Goal: Task Accomplishment & Management: Use online tool/utility

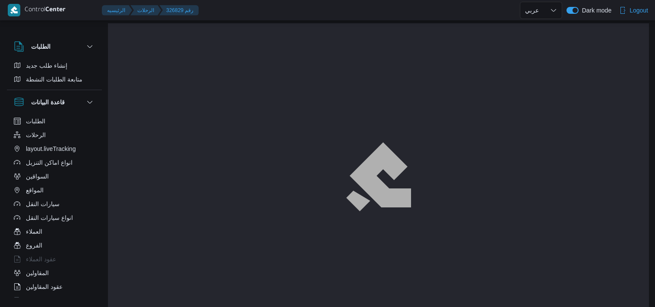
select select "ar"
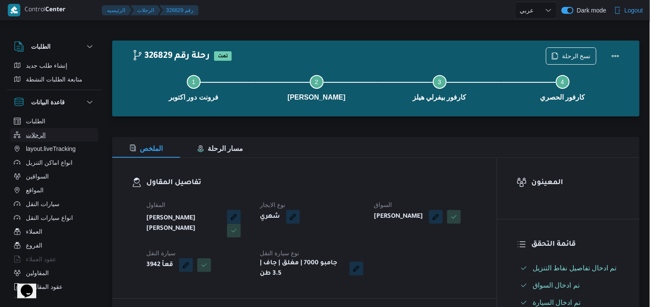
click at [73, 133] on button "الرحلات" at bounding box center [54, 135] width 88 height 14
select select "ar"
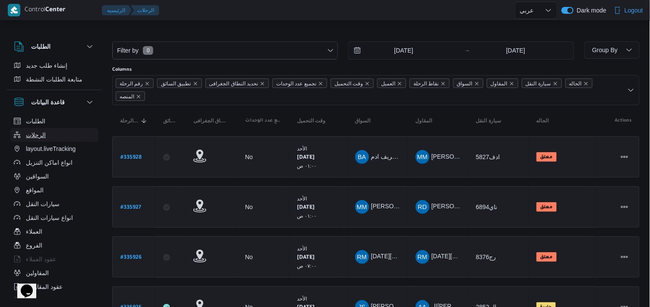
click at [73, 133] on button "الرحلات" at bounding box center [54, 135] width 88 height 14
drag, startPoint x: 73, startPoint y: 133, endPoint x: 28, endPoint y: 160, distance: 52.3
click at [28, 160] on ul "الطلبات الرحلات layout.liveTracking انواع اماكن التنزيل السواقين المواقع سيارات…" at bounding box center [54, 252] width 88 height 276
drag, startPoint x: 28, startPoint y: 160, endPoint x: 451, endPoint y: -42, distance: 468.8
click at [451, 0] on html "Control Center الرئيسيه الرحلات English عربي Dark mode Logout الطلبات إنشاء طلب…" at bounding box center [325, 153] width 650 height 307
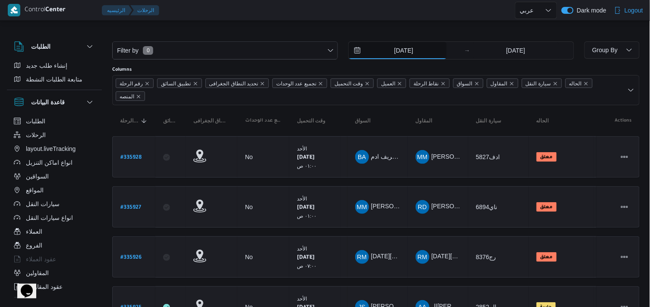
click at [387, 42] on input "31/8/2025" at bounding box center [398, 50] width 98 height 17
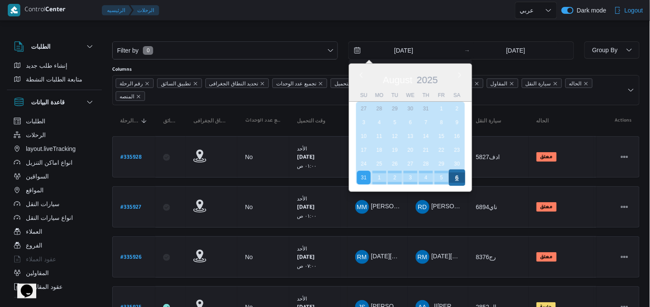
click at [461, 174] on div "6" at bounding box center [457, 178] width 16 height 16
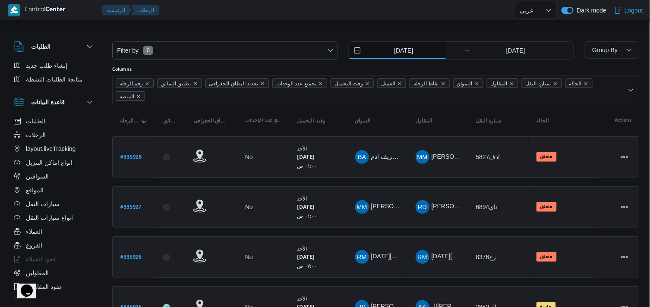
click at [409, 46] on input "6/9/2025" at bounding box center [398, 50] width 98 height 17
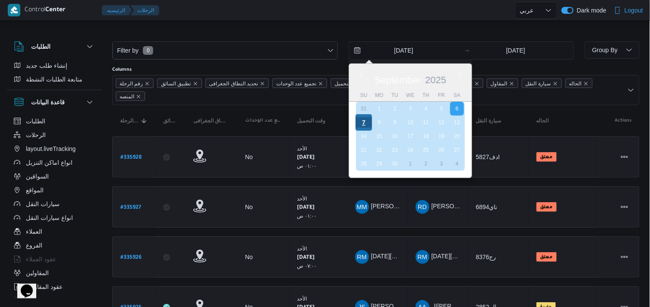
click at [365, 123] on div "7" at bounding box center [364, 122] width 16 height 16
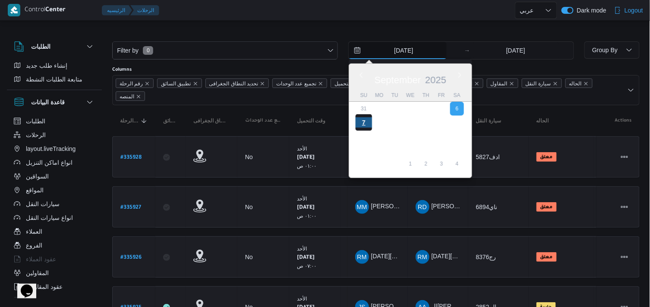
type input "7/9/2025"
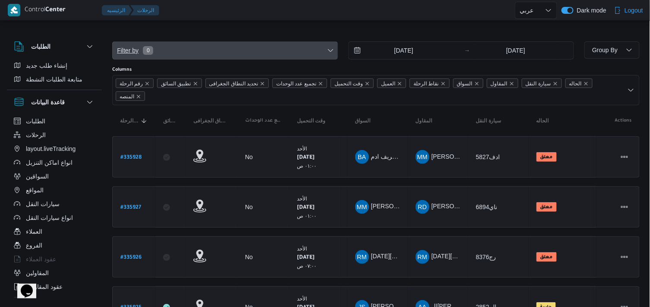
click at [299, 56] on span "Filter by 0" at bounding box center [225, 50] width 225 height 17
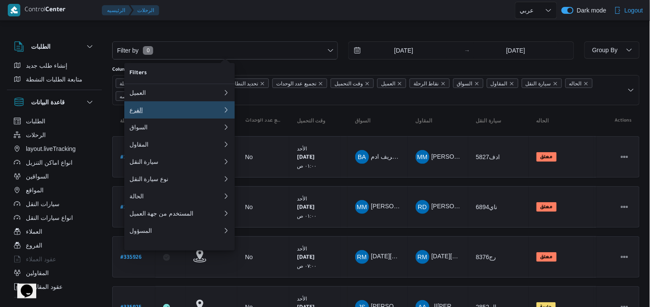
click at [193, 110] on div "الفرع" at bounding box center [176, 110] width 93 height 7
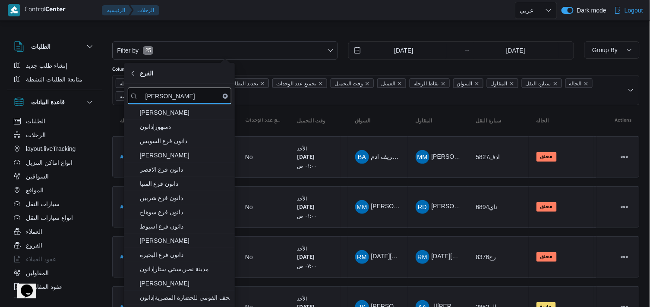
scroll to position [150, 0]
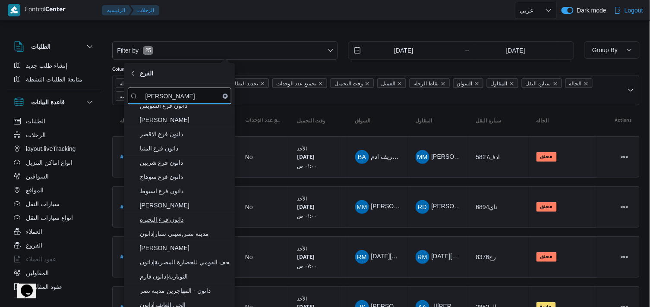
type input "دانون"
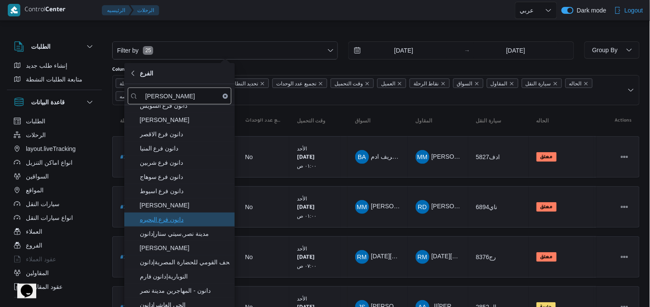
click at [191, 215] on span "دانون فرع البحيره" at bounding box center [185, 220] width 90 height 10
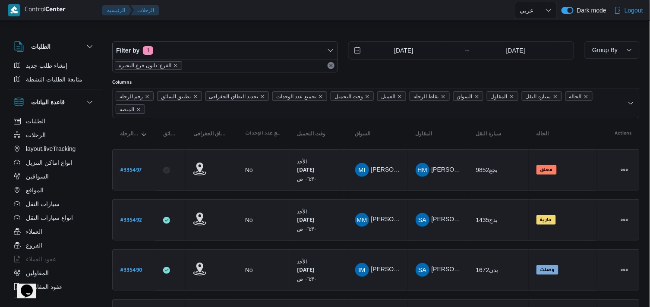
click at [215, 12] on div at bounding box center [339, 10] width 352 height 20
click at [619, 47] on span "Group By" at bounding box center [612, 49] width 48 height 17
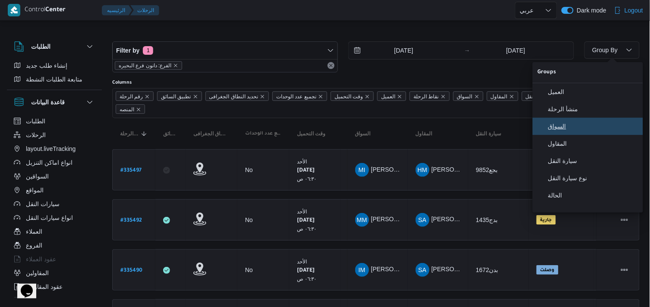
click at [555, 126] on span "السواق" at bounding box center [593, 126] width 90 height 7
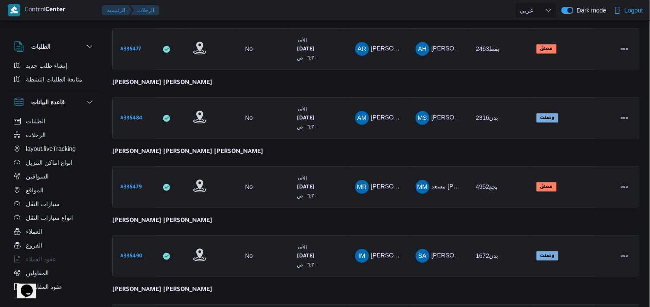
scroll to position [547, 0]
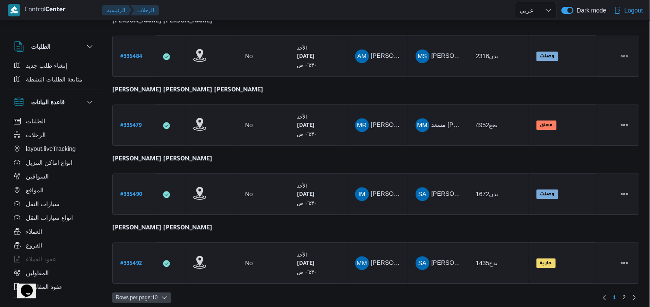
click at [169, 293] on span "Rows per page : 10" at bounding box center [141, 298] width 59 height 10
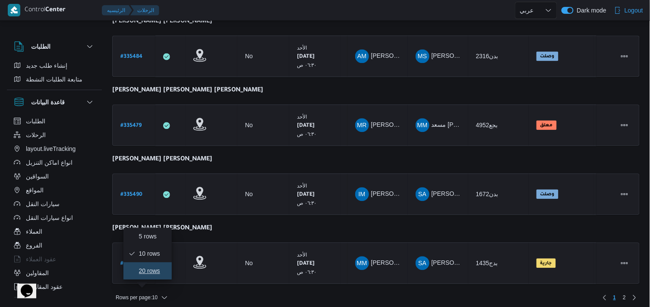
click at [164, 271] on span "20 rows" at bounding box center [153, 271] width 28 height 7
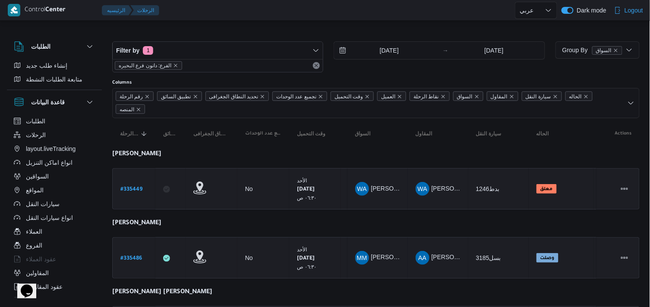
click at [306, 68] on div "الفرع: دانون فرع البحيره" at bounding box center [218, 65] width 210 height 13
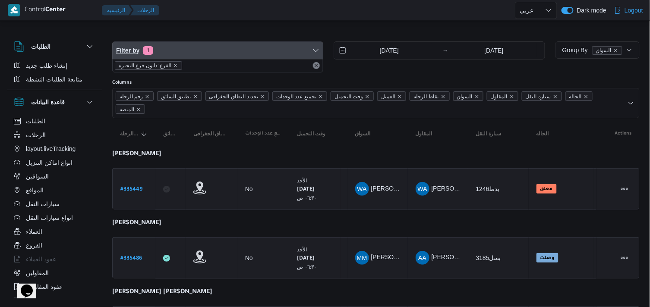
click at [319, 44] on span "Filter by 1" at bounding box center [218, 50] width 210 height 17
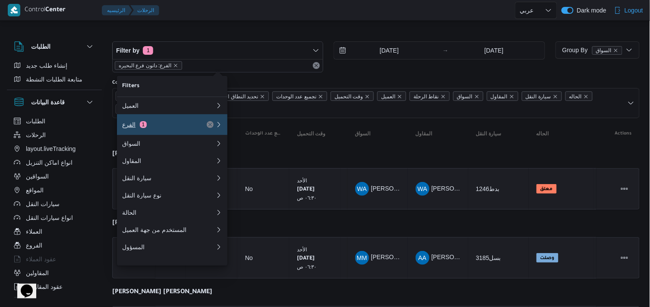
click at [198, 119] on button "الفرع 1" at bounding box center [172, 124] width 111 height 21
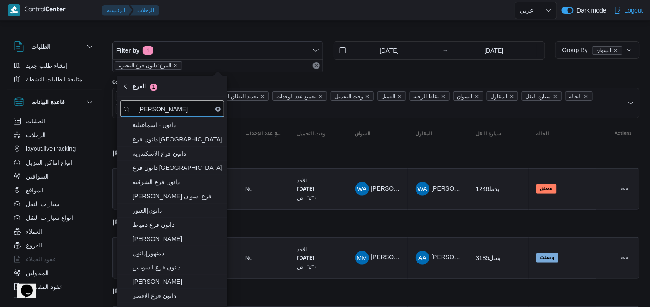
type input "دانون"
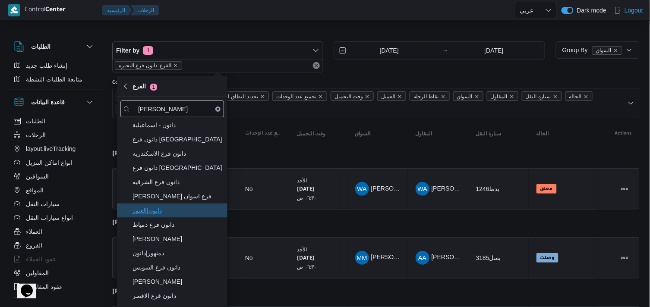
click at [183, 215] on span "دانون|العبور" at bounding box center [178, 210] width 90 height 10
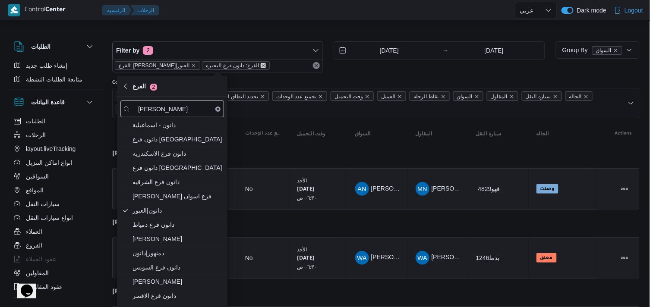
click at [261, 65] on icon "remove selected entity" at bounding box center [263, 65] width 5 height 5
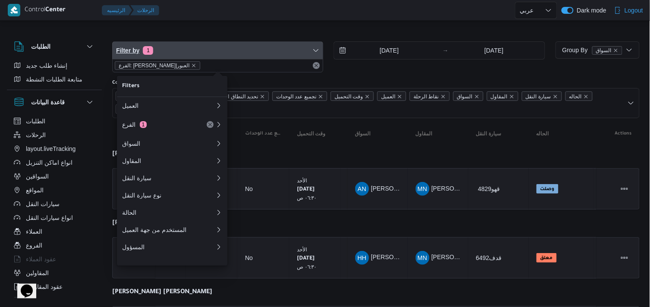
click at [238, 57] on span "Filter by 1" at bounding box center [218, 50] width 210 height 17
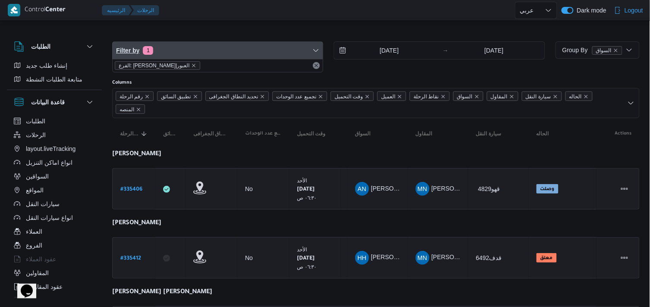
click at [238, 57] on span "Filter by 1" at bounding box center [218, 50] width 210 height 17
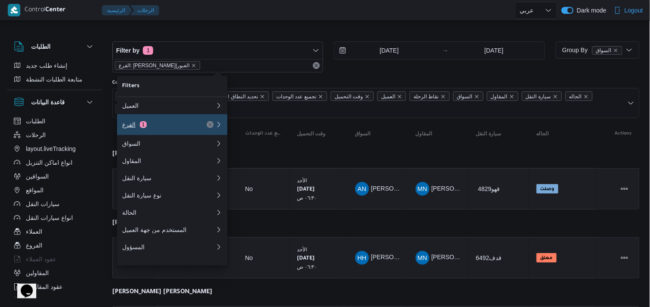
click at [199, 122] on div "الفرع 1" at bounding box center [169, 124] width 104 height 21
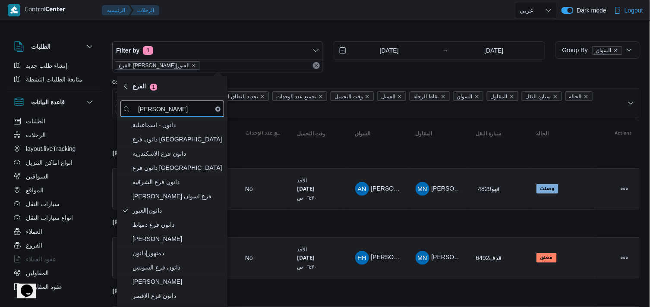
type input "دانون"
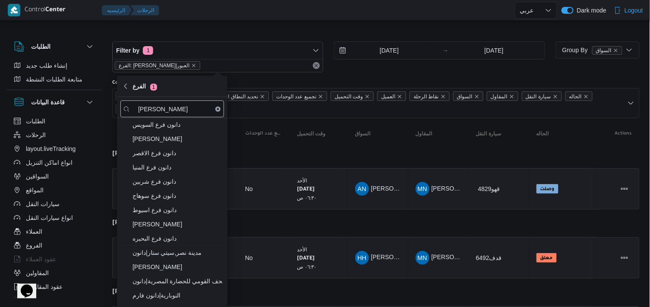
scroll to position [150, 0]
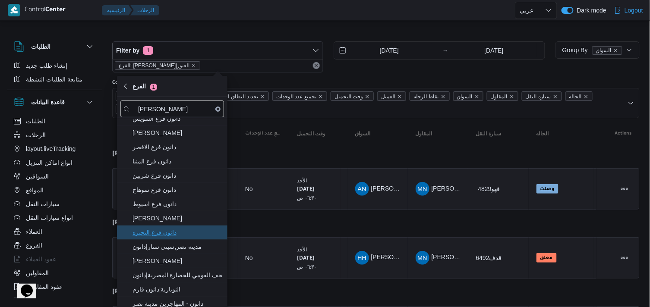
click at [175, 234] on span "دانون فرع البحيره" at bounding box center [178, 233] width 90 height 10
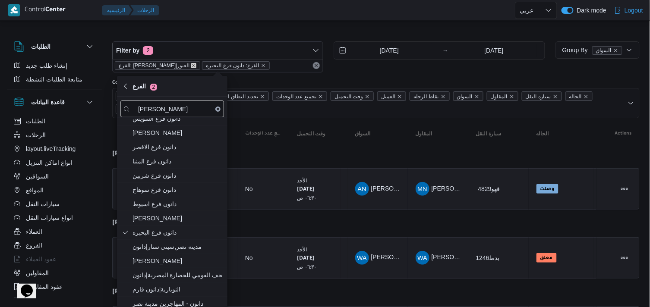
click at [191, 63] on icon "remove selected entity" at bounding box center [193, 65] width 5 height 5
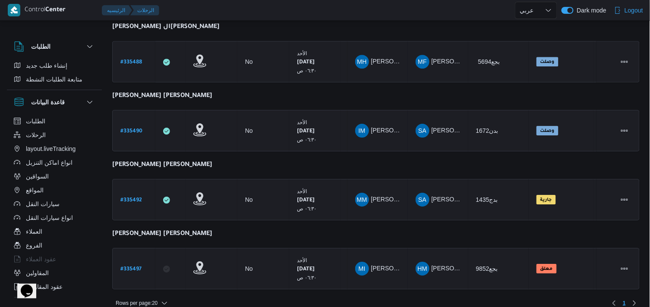
scroll to position [753, 0]
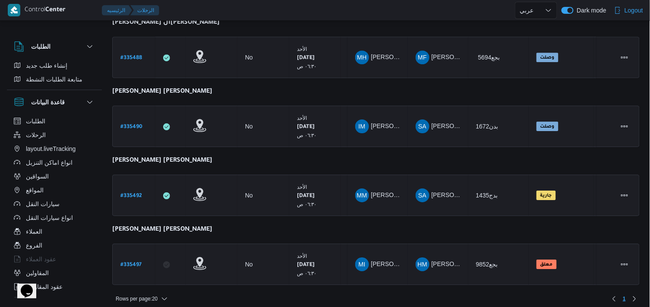
click at [95, 12] on div "Control Center" at bounding box center [62, 10] width 74 height 20
select select "ar"
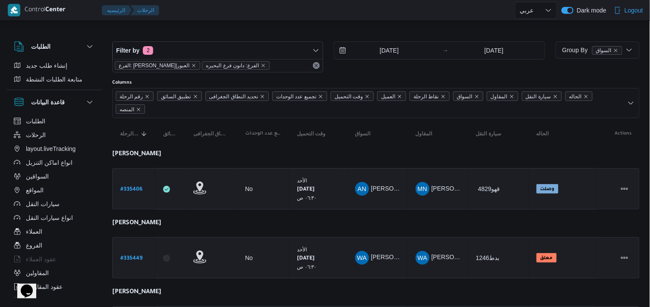
select select "ar"
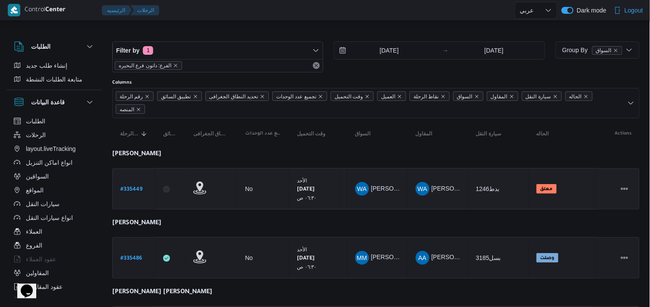
click at [139, 187] on b "# 335449" at bounding box center [131, 190] width 22 height 6
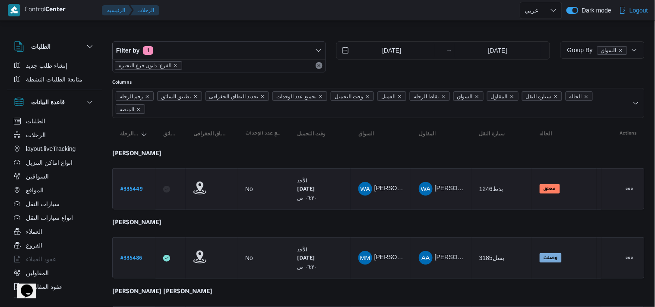
select select "ar"
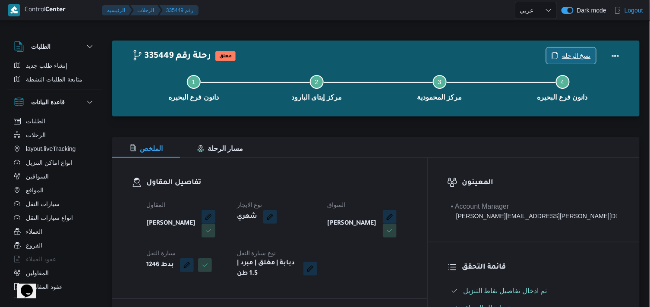
click at [570, 54] on span "نسخ الرحلة" at bounding box center [576, 56] width 29 height 10
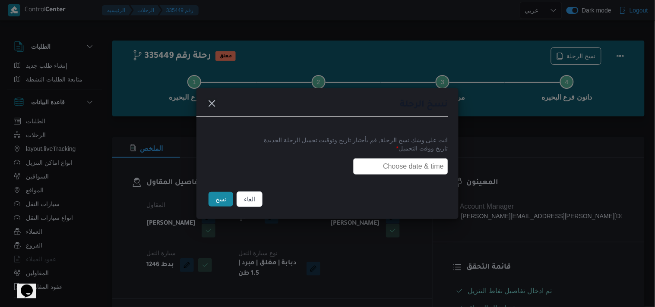
click at [369, 154] on label "تاريخ ووقت التحميل *" at bounding box center [327, 151] width 241 height 13
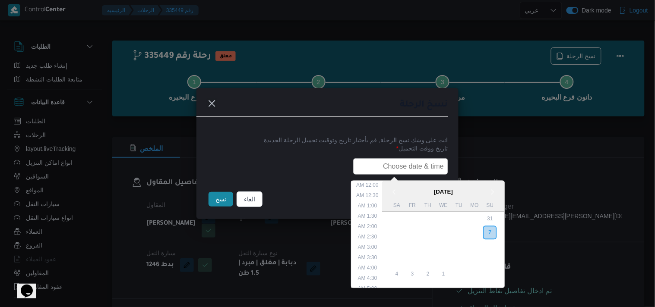
click at [369, 159] on input "text" at bounding box center [400, 166] width 95 height 16
click at [479, 231] on div "8" at bounding box center [474, 233] width 16 height 16
click at [373, 210] on li "6:00 AM" at bounding box center [368, 214] width 26 height 9
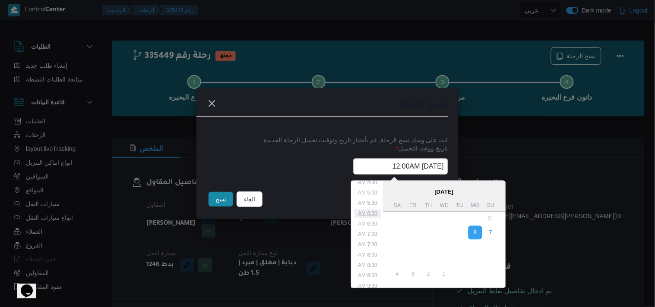
type input "08/09/2025 6:00AM"
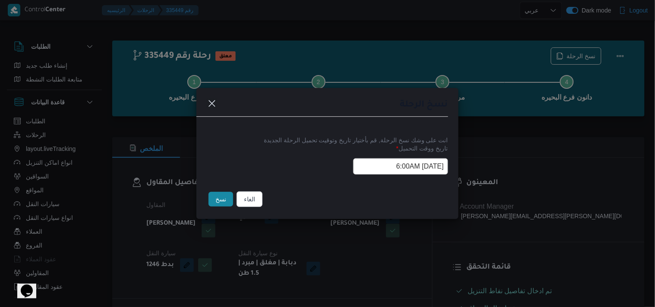
click at [368, 165] on input "08/09/2025 6:00AM" at bounding box center [400, 166] width 95 height 16
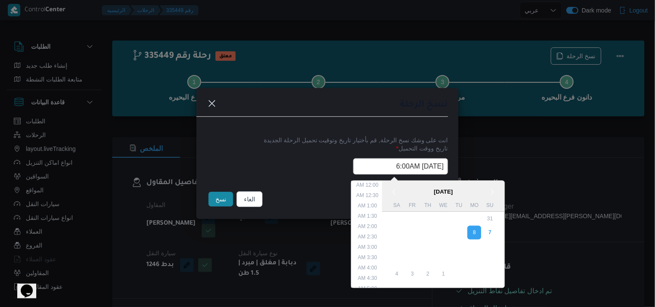
click at [368, 165] on input "08/09/2025 6:00AM" at bounding box center [400, 166] width 95 height 16
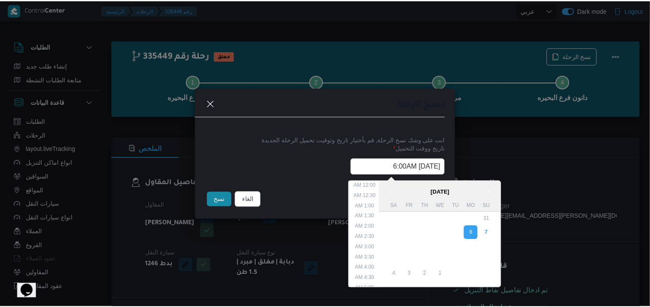
scroll to position [76, 0]
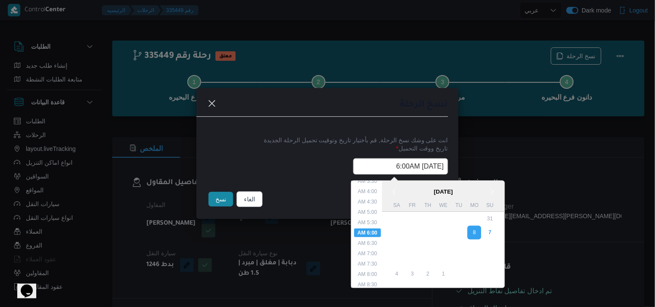
click at [368, 165] on input "08/09/2025 6:00AM" at bounding box center [400, 166] width 95 height 16
click at [227, 196] on button "نسخ" at bounding box center [221, 199] width 25 height 15
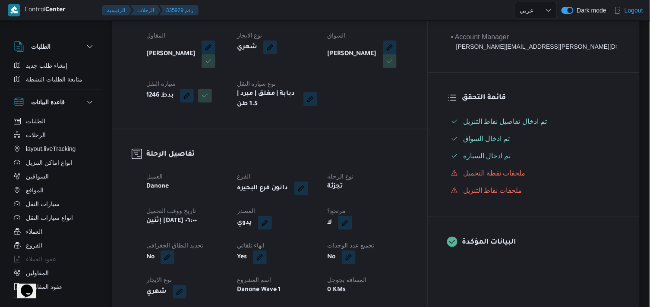
scroll to position [288, 0]
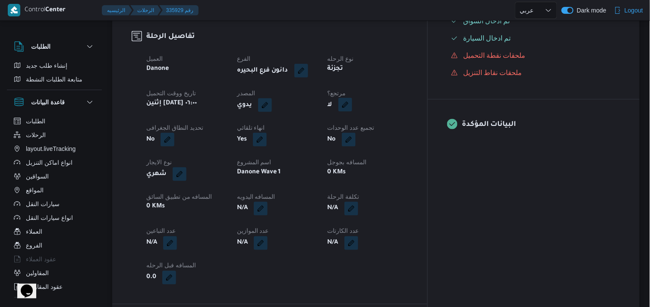
click at [352, 102] on button "button" at bounding box center [345, 105] width 14 height 14
click at [376, 127] on label "هل هناك مرتجع؟" at bounding box center [365, 131] width 52 height 10
checkbox input "true"
click at [420, 130] on span "تاكيد" at bounding box center [416, 131] width 11 height 10
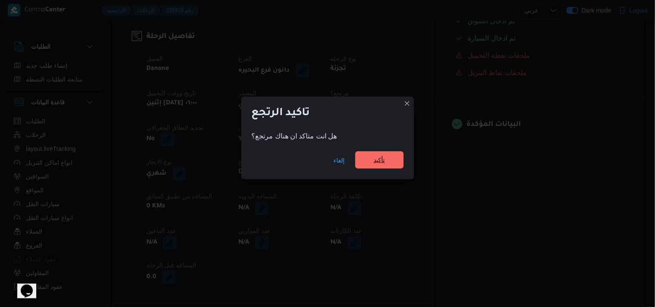
click at [373, 152] on div "إلغاء تأكيد" at bounding box center [327, 162] width 173 height 35
click at [373, 152] on span "تأكيد" at bounding box center [379, 160] width 48 height 17
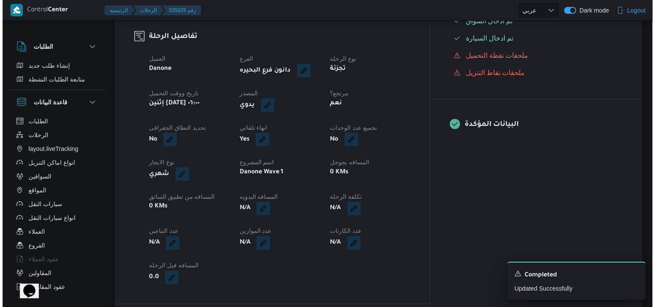
scroll to position [0, 0]
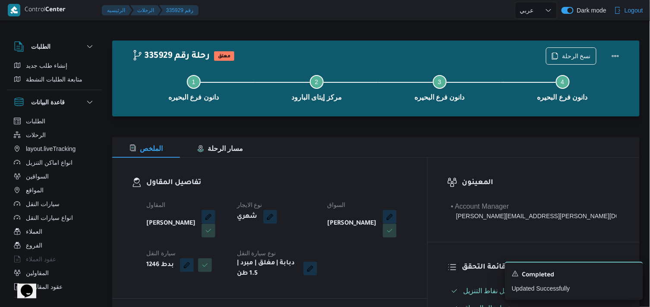
select select "ar"
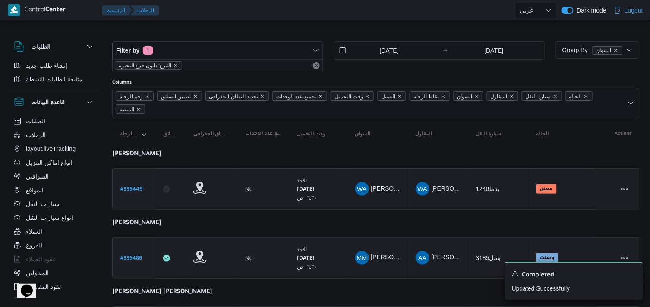
click at [128, 258] on b "# 335486" at bounding box center [131, 259] width 22 height 6
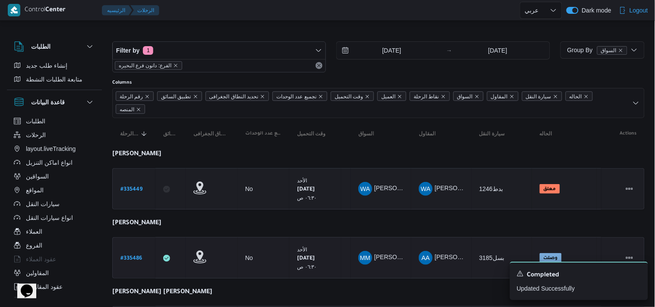
select select "ar"
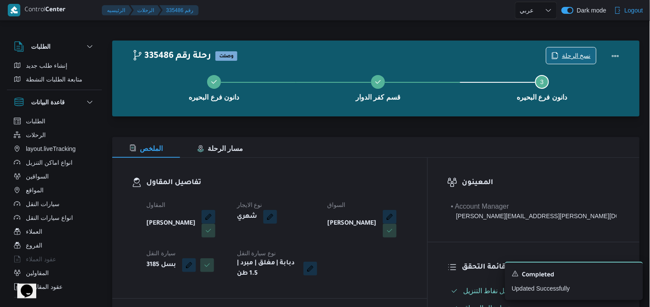
click at [569, 60] on span "نسخ الرحلة" at bounding box center [576, 56] width 29 height 10
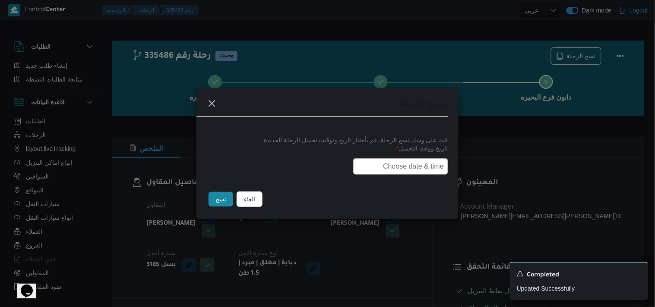
click at [381, 164] on input "text" at bounding box center [400, 166] width 95 height 16
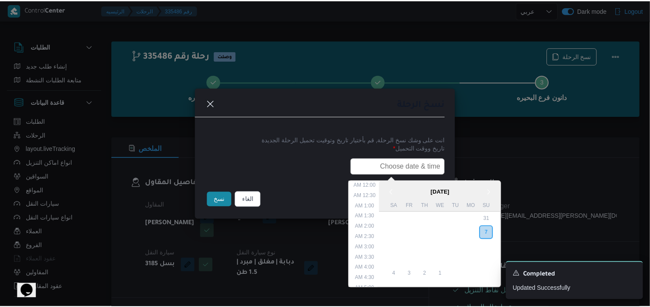
scroll to position [180, 0]
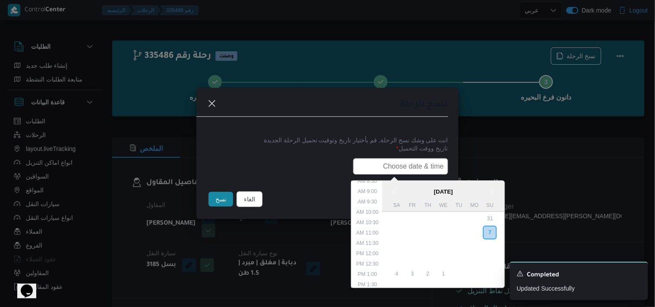
paste input "08/09/2025 6:00AM"
type input "08/09/2025 6:00AM"
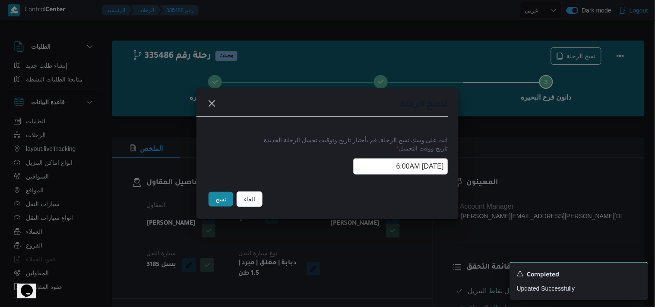
click at [214, 201] on button "نسخ" at bounding box center [221, 199] width 25 height 15
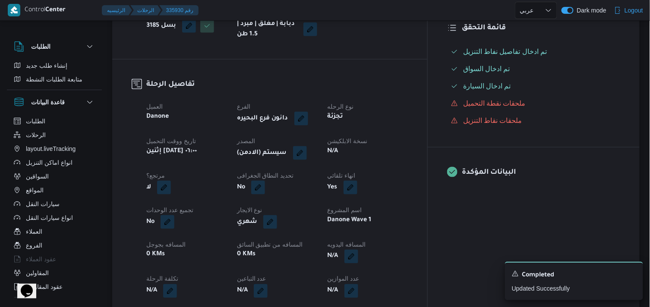
scroll to position [192, 0]
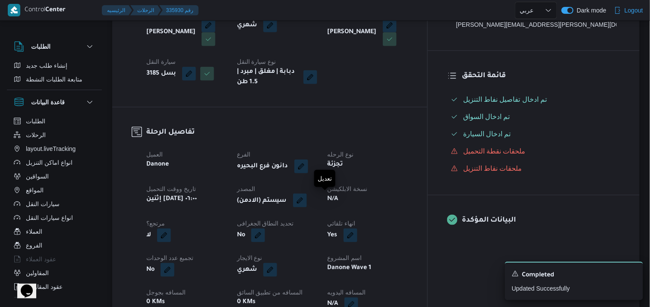
click at [307, 199] on button "button" at bounding box center [300, 201] width 14 height 14
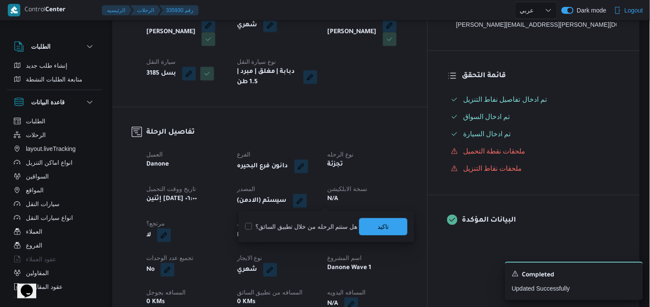
drag, startPoint x: 412, startPoint y: 234, endPoint x: 396, endPoint y: 228, distance: 16.9
click at [398, 229] on div "Yes" at bounding box center [368, 236] width 82 height 16
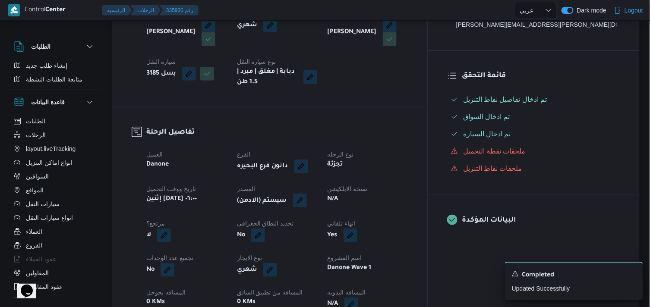
click at [307, 202] on button "button" at bounding box center [300, 201] width 14 height 14
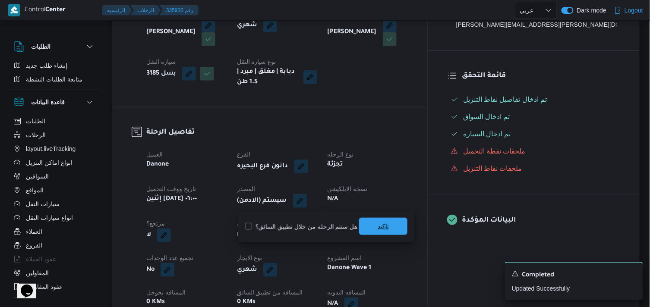
click at [367, 224] on span "تاكيد" at bounding box center [383, 226] width 48 height 17
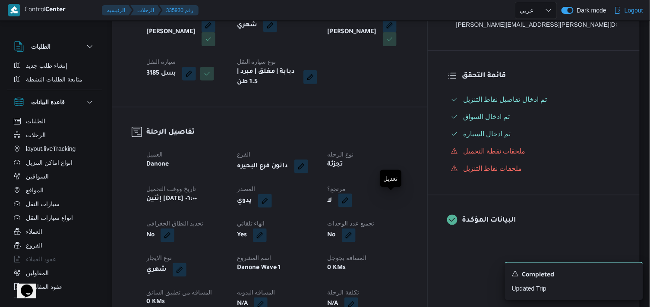
click at [352, 201] on button "button" at bounding box center [345, 201] width 14 height 14
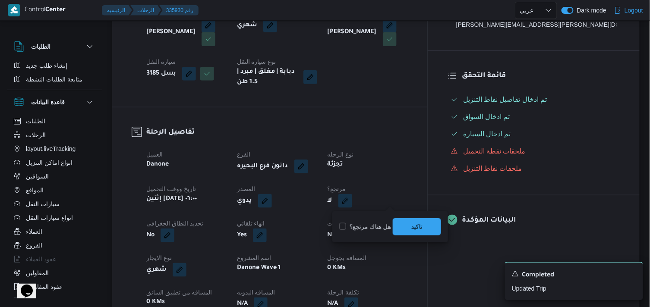
click at [364, 226] on label "هل هناك مرتجع؟" at bounding box center [365, 227] width 52 height 10
checkbox input "true"
click at [413, 220] on span "تاكيد" at bounding box center [417, 226] width 48 height 17
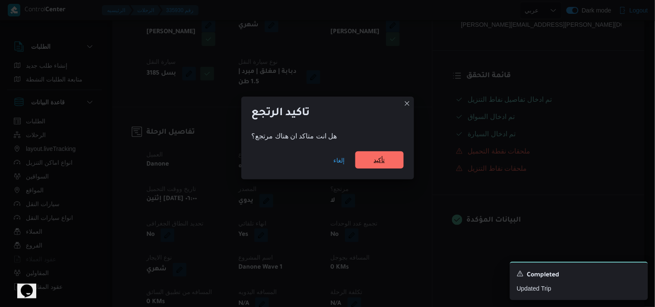
click at [368, 161] on span "تأكيد" at bounding box center [379, 160] width 48 height 17
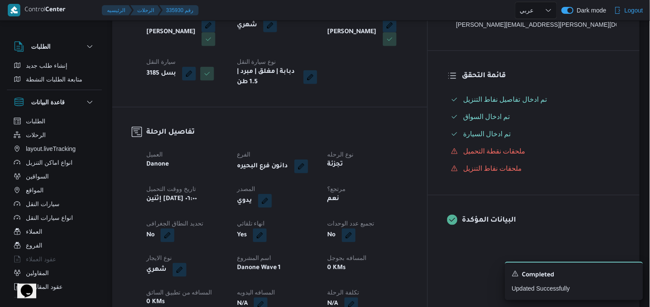
scroll to position [0, 0]
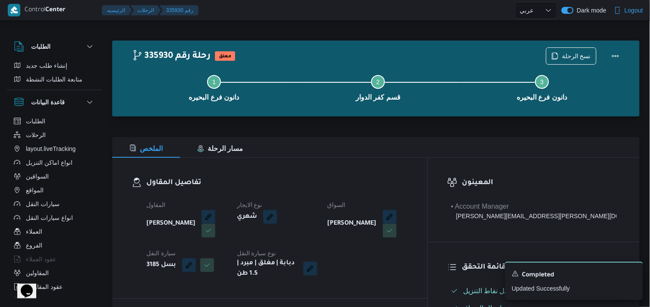
select select "ar"
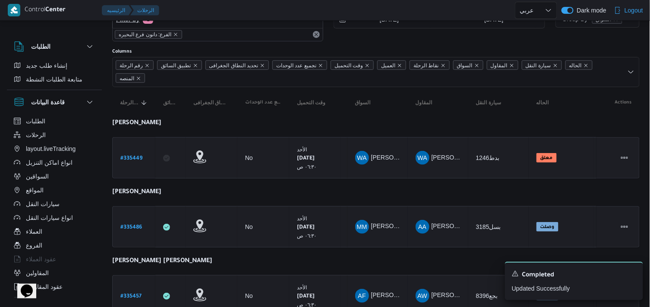
scroll to position [48, 0]
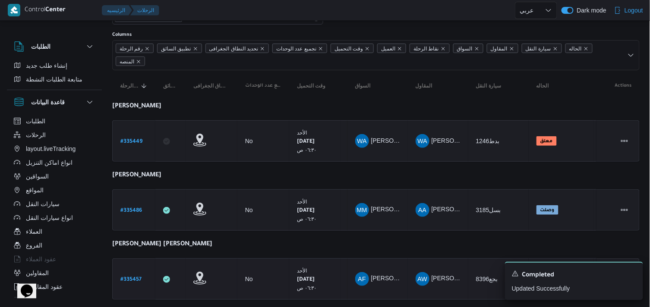
click at [133, 281] on b "# 335457" at bounding box center [130, 280] width 21 height 6
select select "ar"
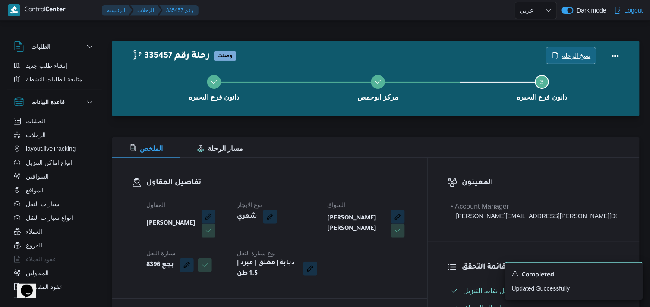
click at [581, 53] on span "نسخ الرحلة" at bounding box center [576, 56] width 29 height 10
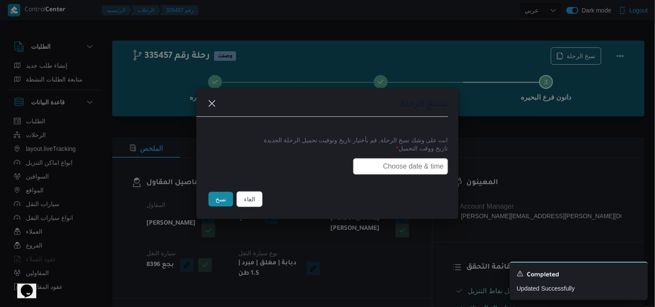
click at [411, 158] on input "text" at bounding box center [400, 166] width 95 height 16
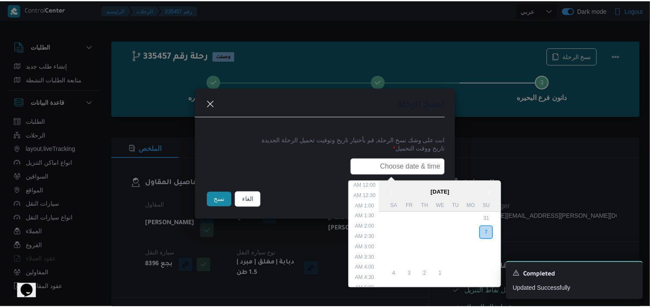
scroll to position [180, 0]
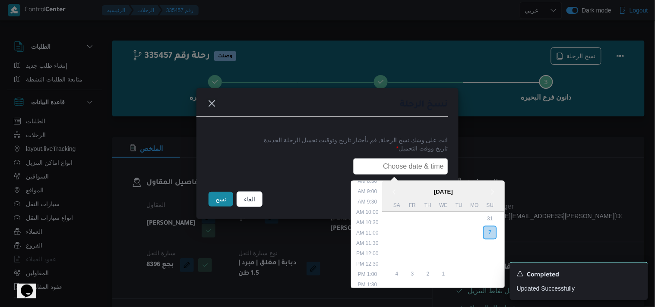
type input "08/09/2025 6:00AM"
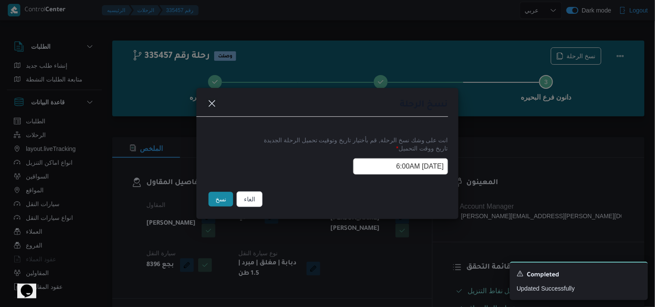
click at [214, 200] on button "نسخ" at bounding box center [221, 199] width 25 height 15
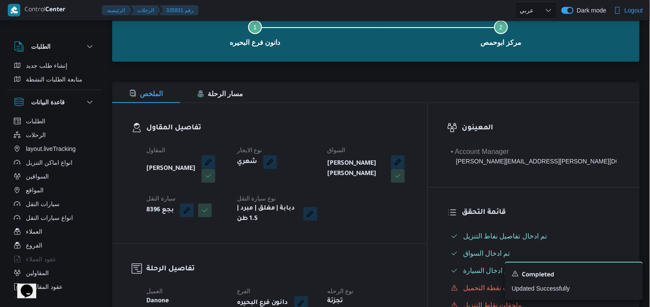
scroll to position [96, 0]
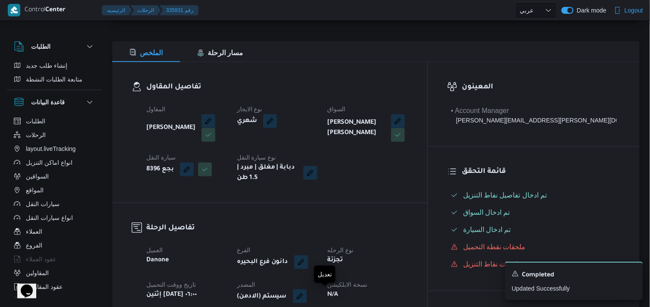
click at [307, 292] on button "button" at bounding box center [300, 297] width 14 height 14
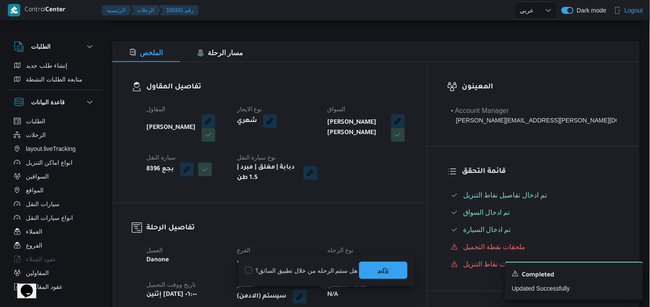
click at [369, 274] on span "تاكيد" at bounding box center [383, 270] width 48 height 17
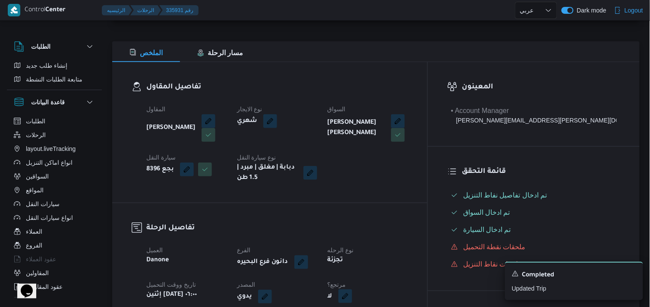
click at [352, 299] on button "button" at bounding box center [345, 297] width 14 height 14
click at [354, 268] on label "هل هناك مرتجع؟" at bounding box center [365, 271] width 52 height 10
checkbox input "true"
click at [403, 271] on span "تاكيد" at bounding box center [417, 270] width 48 height 17
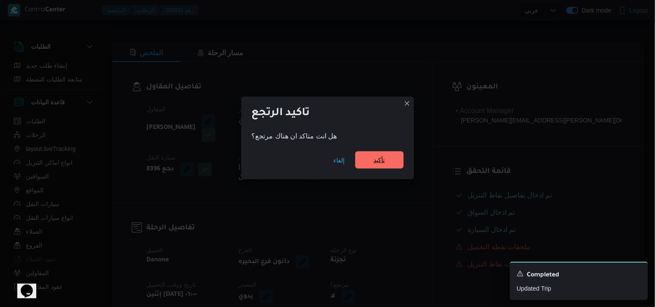
click at [380, 158] on span "تأكيد" at bounding box center [379, 160] width 11 height 10
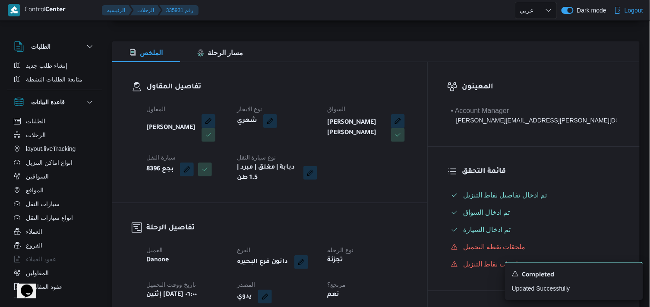
scroll to position [0, 0]
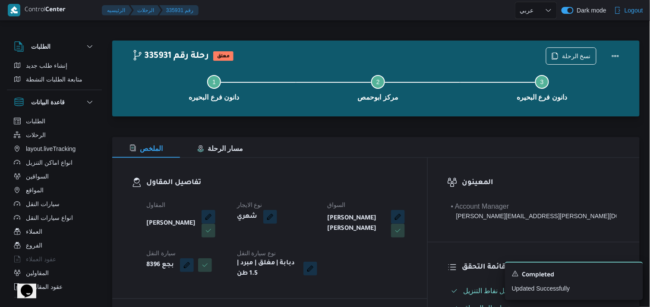
select select "ar"
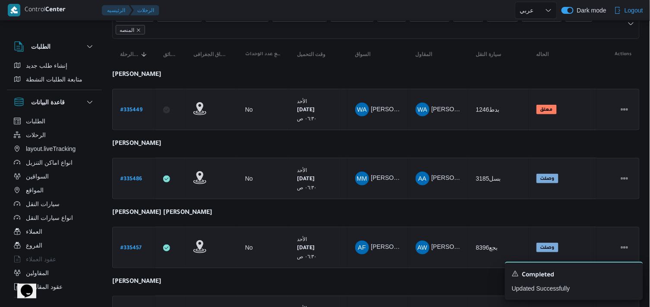
scroll to position [96, 0]
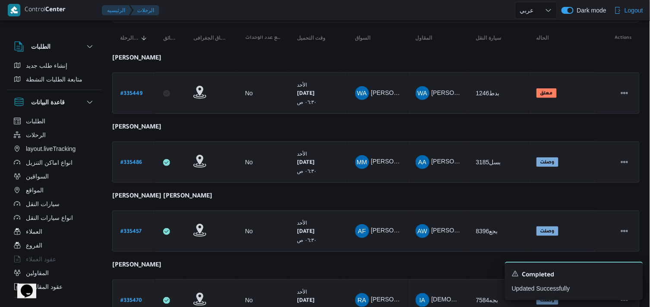
click at [143, 295] on div "# 335470" at bounding box center [134, 300] width 34 height 19
click at [136, 295] on link "# 335470" at bounding box center [131, 301] width 22 height 12
select select "ar"
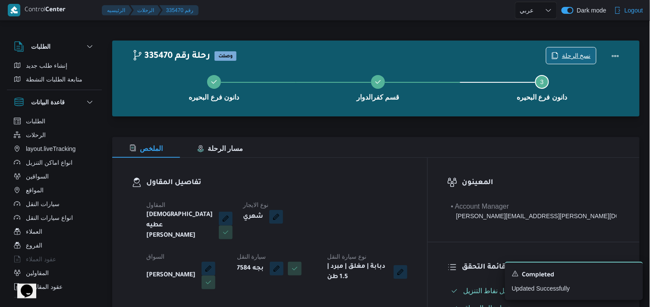
click at [557, 56] on icon "button" at bounding box center [555, 55] width 7 height 7
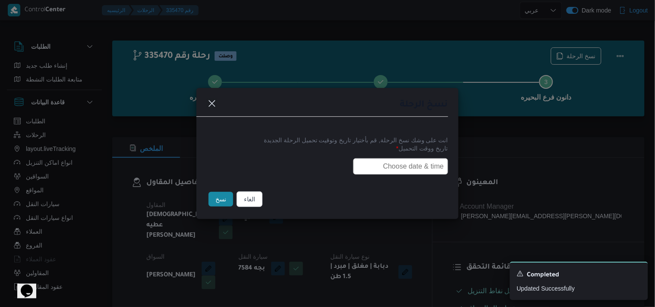
click at [414, 167] on input "text" at bounding box center [400, 166] width 95 height 16
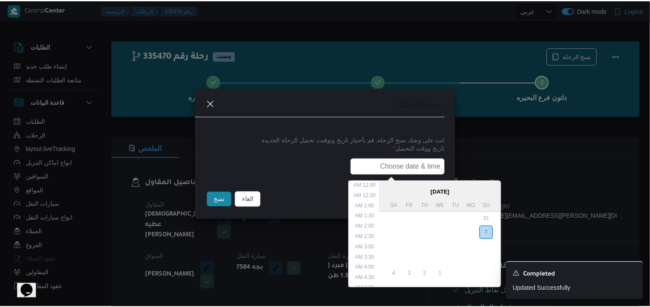
scroll to position [180, 0]
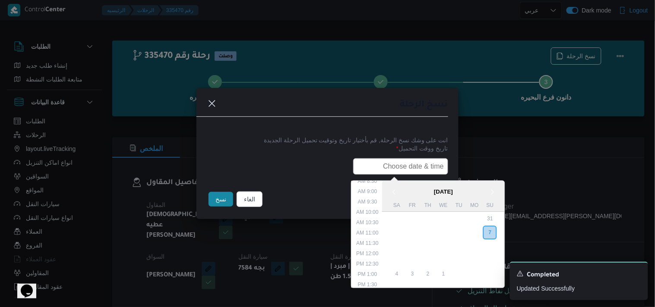
type input "08/09/2025 6:00AM"
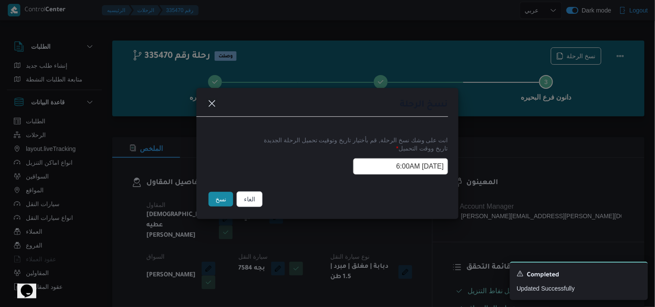
click at [225, 201] on button "نسخ" at bounding box center [221, 199] width 25 height 15
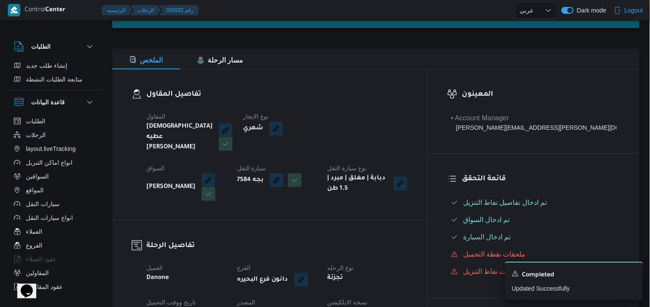
scroll to position [96, 0]
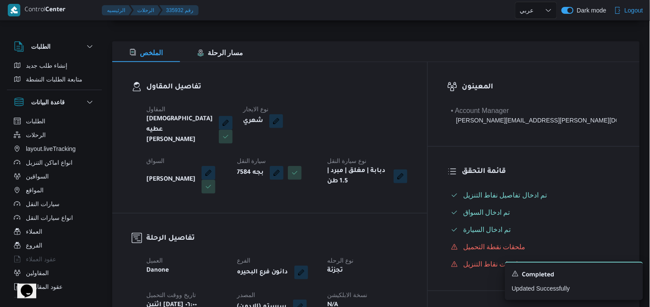
click at [307, 300] on button "button" at bounding box center [300, 307] width 14 height 14
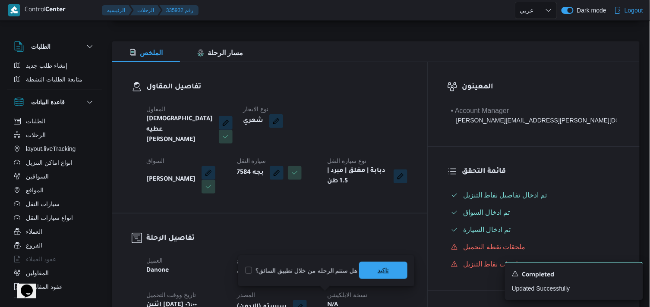
click at [388, 275] on span "تاكيد" at bounding box center [383, 270] width 48 height 17
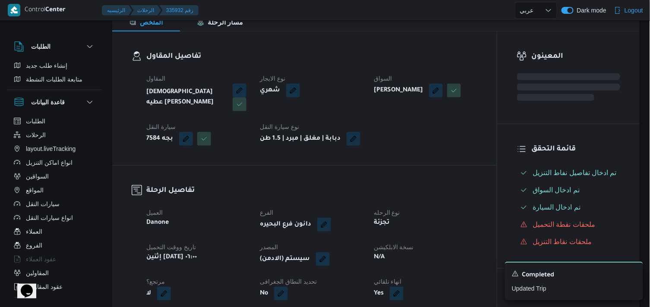
scroll to position [144, 0]
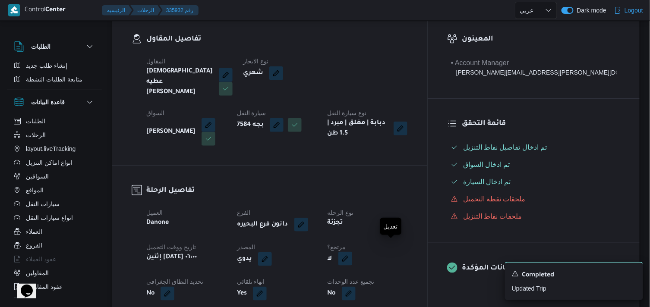
click at [352, 252] on button "button" at bounding box center [345, 259] width 14 height 14
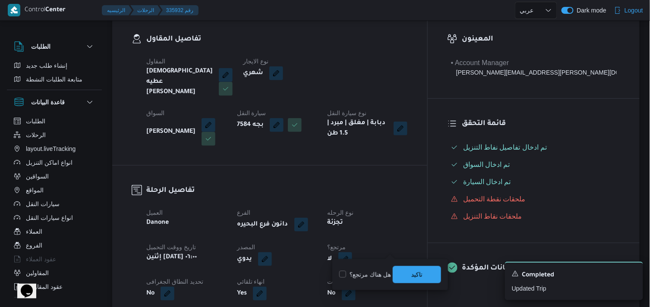
click at [339, 270] on label "هل هناك مرتجع؟" at bounding box center [365, 275] width 52 height 10
checkbox input "true"
click at [414, 267] on span "تاكيد" at bounding box center [417, 274] width 48 height 17
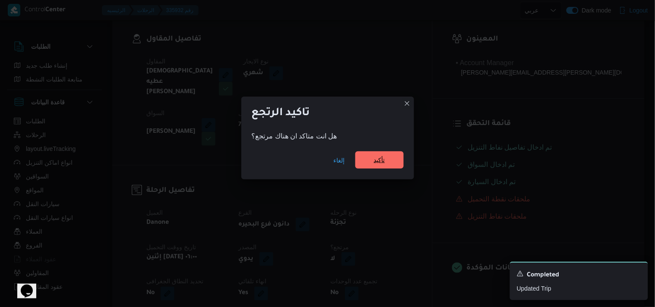
click at [389, 166] on span "تأكيد" at bounding box center [379, 160] width 48 height 17
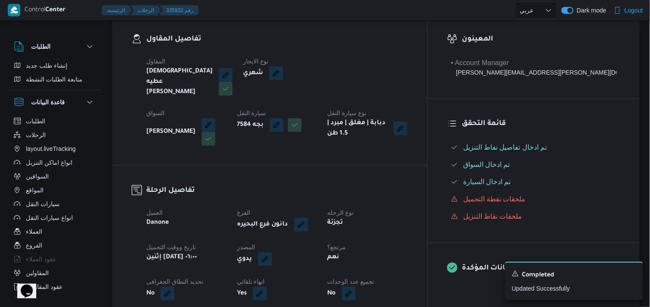
select select "ar"
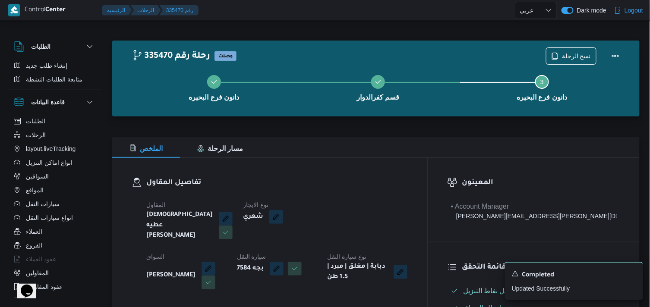
select select "ar"
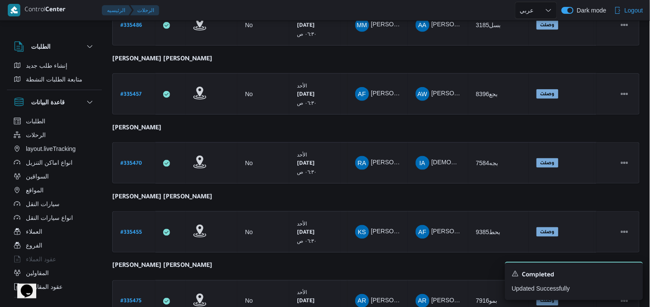
scroll to position [240, 0]
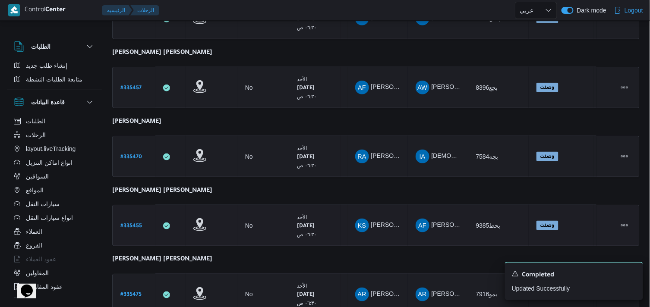
click at [137, 224] on b "# 335455" at bounding box center [131, 227] width 22 height 6
select select "ar"
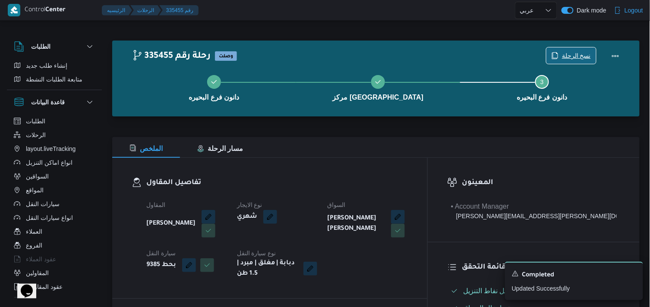
click at [562, 54] on span "نسخ الرحلة" at bounding box center [572, 55] width 50 height 16
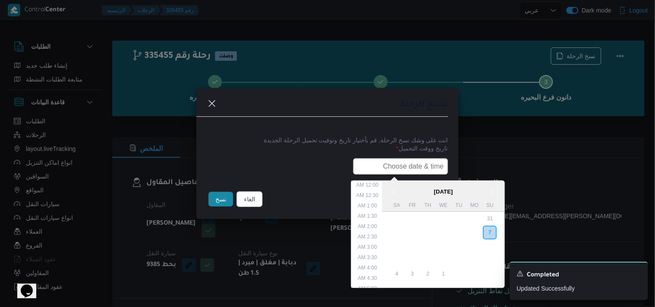
click at [413, 159] on input "text" at bounding box center [400, 166] width 95 height 16
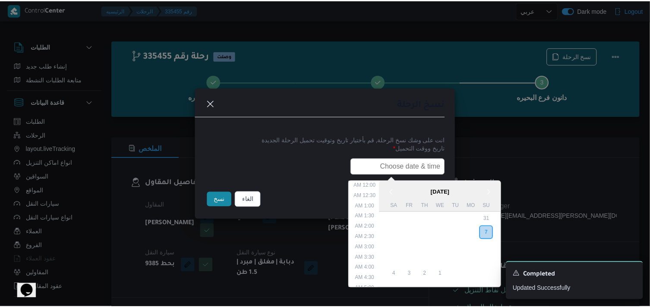
scroll to position [180, 0]
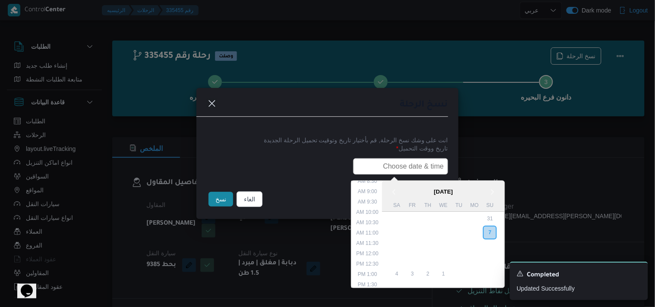
type input "08/09/2025 6:00AM"
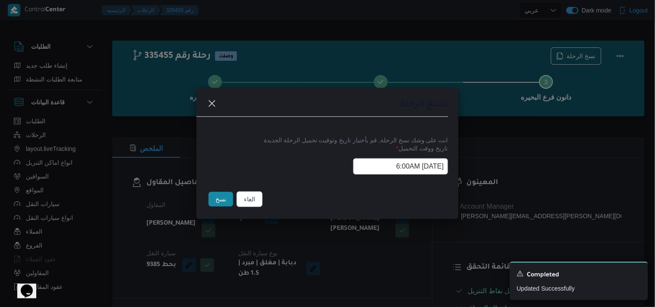
click at [223, 199] on button "نسخ" at bounding box center [221, 199] width 25 height 15
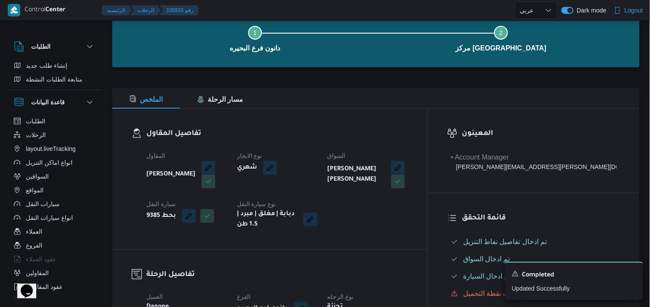
scroll to position [144, 0]
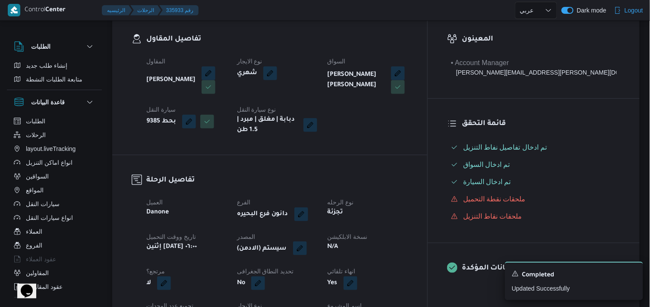
click at [307, 245] on button "button" at bounding box center [300, 249] width 14 height 14
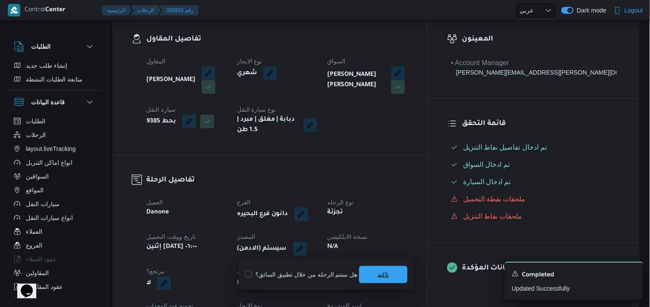
click at [374, 270] on span "تاكيد" at bounding box center [383, 274] width 48 height 17
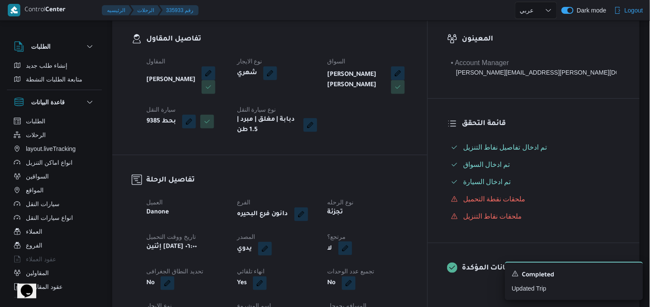
click at [352, 244] on button "button" at bounding box center [345, 249] width 14 height 14
click at [360, 274] on label "هل هناك مرتجع؟" at bounding box center [365, 275] width 52 height 10
checkbox input "true"
click at [409, 273] on span "تاكيد" at bounding box center [417, 274] width 48 height 17
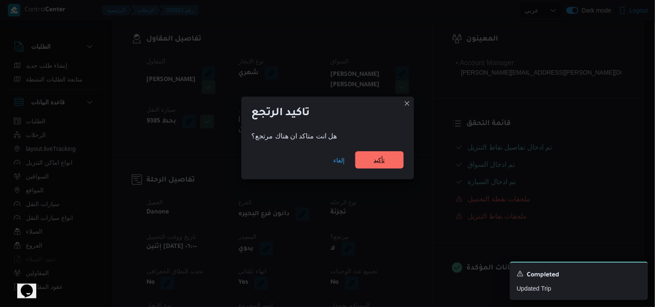
click at [396, 166] on span "تأكيد" at bounding box center [379, 160] width 48 height 17
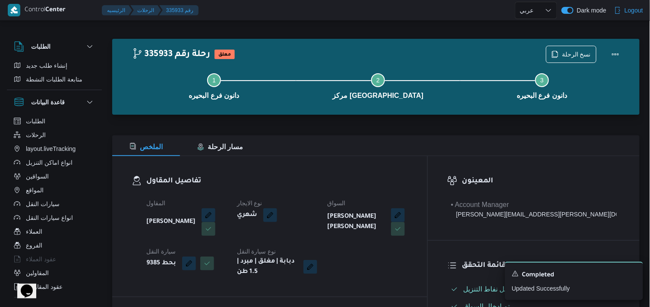
scroll to position [0, 0]
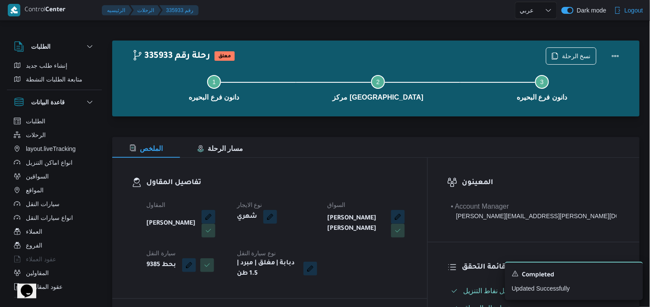
select select "ar"
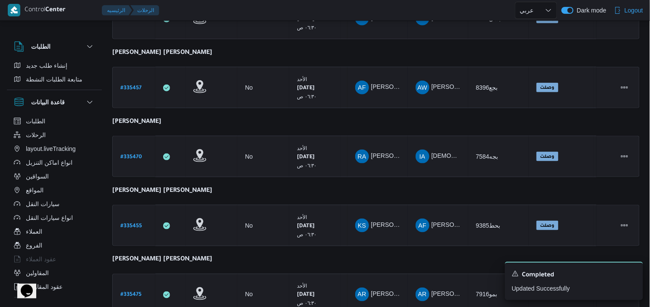
scroll to position [300, 0]
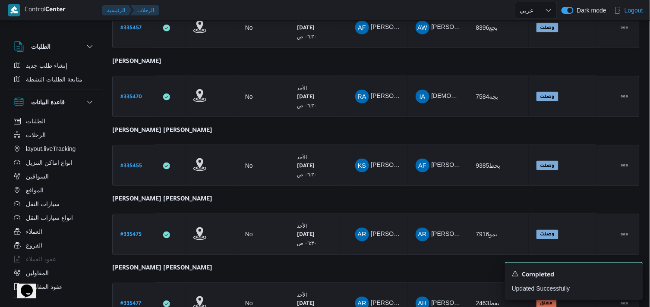
click at [123, 233] on b "# 335475" at bounding box center [130, 236] width 21 height 6
select select "ar"
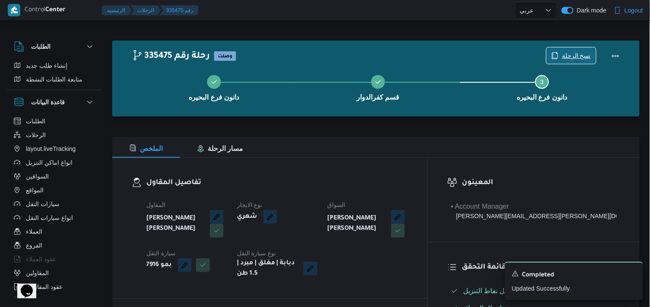
click at [551, 55] on span "نسخ الرحلة" at bounding box center [572, 55] width 50 height 16
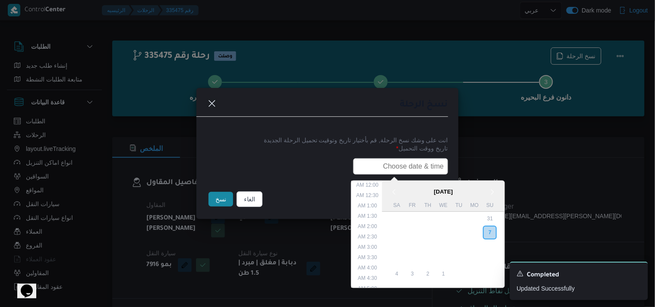
click at [383, 167] on input "text" at bounding box center [400, 166] width 95 height 16
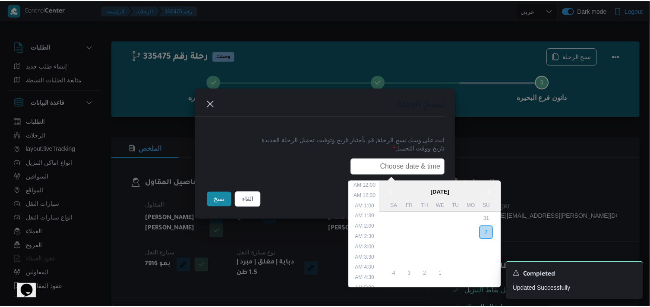
scroll to position [180, 0]
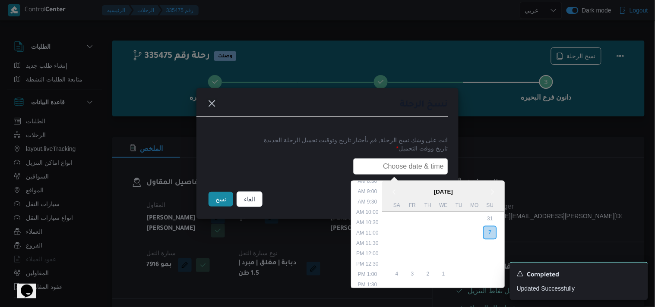
type input "08/09/2025 6:00AM"
click at [221, 202] on button "نسخ" at bounding box center [221, 199] width 25 height 15
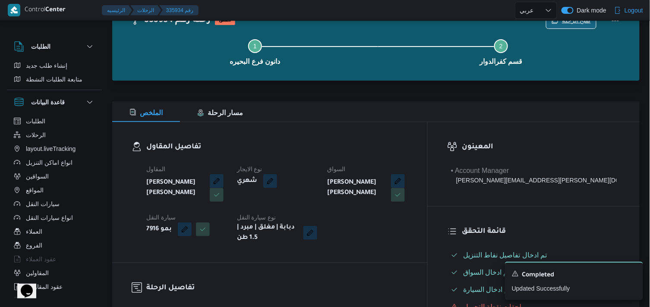
scroll to position [192, 0]
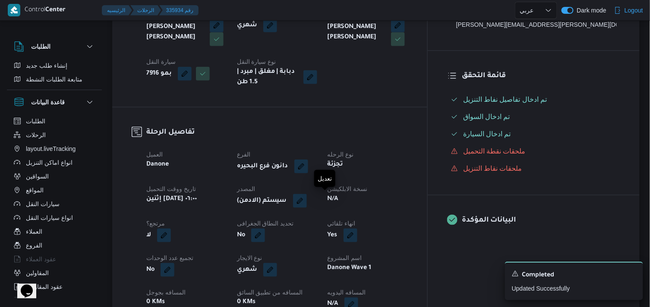
click at [307, 199] on span at bounding box center [298, 201] width 18 height 14
click at [307, 202] on button "button" at bounding box center [300, 201] width 14 height 14
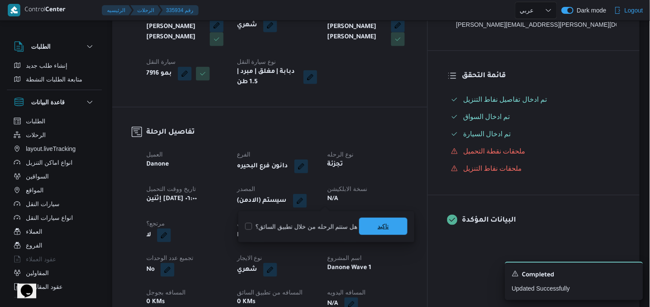
click at [361, 218] on span "تاكيد" at bounding box center [383, 226] width 48 height 17
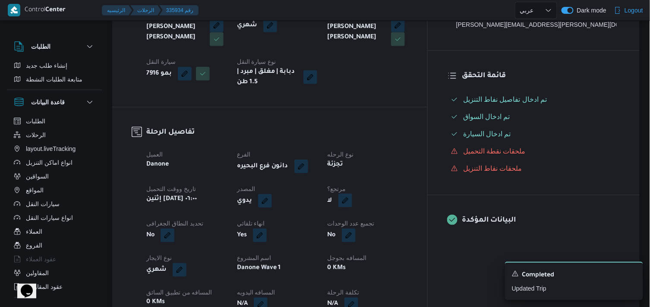
click at [352, 202] on button "button" at bounding box center [345, 201] width 14 height 14
click at [367, 226] on label "هل هناك مرتجع؟" at bounding box center [365, 227] width 52 height 10
checkbox input "true"
click at [405, 218] on div "تاكيد" at bounding box center [417, 226] width 48 height 17
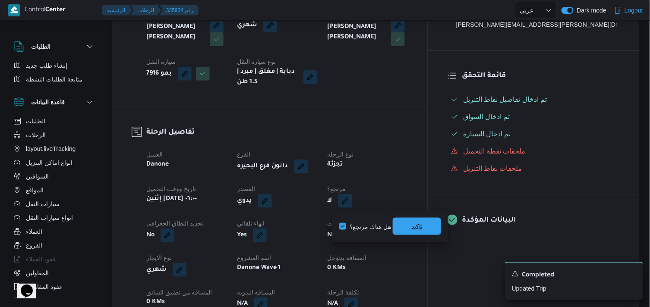
click at [403, 218] on span "تاكيد" at bounding box center [417, 226] width 48 height 17
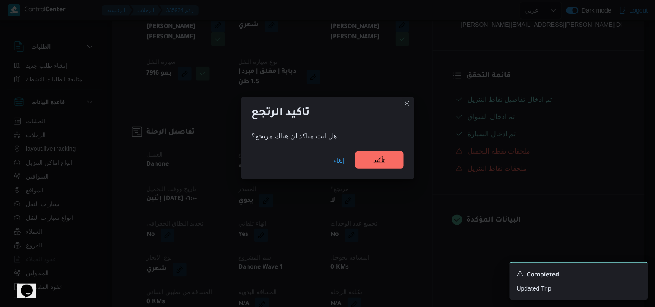
click at [385, 162] on span "تأكيد" at bounding box center [379, 160] width 11 height 10
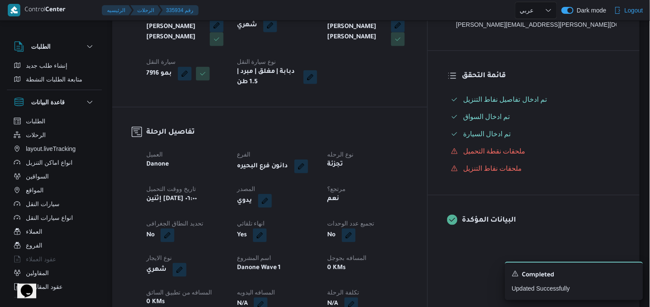
scroll to position [0, 0]
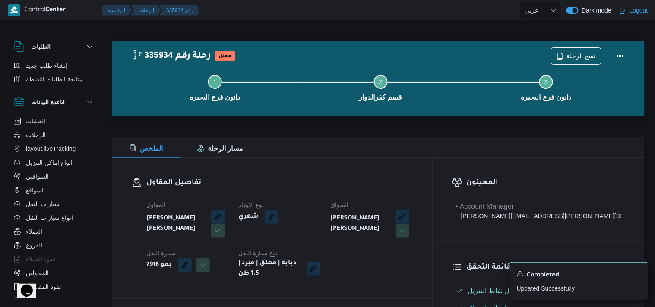
select select "ar"
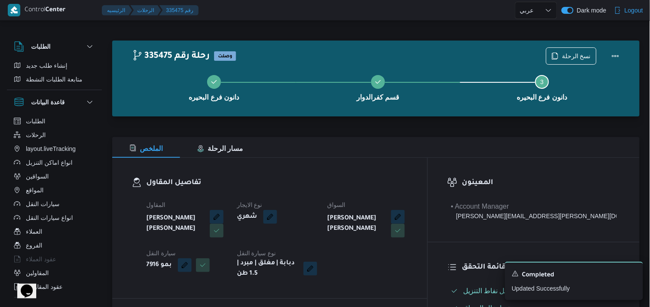
select select "ar"
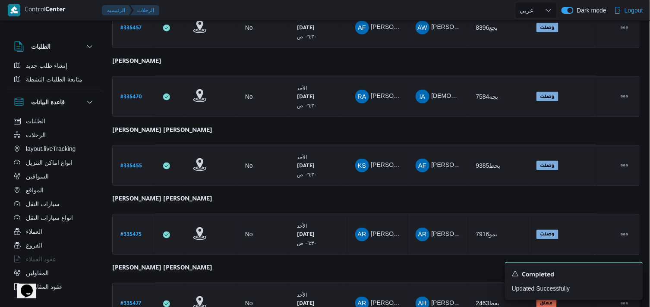
scroll to position [378, 0]
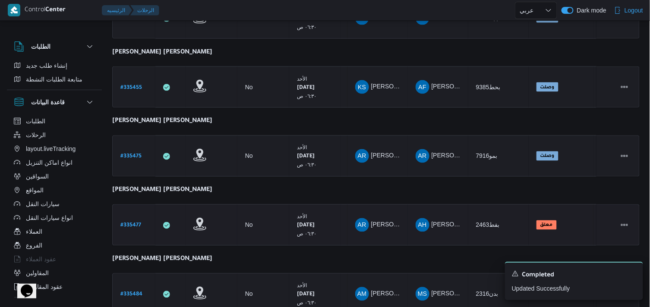
click at [131, 223] on b "# 335477" at bounding box center [130, 226] width 21 height 6
select select "ar"
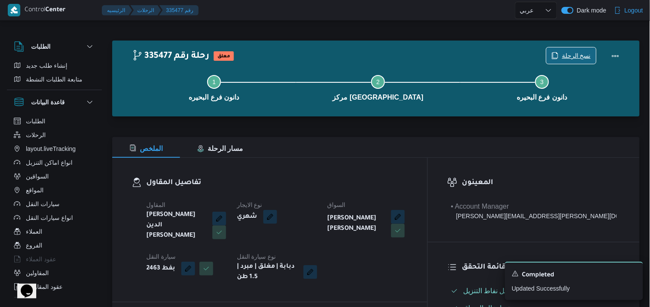
click at [585, 48] on span "نسخ الرحلة" at bounding box center [572, 55] width 50 height 16
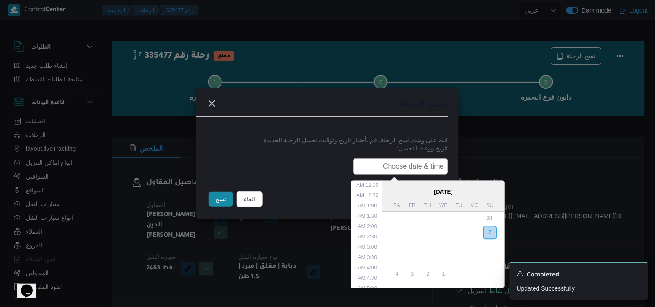
click at [389, 168] on input "text" at bounding box center [400, 166] width 95 height 16
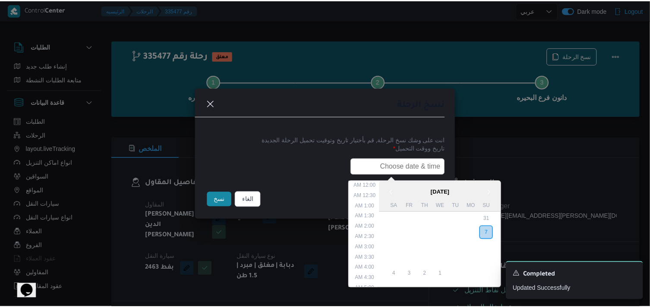
scroll to position [180, 0]
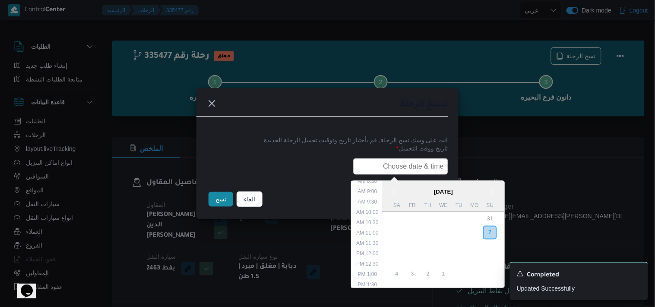
type input "08/09/2025 6:00AM"
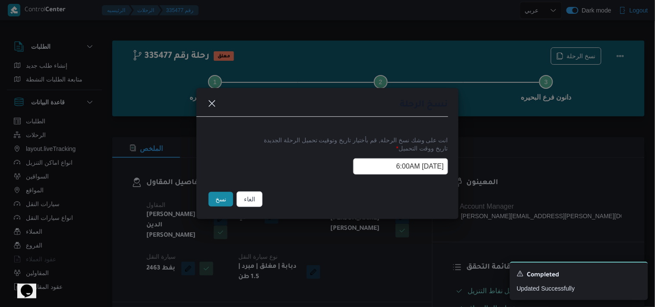
click at [216, 196] on button "نسخ" at bounding box center [221, 199] width 25 height 15
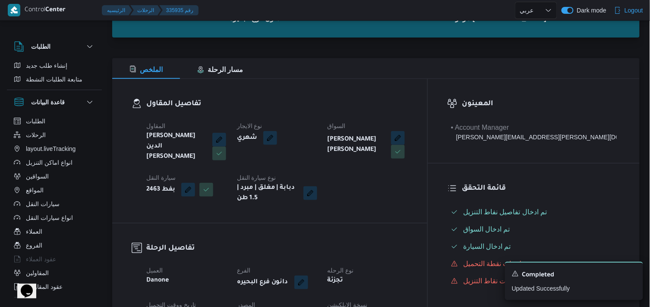
scroll to position [96, 0]
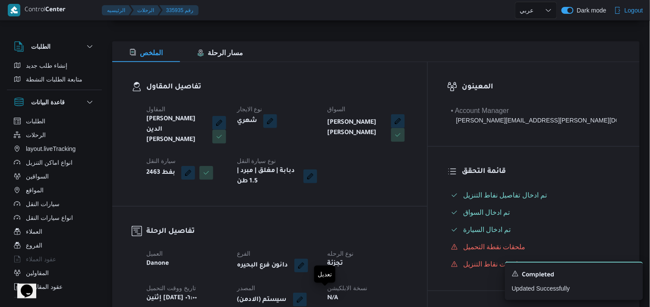
click at [307, 293] on button "button" at bounding box center [300, 300] width 14 height 14
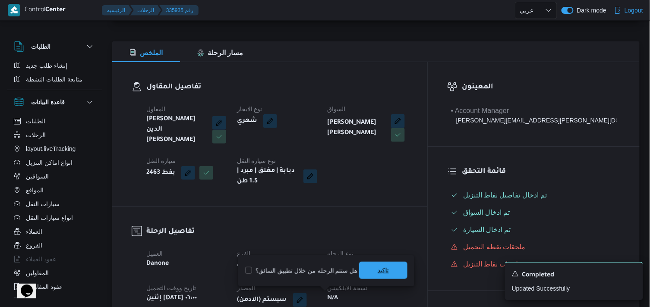
click at [389, 262] on span "تاكيد" at bounding box center [383, 270] width 48 height 17
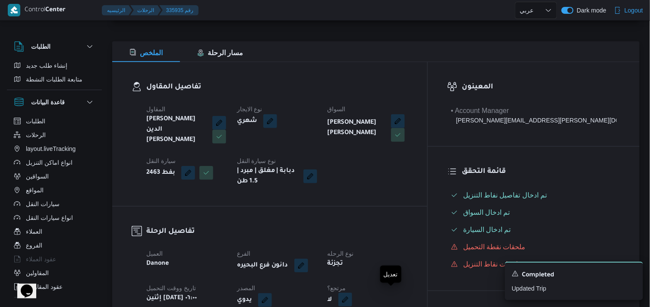
click at [352, 295] on button "button" at bounding box center [345, 300] width 14 height 14
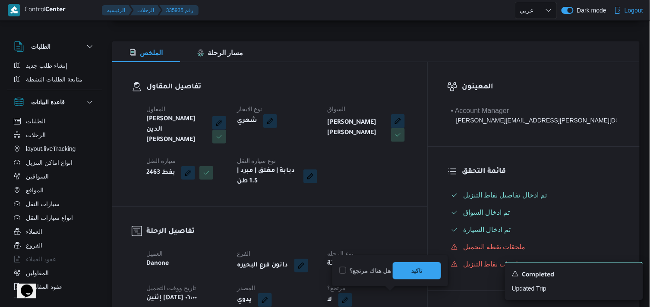
click at [377, 271] on label "هل هناك مرتجع؟" at bounding box center [365, 271] width 52 height 10
checkbox input "true"
click at [411, 265] on span "تاكيد" at bounding box center [417, 270] width 48 height 17
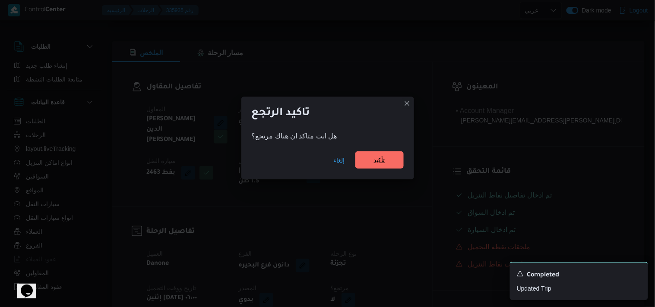
click at [384, 159] on span "تأكيد" at bounding box center [379, 160] width 11 height 10
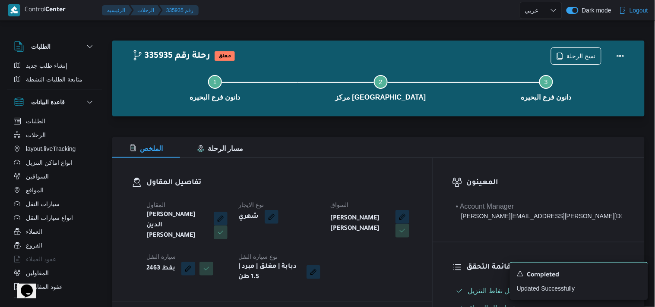
select select "ar"
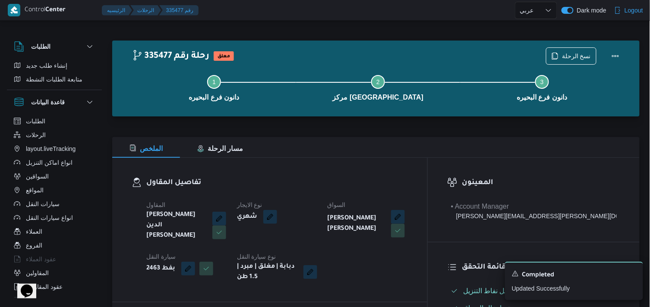
select select "ar"
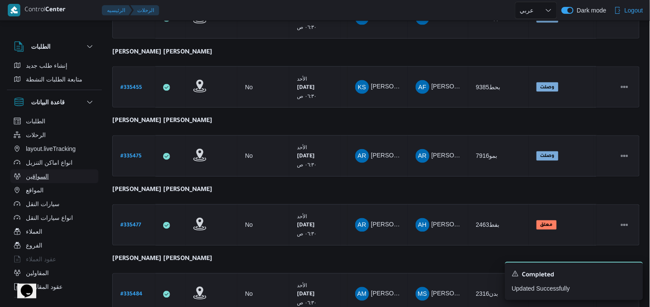
scroll to position [479, 0]
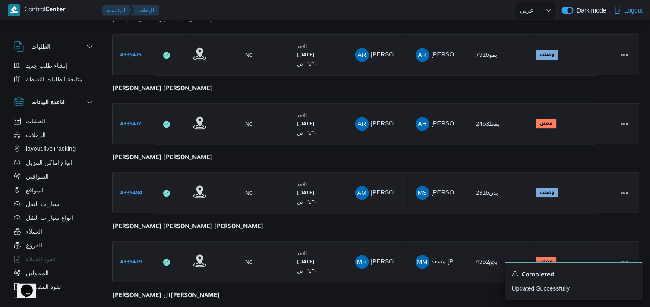
select select "ar"
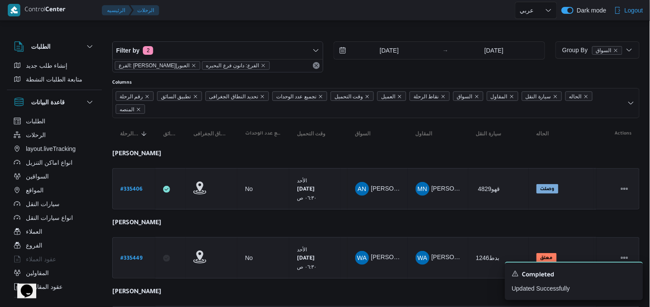
select select "ar"
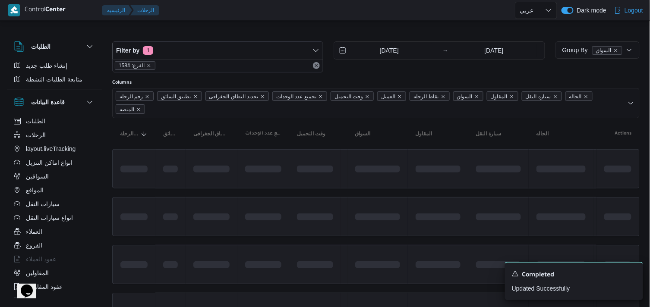
scroll to position [479, 0]
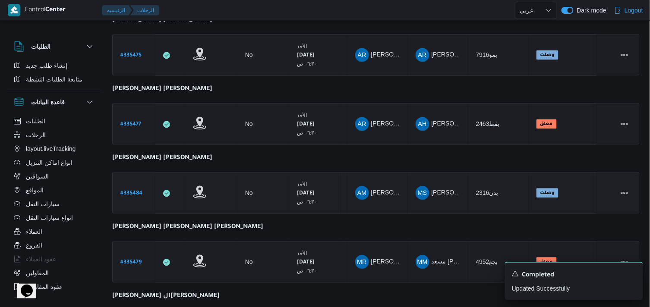
click at [135, 191] on b "# 335484" at bounding box center [131, 194] width 22 height 6
select select "ar"
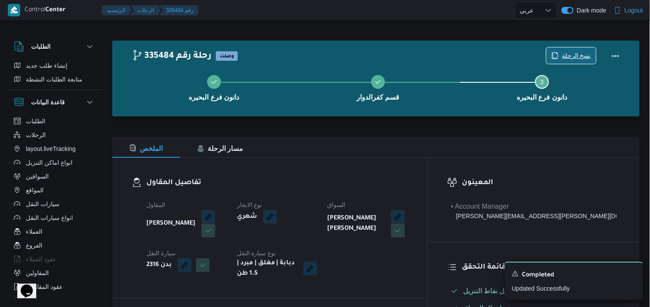
click at [575, 50] on span "نسخ الرحلة" at bounding box center [572, 55] width 50 height 16
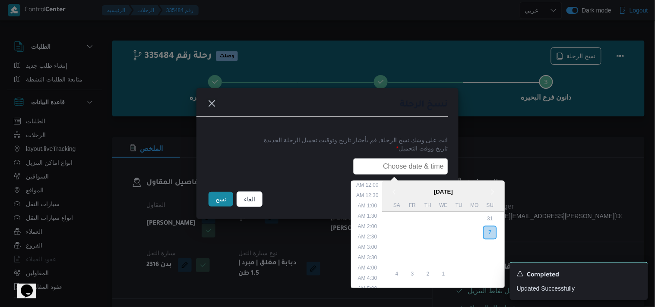
click at [401, 167] on input "text" at bounding box center [400, 166] width 95 height 16
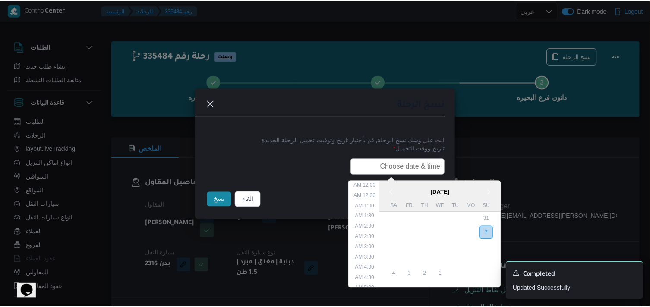
scroll to position [180, 0]
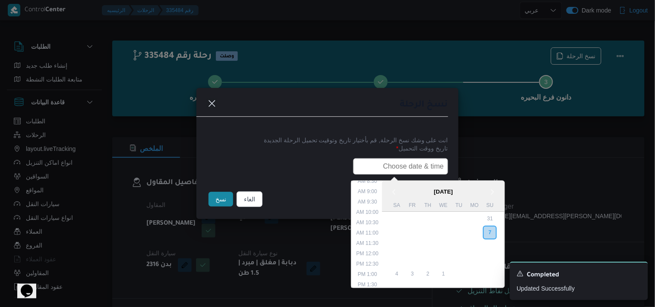
type input "08/09/2025 6:00AM"
click at [225, 199] on button "نسخ" at bounding box center [221, 199] width 25 height 15
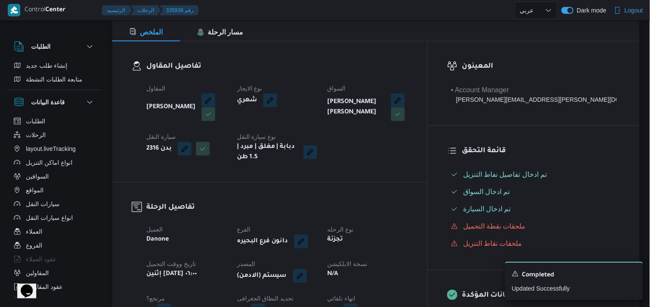
scroll to position [144, 0]
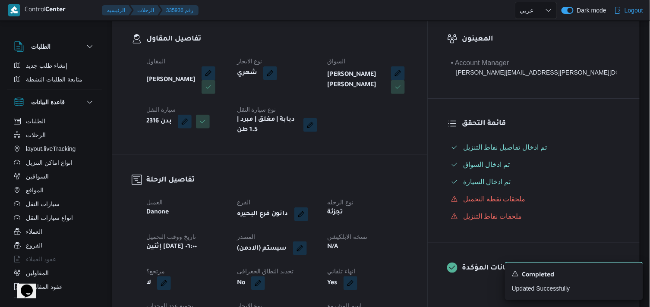
click at [307, 243] on button "button" at bounding box center [300, 249] width 14 height 14
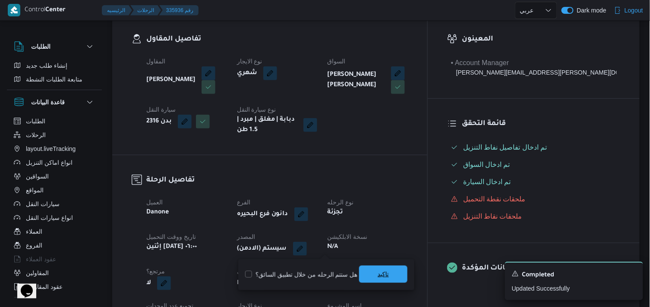
click at [372, 273] on span "تاكيد" at bounding box center [383, 274] width 48 height 17
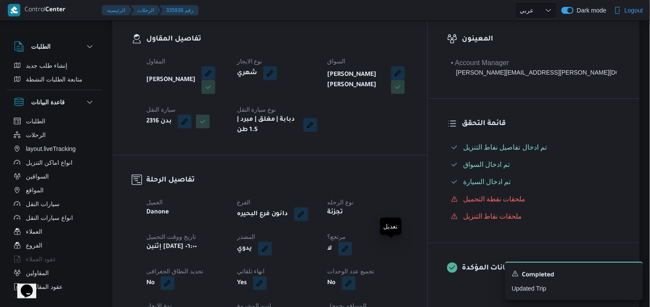
click at [352, 248] on button "button" at bounding box center [345, 249] width 14 height 14
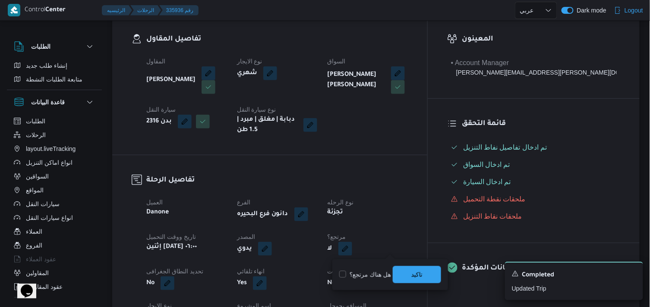
click at [353, 275] on label "هل هناك مرتجع؟" at bounding box center [365, 275] width 52 height 10
checkbox input "true"
click at [412, 273] on span "تاكيد" at bounding box center [416, 274] width 11 height 10
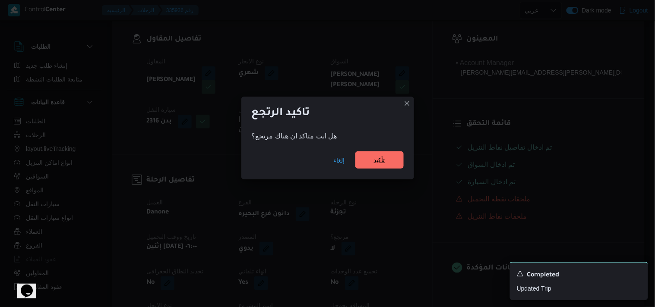
click at [365, 165] on span "تأكيد" at bounding box center [379, 160] width 48 height 17
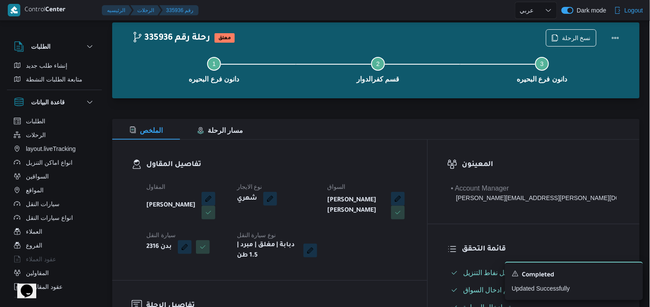
scroll to position [0, 0]
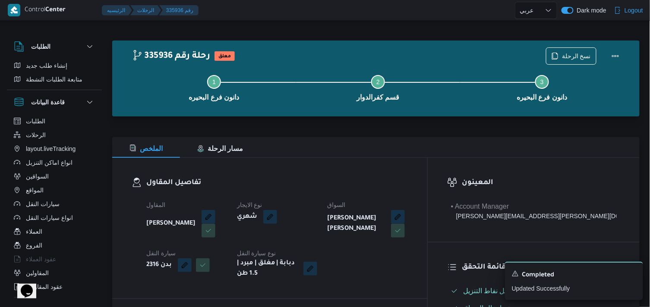
select select "ar"
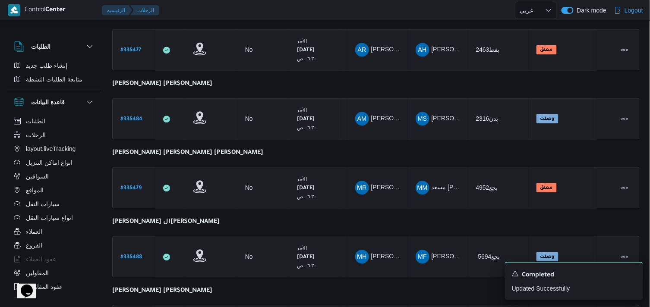
scroll to position [546, 0]
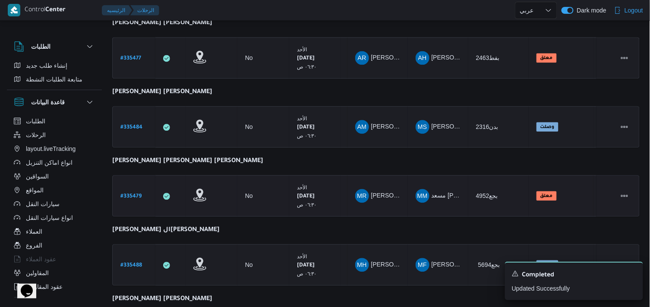
click at [130, 195] on b "# 335479" at bounding box center [130, 197] width 21 height 6
select select "ar"
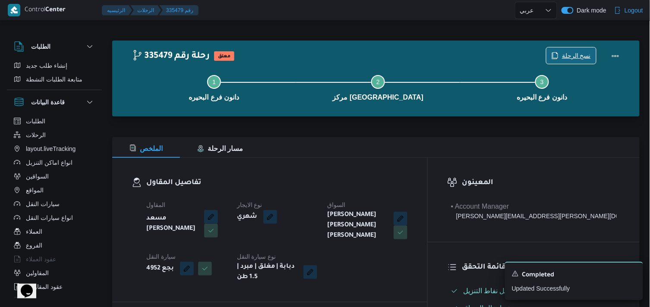
click at [578, 63] on span "نسخ الرحلة" at bounding box center [572, 55] width 50 height 16
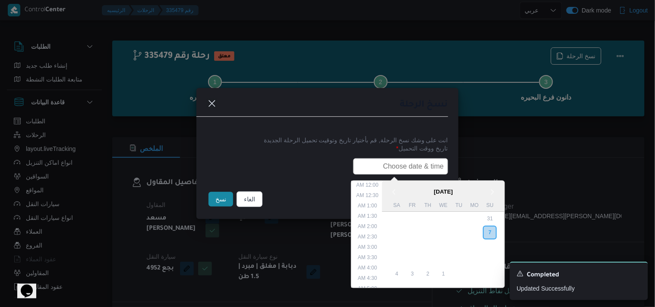
click at [387, 170] on input "text" at bounding box center [400, 166] width 95 height 16
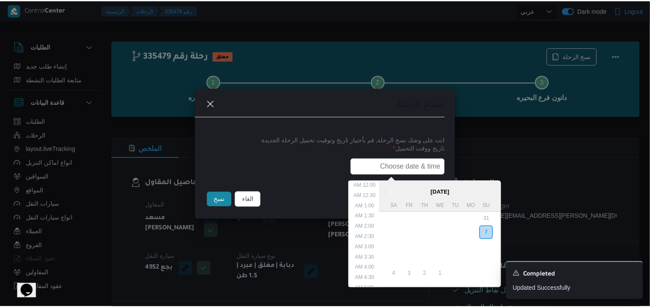
scroll to position [180, 0]
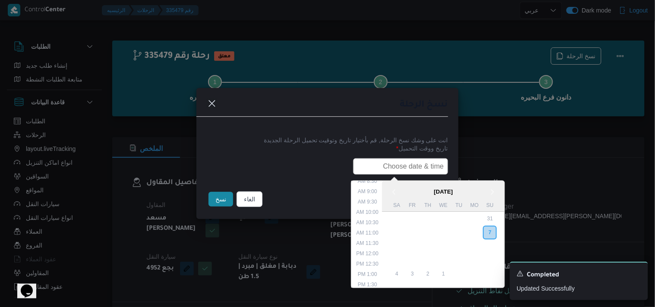
type input "08/09/2025 6:00AM"
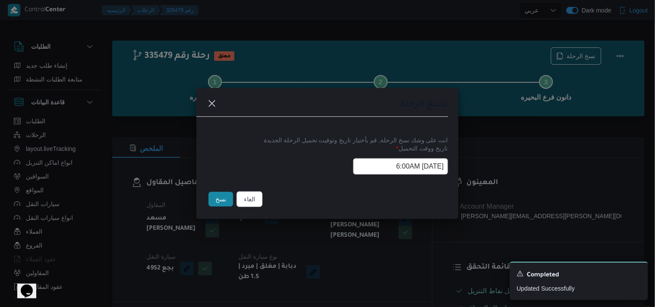
click at [213, 202] on button "نسخ" at bounding box center [221, 199] width 25 height 15
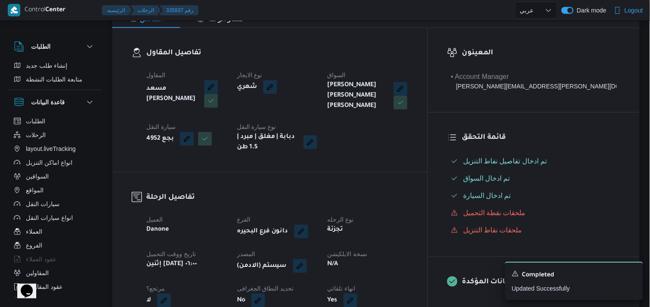
scroll to position [144, 0]
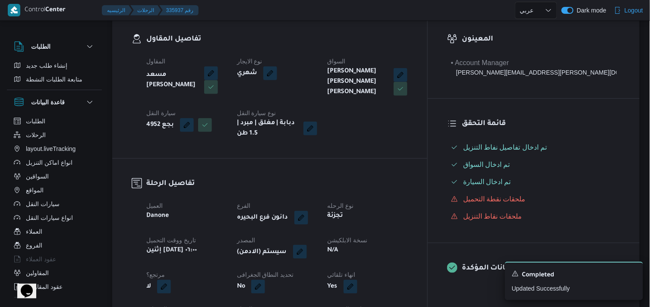
click at [307, 245] on button "button" at bounding box center [300, 252] width 14 height 14
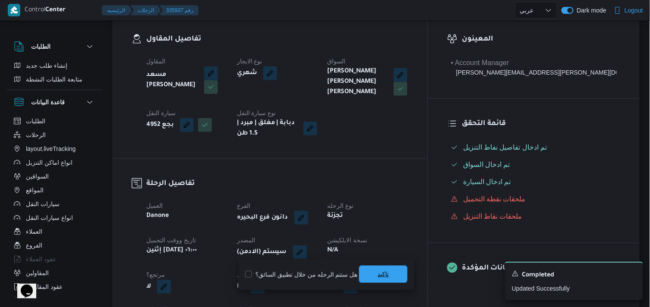
click at [384, 266] on span "تاكيد" at bounding box center [383, 274] width 48 height 17
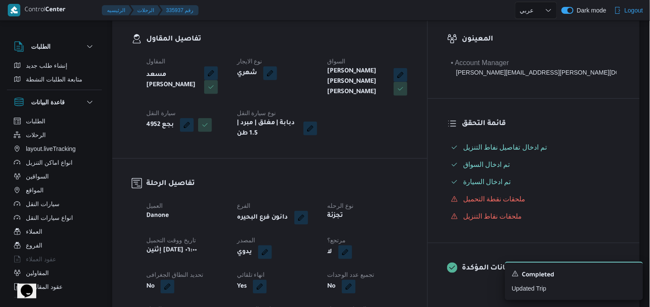
click at [352, 248] on button "button" at bounding box center [345, 252] width 14 height 14
click at [351, 280] on div "هل هناك مرتجع؟ تاكيد" at bounding box center [390, 274] width 104 height 19
click at [354, 269] on div "هل هناك مرتجع؟ تاكيد" at bounding box center [390, 274] width 104 height 19
click at [366, 275] on label "هل هناك مرتجع؟" at bounding box center [365, 275] width 52 height 10
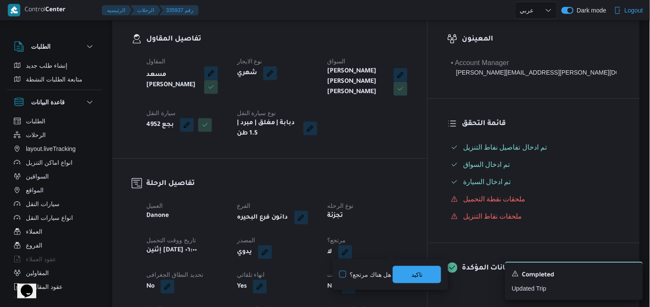
checkbox input "true"
click at [408, 276] on span "تاكيد" at bounding box center [417, 274] width 48 height 17
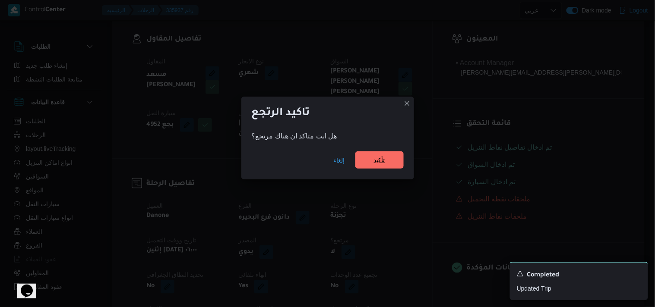
click at [364, 158] on span "تأكيد" at bounding box center [379, 160] width 48 height 17
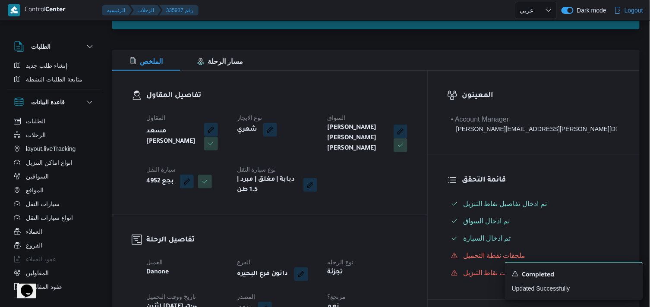
scroll to position [0, 0]
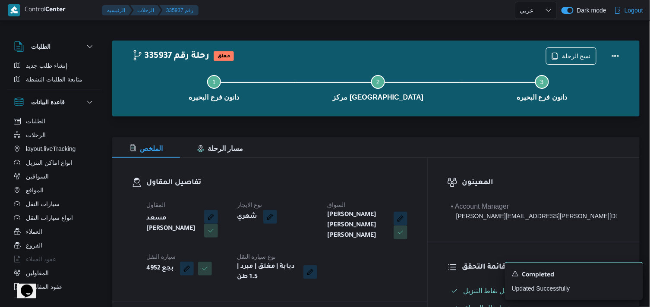
select select "ar"
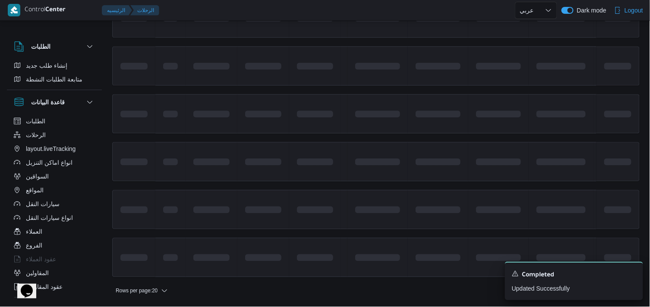
scroll to position [648, 0]
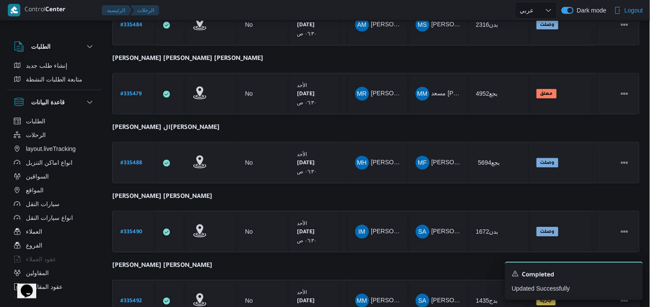
click at [133, 161] on b "# 335488" at bounding box center [131, 164] width 22 height 6
select select "ar"
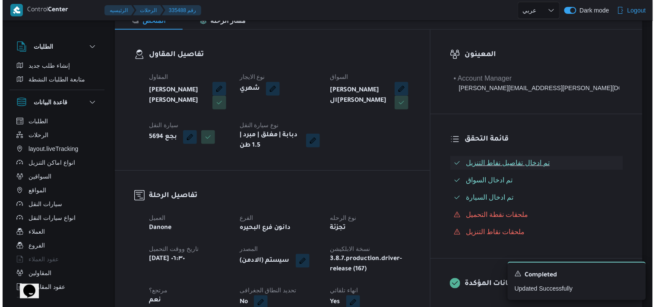
scroll to position [24, 0]
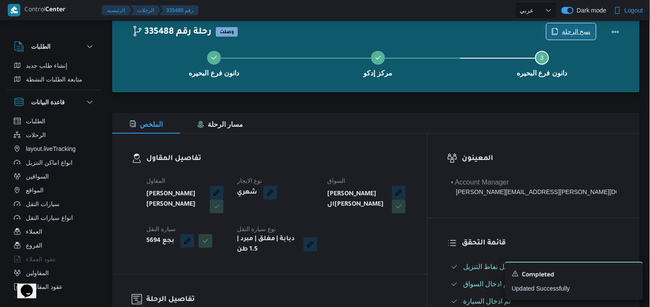
click at [569, 27] on span "نسخ الرحلة" at bounding box center [576, 31] width 29 height 10
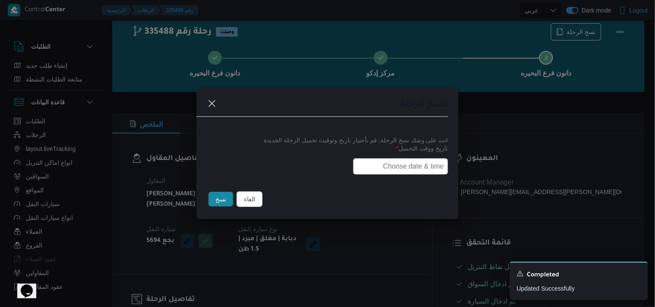
click at [389, 162] on input "text" at bounding box center [400, 166] width 95 height 16
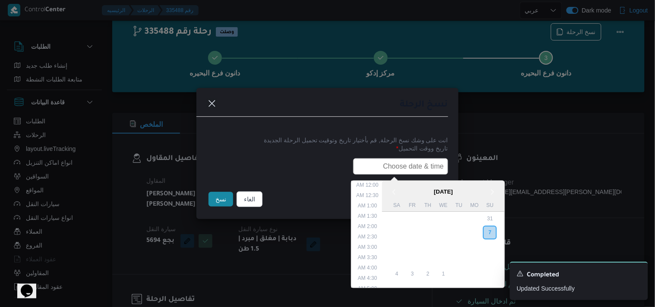
scroll to position [180, 0]
type input "08/09/2025 6:00AM"
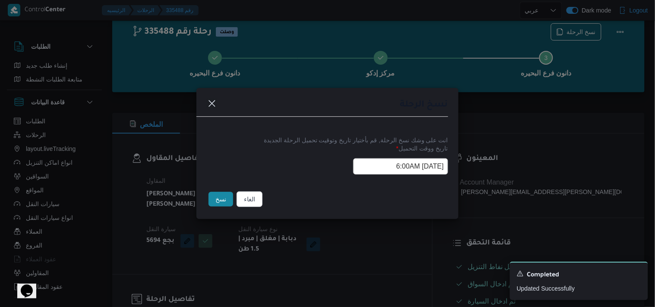
click at [229, 199] on button "نسخ" at bounding box center [221, 199] width 25 height 15
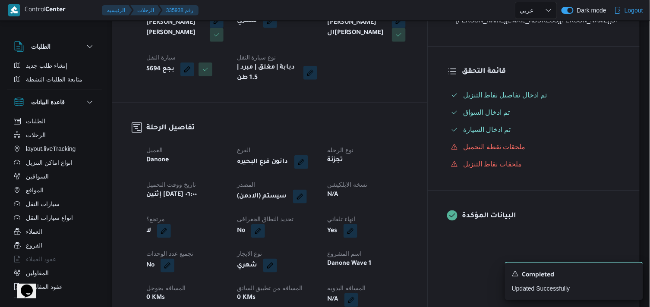
scroll to position [215, 0]
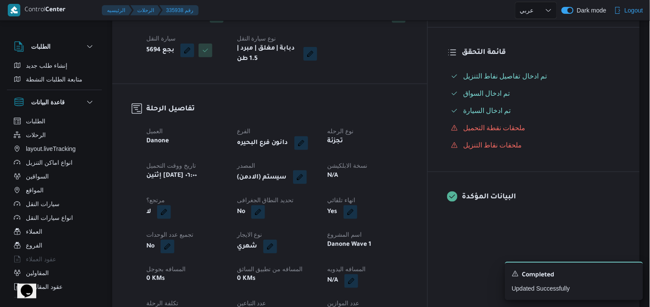
click at [307, 183] on button "button" at bounding box center [300, 178] width 14 height 14
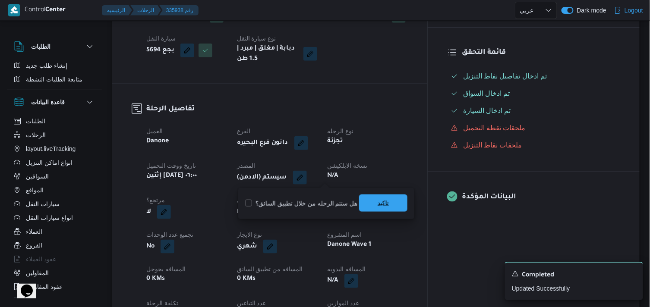
click at [378, 203] on span "تاكيد" at bounding box center [383, 203] width 11 height 10
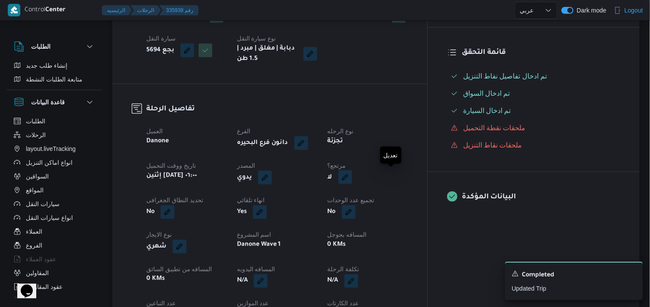
click at [352, 182] on button "button" at bounding box center [345, 178] width 14 height 14
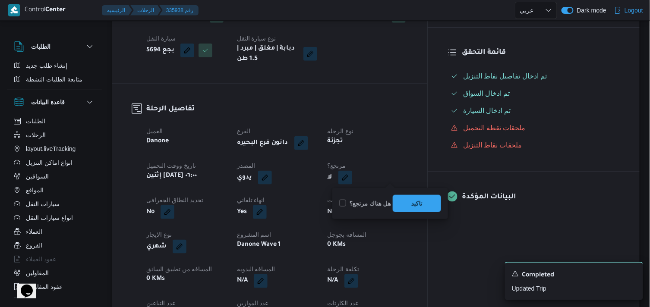
click at [370, 205] on label "هل هناك مرتجع؟" at bounding box center [365, 204] width 52 height 10
checkbox input "true"
click at [426, 196] on span "تاكيد" at bounding box center [417, 203] width 48 height 17
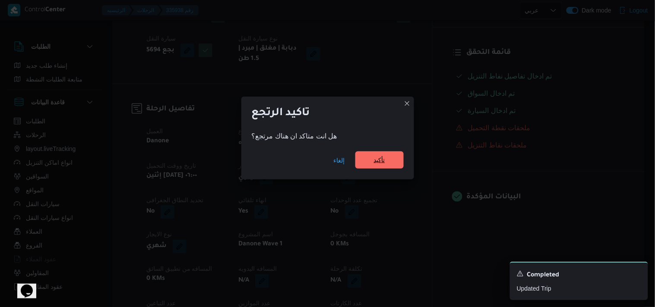
click at [391, 167] on span "تأكيد" at bounding box center [379, 160] width 48 height 17
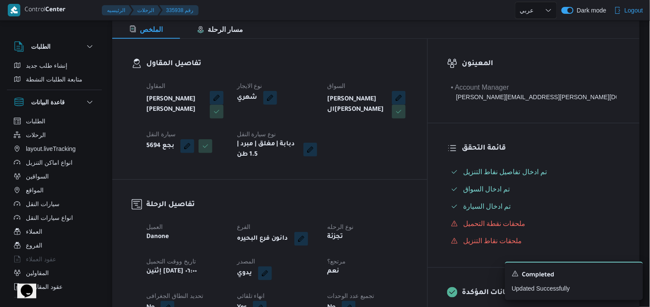
select select "ar"
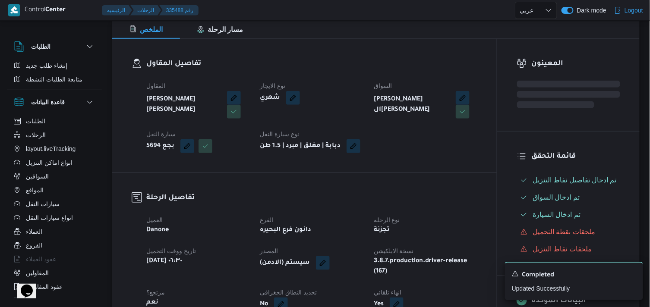
select select "ar"
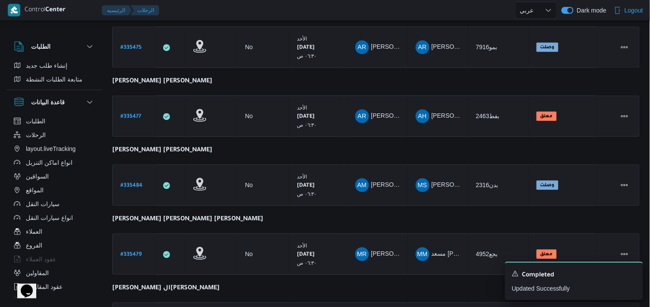
scroll to position [648, 0]
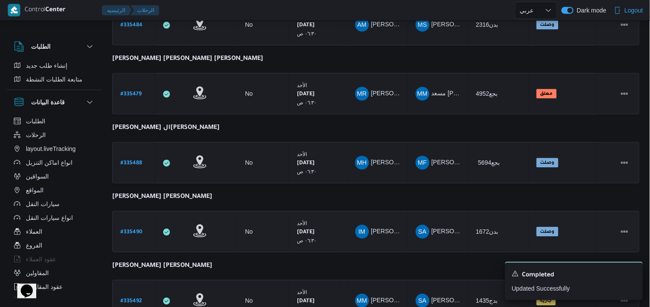
click at [136, 230] on b "# 335490" at bounding box center [131, 233] width 22 height 6
select select "ar"
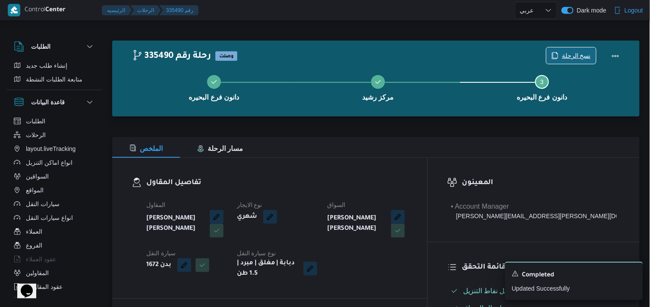
click at [580, 60] on span "نسخ الرحلة" at bounding box center [576, 56] width 29 height 10
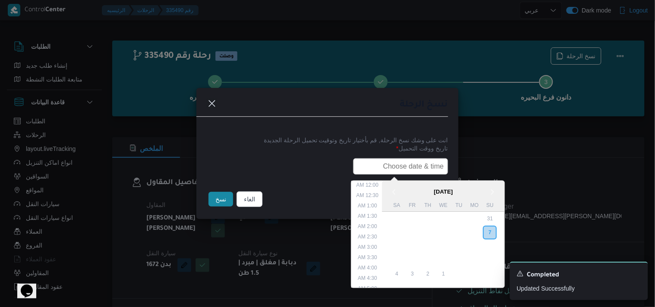
drag, startPoint x: 390, startPoint y: 162, endPoint x: 385, endPoint y: 166, distance: 6.8
click at [390, 162] on input "text" at bounding box center [400, 166] width 95 height 16
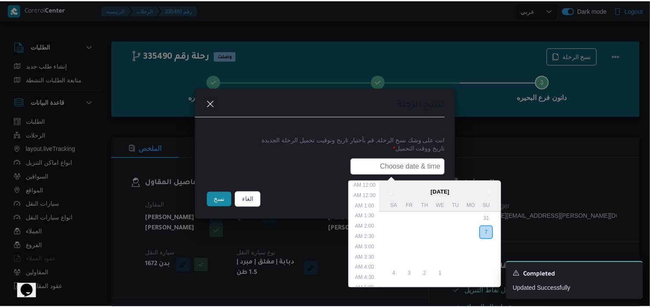
scroll to position [180, 0]
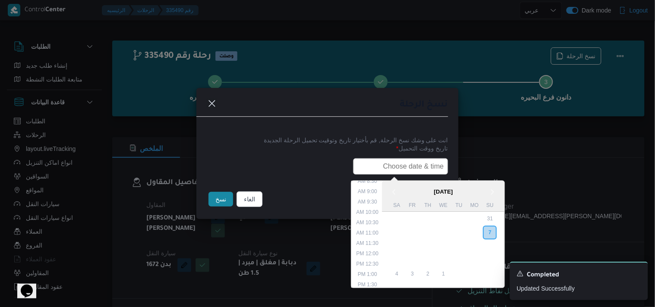
type input "08/09/2025 6:00AM"
click at [230, 200] on button "نسخ" at bounding box center [221, 199] width 25 height 15
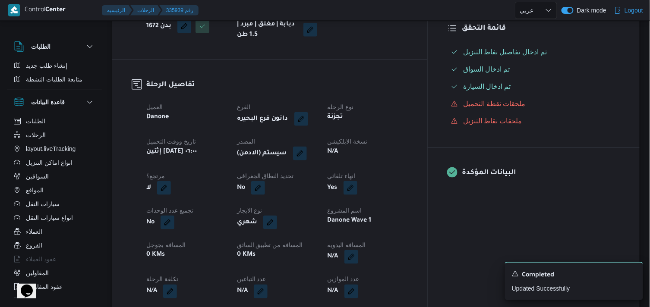
scroll to position [240, 0]
click at [307, 150] on button "button" at bounding box center [300, 153] width 14 height 14
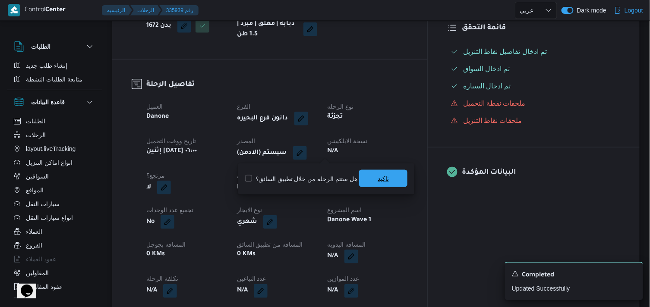
click at [370, 171] on span "تاكيد" at bounding box center [383, 178] width 48 height 17
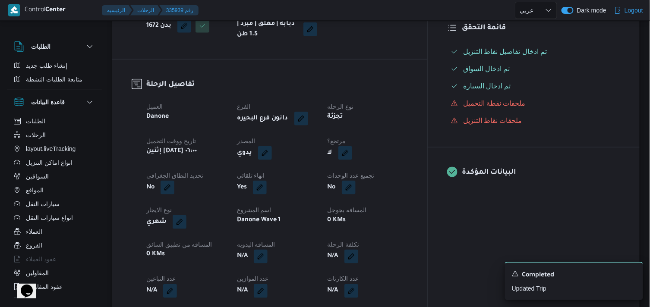
click at [352, 154] on button "button" at bounding box center [345, 153] width 14 height 14
click at [374, 180] on label "هل هناك مرتجع؟" at bounding box center [365, 179] width 52 height 10
checkbox input "true"
click at [394, 174] on span "تاكيد" at bounding box center [417, 178] width 48 height 17
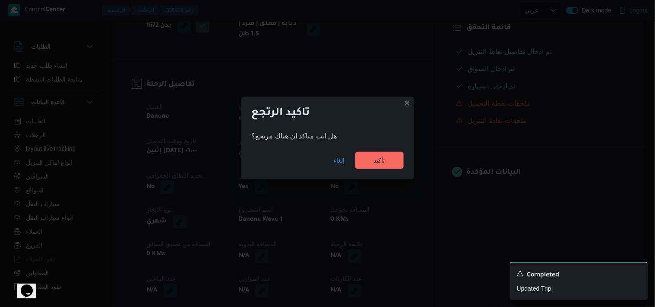
click at [393, 145] on div "تاكيد الرتجع هل انت متاكد ان هناك مرتجع؟ إلغاء تأكيد" at bounding box center [327, 138] width 173 height 83
click at [393, 145] on div "إلغاء تأكيد" at bounding box center [327, 162] width 173 height 35
click at [389, 156] on span "تأكيد" at bounding box center [379, 160] width 48 height 17
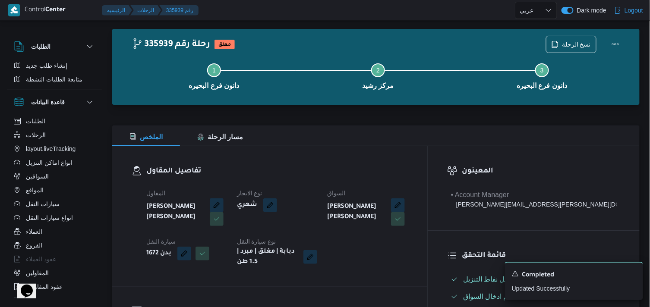
scroll to position [0, 0]
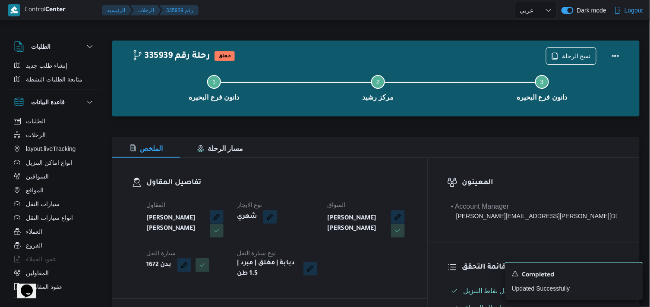
select select "ar"
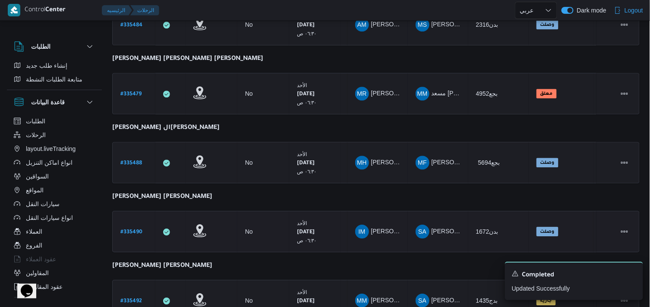
scroll to position [753, 0]
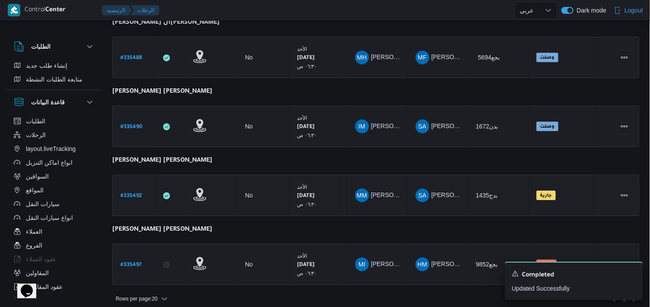
click at [127, 193] on b "# 335492" at bounding box center [131, 196] width 22 height 6
select select "ar"
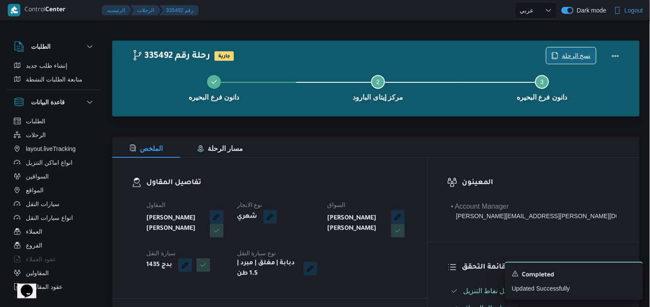
click at [558, 54] on icon "button" at bounding box center [555, 55] width 7 height 7
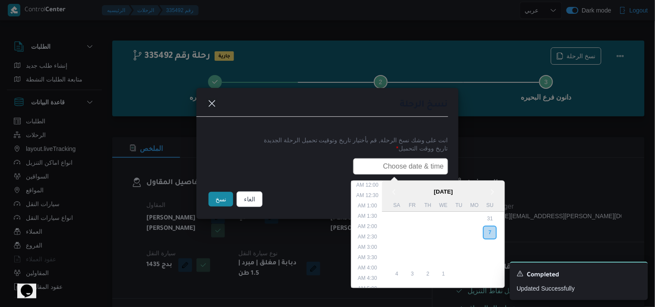
drag, startPoint x: 404, startPoint y: 167, endPoint x: 395, endPoint y: 173, distance: 10.7
click at [404, 167] on input "text" at bounding box center [400, 166] width 95 height 16
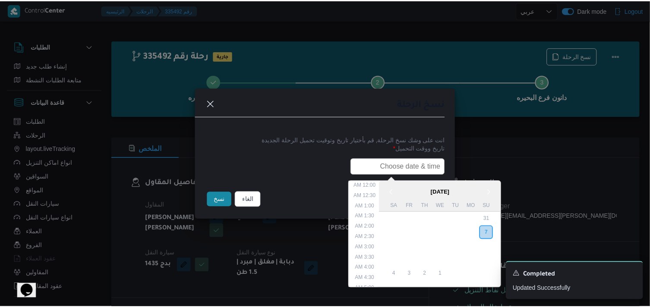
scroll to position [180, 0]
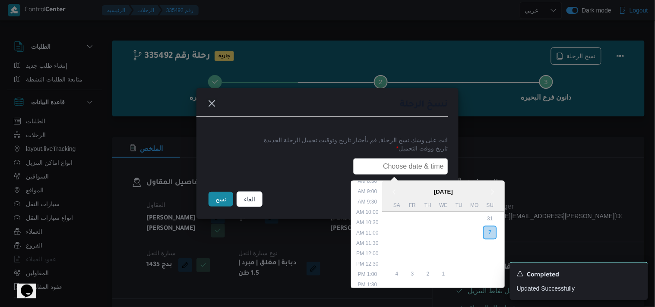
type input "08/09/2025 6:00AM"
click at [221, 207] on button "نسخ" at bounding box center [221, 199] width 25 height 15
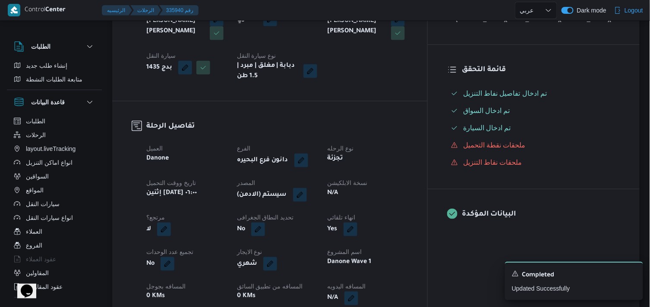
scroll to position [192, 0]
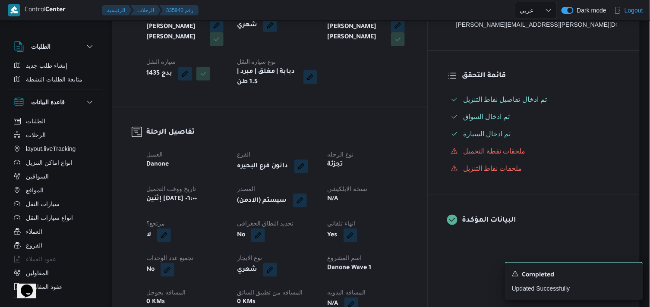
click at [307, 201] on button "button" at bounding box center [300, 201] width 14 height 14
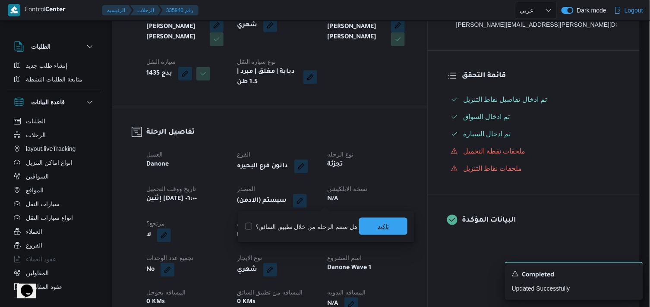
drag, startPoint x: 360, startPoint y: 218, endPoint x: 362, endPoint y: 224, distance: 6.7
click at [362, 224] on div "You are in a dialog. To close this dialog, hit escape. هل ستتم الرحله من خلال ت…" at bounding box center [326, 227] width 176 height 31
click at [362, 224] on span "تاكيد" at bounding box center [383, 226] width 48 height 17
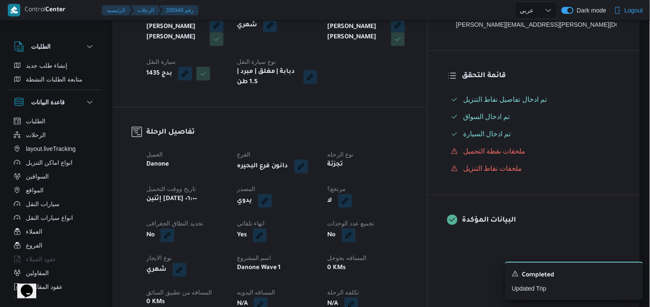
click at [352, 205] on button "button" at bounding box center [345, 201] width 14 height 14
click at [360, 222] on label "هل هناك مرتجع؟" at bounding box center [365, 227] width 52 height 10
checkbox input "true"
click at [411, 225] on span "تاكيد" at bounding box center [416, 226] width 11 height 10
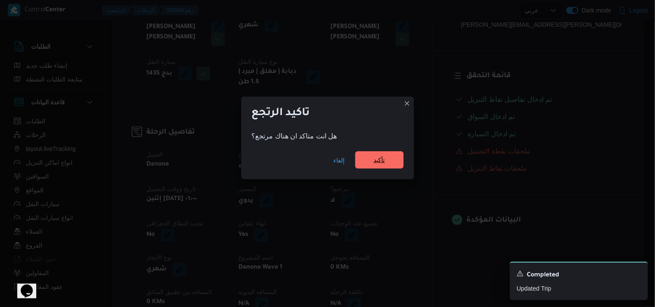
click at [385, 160] on span "تأكيد" at bounding box center [379, 160] width 11 height 10
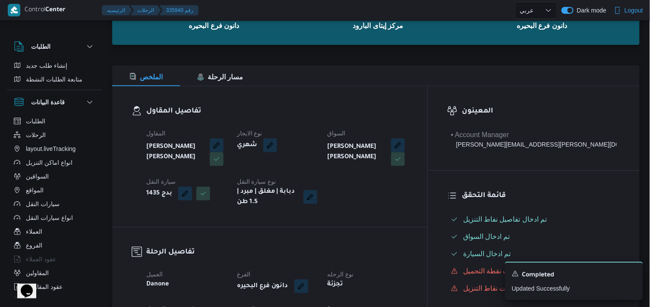
scroll to position [48, 0]
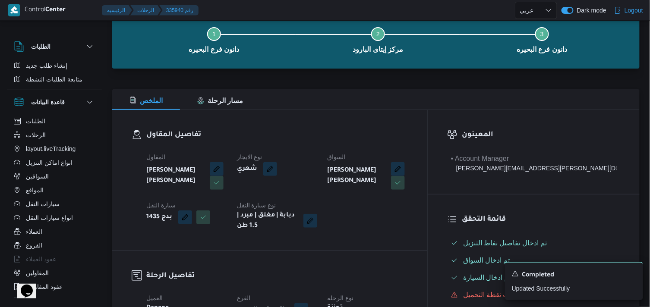
select select "ar"
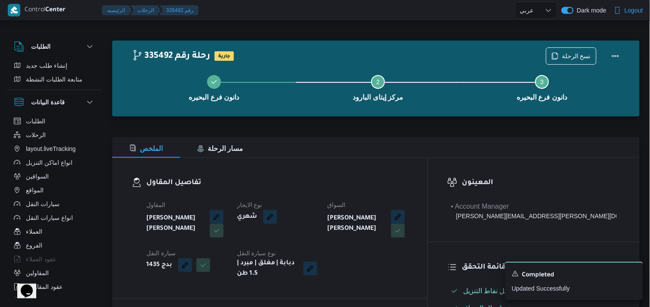
select select "ar"
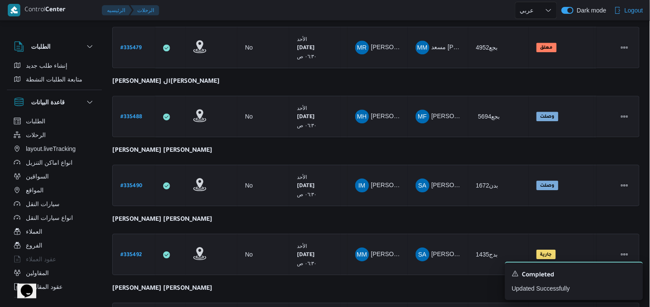
scroll to position [753, 0]
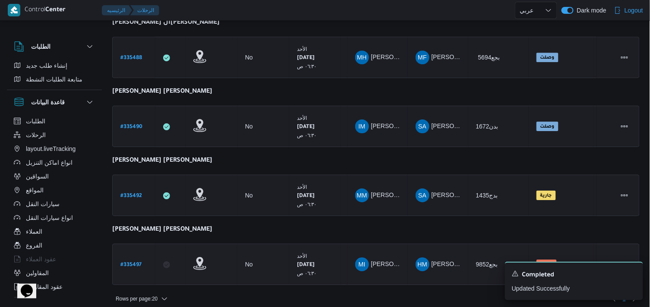
click at [139, 262] on b "# 335497" at bounding box center [130, 265] width 21 height 6
select select "ar"
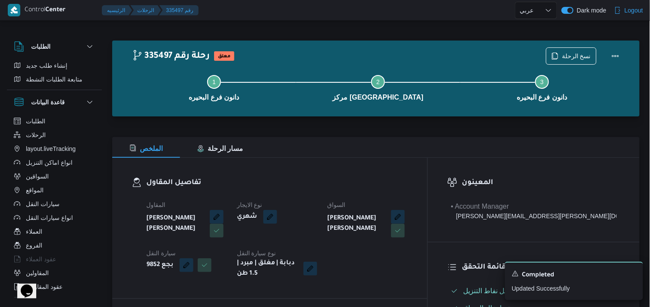
scroll to position [269, 0]
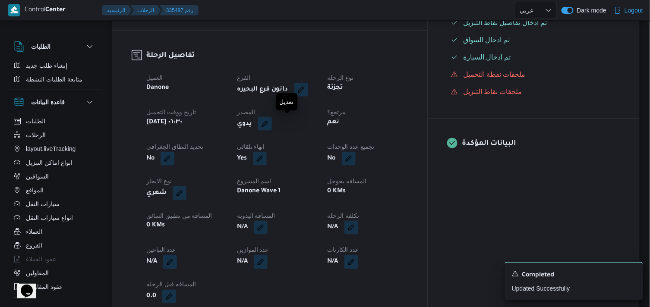
click at [272, 128] on button "button" at bounding box center [265, 124] width 14 height 14
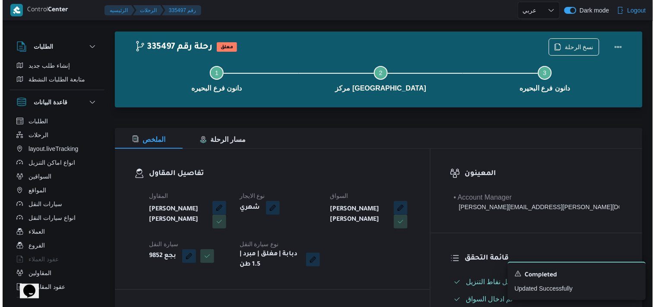
scroll to position [0, 0]
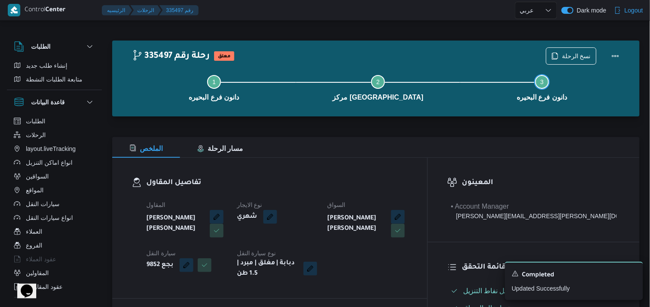
click at [570, 65] on button "Step 3 is incomplete 3 دانون فرع البحيره" at bounding box center [542, 87] width 164 height 45
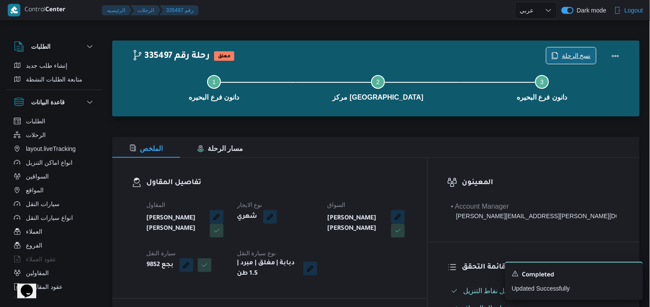
click at [570, 57] on span "نسخ الرحلة" at bounding box center [576, 56] width 29 height 10
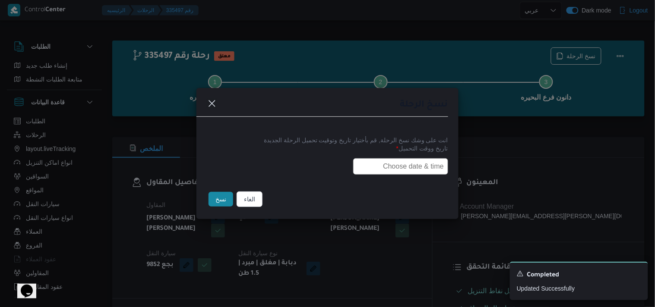
click at [414, 162] on input "text" at bounding box center [400, 166] width 95 height 16
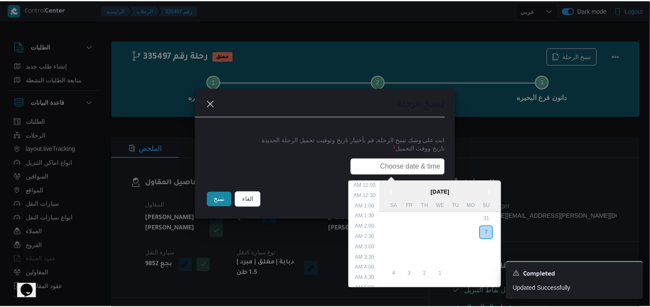
scroll to position [180, 0]
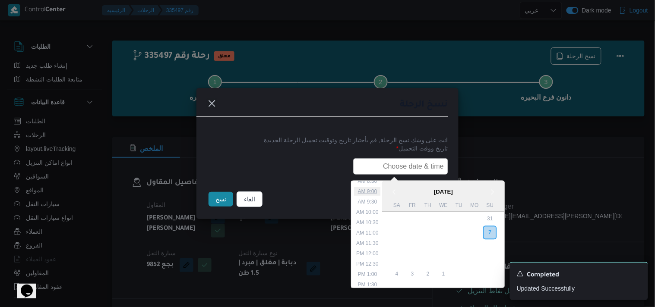
drag, startPoint x: 414, startPoint y: 162, endPoint x: 381, endPoint y: 187, distance: 41.9
click at [381, 175] on div "< September 2025 > Su Mo Tu We Th Fr Sa 31 1 2 3 4 5 6 7 8 9 10 11 12 13 14 15 …" at bounding box center [327, 166] width 241 height 16
type input "08/09/2025 6:00AM"
click at [213, 202] on button "نسخ" at bounding box center [221, 199] width 25 height 15
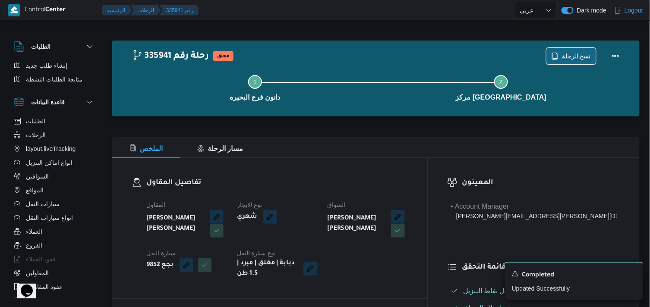
scroll to position [269, 0]
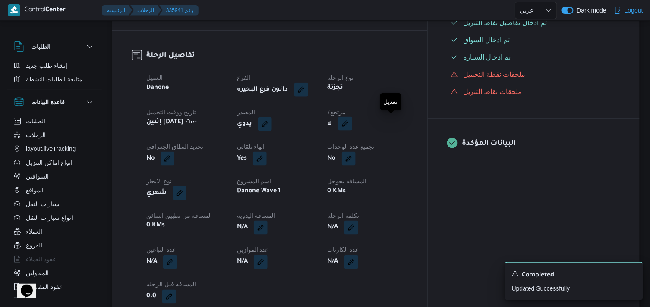
click at [352, 129] on button "button" at bounding box center [345, 124] width 14 height 14
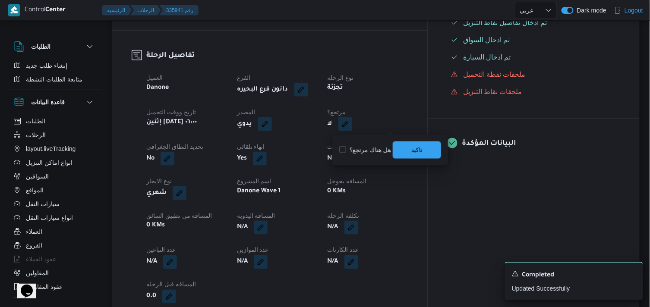
click at [372, 149] on label "هل هناك مرتجع؟" at bounding box center [365, 150] width 52 height 10
checkbox input "true"
click at [398, 142] on span "تاكيد" at bounding box center [417, 149] width 48 height 17
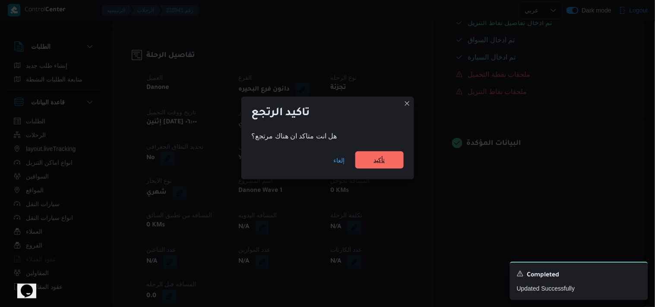
click at [378, 162] on span "تأكيد" at bounding box center [379, 160] width 11 height 10
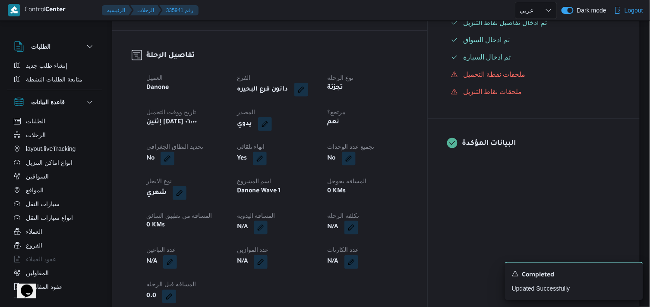
select select "ar"
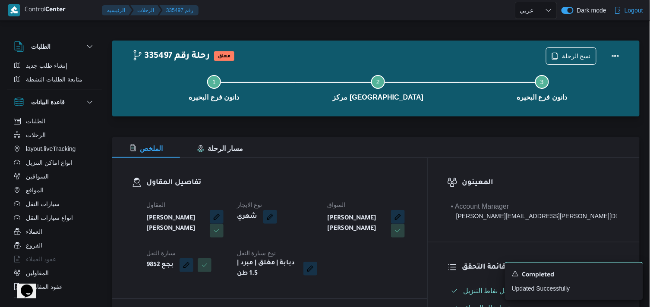
select select "ar"
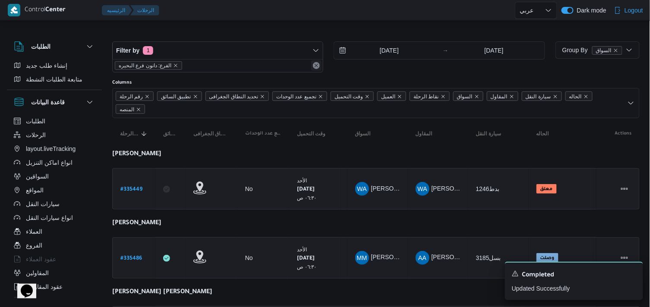
click at [313, 66] on button "Remove" at bounding box center [316, 65] width 10 height 10
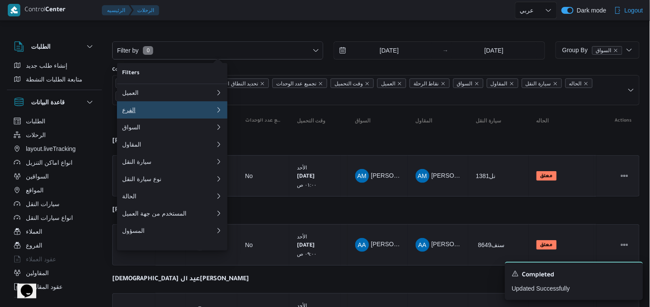
click at [189, 114] on div "الفرع" at bounding box center [167, 110] width 90 height 7
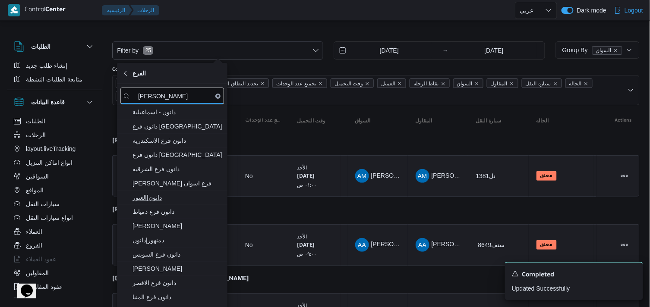
type input "[PERSON_NAME]"
click at [175, 199] on span "دانون|العبور" at bounding box center [178, 198] width 90 height 10
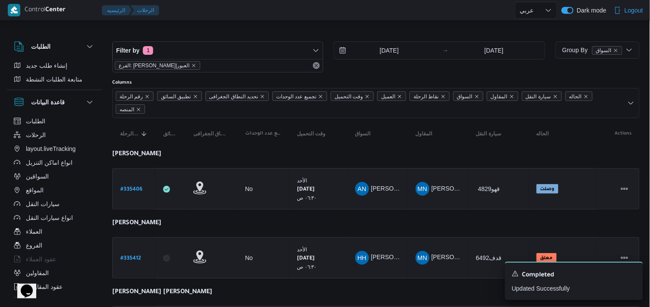
click at [226, 14] on div at bounding box center [339, 10] width 352 height 20
click at [131, 191] on b "# 335406" at bounding box center [131, 190] width 22 height 6
select select "ar"
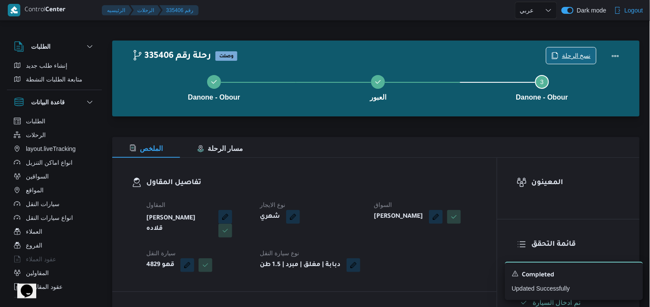
click at [569, 53] on span "نسخ الرحلة" at bounding box center [576, 56] width 29 height 10
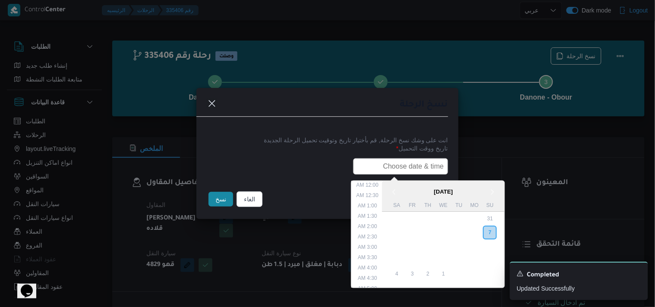
click at [412, 170] on input "text" at bounding box center [400, 166] width 95 height 16
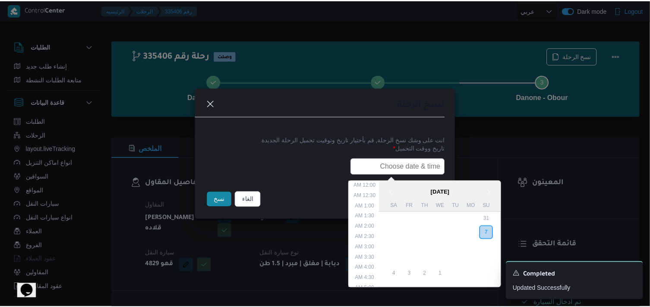
scroll to position [180, 0]
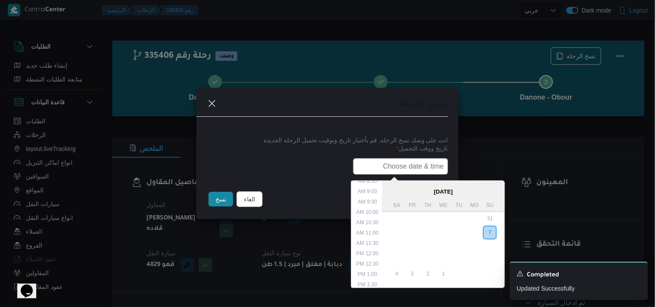
type input "08/09/2025 6:00AM"
click at [223, 203] on button "نسخ" at bounding box center [221, 199] width 25 height 15
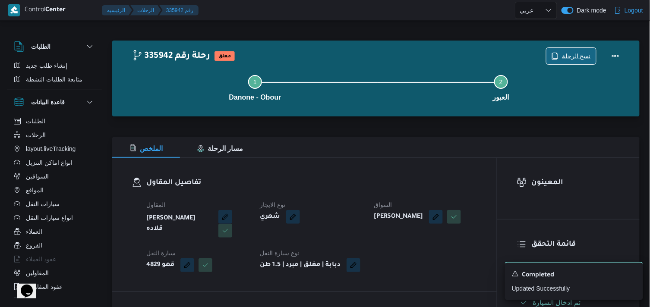
scroll to position [269, 0]
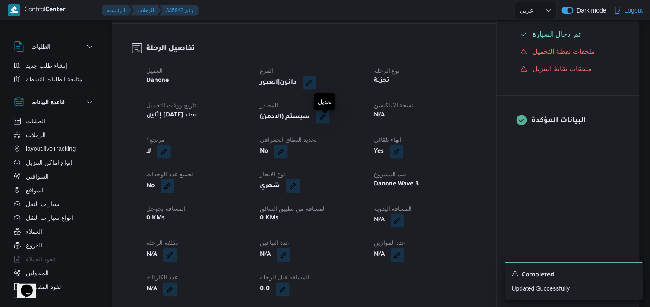
click at [330, 124] on button "button" at bounding box center [323, 117] width 14 height 14
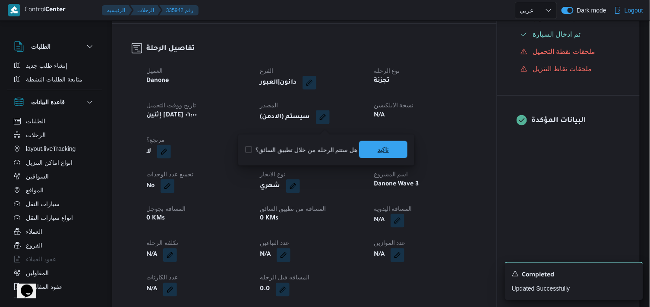
click at [373, 149] on span "تاكيد" at bounding box center [383, 149] width 48 height 17
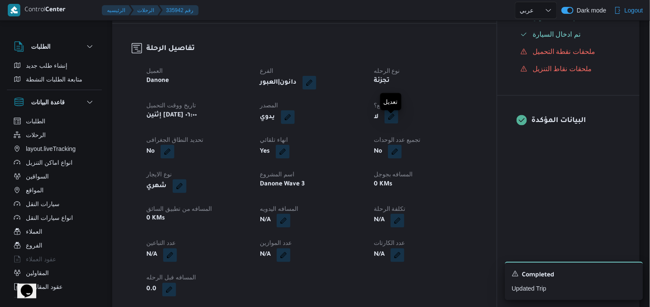
click at [388, 124] on button "button" at bounding box center [392, 117] width 14 height 14
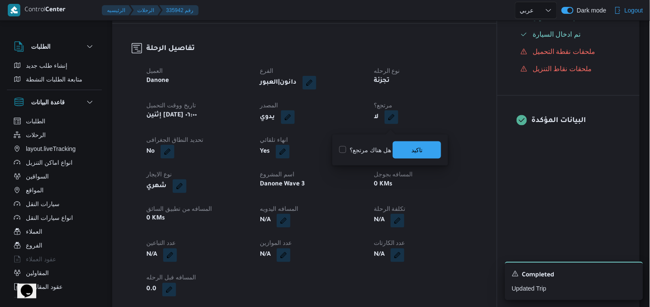
click at [369, 149] on label "هل هناك مرتجع؟" at bounding box center [365, 150] width 52 height 10
checkbox input "true"
click at [398, 152] on span "تاكيد" at bounding box center [417, 149] width 48 height 17
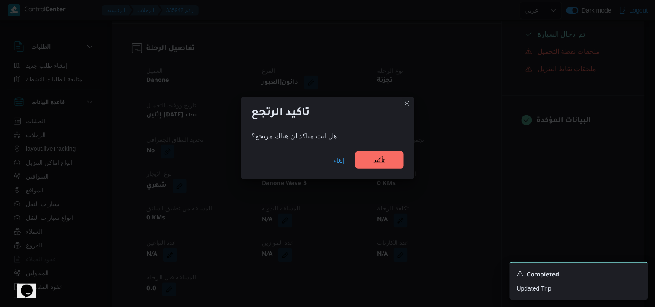
click at [391, 153] on span "تأكيد" at bounding box center [379, 160] width 48 height 17
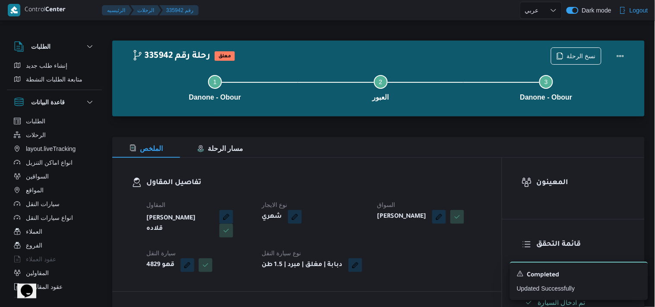
select select "ar"
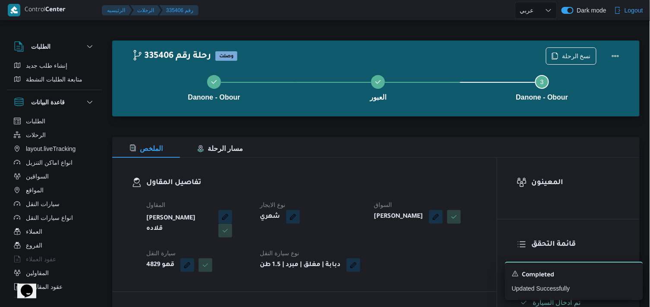
select select "ar"
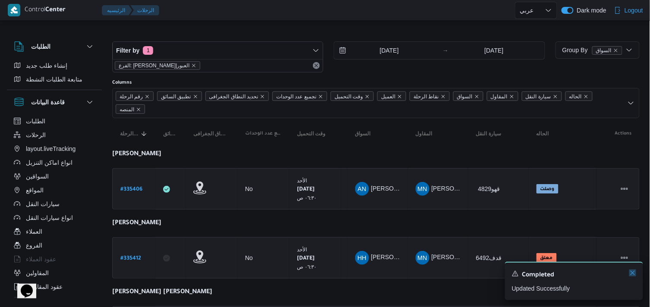
click at [632, 274] on icon "Dismiss toast" at bounding box center [633, 273] width 4 height 4
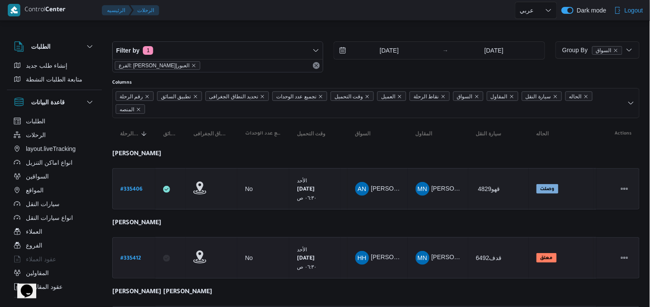
click at [131, 257] on b "# 335412" at bounding box center [130, 259] width 21 height 6
select select "ar"
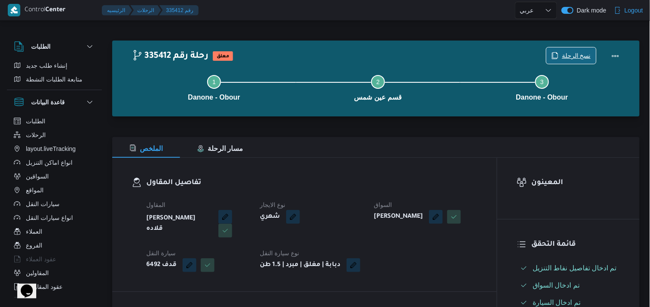
click at [572, 51] on span "نسخ الرحلة" at bounding box center [576, 56] width 29 height 10
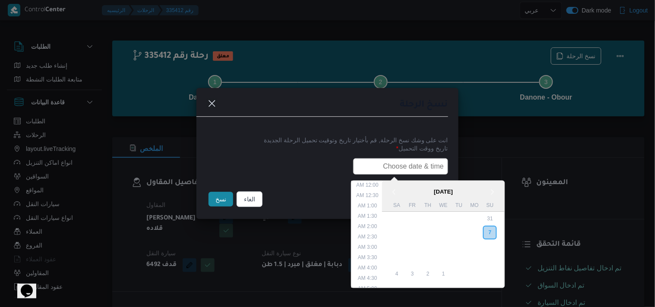
click at [401, 162] on input "text" at bounding box center [400, 166] width 95 height 16
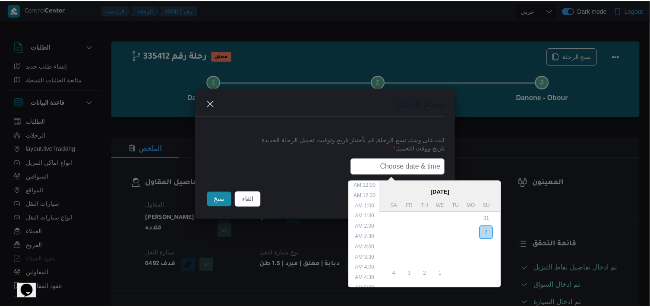
scroll to position [180, 0]
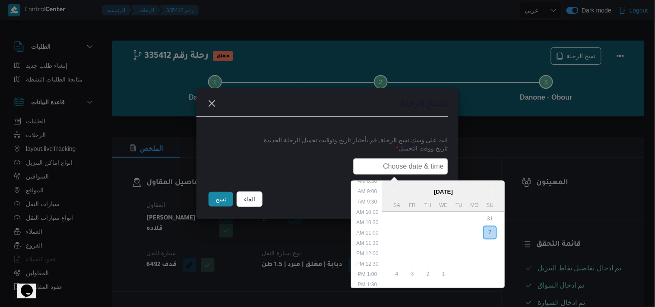
type input "08/09/2025 6:00AM"
click at [212, 202] on button "نسخ" at bounding box center [221, 199] width 25 height 15
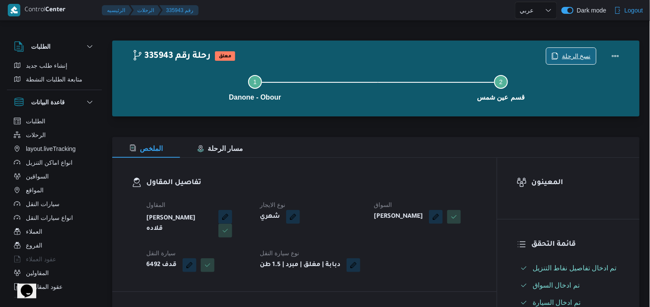
scroll to position [269, 0]
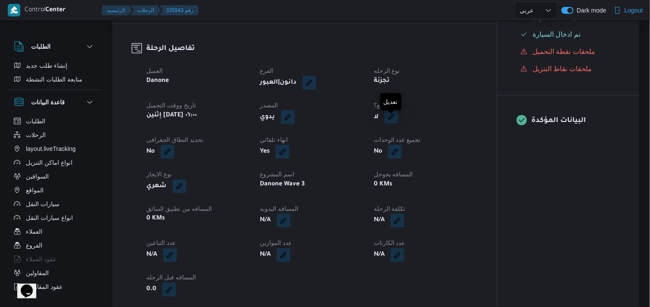
click at [391, 121] on button "button" at bounding box center [392, 117] width 14 height 14
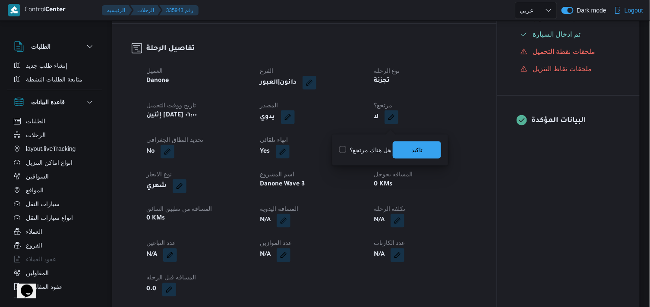
click at [363, 153] on label "هل هناك مرتجع؟" at bounding box center [365, 150] width 52 height 10
checkbox input "true"
click at [419, 144] on span "تاكيد" at bounding box center [417, 149] width 48 height 17
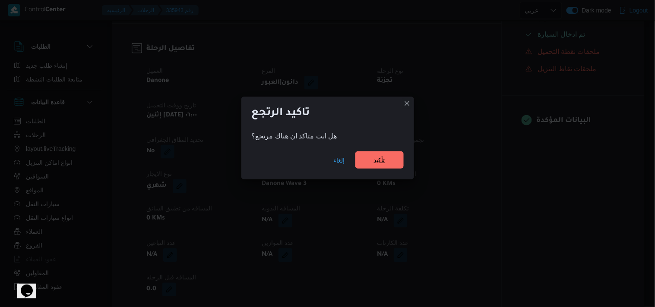
click at [379, 155] on span "تأكيد" at bounding box center [379, 160] width 48 height 17
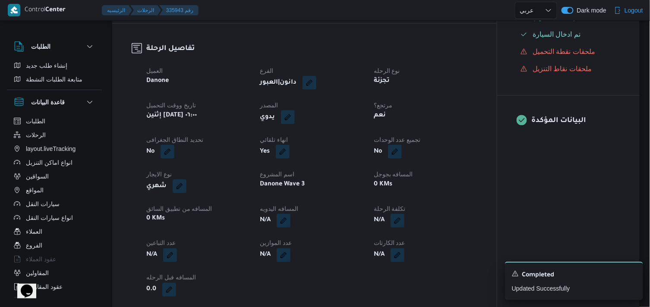
select select "ar"
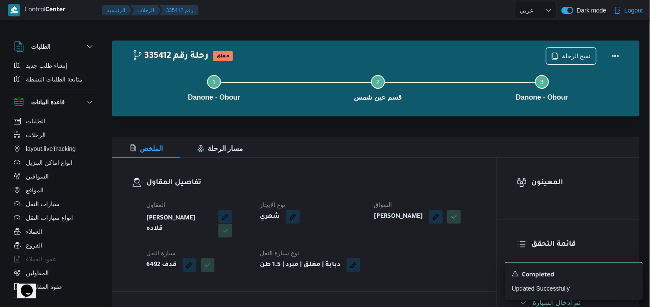
select select "ar"
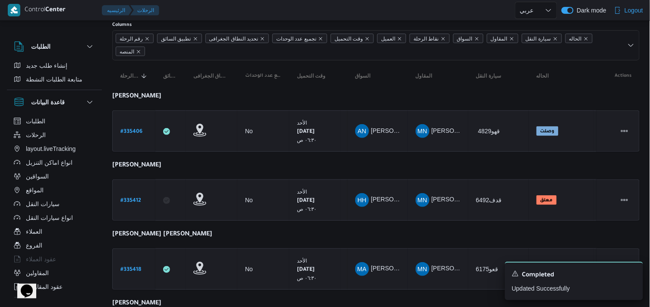
scroll to position [55, 0]
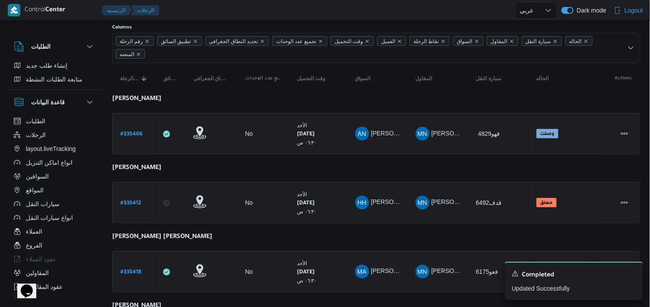
click at [132, 270] on b "# 335418" at bounding box center [130, 273] width 21 height 6
select select "ar"
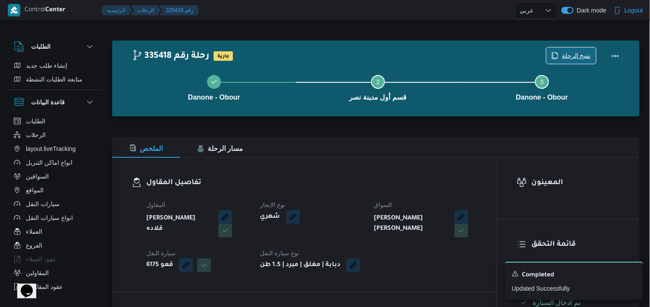
click at [576, 57] on span "نسخ الرحلة" at bounding box center [576, 56] width 29 height 10
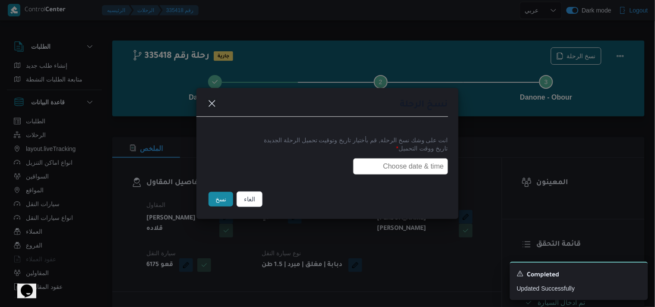
click at [366, 171] on input "text" at bounding box center [400, 166] width 95 height 16
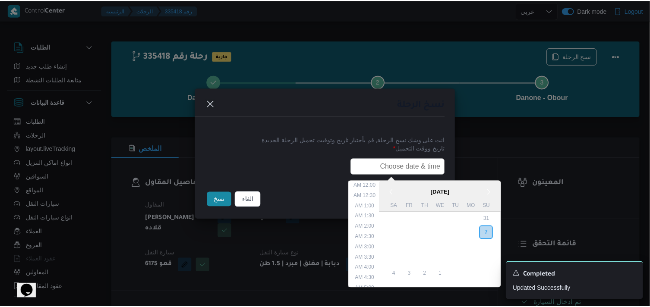
scroll to position [180, 0]
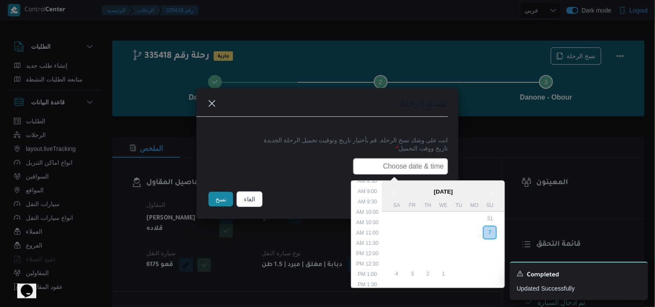
type input "08/09/2025 6:00AM"
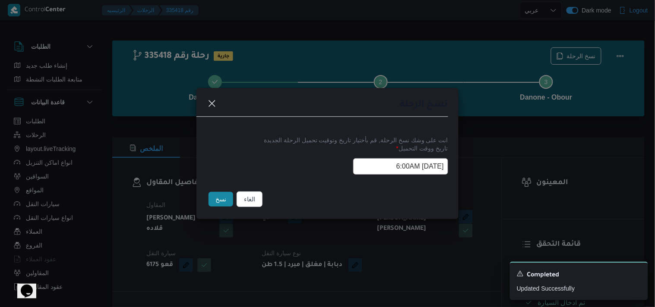
click at [217, 197] on button "نسخ" at bounding box center [221, 199] width 25 height 15
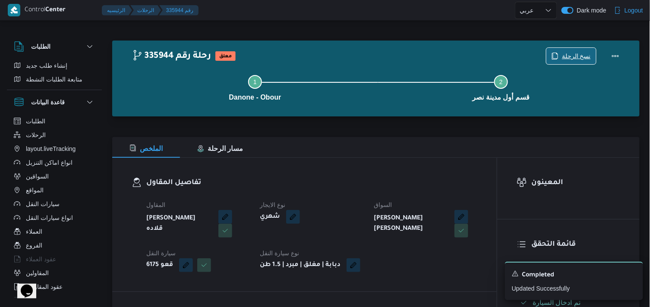
scroll to position [269, 0]
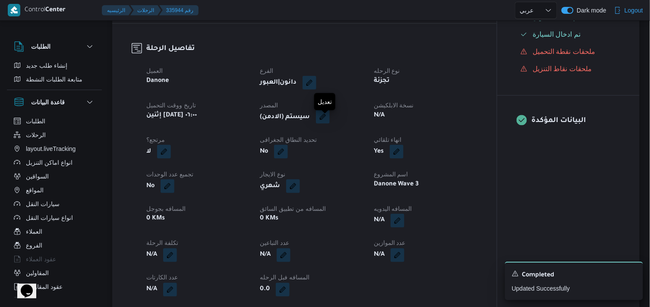
click at [325, 121] on button "button" at bounding box center [323, 117] width 14 height 14
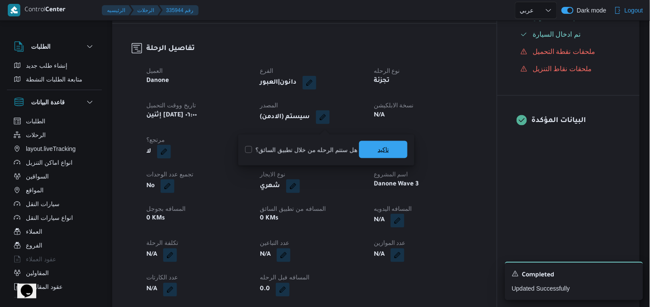
click at [373, 147] on span "تاكيد" at bounding box center [383, 149] width 48 height 17
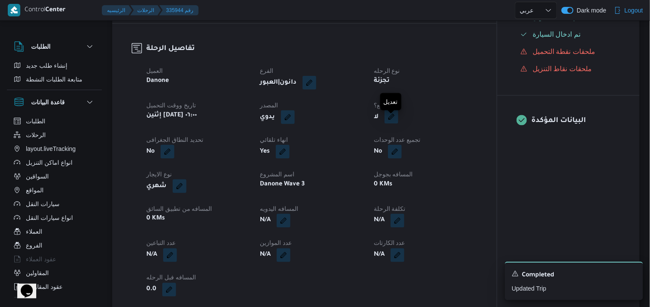
click at [394, 118] on button "button" at bounding box center [392, 117] width 14 height 14
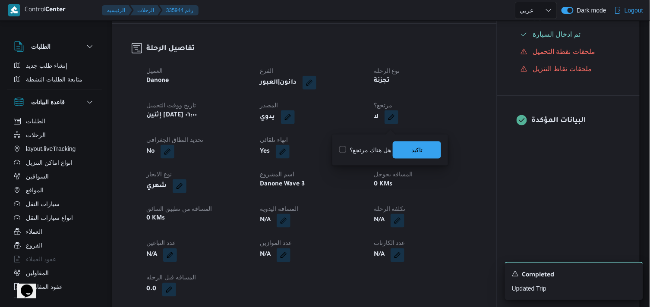
click at [353, 145] on label "هل هناك مرتجع؟" at bounding box center [365, 150] width 52 height 10
checkbox input "true"
click at [403, 149] on span "تاكيد" at bounding box center [417, 149] width 48 height 17
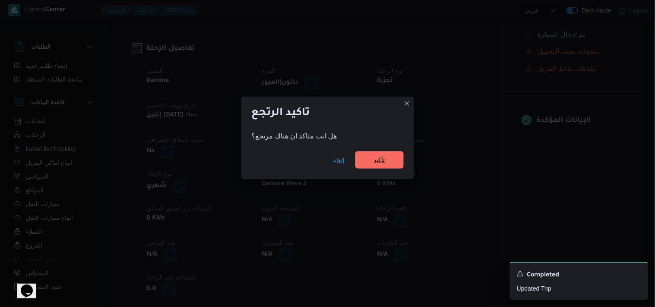
click at [392, 155] on span "تأكيد" at bounding box center [379, 160] width 48 height 17
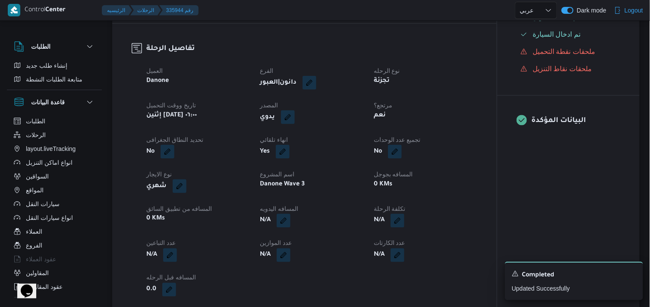
scroll to position [0, 0]
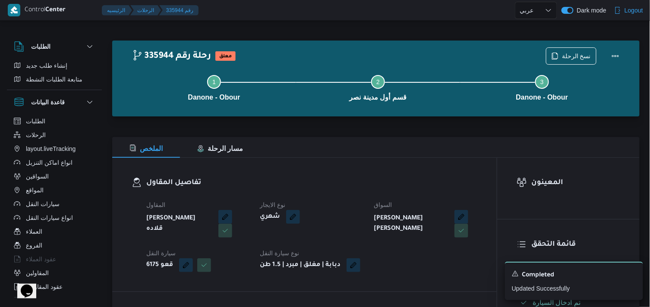
select select "ar"
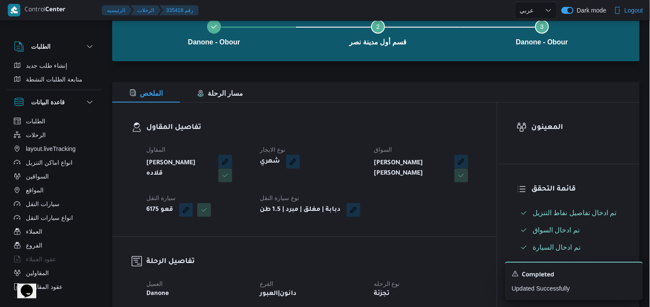
select select "ar"
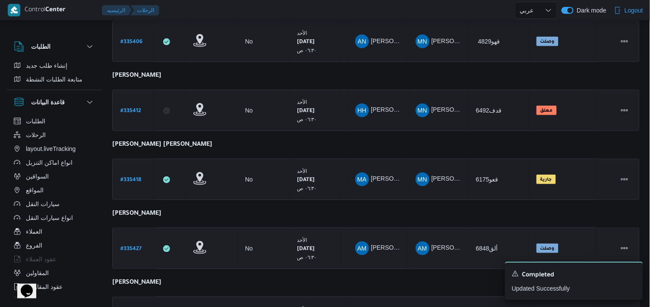
scroll to position [152, 0]
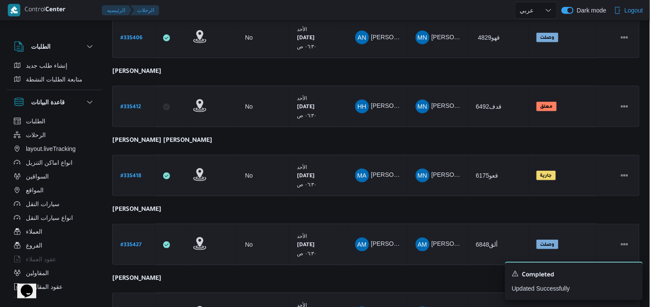
click at [127, 243] on b "# 335427" at bounding box center [130, 246] width 21 height 6
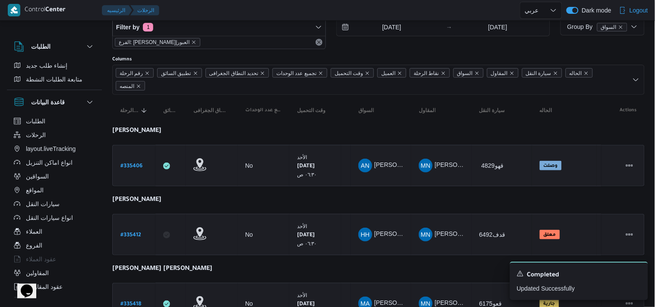
select select "ar"
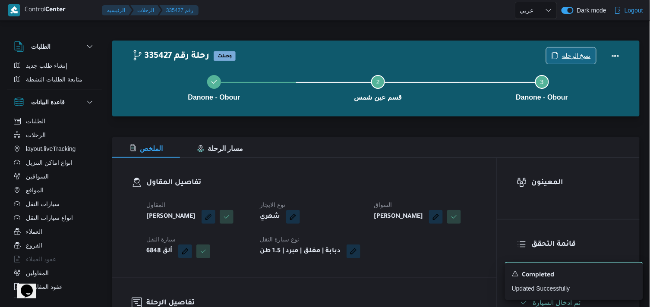
click at [571, 56] on span "نسخ الرحلة" at bounding box center [576, 56] width 29 height 10
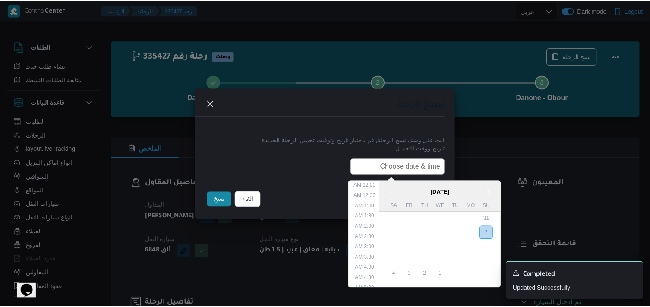
scroll to position [180, 0]
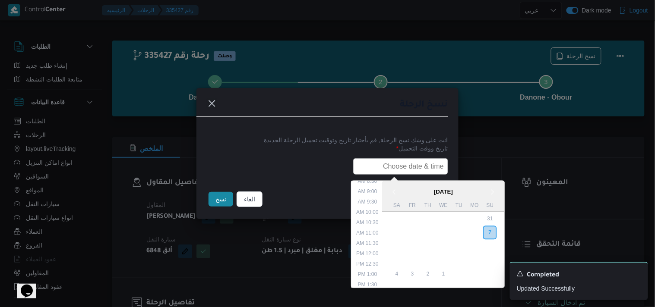
click at [433, 158] on input "text" at bounding box center [400, 166] width 95 height 16
type input "08/09/2025 6:00AM"
click at [215, 199] on button "نسخ" at bounding box center [221, 199] width 25 height 15
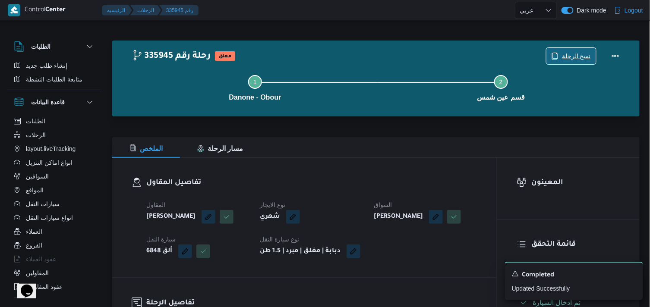
scroll to position [269, 0]
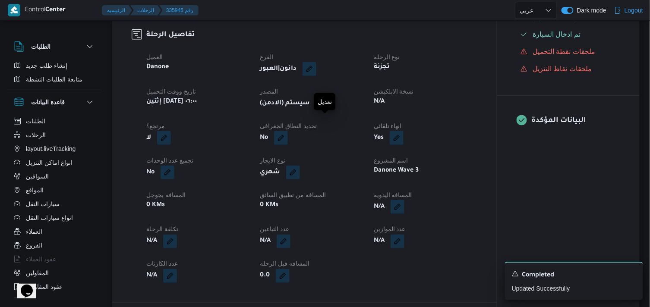
click at [324, 110] on button "button" at bounding box center [323, 103] width 14 height 14
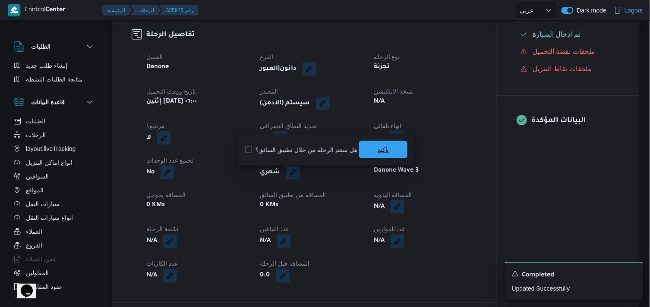
click at [389, 149] on span "تاكيد" at bounding box center [383, 149] width 48 height 17
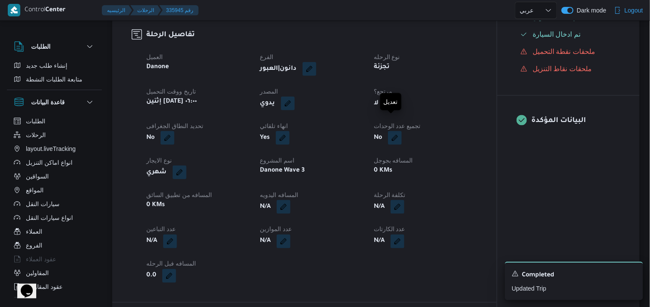
click at [393, 110] on button "button" at bounding box center [392, 103] width 14 height 14
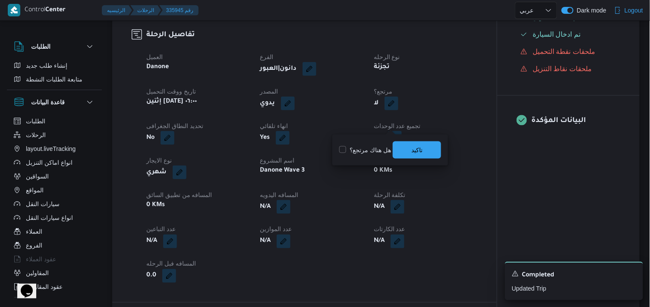
click at [368, 152] on label "هل هناك مرتجع؟" at bounding box center [365, 150] width 52 height 10
checkbox input "true"
click at [417, 145] on span "تاكيد" at bounding box center [416, 150] width 11 height 10
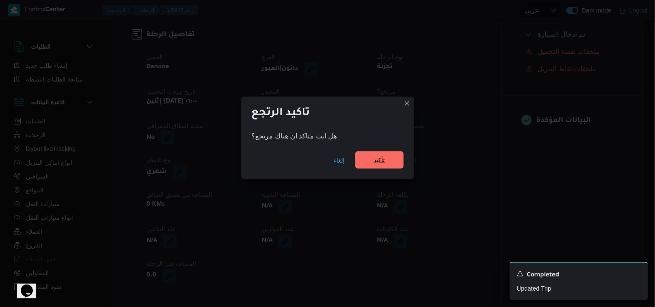
click at [385, 160] on span "تأكيد" at bounding box center [379, 160] width 11 height 10
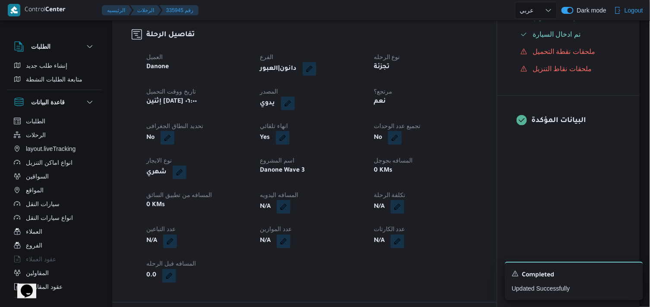
select select "ar"
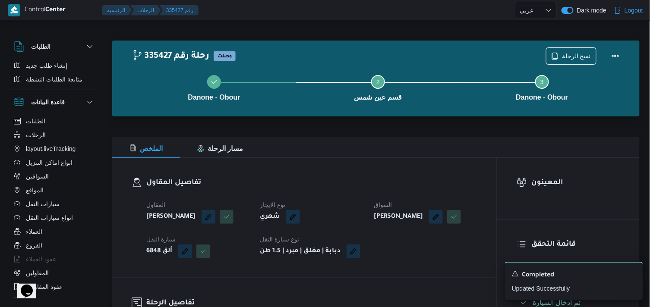
select select "ar"
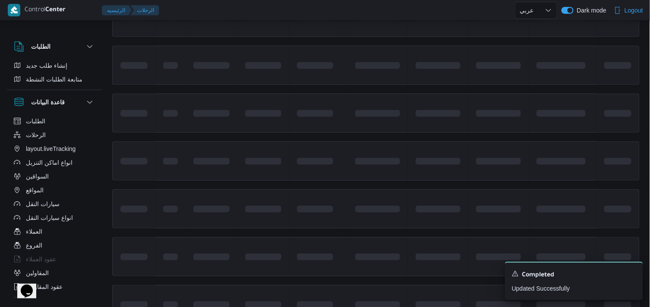
scroll to position [169, 0]
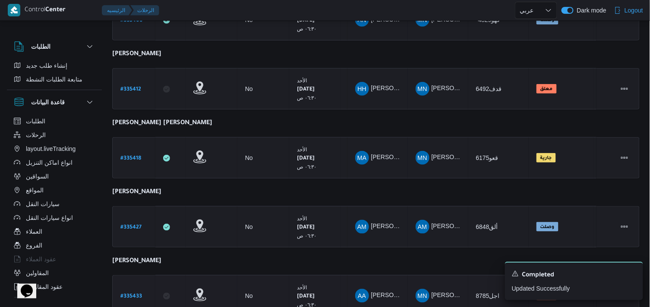
click at [140, 294] on b "# 335433" at bounding box center [131, 297] width 22 height 6
select select "ar"
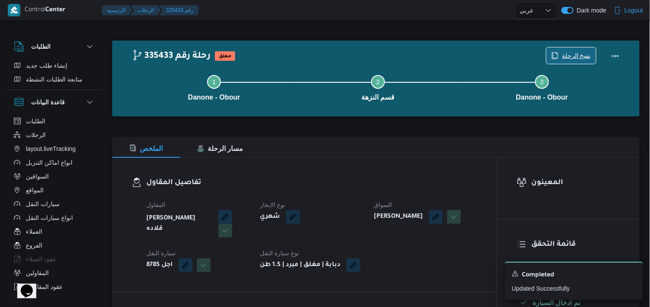
click at [575, 55] on span "نسخ الرحلة" at bounding box center [576, 56] width 29 height 10
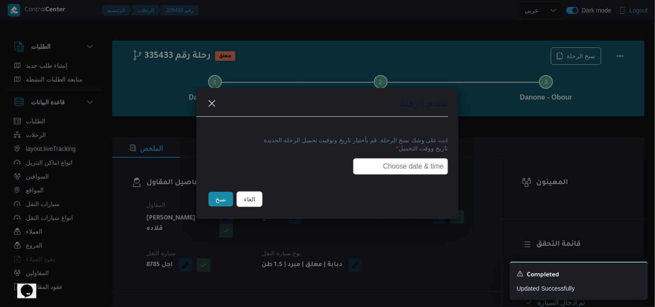
click at [418, 158] on input "text" at bounding box center [400, 166] width 95 height 16
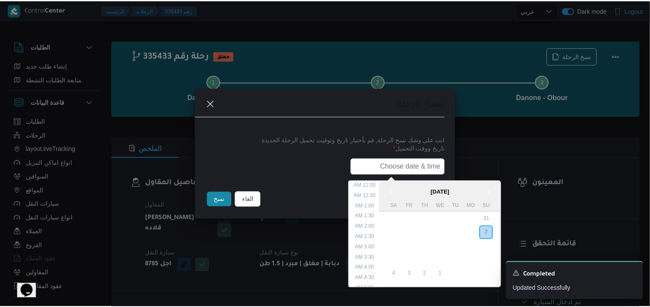
scroll to position [180, 0]
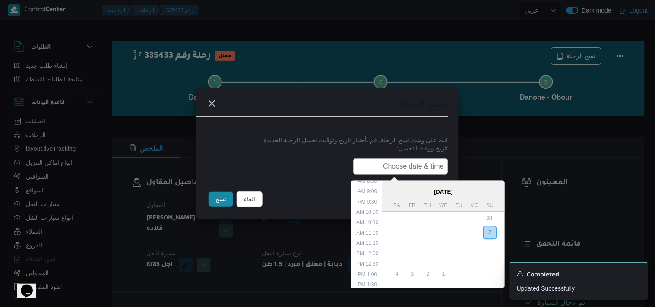
type input "08/09/2025 6:00AM"
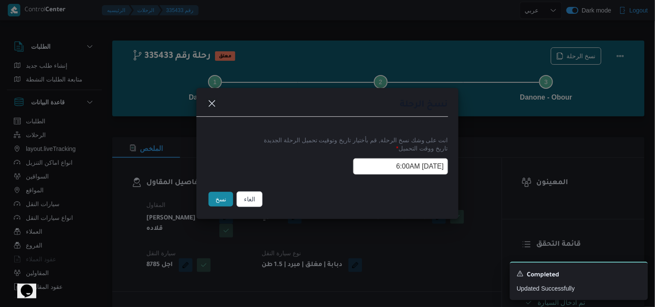
click at [228, 201] on button "نسخ" at bounding box center [221, 199] width 25 height 15
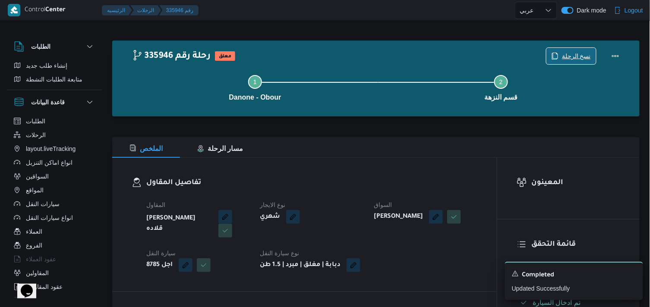
scroll to position [269, 0]
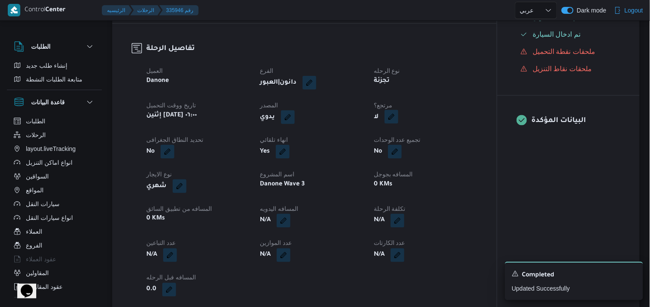
click at [391, 122] on button "button" at bounding box center [392, 117] width 14 height 14
click at [364, 149] on label "هل هناك مرتجع؟" at bounding box center [365, 150] width 52 height 10
checkbox input "true"
click at [408, 152] on span "تاكيد" at bounding box center [417, 149] width 48 height 17
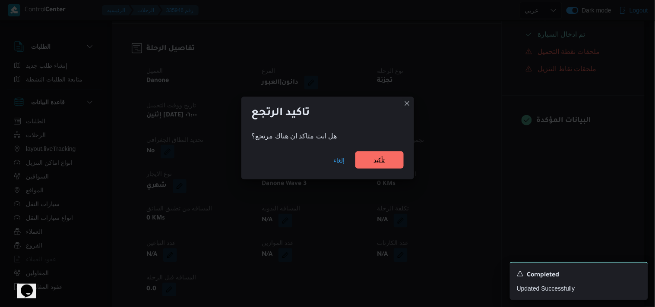
click at [382, 157] on span "تأكيد" at bounding box center [379, 160] width 11 height 10
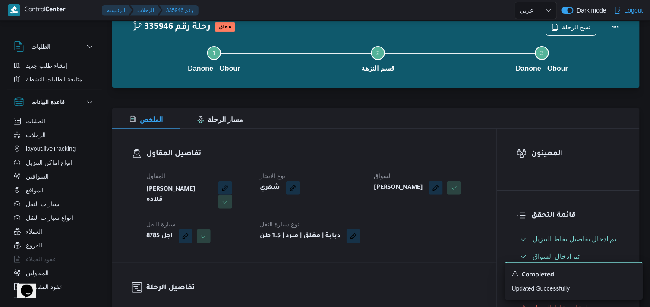
scroll to position [0, 0]
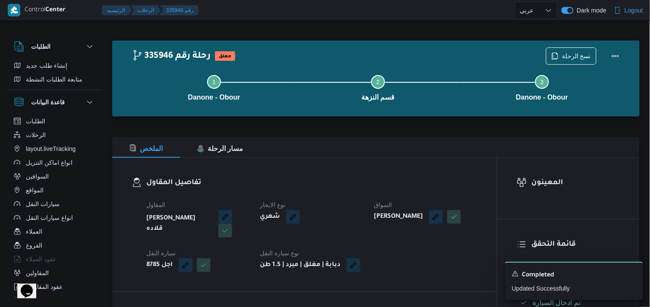
select select "ar"
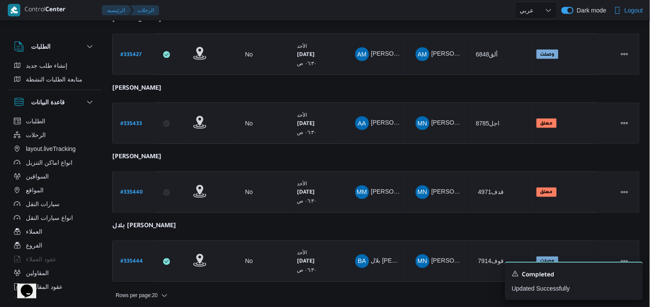
scroll to position [342, 0]
click at [129, 186] on link "# 335440" at bounding box center [131, 192] width 22 height 12
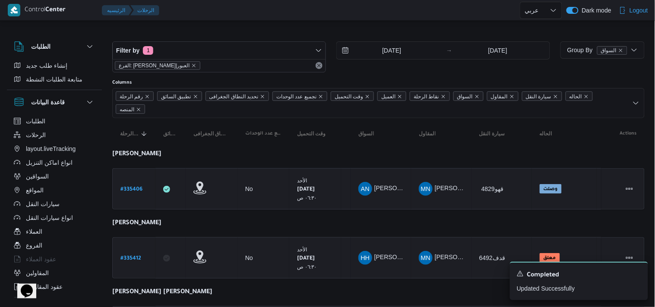
select select "ar"
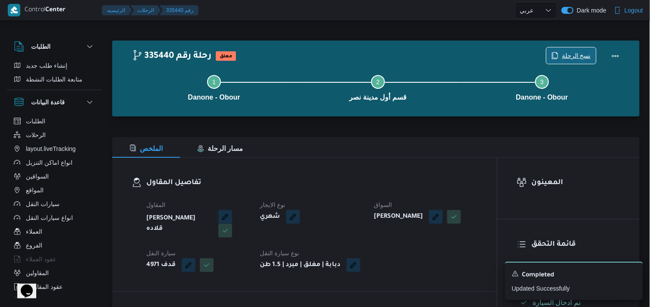
click at [578, 53] on span "نسخ الرحلة" at bounding box center [576, 56] width 29 height 10
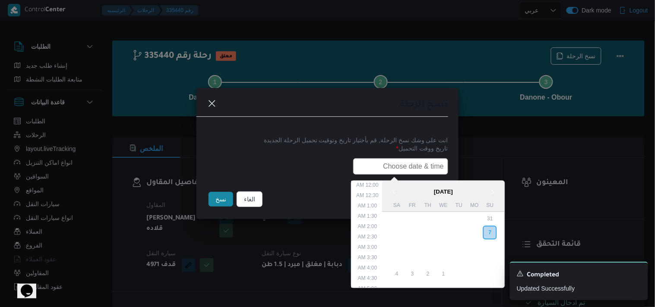
click at [370, 158] on input "text" at bounding box center [400, 166] width 95 height 16
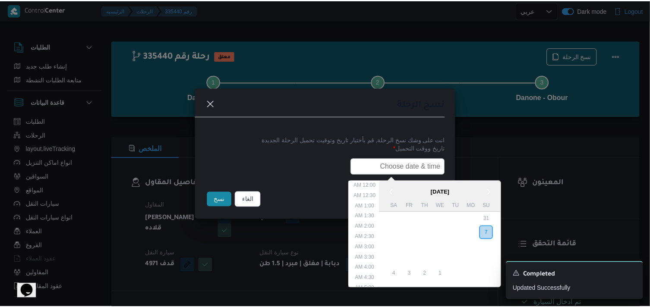
scroll to position [180, 0]
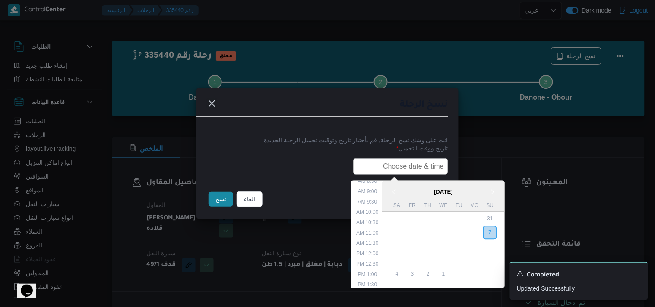
type input "08/09/2025 6:00AM"
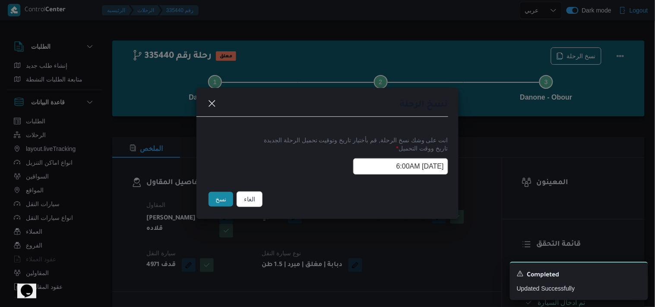
click at [214, 199] on button "نسخ" at bounding box center [221, 199] width 25 height 15
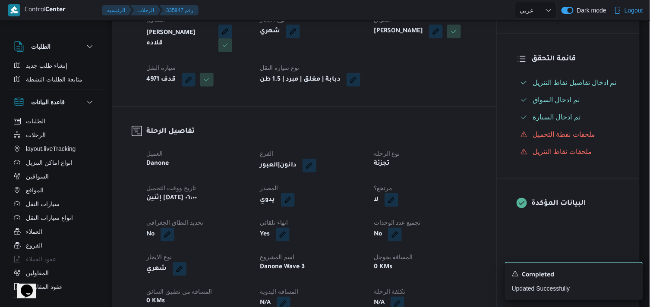
scroll to position [192, 0]
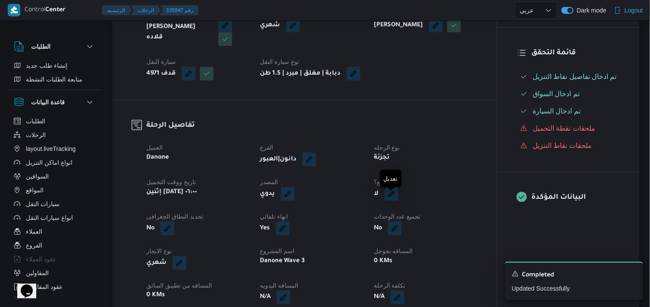
click at [391, 201] on button "button" at bounding box center [392, 194] width 14 height 14
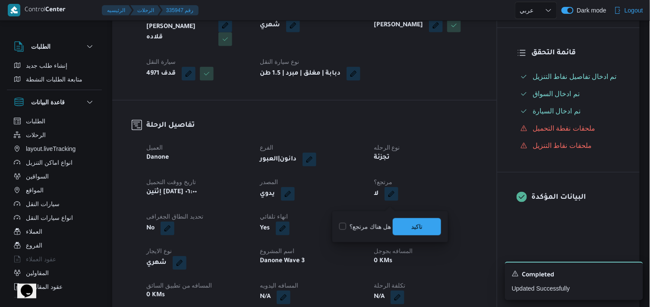
click at [386, 222] on label "هل هناك مرتجع؟" at bounding box center [365, 227] width 52 height 10
checkbox input "true"
click at [443, 224] on div "You are in a dialog. To close this dialog, hit escape. هل هناك مرتجع؟ تاكيد" at bounding box center [390, 227] width 116 height 31
click at [430, 221] on span "تاكيد" at bounding box center [417, 226] width 48 height 17
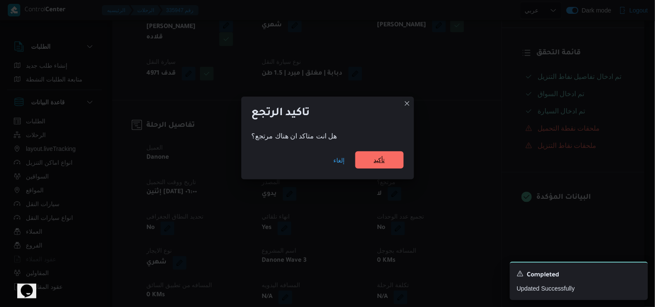
click at [375, 162] on span "تأكيد" at bounding box center [379, 160] width 11 height 10
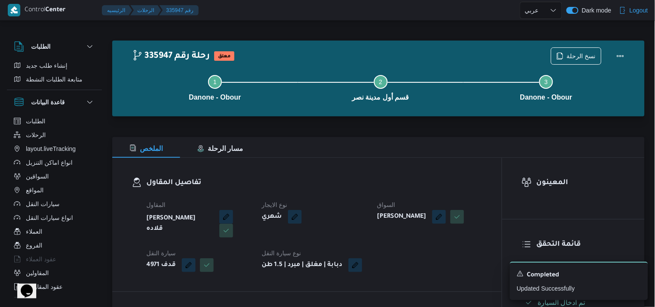
select select "ar"
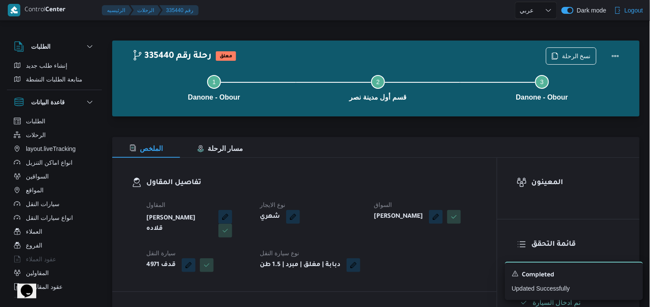
select select "ar"
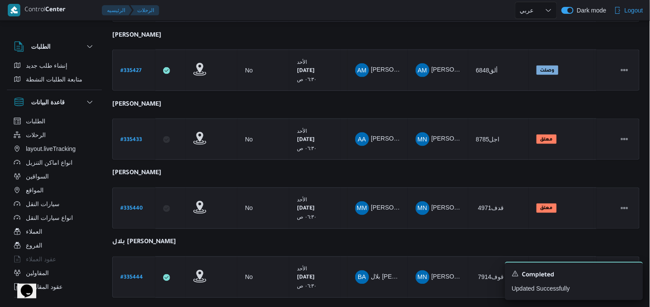
scroll to position [342, 0]
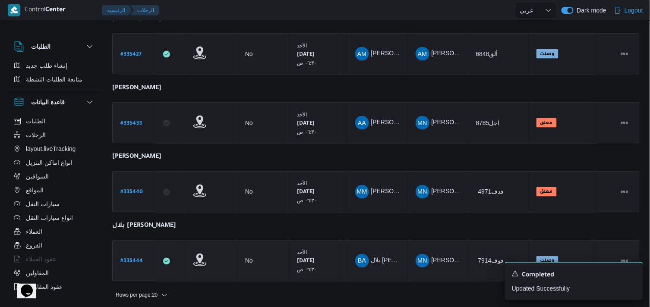
click at [131, 259] on b "# 335444" at bounding box center [131, 262] width 22 height 6
select select "ar"
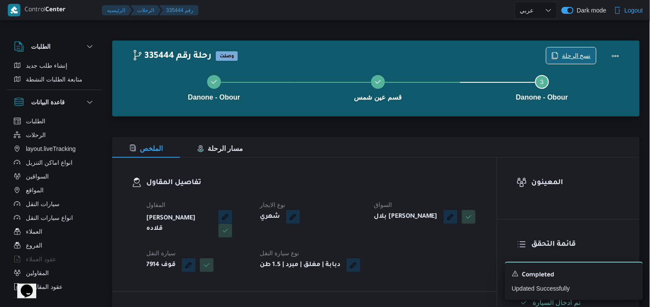
click at [573, 58] on span "نسخ الرحلة" at bounding box center [576, 56] width 29 height 10
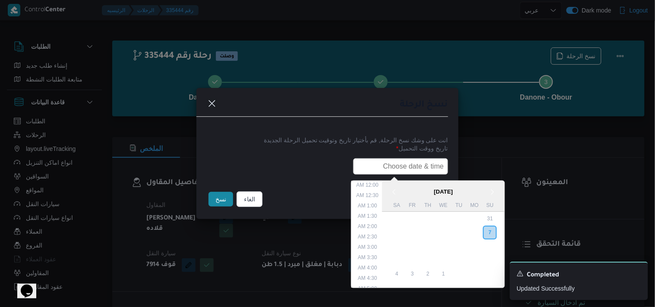
click at [391, 173] on input "text" at bounding box center [400, 166] width 95 height 16
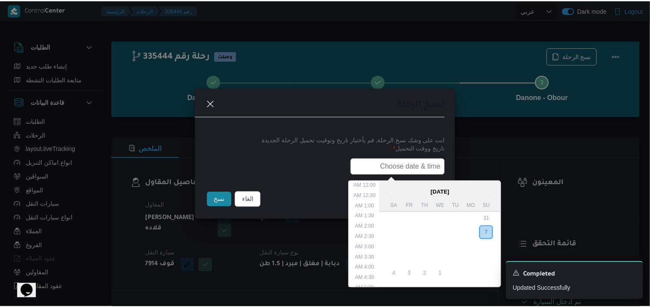
scroll to position [180, 0]
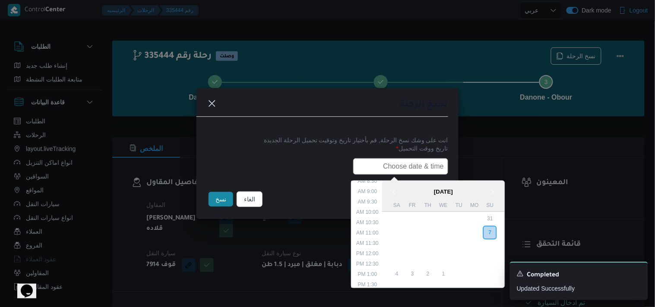
type input "08/09/2025 6:00AM"
click at [222, 201] on button "نسخ" at bounding box center [221, 199] width 25 height 15
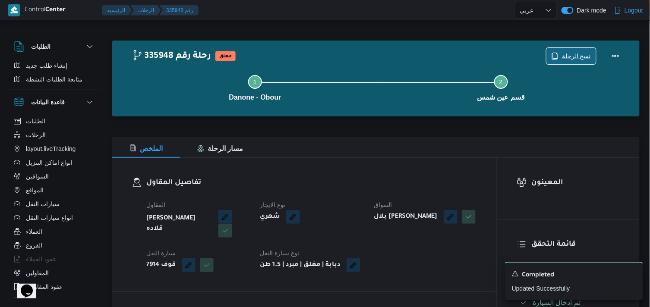
scroll to position [269, 0]
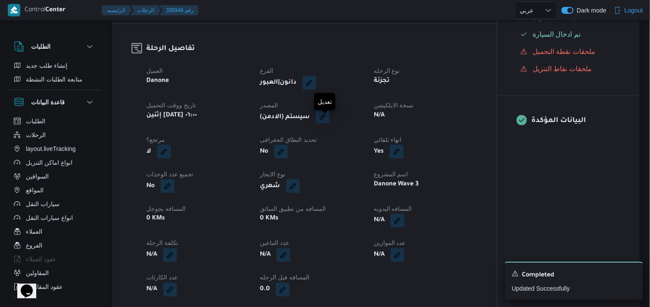
click at [330, 124] on button "button" at bounding box center [323, 117] width 14 height 14
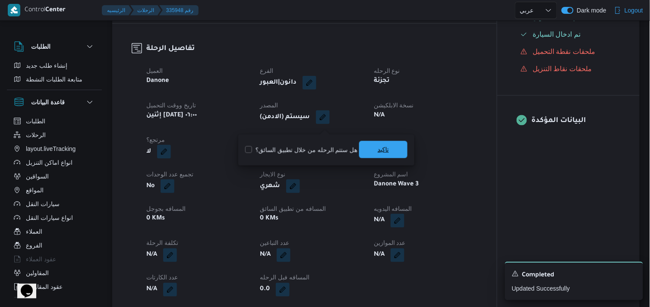
click at [372, 145] on span "تاكيد" at bounding box center [383, 149] width 48 height 17
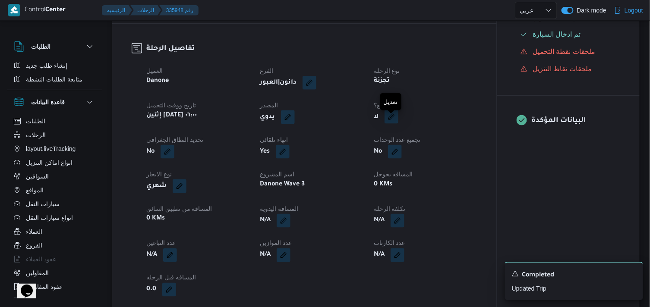
click at [393, 123] on button "button" at bounding box center [392, 117] width 14 height 14
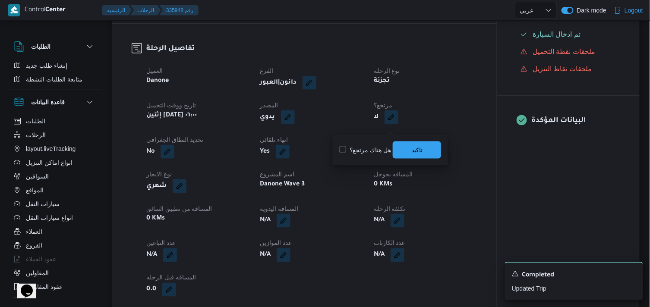
click at [379, 148] on label "هل هناك مرتجع؟" at bounding box center [365, 150] width 52 height 10
checkbox input "true"
click at [404, 145] on span "تاكيد" at bounding box center [417, 149] width 48 height 17
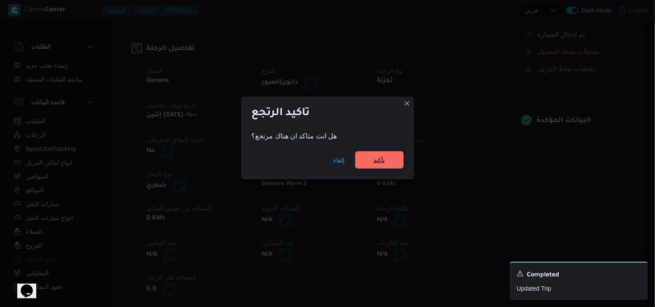
click at [389, 159] on span "تأكيد" at bounding box center [379, 160] width 48 height 17
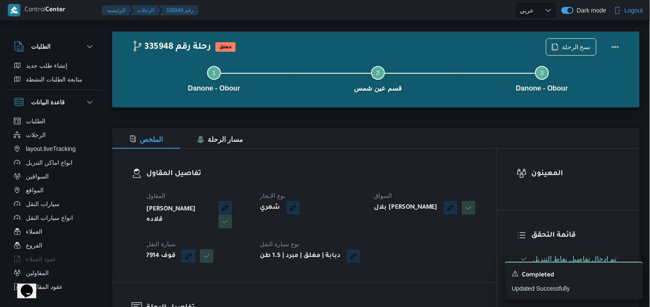
scroll to position [0, 0]
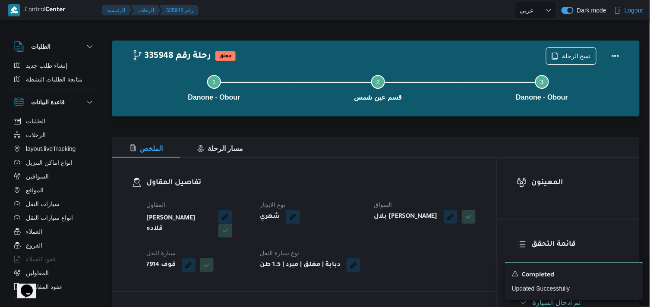
select select "ar"
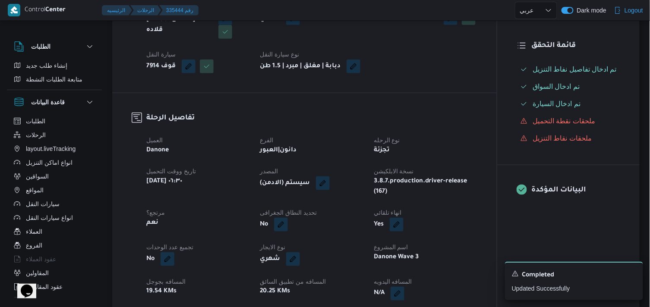
select select "ar"
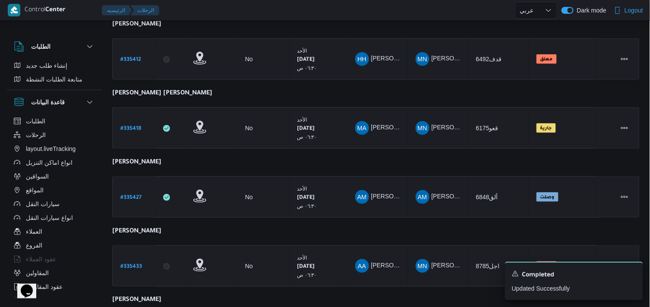
scroll to position [237, 0]
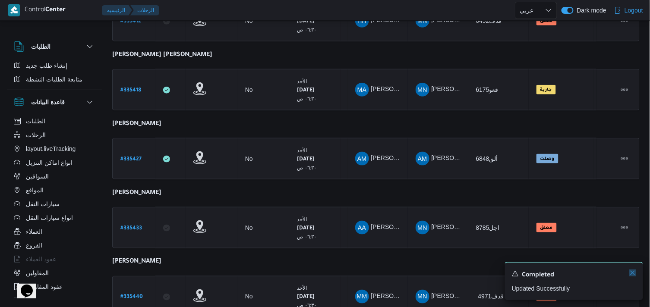
click at [635, 275] on icon "Dismiss toast" at bounding box center [632, 273] width 7 height 7
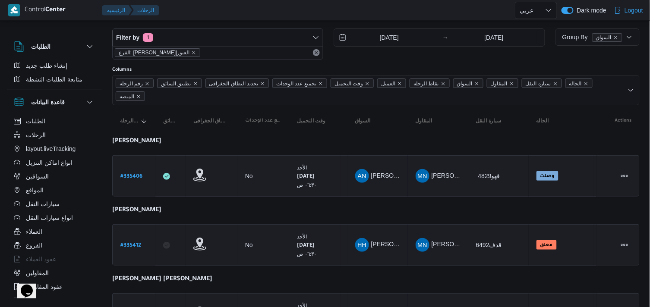
scroll to position [12, 0]
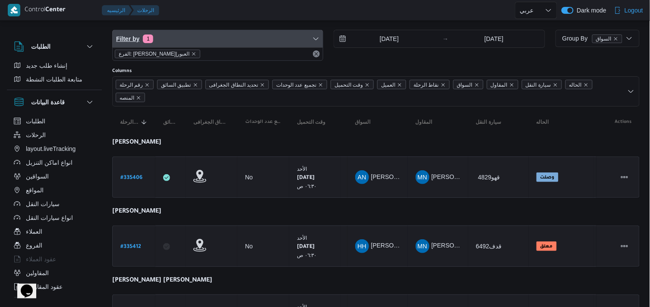
click at [303, 42] on span "Filter by 1" at bounding box center [218, 38] width 210 height 17
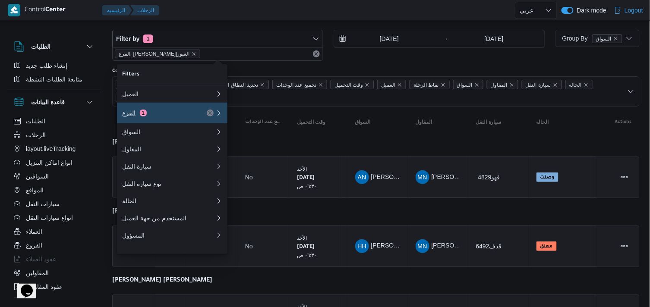
click at [204, 111] on div "الفرع 1" at bounding box center [169, 113] width 104 height 21
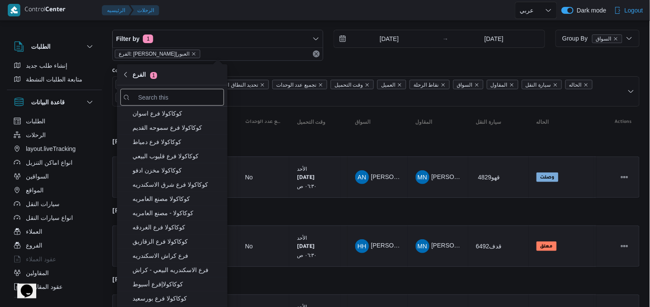
click at [201, 105] on div at bounding box center [172, 97] width 104 height 17
click at [199, 102] on input "search filters" at bounding box center [172, 97] width 104 height 17
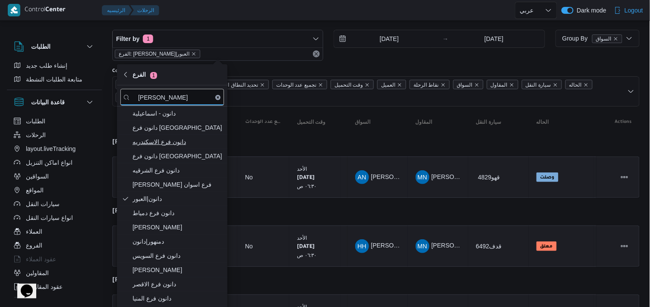
type input "[PERSON_NAME]"
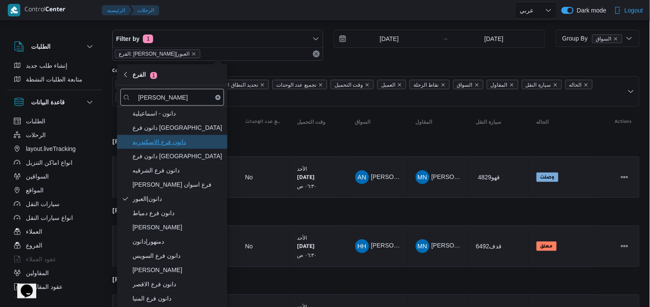
click at [176, 145] on span "دانون فرع الاسكندريه" at bounding box center [178, 142] width 90 height 10
drag, startPoint x: 176, startPoint y: 145, endPoint x: 225, endPoint y: 19, distance: 136.1
click at [191, 123] on div "دانون - اسماعيلية دانون فرع بني سويف دانون فرع الاسكندريه دانون فرع كفر الشيخ د…" at bounding box center [172, 210] width 111 height 207
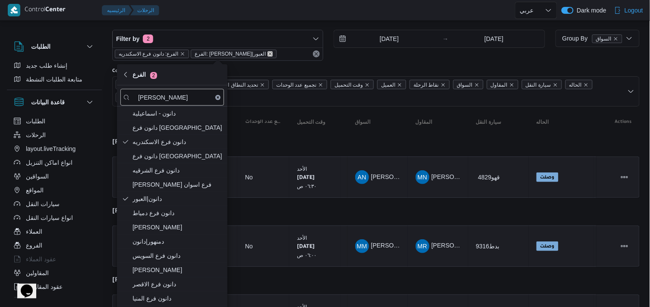
click at [268, 53] on icon "remove selected entity" at bounding box center [270, 53] width 5 height 5
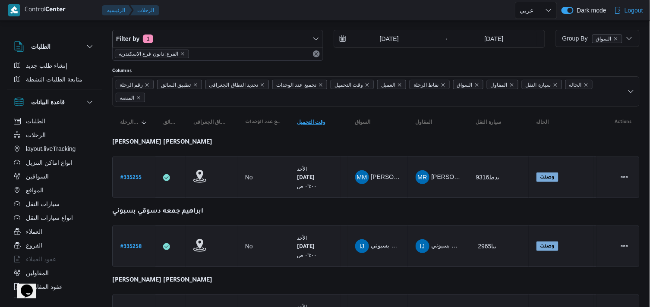
click at [317, 128] on span "وقت التحميل Click to sort in ascending order" at bounding box center [315, 122] width 43 height 14
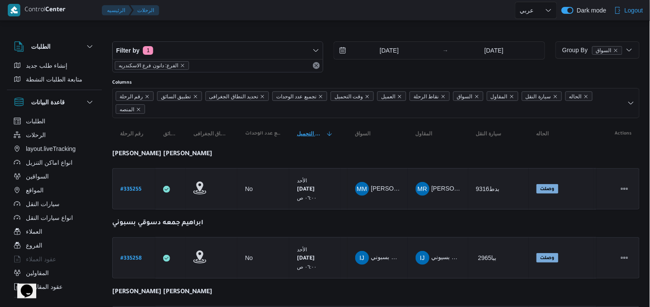
click at [303, 136] on span "وقت التحميل" at bounding box center [311, 133] width 28 height 7
click at [130, 193] on b "# 335255" at bounding box center [130, 190] width 21 height 6
select select "ar"
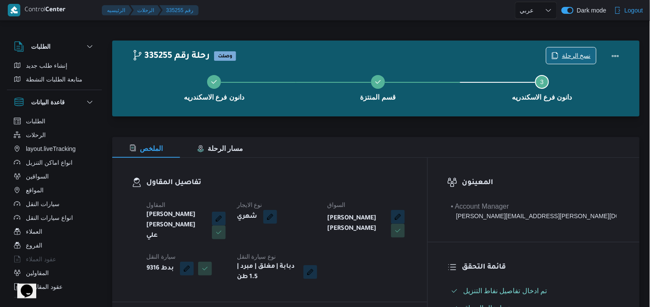
click at [580, 55] on span "نسخ الرحلة" at bounding box center [576, 56] width 29 height 10
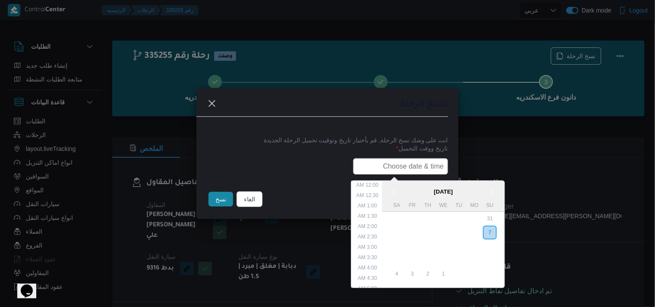
click at [376, 166] on input "text" at bounding box center [400, 166] width 95 height 16
click at [367, 206] on li "7:30 AM" at bounding box center [367, 206] width 26 height 9
type input "08/09/2025 7:30AM"
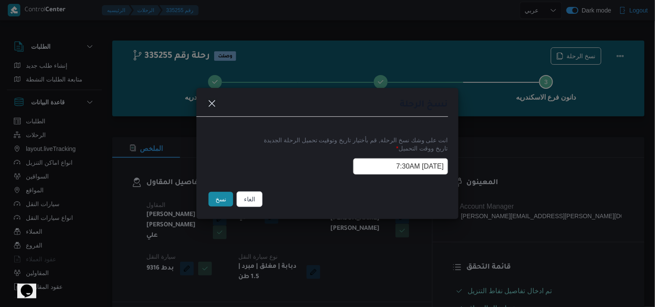
click at [367, 171] on input "08/09/2025 7:30AM" at bounding box center [400, 166] width 95 height 16
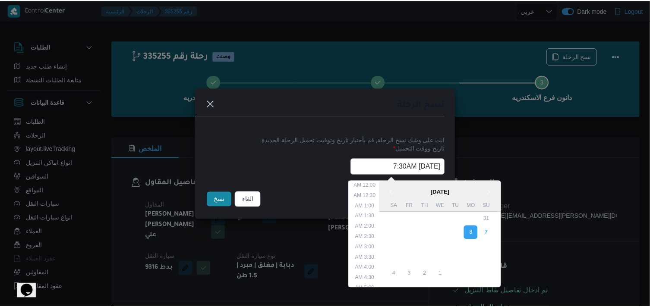
scroll to position [108, 0]
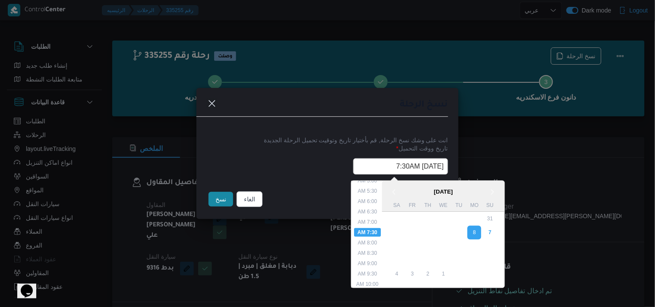
click at [367, 171] on input "08/09/2025 7:30AM" at bounding box center [400, 166] width 95 height 16
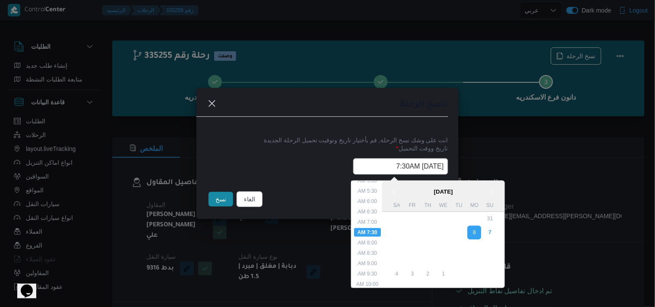
click at [367, 171] on input "08/09/2025 7:30AM" at bounding box center [400, 166] width 95 height 16
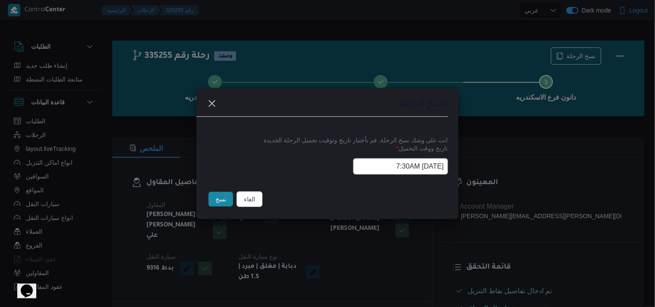
click at [221, 197] on button "نسخ" at bounding box center [221, 199] width 25 height 15
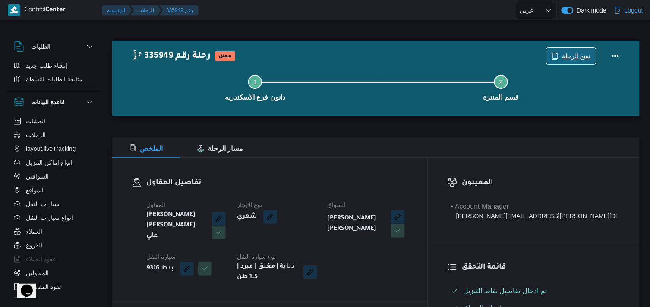
scroll to position [269, 0]
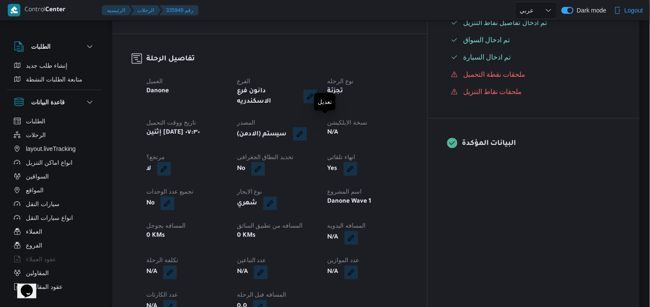
click at [307, 127] on button "button" at bounding box center [300, 134] width 14 height 14
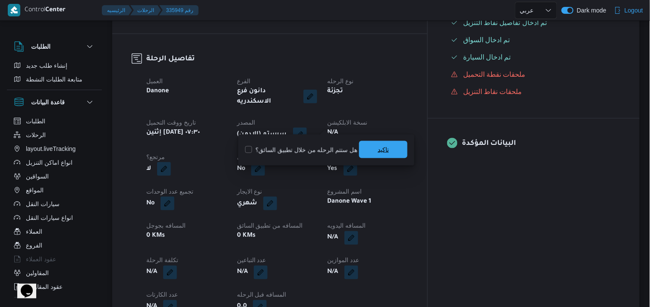
click at [379, 155] on span "تاكيد" at bounding box center [383, 149] width 48 height 17
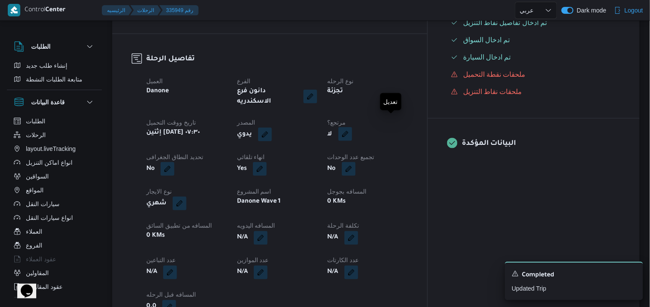
click at [352, 127] on button "button" at bounding box center [345, 134] width 14 height 14
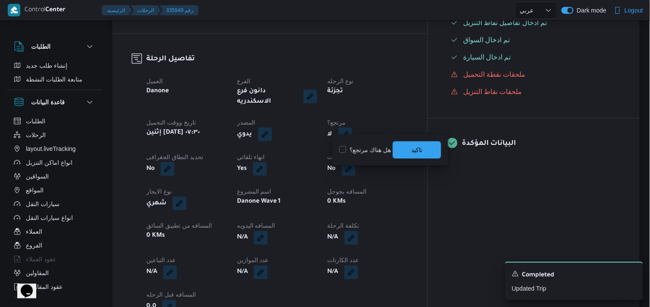
click at [380, 145] on label "هل هناك مرتجع؟" at bounding box center [365, 150] width 52 height 10
checkbox input "true"
click at [418, 147] on span "تاكيد" at bounding box center [416, 150] width 11 height 10
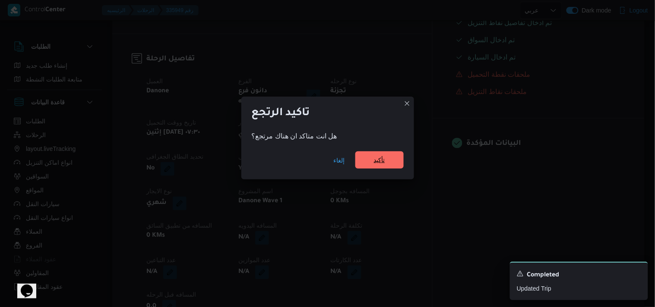
click at [363, 161] on span "تأكيد" at bounding box center [379, 160] width 48 height 17
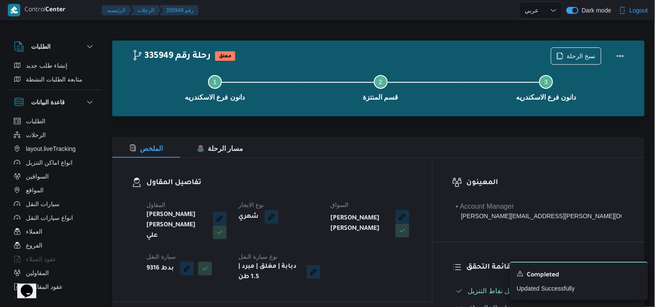
select select "ar"
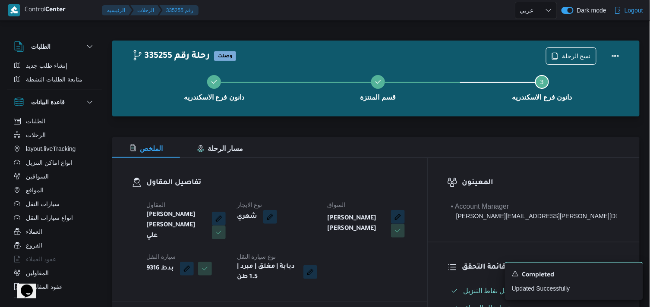
select select "ar"
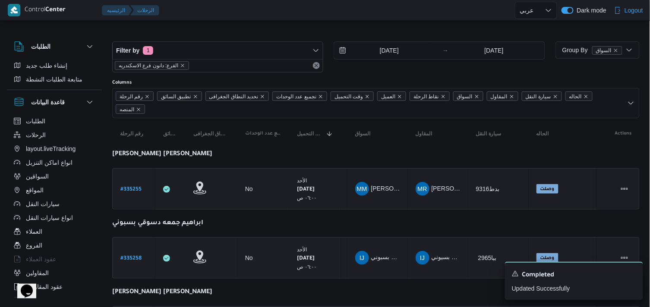
click at [132, 256] on b "# 335258" at bounding box center [130, 259] width 21 height 6
select select "ar"
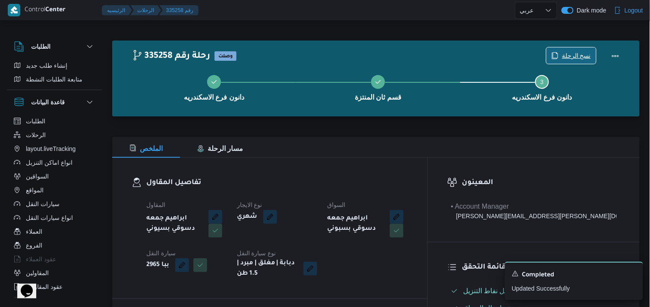
click at [569, 51] on span "نسخ الرحلة" at bounding box center [576, 56] width 29 height 10
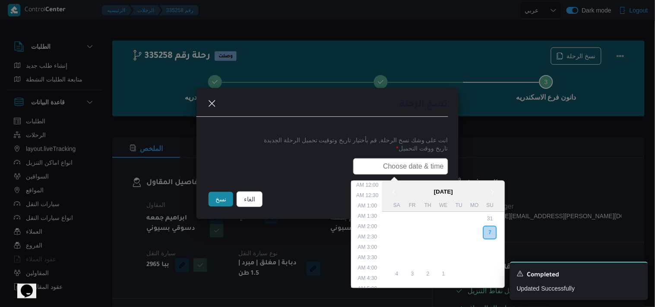
click at [414, 161] on input "text" at bounding box center [400, 166] width 95 height 16
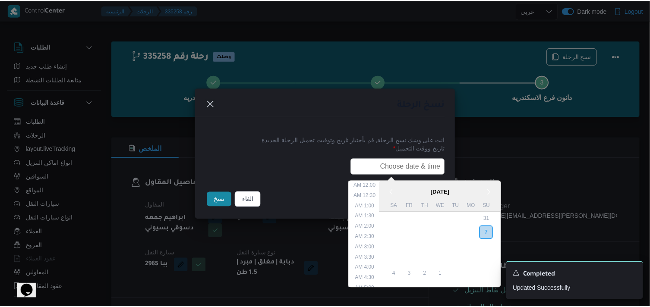
scroll to position [180, 0]
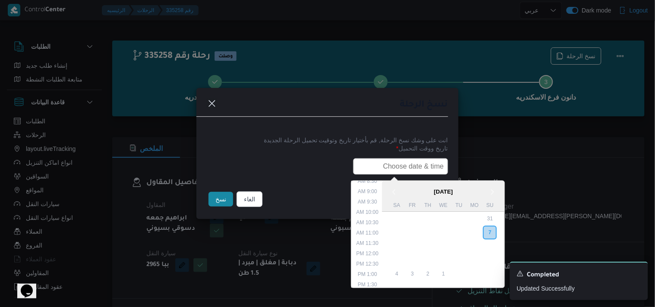
click at [414, 161] on input "text" at bounding box center [400, 166] width 95 height 16
paste input "08/09/2025 7:30AM"
click at [370, 168] on input "08/09/2025 7:30AM" at bounding box center [400, 166] width 95 height 16
type input "0"
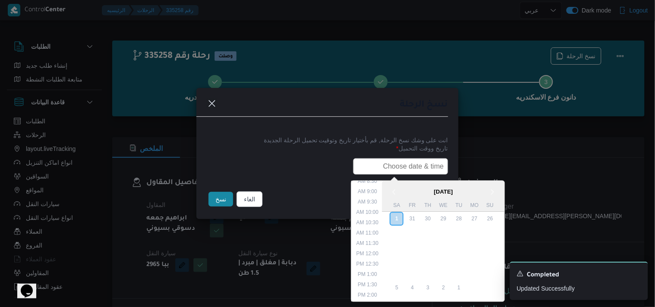
paste input "08/09/2025 7:30AM"
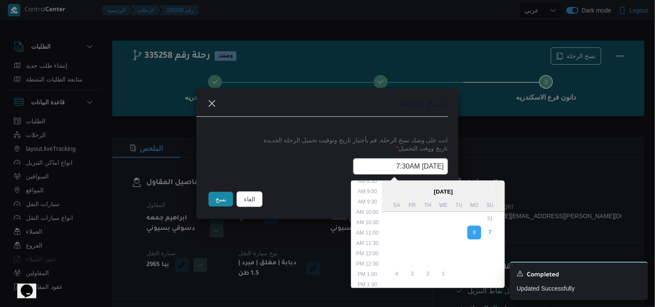
type input "08/09/2025 7:30AM"
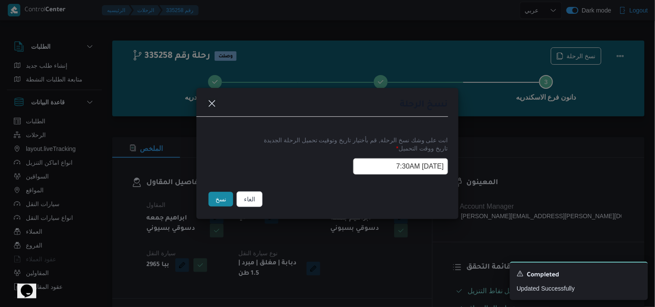
click at [212, 204] on button "نسخ" at bounding box center [221, 199] width 25 height 15
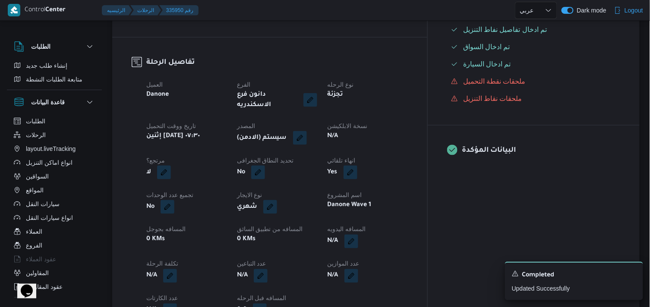
scroll to position [251, 0]
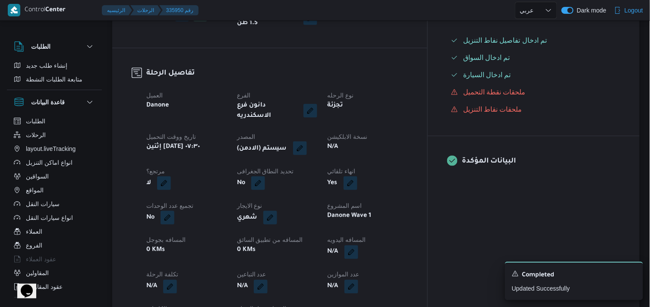
click at [318, 145] on div "(سيستم (الادمن" at bounding box center [277, 149] width 82 height 16
click at [307, 145] on button "button" at bounding box center [300, 149] width 14 height 14
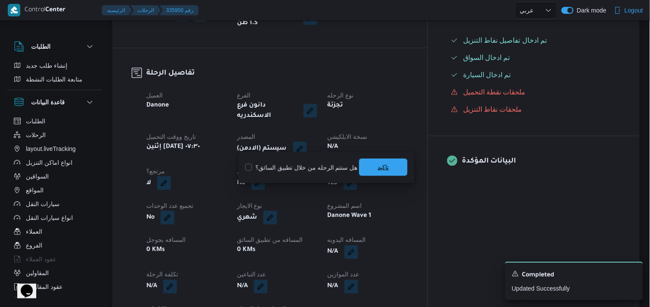
click at [376, 173] on span "تاكيد" at bounding box center [383, 167] width 48 height 17
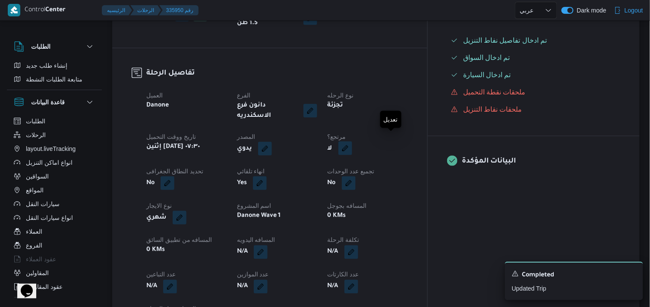
click at [352, 142] on button "button" at bounding box center [345, 149] width 14 height 14
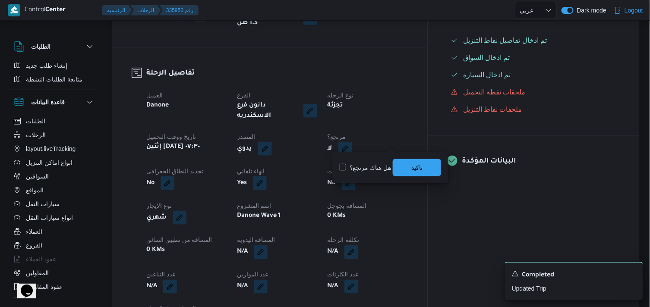
click at [358, 169] on label "هل هناك مرتجع؟" at bounding box center [365, 168] width 52 height 10
checkbox input "true"
click at [409, 170] on span "تاكيد" at bounding box center [417, 167] width 48 height 17
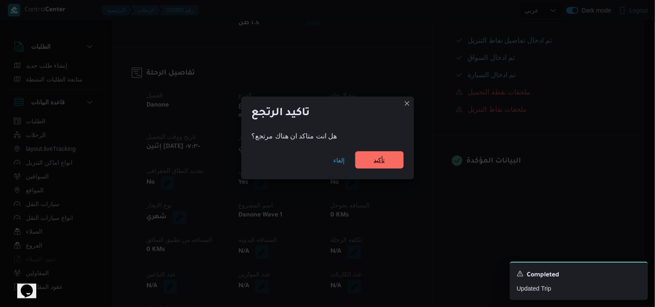
click at [379, 163] on span "تأكيد" at bounding box center [379, 160] width 11 height 10
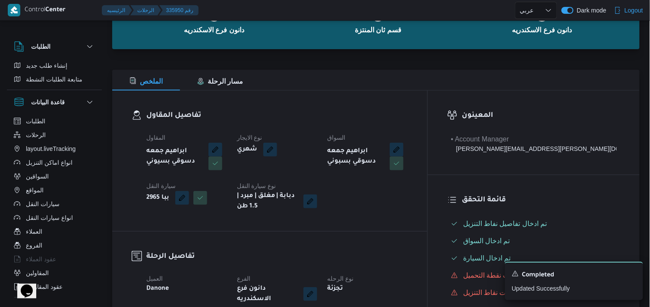
scroll to position [0, 0]
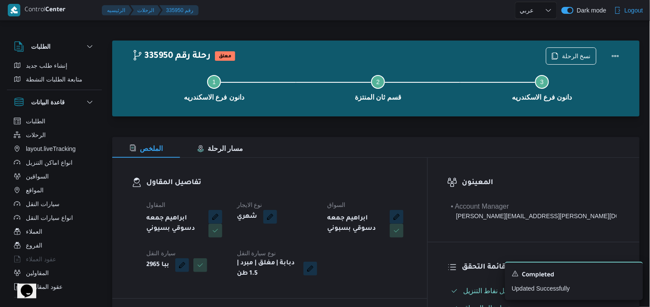
select select "ar"
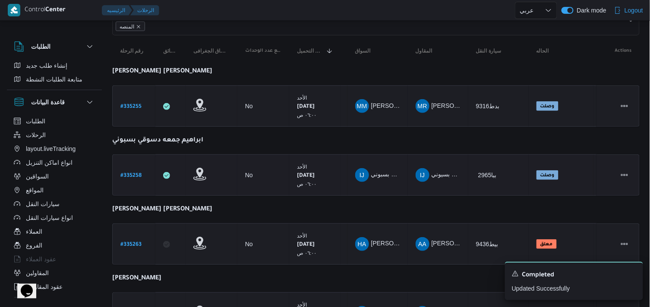
scroll to position [144, 0]
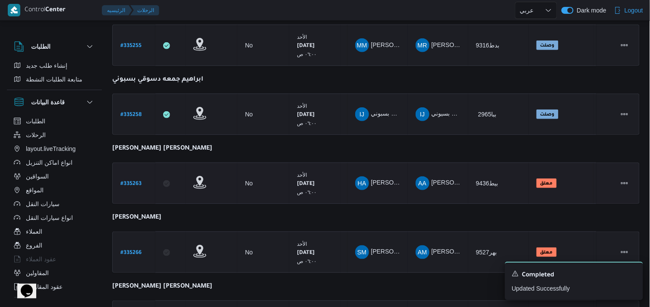
click at [123, 181] on b "# 335263" at bounding box center [130, 184] width 21 height 6
select select "ar"
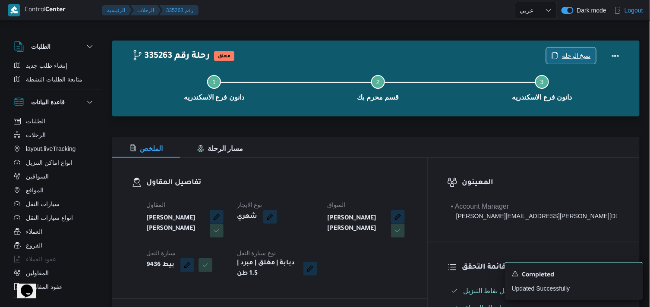
click at [584, 53] on span "نسخ الرحلة" at bounding box center [576, 56] width 29 height 10
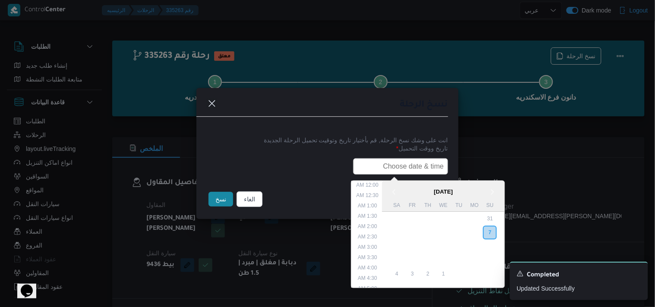
click at [370, 173] on input "text" at bounding box center [400, 166] width 95 height 16
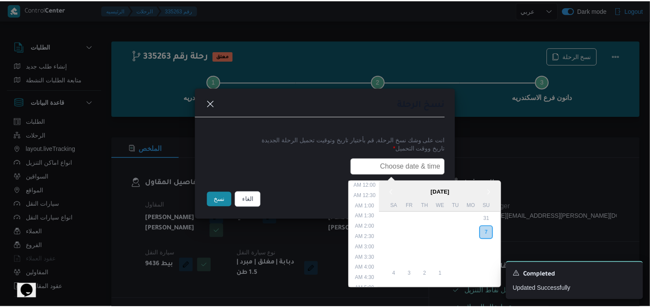
scroll to position [180, 0]
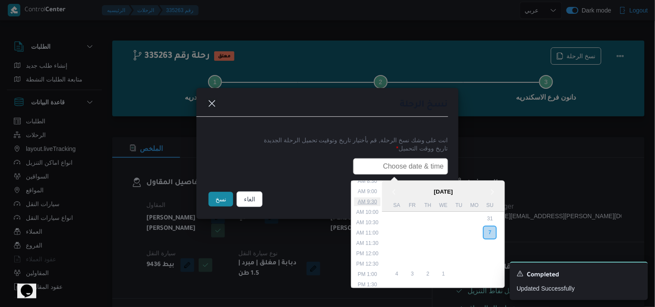
type input "08/09/2025 7:30AM"
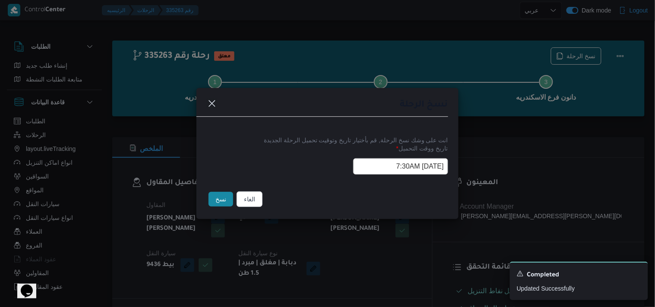
click at [225, 196] on button "نسخ" at bounding box center [221, 199] width 25 height 15
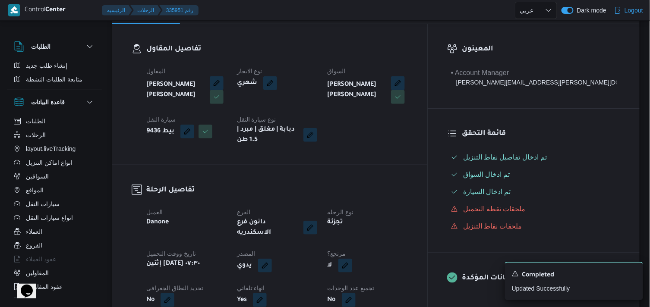
scroll to position [144, 0]
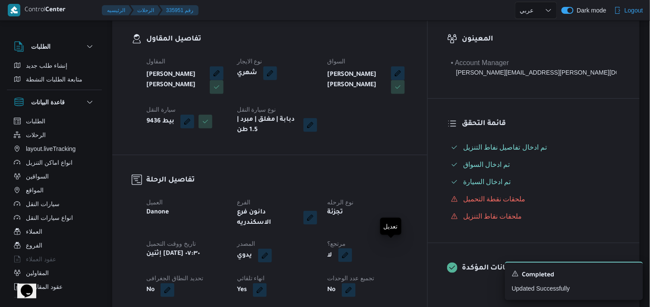
click at [352, 249] on button "button" at bounding box center [345, 256] width 14 height 14
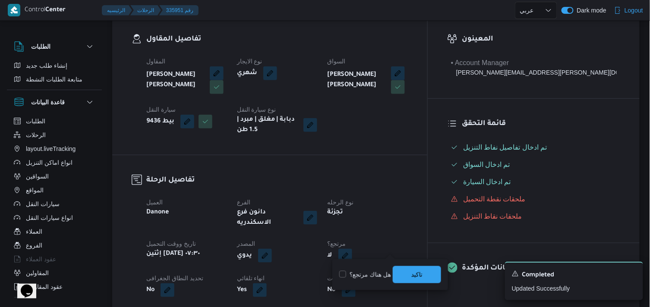
click at [357, 270] on label "هل هناك مرتجع؟" at bounding box center [365, 275] width 52 height 10
click at [376, 273] on label "هل هناك مرتجع؟" at bounding box center [365, 275] width 52 height 10
click at [384, 278] on label "هل هناك مرتجع؟" at bounding box center [365, 275] width 52 height 10
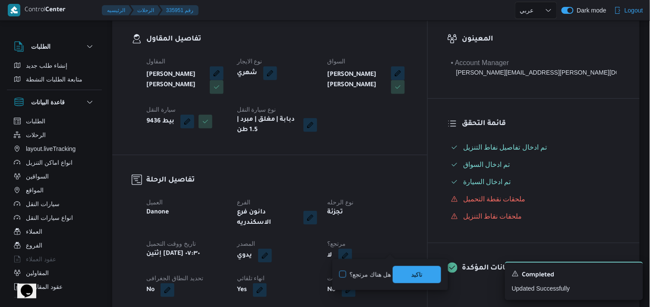
checkbox input "true"
click at [398, 270] on span "تاكيد" at bounding box center [417, 274] width 48 height 17
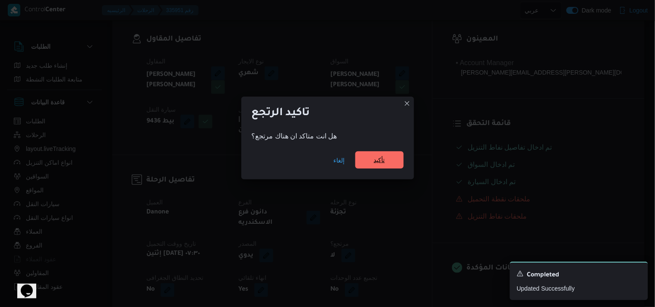
click at [367, 161] on span "تأكيد" at bounding box center [379, 160] width 48 height 17
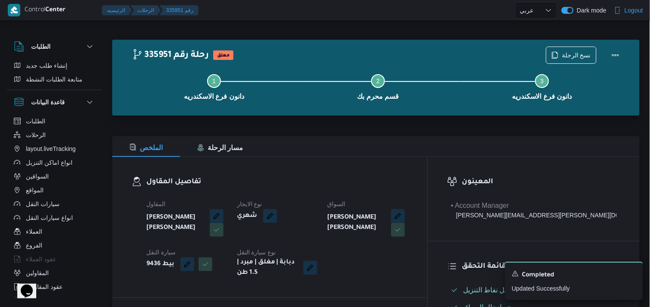
scroll to position [0, 0]
select select "ar"
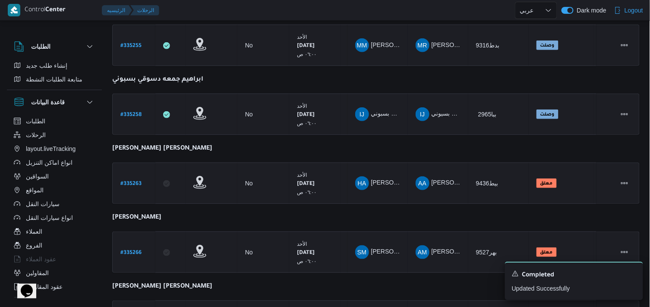
scroll to position [162, 0]
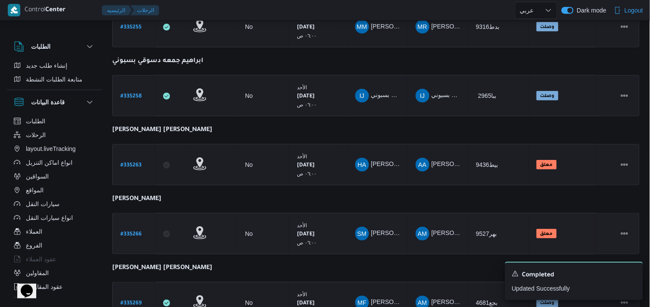
click at [126, 232] on b "# 335266" at bounding box center [130, 235] width 21 height 6
select select "ar"
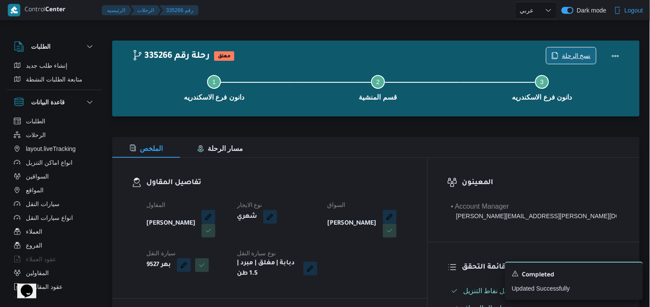
click at [581, 60] on span "نسخ الرحلة" at bounding box center [576, 56] width 29 height 10
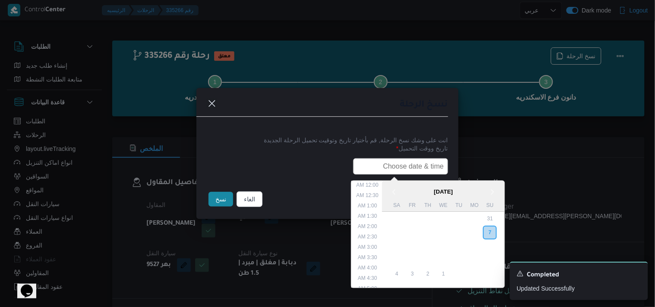
click at [385, 158] on input "text" at bounding box center [400, 166] width 95 height 16
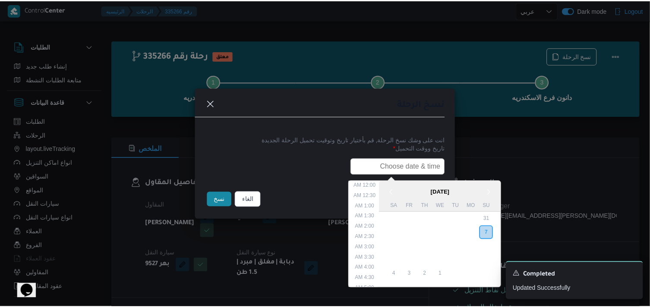
scroll to position [180, 0]
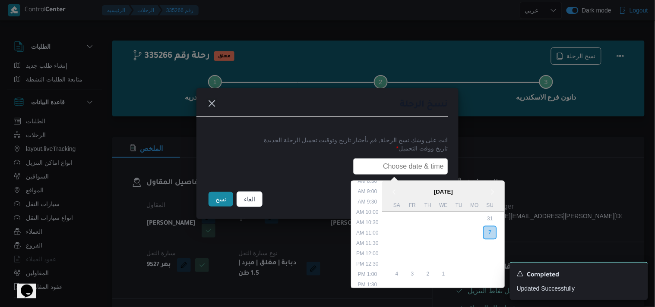
type input "08/09/2025 7:30AM"
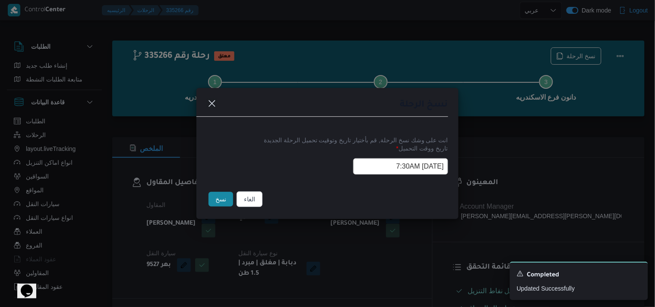
click at [225, 197] on button "نسخ" at bounding box center [221, 199] width 25 height 15
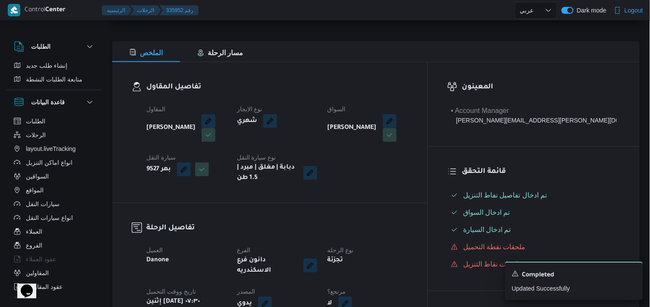
scroll to position [144, 0]
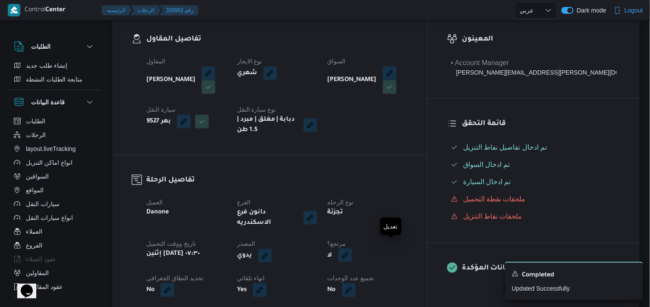
click at [352, 249] on button "button" at bounding box center [345, 256] width 14 height 14
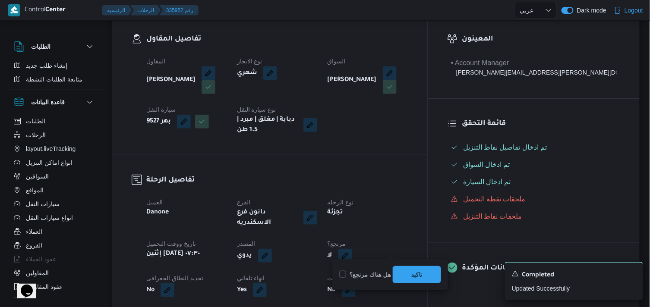
click at [337, 276] on div "You are in a dialog. To close this dialog, hit escape. هل هناك مرتجع؟ تاكيد" at bounding box center [390, 274] width 116 height 31
click at [348, 274] on label "هل هناك مرتجع؟" at bounding box center [365, 275] width 52 height 10
checkbox input "true"
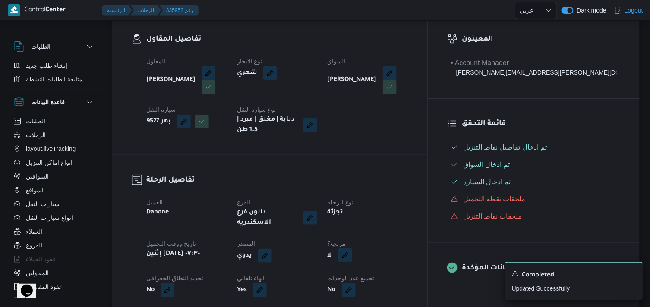
click at [392, 248] on div "لا" at bounding box center [368, 256] width 82 height 16
click at [352, 251] on button "button" at bounding box center [345, 256] width 14 height 14
click at [379, 274] on label "هل هناك مرتجع؟" at bounding box center [365, 275] width 52 height 10
checkbox input "true"
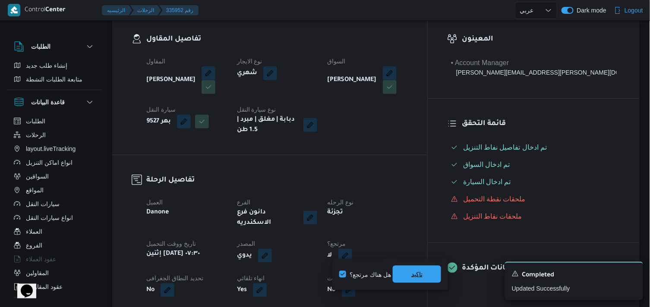
click at [407, 276] on span "تاكيد" at bounding box center [417, 274] width 48 height 17
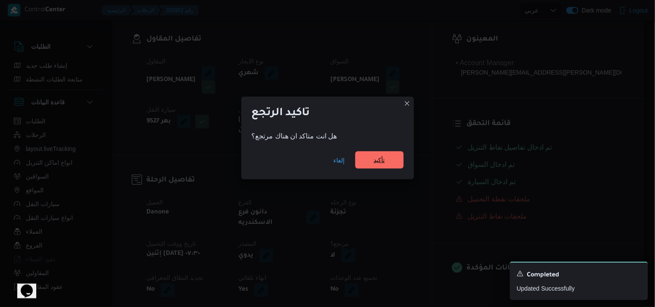
click at [363, 155] on span "تأكيد" at bounding box center [379, 160] width 48 height 17
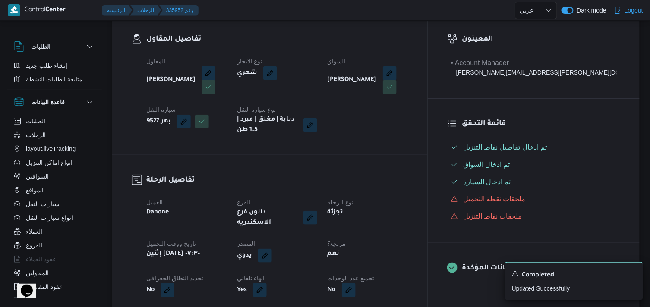
scroll to position [0, 0]
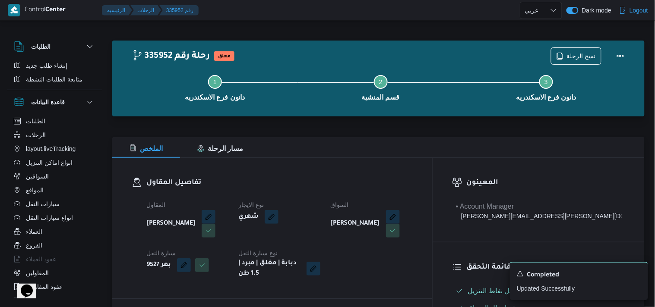
select select "ar"
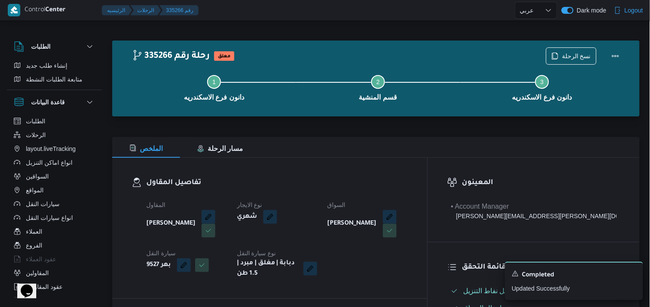
select select "ar"
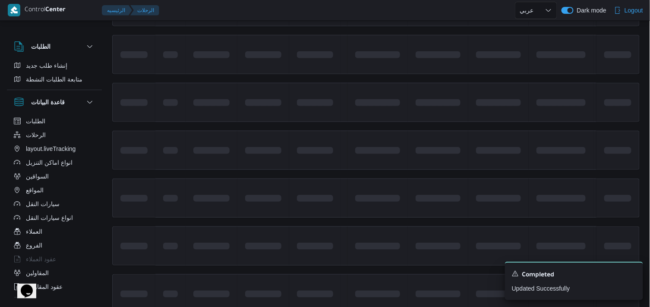
scroll to position [180, 0]
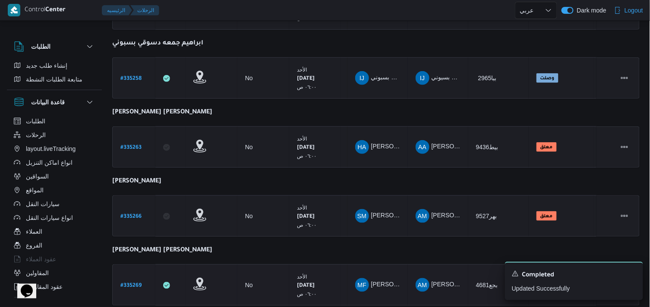
click at [138, 283] on b "# 335269" at bounding box center [130, 286] width 21 height 6
select select "ar"
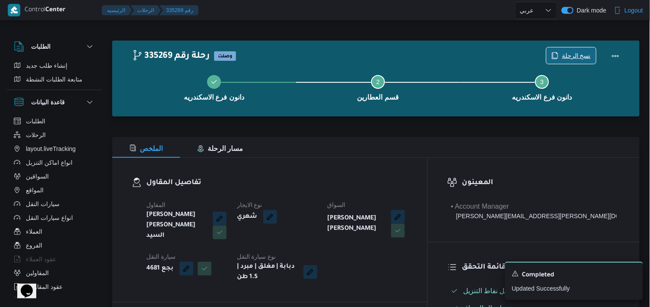
click at [585, 53] on span "نسخ الرحلة" at bounding box center [576, 56] width 29 height 10
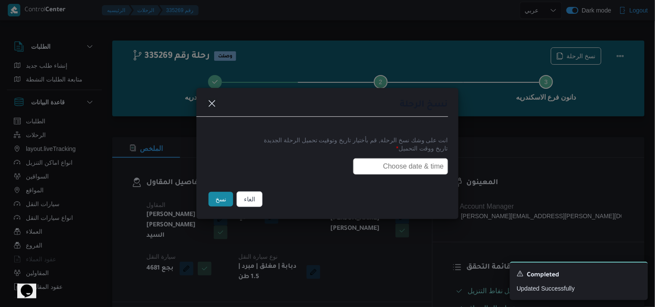
drag, startPoint x: 434, startPoint y: 150, endPoint x: 427, endPoint y: 158, distance: 11.3
click at [432, 153] on label "تاريخ ووقت التحميل *" at bounding box center [327, 151] width 241 height 13
click at [427, 158] on input "text" at bounding box center [400, 166] width 95 height 16
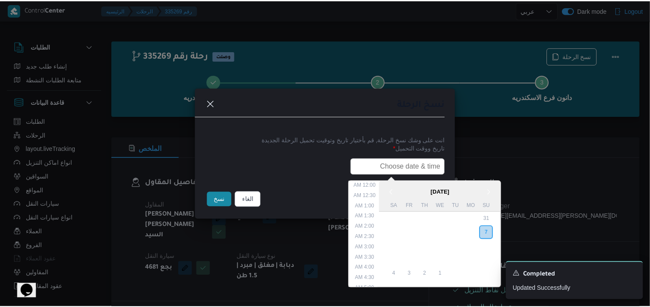
scroll to position [180, 0]
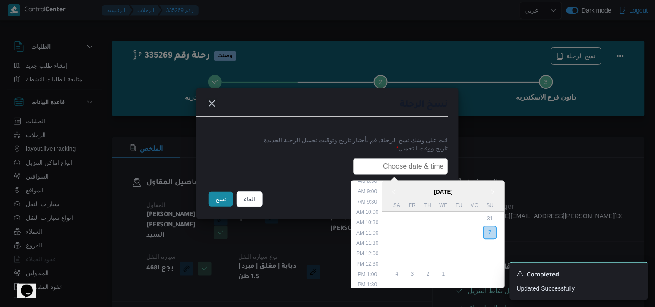
type input "08/09/2025 7:30AM"
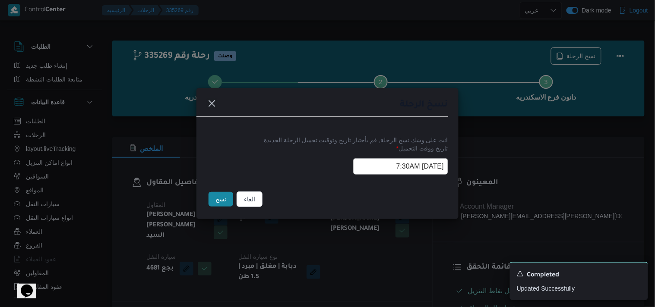
click at [211, 202] on button "نسخ" at bounding box center [221, 199] width 25 height 15
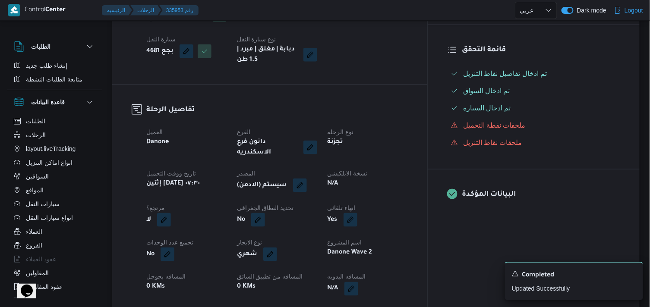
scroll to position [240, 0]
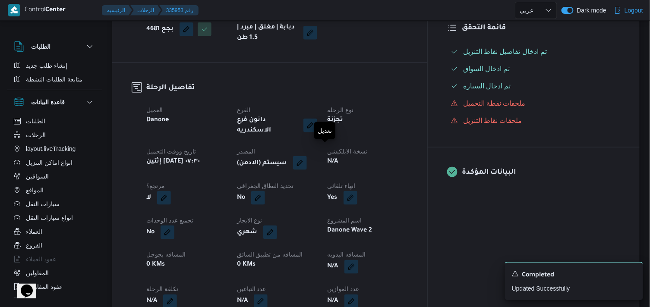
click at [307, 156] on button "button" at bounding box center [300, 163] width 14 height 14
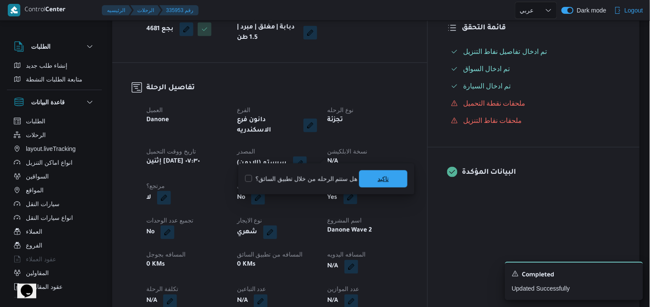
click at [398, 183] on span "تاكيد" at bounding box center [383, 179] width 48 height 17
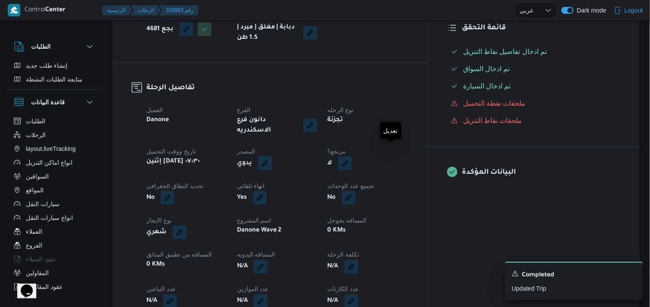
click at [352, 157] on button "button" at bounding box center [345, 164] width 14 height 14
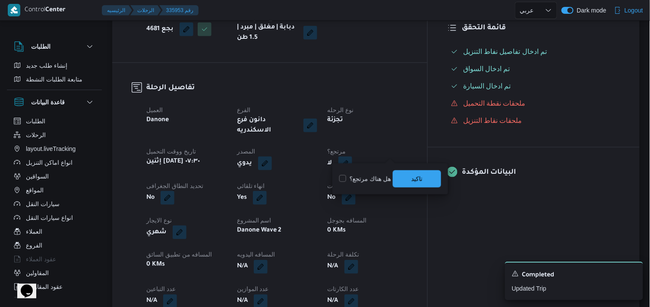
click at [368, 176] on label "هل هناك مرتجع؟" at bounding box center [365, 179] width 52 height 10
checkbox input "true"
click at [403, 176] on span "تاكيد" at bounding box center [417, 178] width 48 height 17
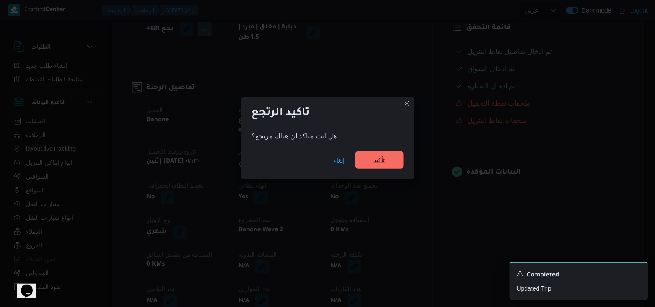
click at [387, 159] on span "تأكيد" at bounding box center [379, 160] width 48 height 17
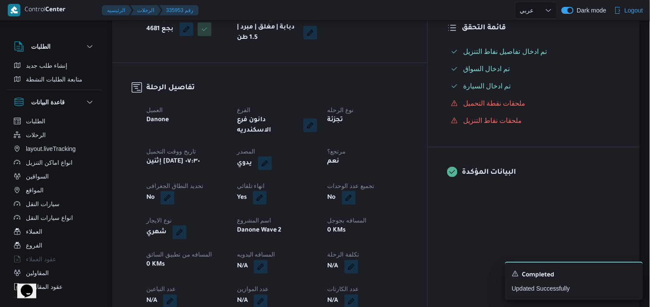
scroll to position [0, 0]
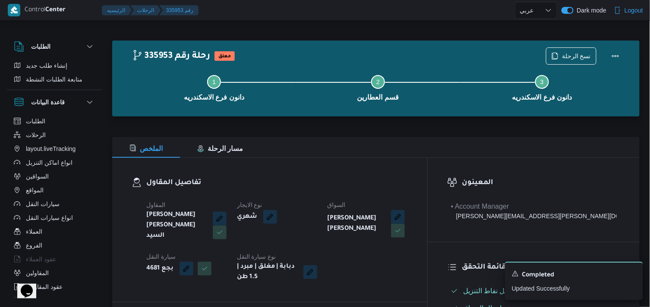
select select "ar"
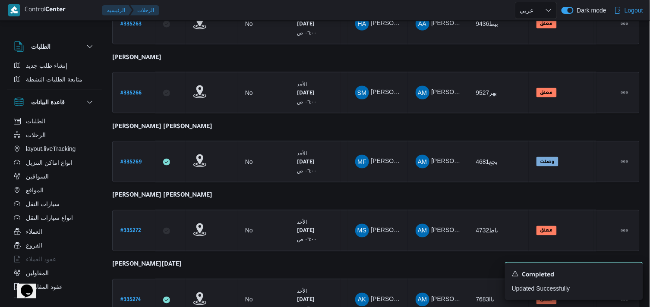
scroll to position [295, 0]
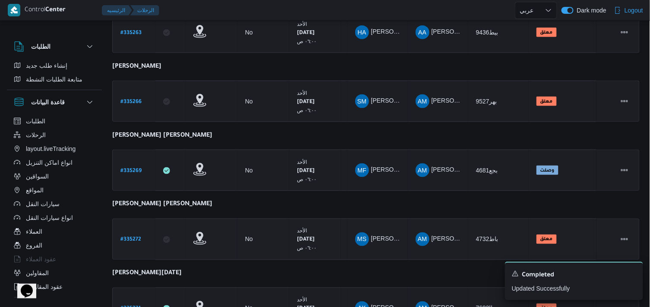
click at [140, 237] on b "# 335272" at bounding box center [130, 240] width 21 height 6
select select "ar"
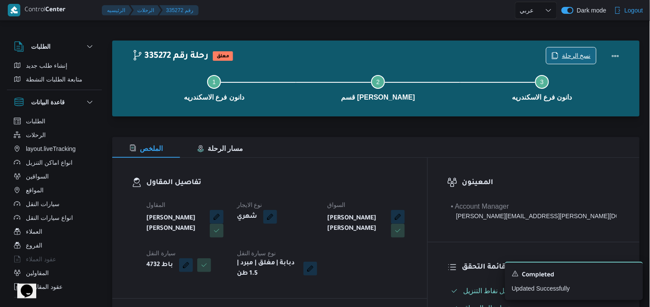
click at [590, 48] on span "نسخ الرحلة" at bounding box center [572, 55] width 50 height 16
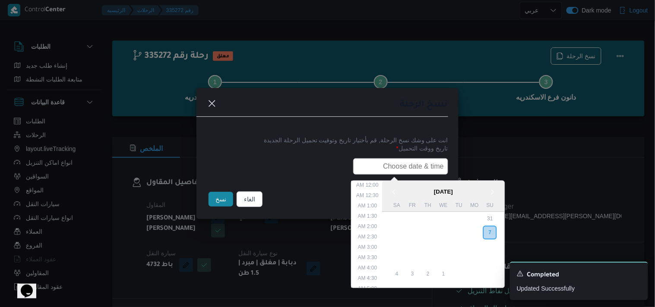
click at [378, 158] on input "text" at bounding box center [400, 166] width 95 height 16
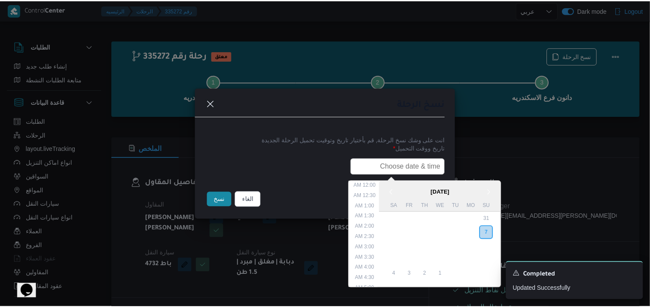
scroll to position [190, 0]
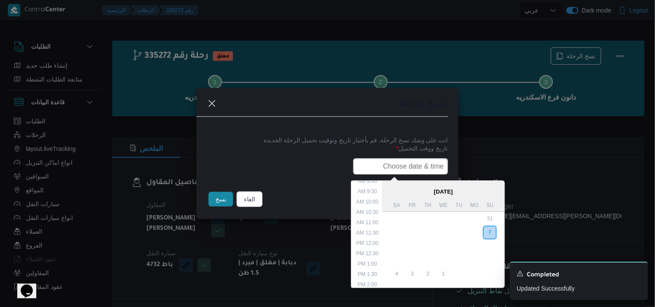
type input "08/09/2025 7:30AM"
click at [210, 195] on button "نسخ" at bounding box center [221, 199] width 25 height 15
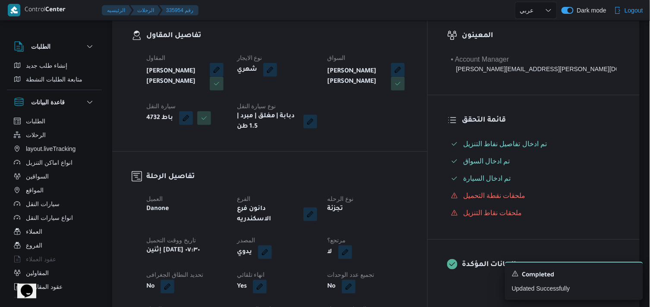
scroll to position [192, 0]
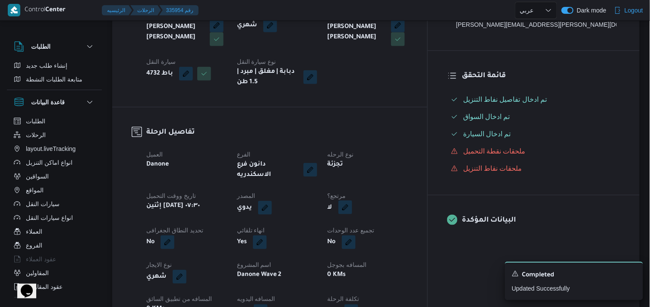
click at [352, 201] on button "button" at bounding box center [345, 208] width 14 height 14
click at [350, 223] on label "هل هناك مرتجع؟" at bounding box center [365, 227] width 52 height 10
checkbox input "true"
click at [411, 229] on span "تاكيد" at bounding box center [417, 226] width 48 height 17
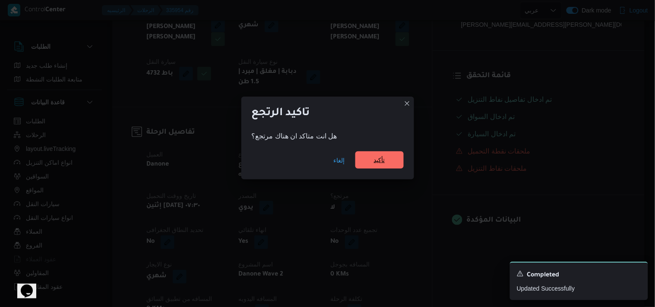
click at [387, 162] on span "تأكيد" at bounding box center [379, 160] width 48 height 17
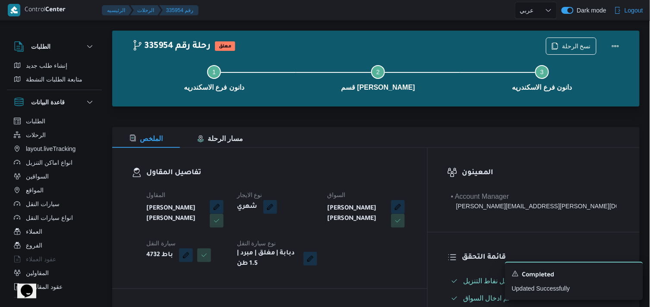
scroll to position [0, 0]
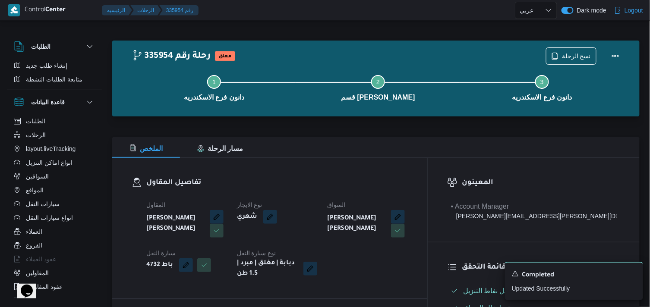
select select "ar"
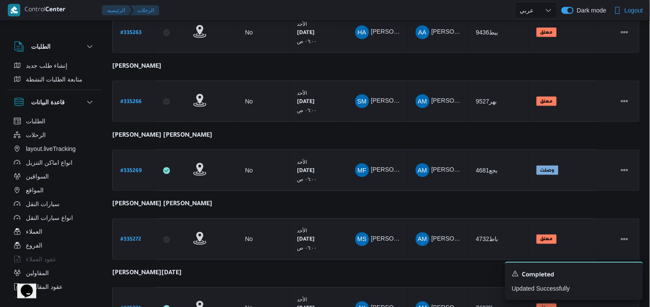
scroll to position [373, 0]
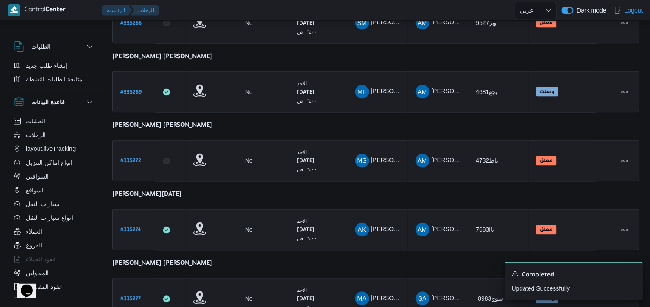
click at [139, 228] on b "# 335274" at bounding box center [130, 231] width 21 height 6
select select "ar"
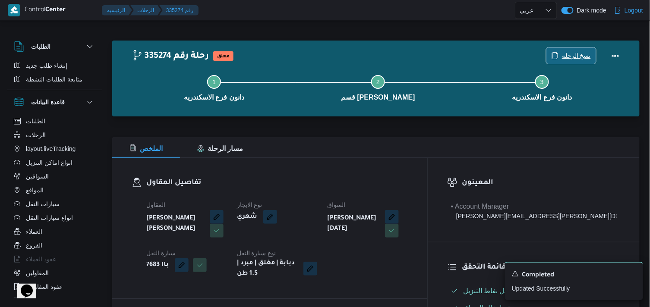
click at [552, 55] on span "نسخ الرحلة" at bounding box center [572, 55] width 50 height 16
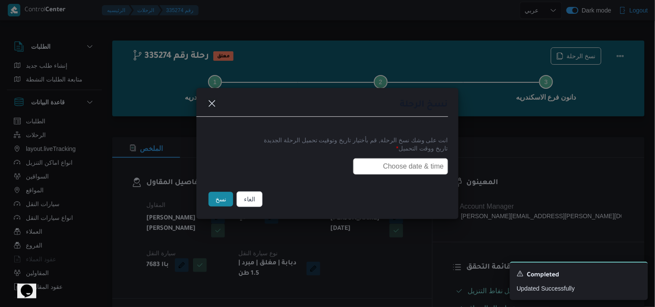
click at [410, 165] on input "text" at bounding box center [400, 166] width 95 height 16
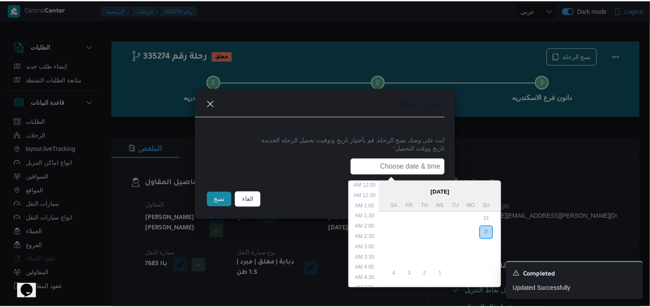
scroll to position [190, 0]
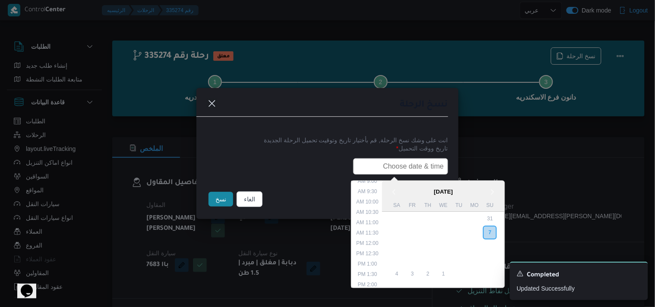
type input "08/09/2025 7:30AM"
click at [226, 202] on button "نسخ" at bounding box center [221, 199] width 25 height 15
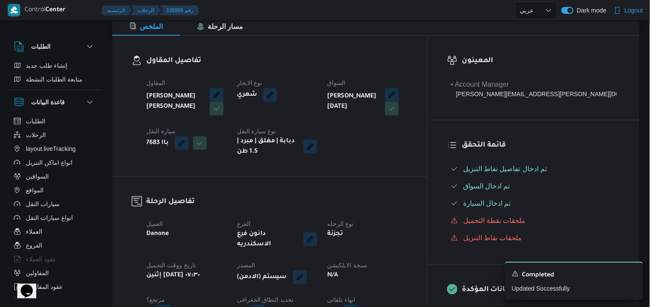
scroll to position [144, 0]
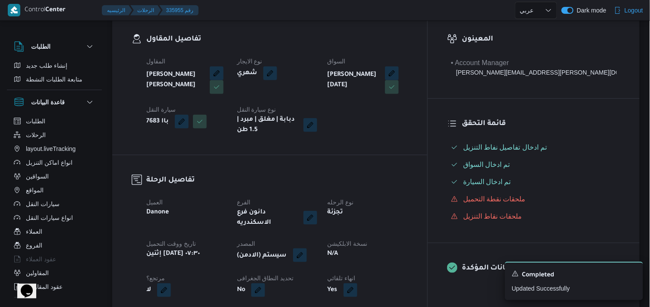
click at [307, 249] on button "button" at bounding box center [300, 256] width 14 height 14
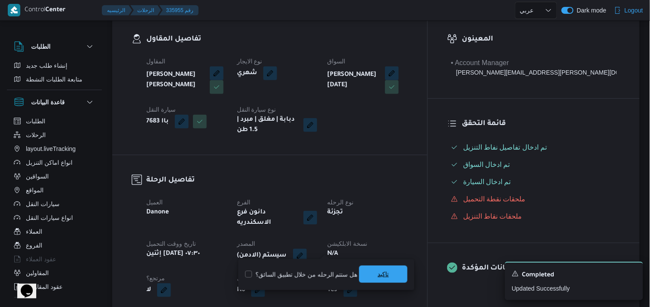
click at [389, 269] on span "تاكيد" at bounding box center [383, 274] width 48 height 17
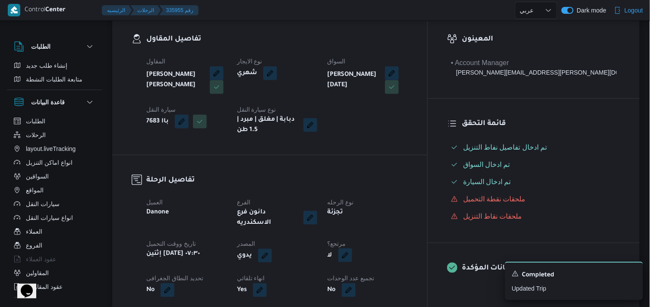
click at [352, 253] on button "button" at bounding box center [345, 256] width 14 height 14
click at [376, 274] on label "هل هناك مرتجع؟" at bounding box center [365, 275] width 52 height 10
checkbox input "true"
click at [415, 274] on span "تاكيد" at bounding box center [416, 274] width 11 height 10
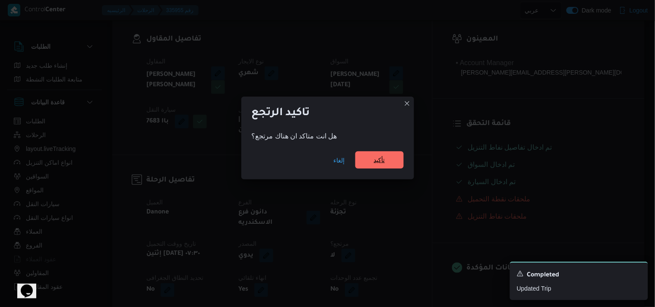
click at [375, 162] on span "تأكيد" at bounding box center [379, 160] width 11 height 10
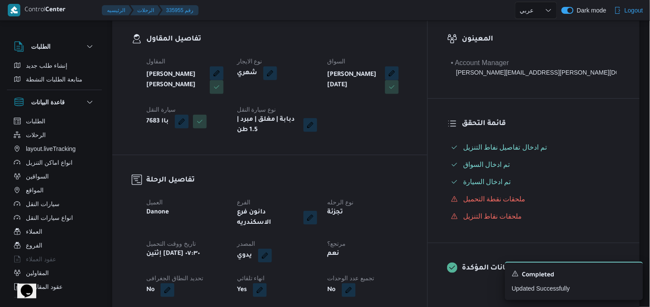
select select "ar"
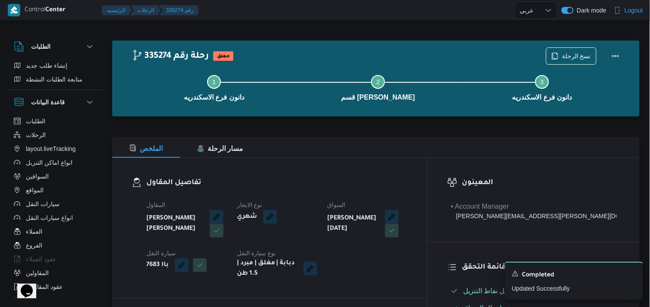
select select "ar"
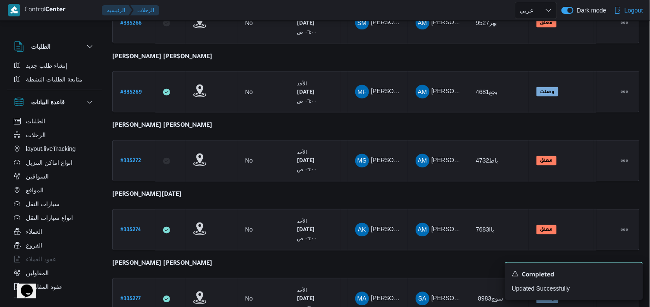
scroll to position [474, 0]
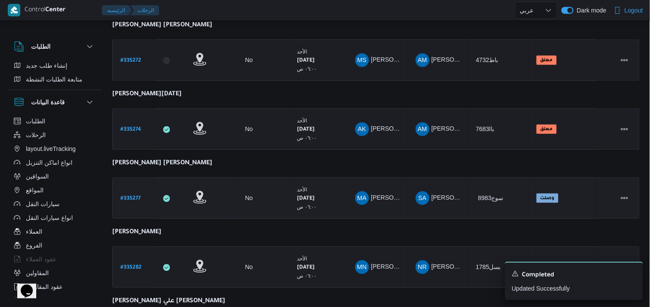
click at [131, 196] on b "# 335277" at bounding box center [130, 199] width 20 height 6
select select "ar"
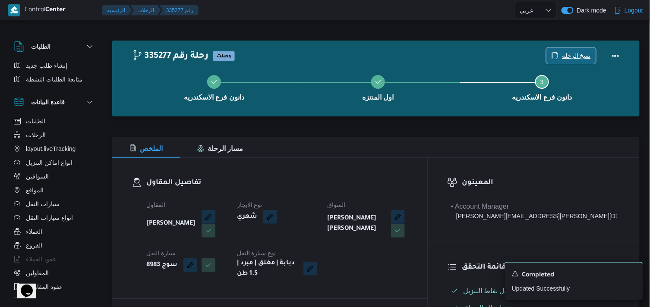
click at [571, 58] on span "نسخ الرحلة" at bounding box center [576, 56] width 29 height 10
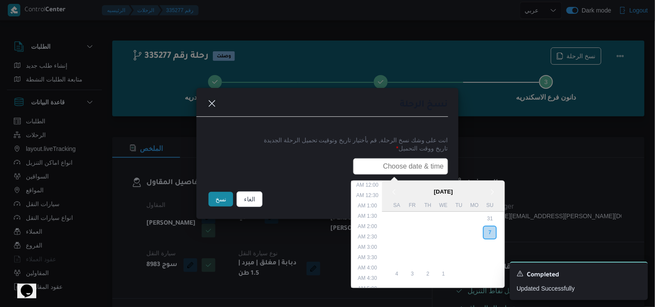
click at [374, 164] on input "text" at bounding box center [400, 166] width 95 height 16
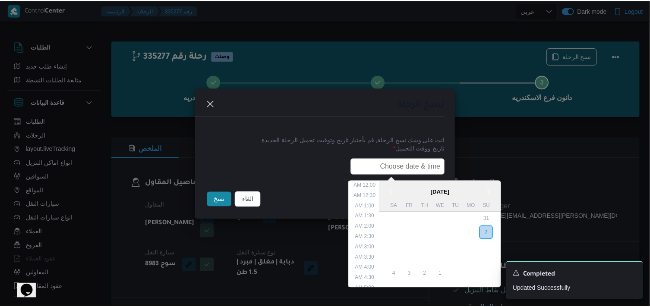
scroll to position [190, 0]
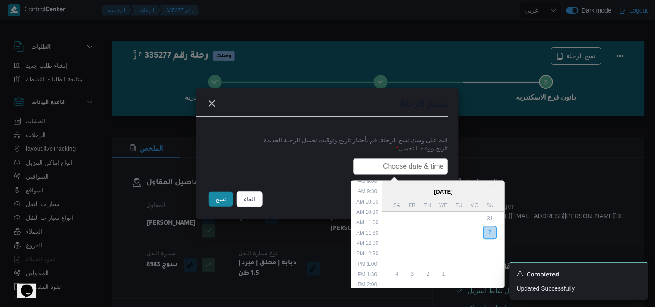
type input "08/09/2025 7:30AM"
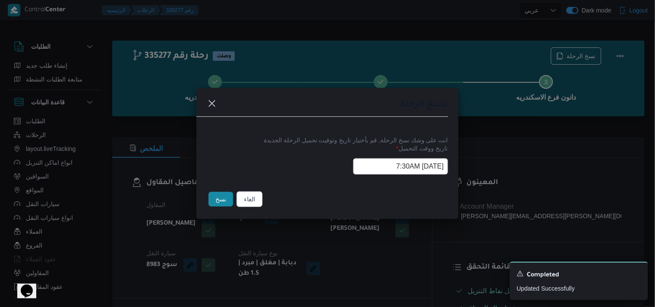
click at [223, 202] on button "نسخ" at bounding box center [221, 199] width 25 height 15
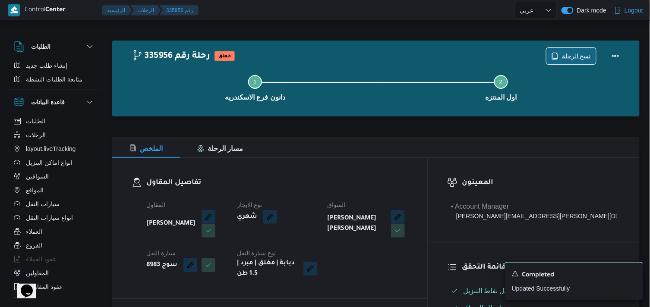
scroll to position [269, 0]
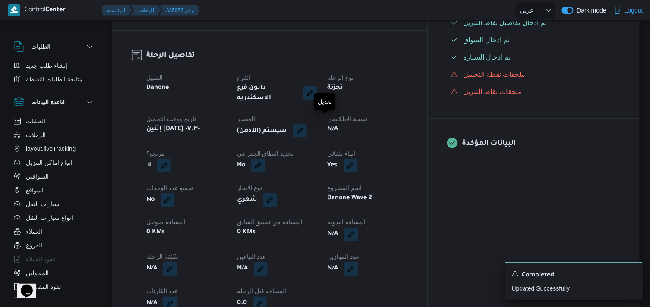
click at [307, 124] on button "button" at bounding box center [300, 131] width 14 height 14
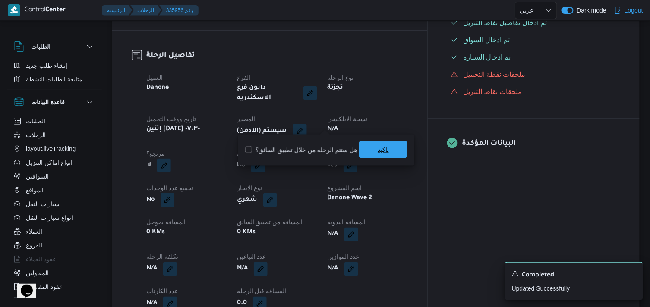
click at [396, 151] on span "تاكيد" at bounding box center [383, 149] width 48 height 17
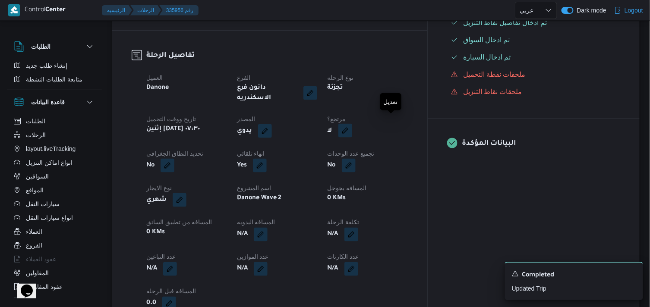
click at [352, 124] on button "button" at bounding box center [345, 131] width 14 height 14
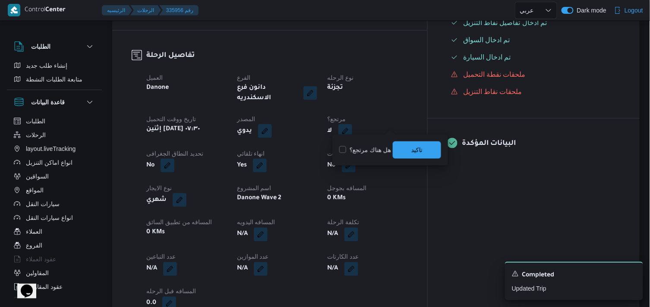
click at [374, 149] on label "هل هناك مرتجع؟" at bounding box center [365, 150] width 52 height 10
checkbox input "true"
click at [411, 149] on span "تاكيد" at bounding box center [417, 149] width 48 height 17
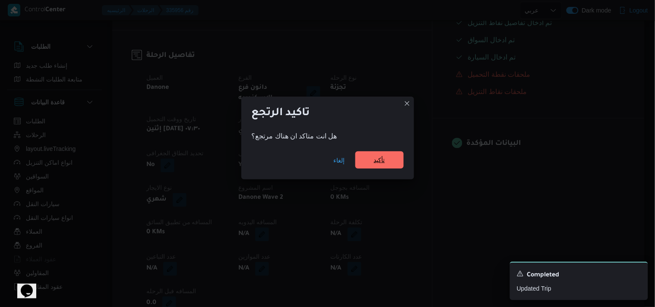
click at [386, 153] on span "تأكيد" at bounding box center [379, 160] width 48 height 17
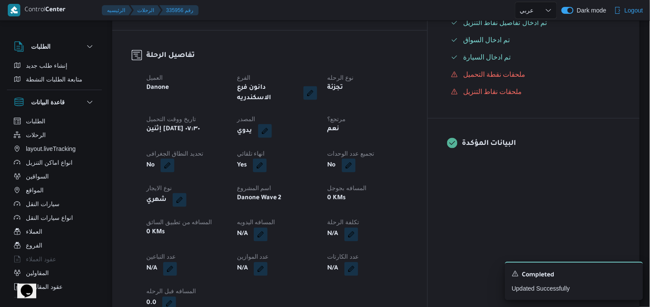
select select "ar"
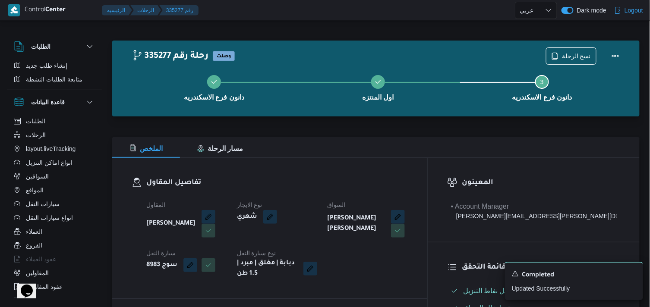
select select "ar"
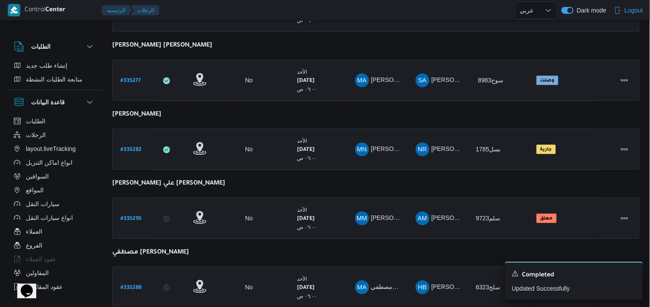
scroll to position [602, 0]
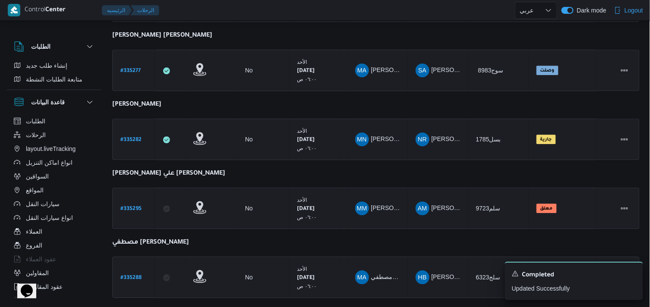
click at [130, 137] on b "# 335282" at bounding box center [130, 140] width 21 height 6
select select "ar"
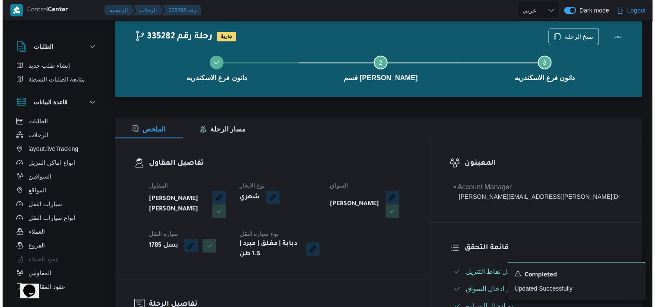
scroll to position [17, 0]
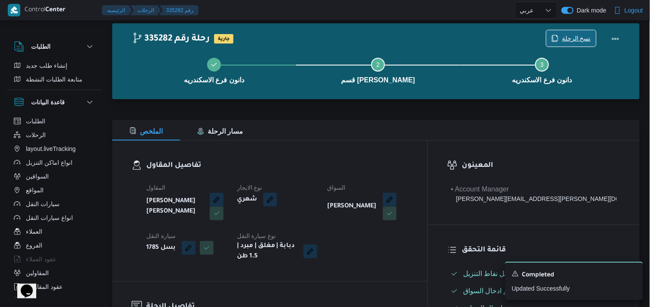
click at [585, 35] on span "نسخ الرحلة" at bounding box center [576, 38] width 29 height 10
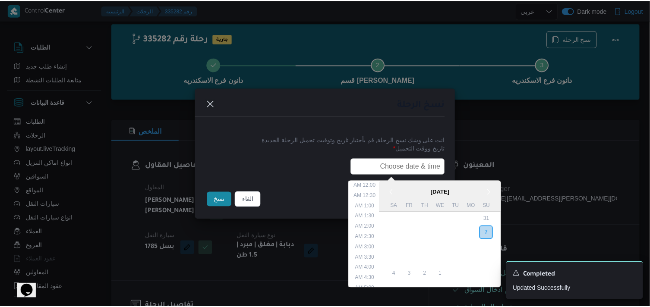
scroll to position [190, 0]
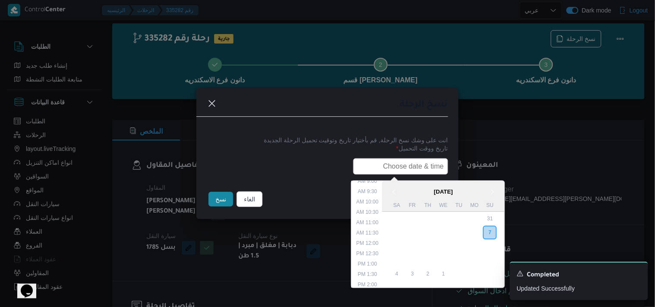
click at [401, 166] on input "text" at bounding box center [400, 166] width 95 height 16
type input "08/09/2025 7:30AM"
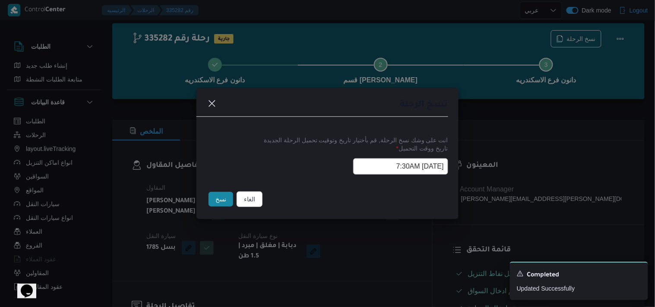
click at [221, 193] on button "نسخ" at bounding box center [221, 199] width 25 height 15
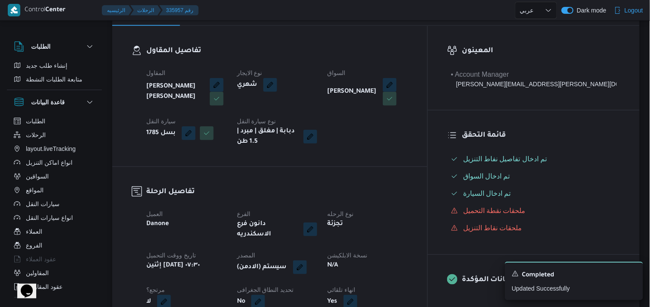
scroll to position [130, 0]
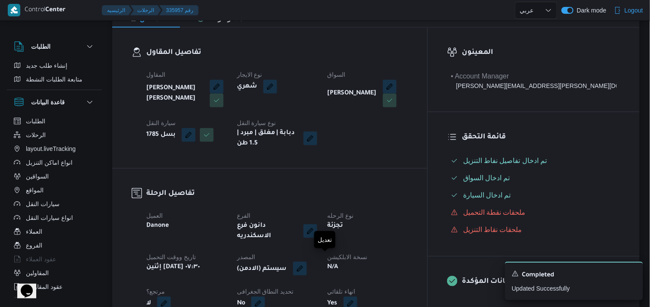
click at [307, 265] on button "button" at bounding box center [300, 269] width 14 height 14
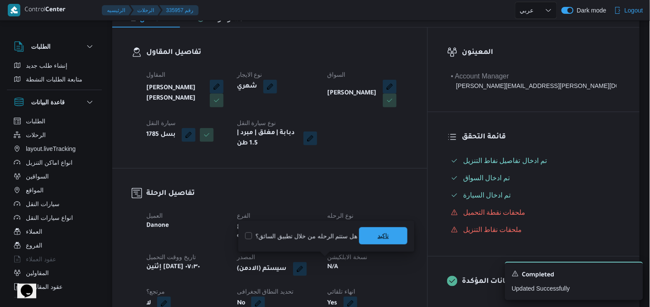
click at [381, 242] on span "تاكيد" at bounding box center [383, 236] width 48 height 17
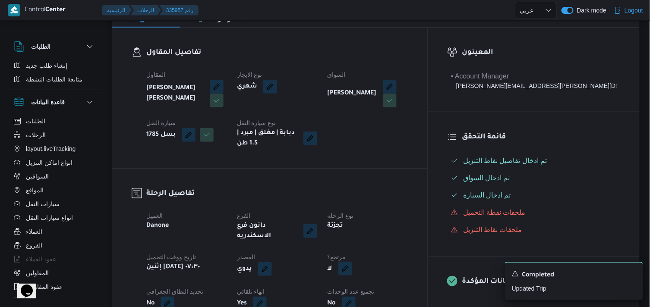
click at [352, 265] on button "button" at bounding box center [345, 269] width 14 height 14
click at [378, 236] on label "هل هناك مرتجع؟" at bounding box center [365, 236] width 52 height 10
checkbox input "true"
click at [417, 228] on span "تاكيد" at bounding box center [417, 236] width 48 height 17
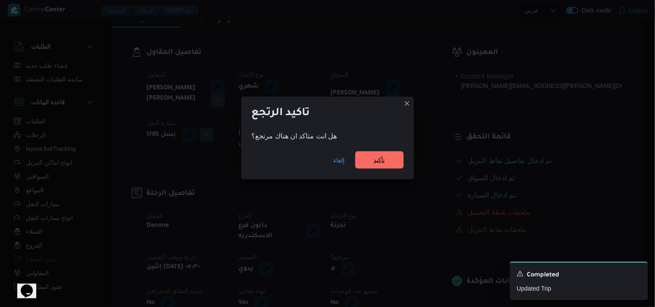
click at [393, 169] on span "تأكيد" at bounding box center [379, 160] width 48 height 17
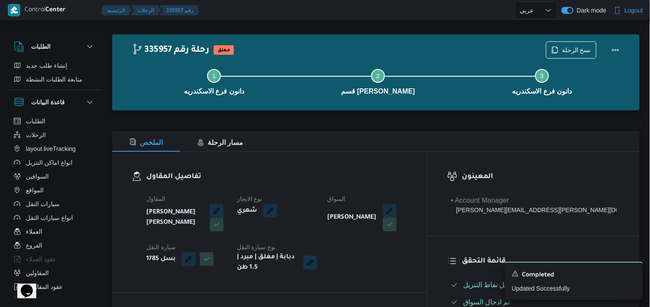
scroll to position [0, 0]
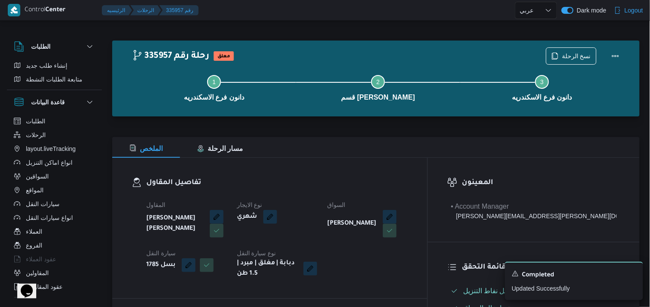
select select "ar"
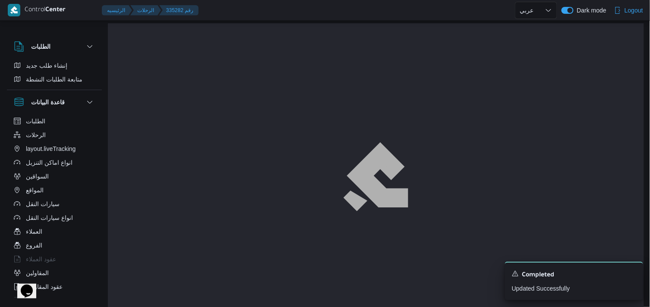
scroll to position [17, 0]
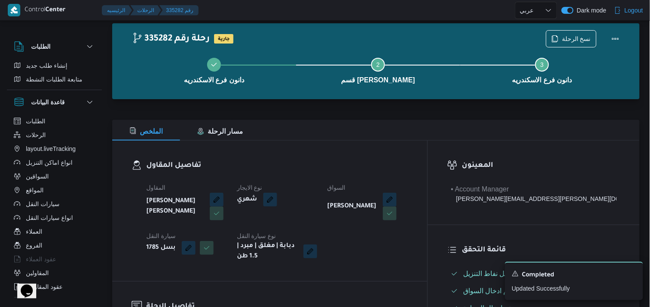
select select "ar"
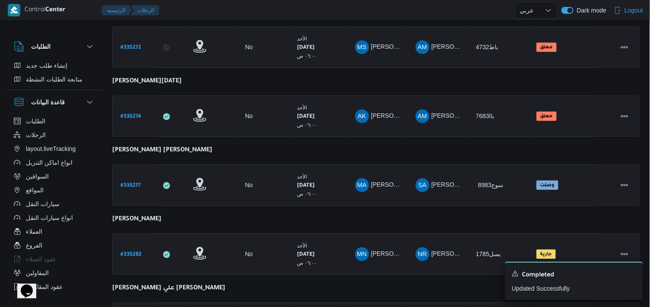
scroll to position [648, 0]
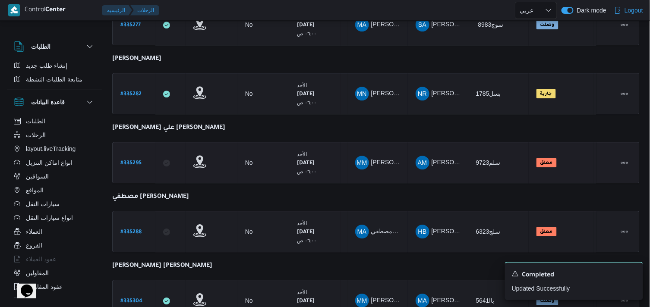
click at [127, 161] on b "# 335295" at bounding box center [130, 164] width 21 height 6
select select "ar"
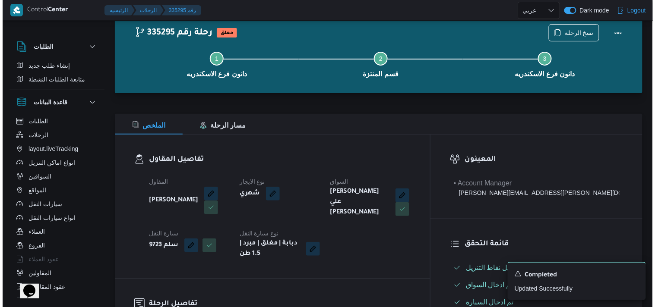
scroll to position [16, 0]
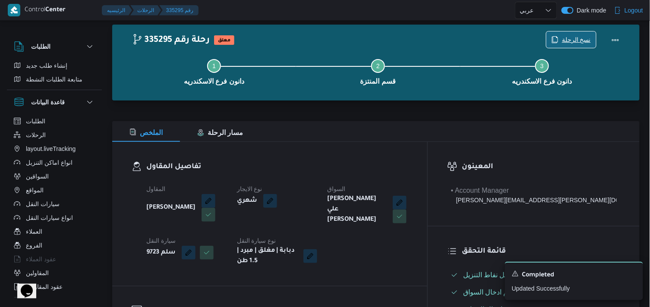
click at [559, 47] on span "نسخ الرحلة" at bounding box center [572, 40] width 50 height 16
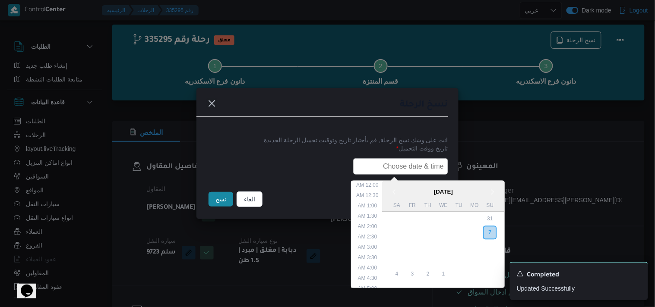
click at [385, 170] on input "text" at bounding box center [400, 166] width 95 height 16
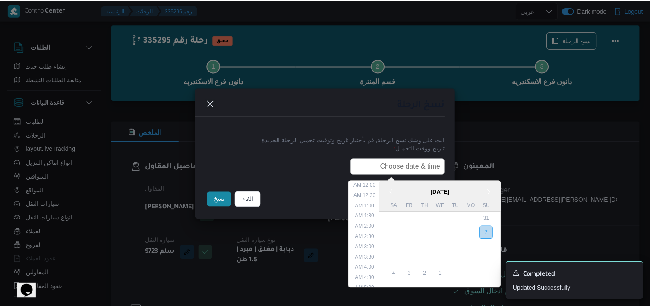
scroll to position [190, 0]
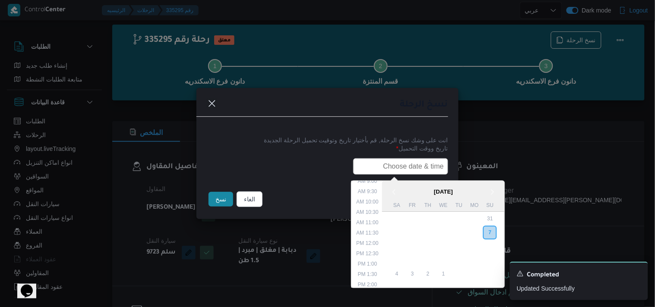
type input "08/09/2025 7:30AM"
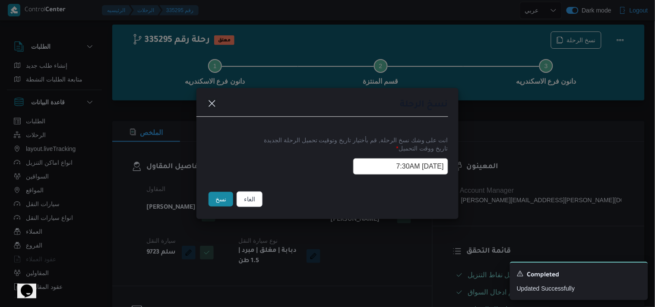
click at [213, 196] on button "نسخ" at bounding box center [221, 199] width 25 height 15
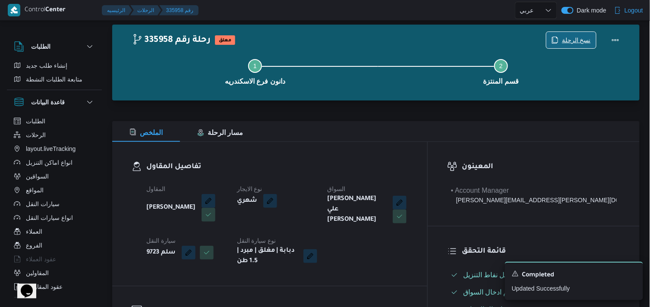
scroll to position [285, 0]
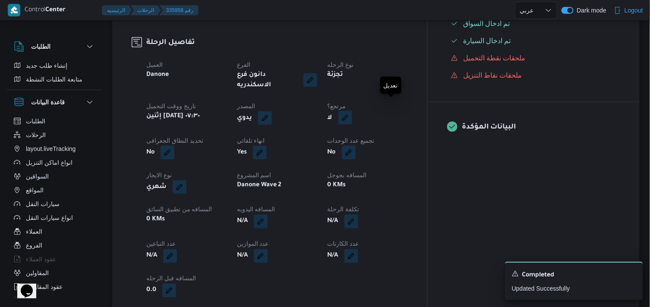
click at [352, 111] on button "button" at bounding box center [345, 118] width 14 height 14
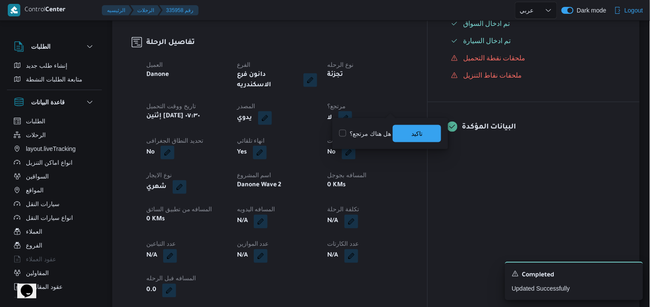
click at [361, 133] on label "هل هناك مرتجع؟" at bounding box center [365, 134] width 52 height 10
checkbox input "true"
click at [404, 134] on span "تاكيد" at bounding box center [417, 133] width 48 height 17
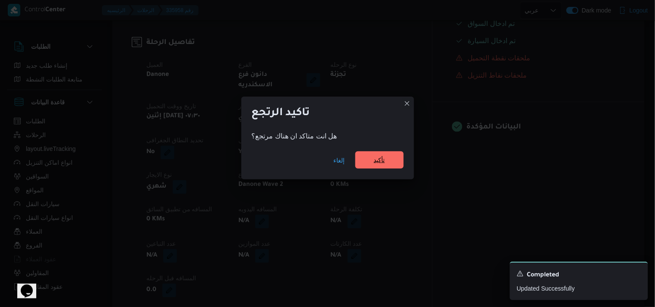
click at [377, 160] on span "تأكيد" at bounding box center [379, 160] width 11 height 10
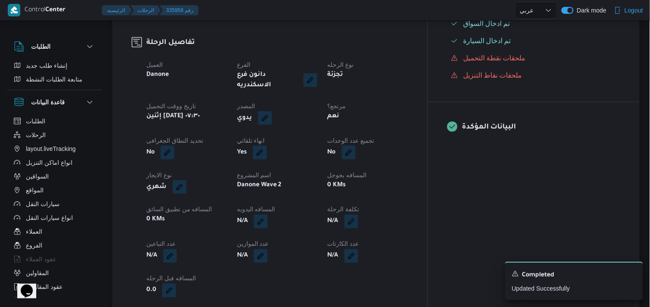
scroll to position [16, 0]
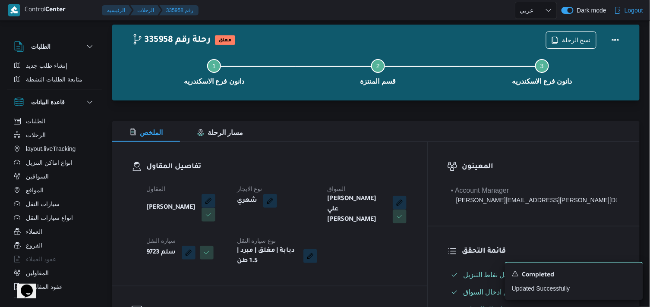
select select "ar"
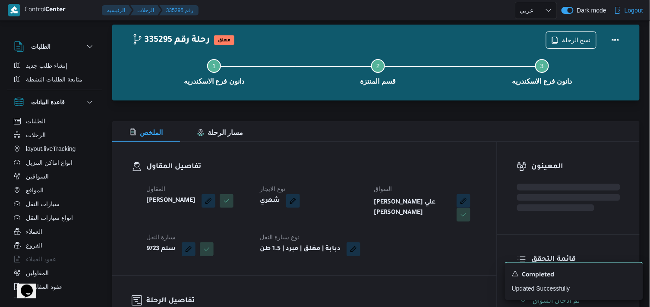
select select "ar"
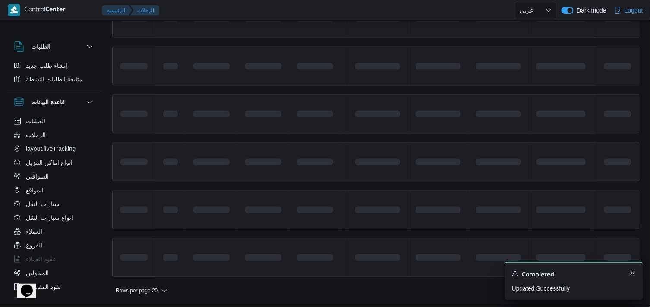
scroll to position [648, 0]
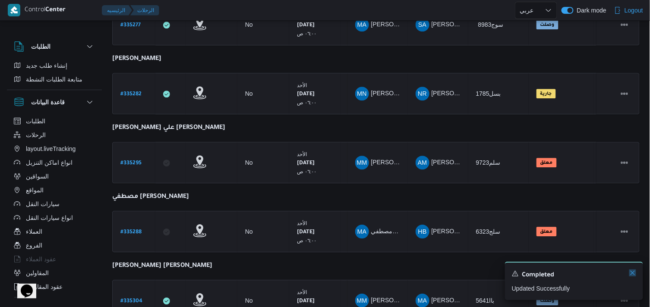
click at [633, 276] on icon "Dismiss toast" at bounding box center [632, 273] width 7 height 7
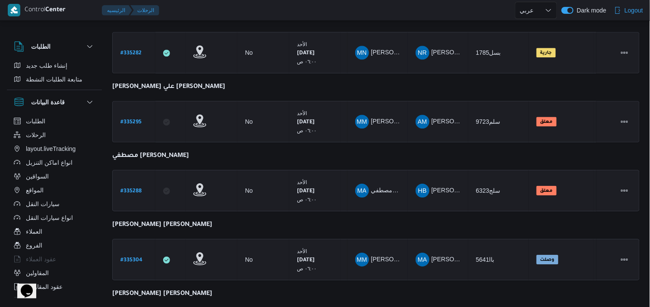
scroll to position [667, 0]
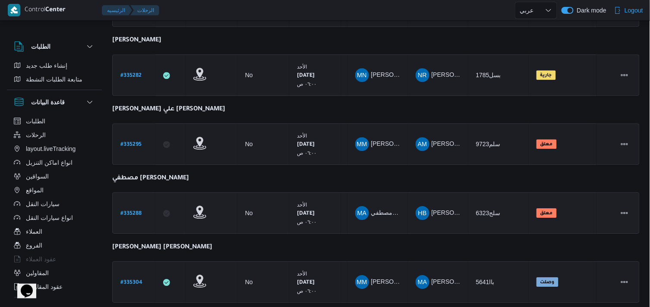
click at [136, 211] on b "# 335288" at bounding box center [130, 214] width 21 height 6
select select "ar"
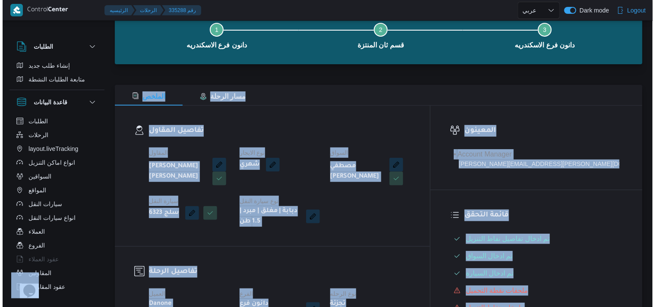
scroll to position [16, 0]
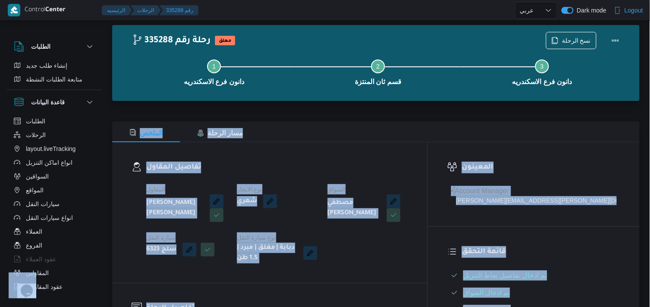
click at [427, 148] on div "تفاصيل المقاول المقاول حماده بسيوني احمد ابوالنصر نوع الايجار شهري السواق مصطفي…" at bounding box center [269, 212] width 315 height 141
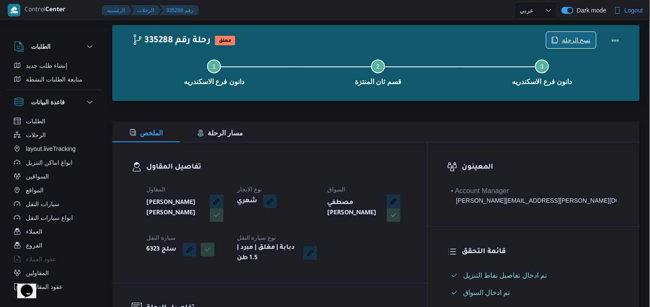
click at [570, 40] on span "نسخ الرحلة" at bounding box center [576, 40] width 29 height 10
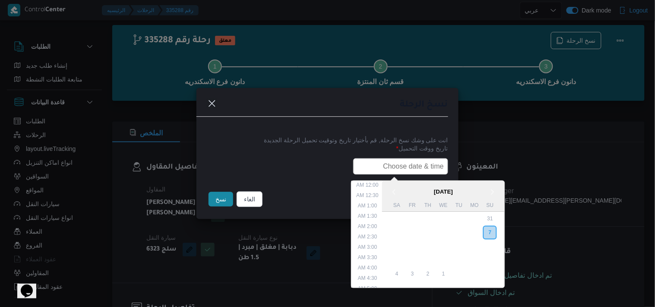
click at [391, 167] on input "text" at bounding box center [400, 166] width 95 height 16
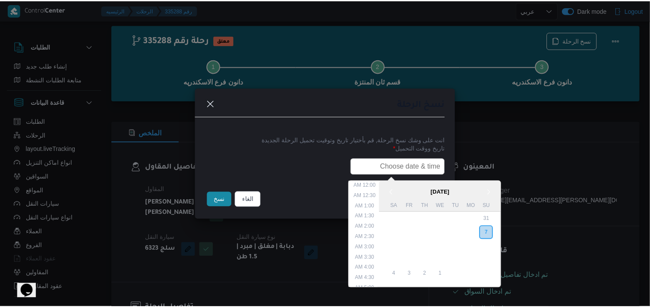
scroll to position [190, 0]
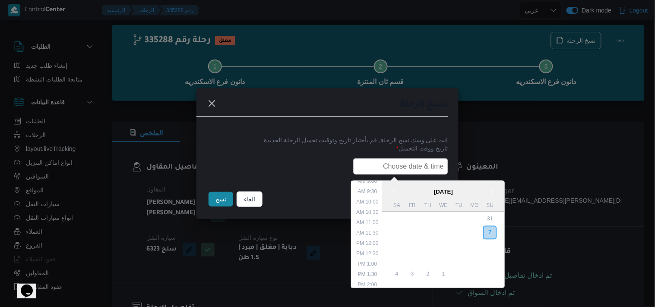
type input "08/09/2025 7:30AM"
click at [217, 198] on button "نسخ" at bounding box center [221, 199] width 25 height 15
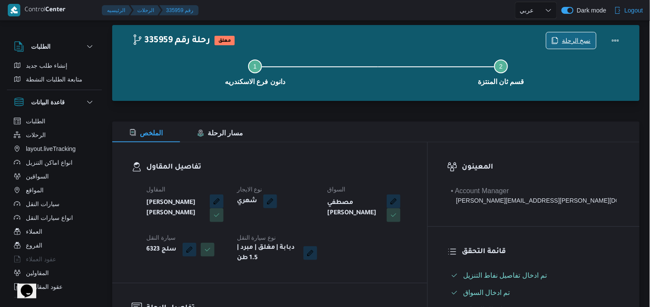
scroll to position [284, 0]
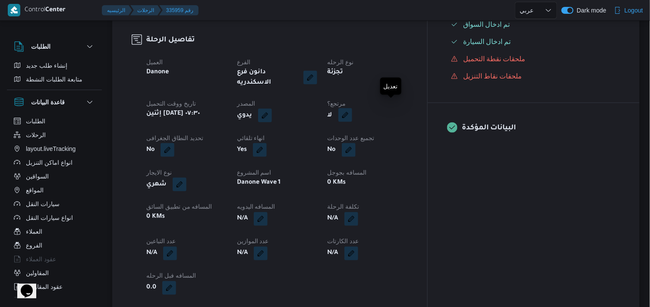
click at [352, 111] on button "button" at bounding box center [345, 115] width 14 height 14
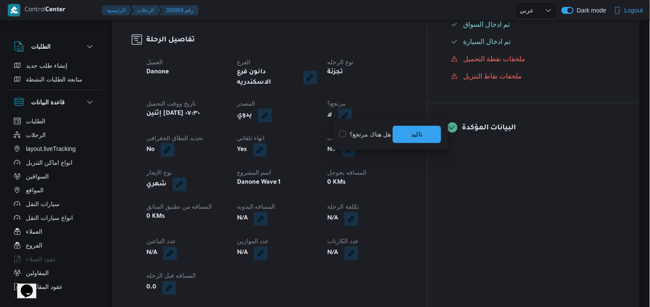
click at [376, 139] on label "هل هناك مرتجع؟" at bounding box center [365, 135] width 52 height 10
checkbox input "true"
click at [409, 129] on span "تاكيد" at bounding box center [417, 134] width 48 height 17
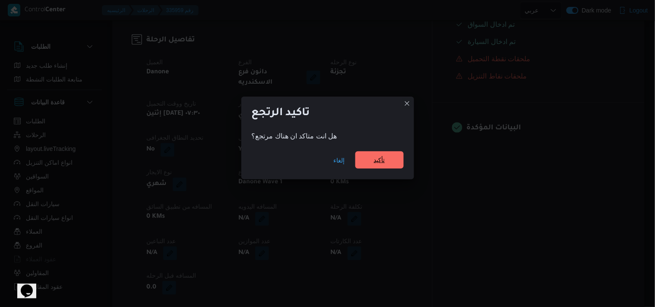
click at [365, 158] on span "تأكيد" at bounding box center [379, 160] width 48 height 17
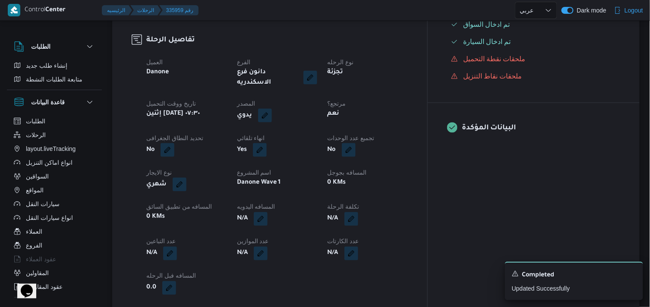
select select "ar"
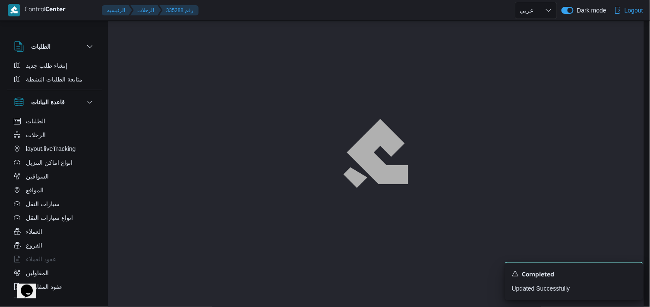
scroll to position [16, 0]
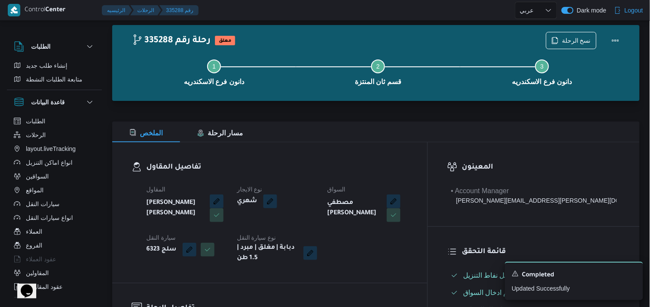
select select "ar"
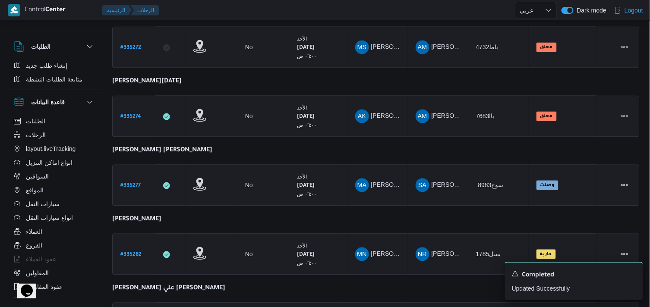
scroll to position [648, 0]
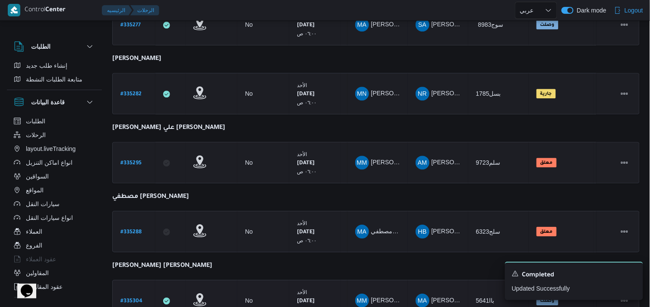
click at [136, 295] on link "# 335304" at bounding box center [131, 301] width 22 height 12
select select "ar"
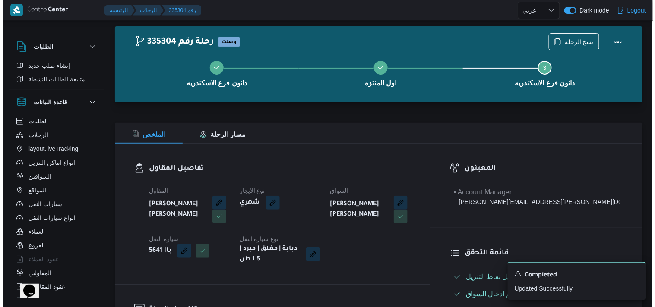
scroll to position [6, 0]
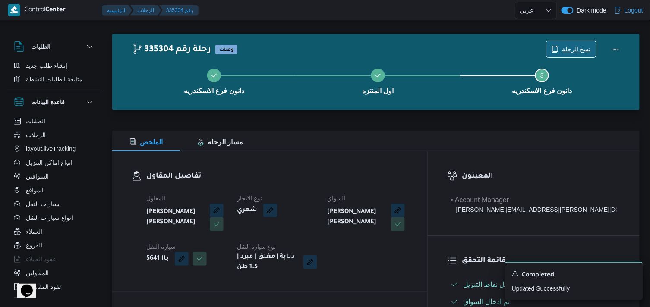
click at [569, 55] on span "نسخ الرحلة" at bounding box center [572, 49] width 50 height 16
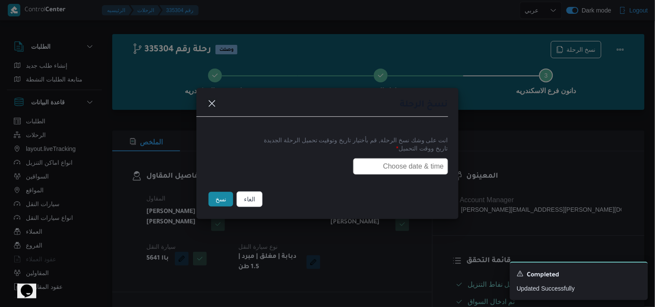
click at [415, 170] on input "text" at bounding box center [400, 166] width 95 height 16
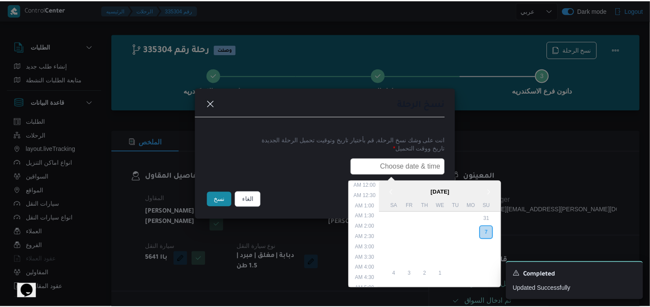
scroll to position [190, 0]
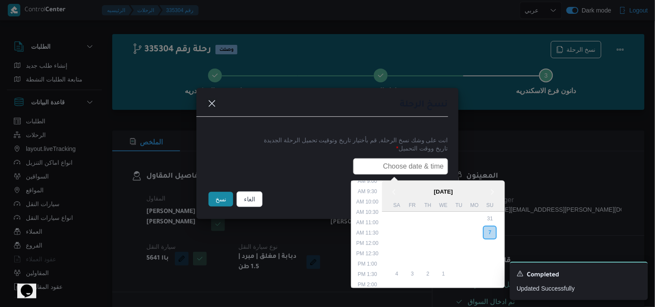
type input "08/09/2025 7:30AM"
click at [217, 192] on button "نسخ" at bounding box center [221, 199] width 25 height 15
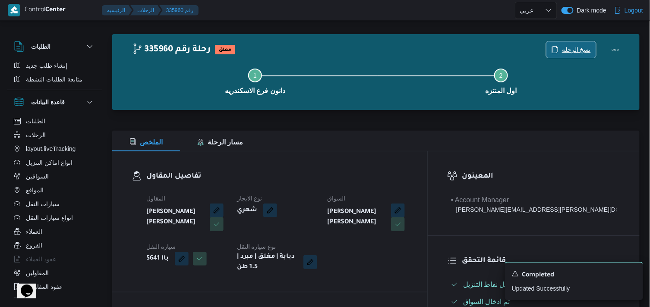
scroll to position [275, 0]
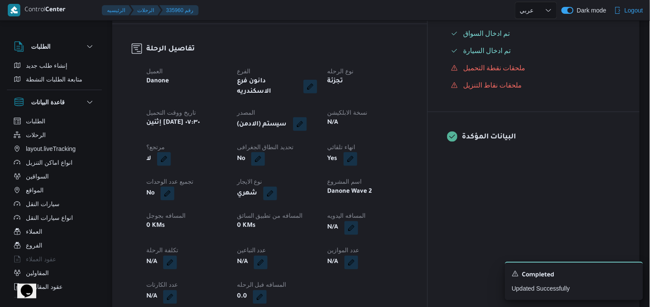
click at [307, 117] on button "button" at bounding box center [300, 124] width 14 height 14
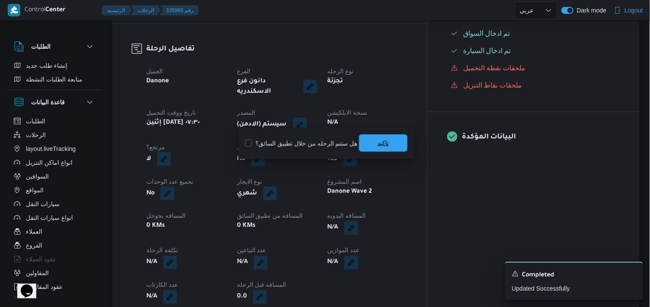
click at [378, 145] on span "تاكيد" at bounding box center [383, 143] width 11 height 10
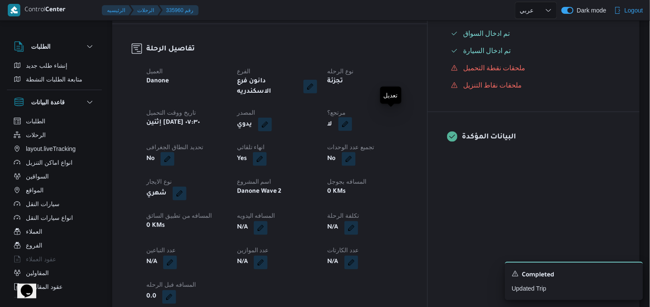
click at [352, 117] on button "button" at bounding box center [345, 124] width 14 height 14
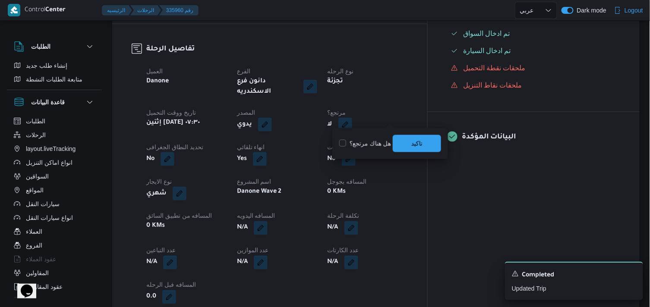
click at [370, 140] on label "هل هناك مرتجع؟" at bounding box center [365, 144] width 52 height 10
checkbox input "true"
click at [401, 140] on span "تاكيد" at bounding box center [417, 143] width 48 height 17
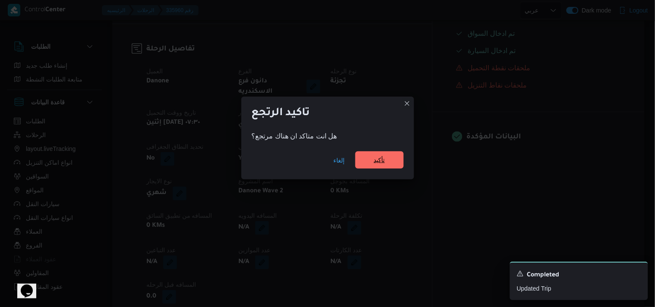
click at [385, 157] on span "تأكيد" at bounding box center [379, 160] width 48 height 17
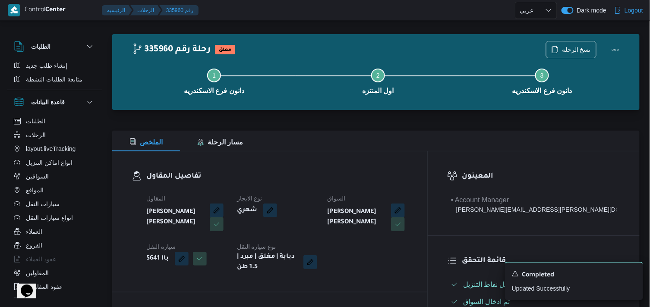
scroll to position [0, 0]
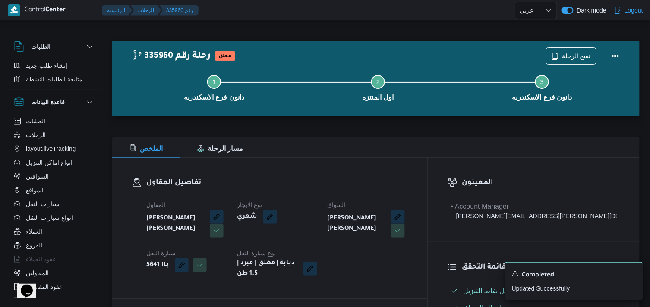
scroll to position [6, 0]
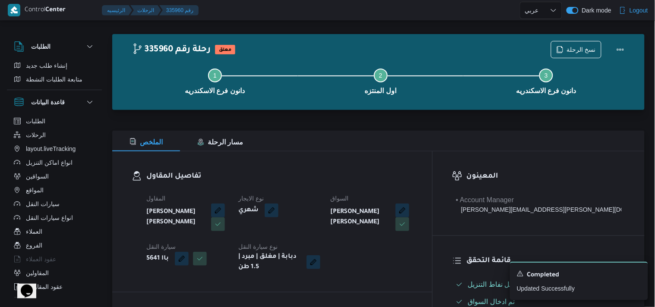
select select "ar"
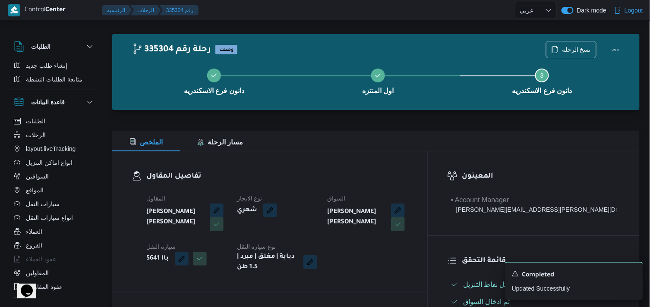
select select "ar"
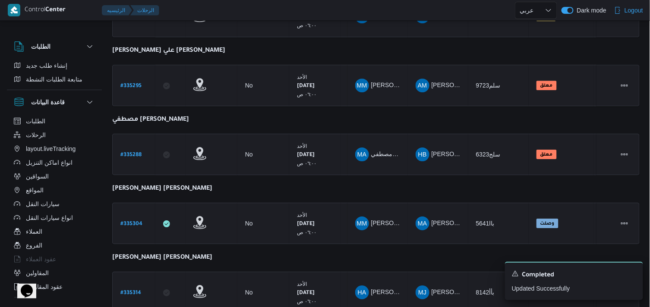
scroll to position [753, 0]
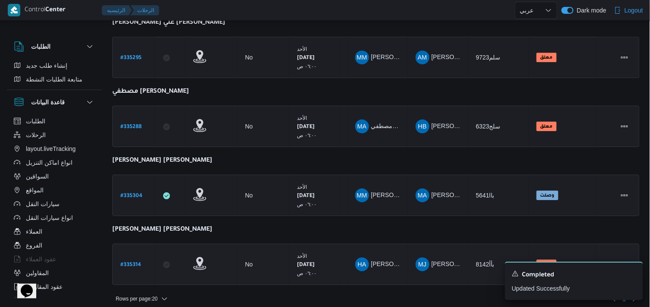
click at [126, 262] on b "# 335314" at bounding box center [130, 265] width 21 height 6
select select "ar"
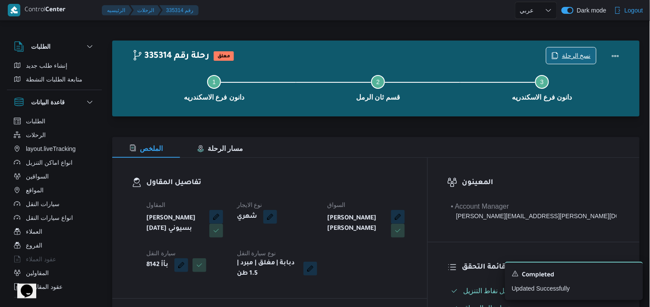
click at [572, 57] on span "نسخ الرحلة" at bounding box center [576, 56] width 29 height 10
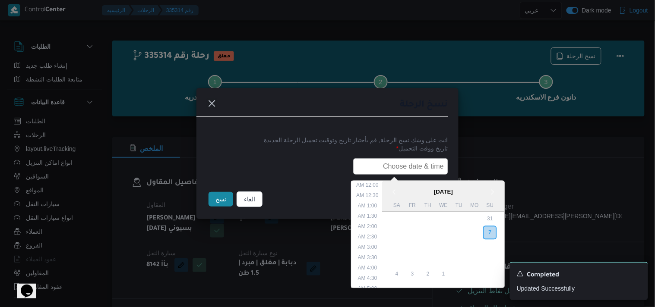
click at [381, 170] on input "text" at bounding box center [400, 166] width 95 height 16
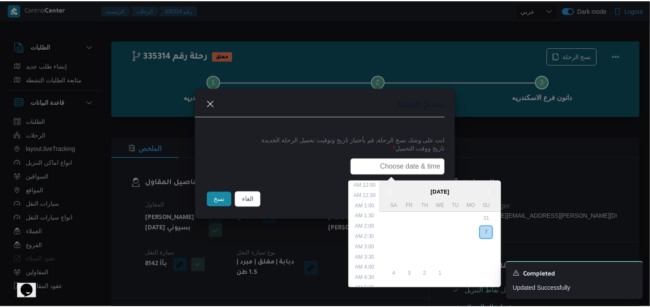
scroll to position [190, 0]
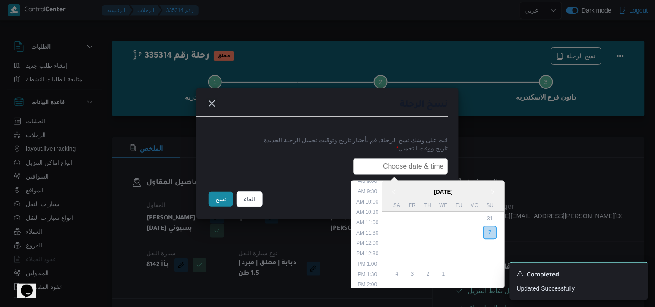
type input "08/09/2025 7:30AM"
click at [209, 203] on button "نسخ" at bounding box center [221, 199] width 25 height 15
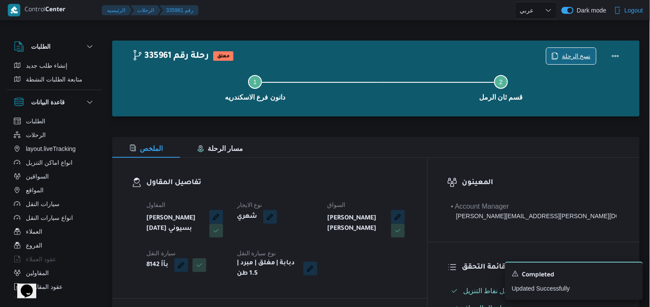
scroll to position [269, 0]
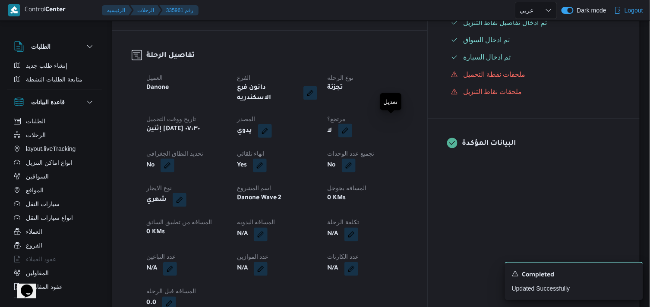
click at [352, 124] on button "button" at bounding box center [345, 131] width 14 height 14
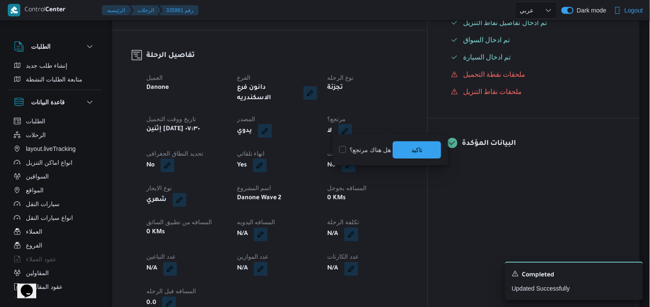
click at [372, 158] on div "هل هناك مرتجع؟ تاكيد" at bounding box center [390, 150] width 104 height 19
click at [373, 153] on label "هل هناك مرتجع؟" at bounding box center [365, 150] width 52 height 10
checkbox input "true"
click at [416, 141] on div "هل هناك مرتجع؟ تاكيد" at bounding box center [390, 150] width 104 height 19
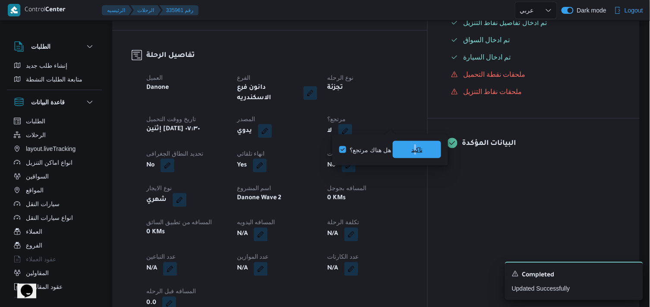
click at [412, 143] on span "تاكيد" at bounding box center [417, 149] width 48 height 17
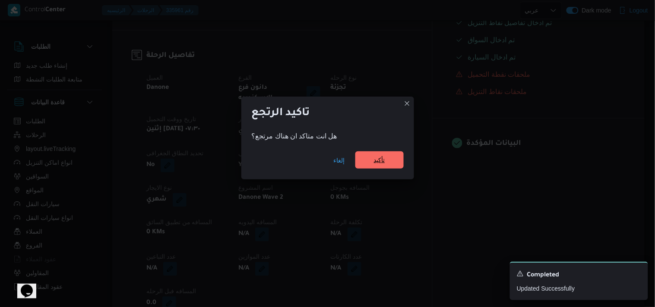
click at [385, 153] on span "تأكيد" at bounding box center [379, 160] width 48 height 17
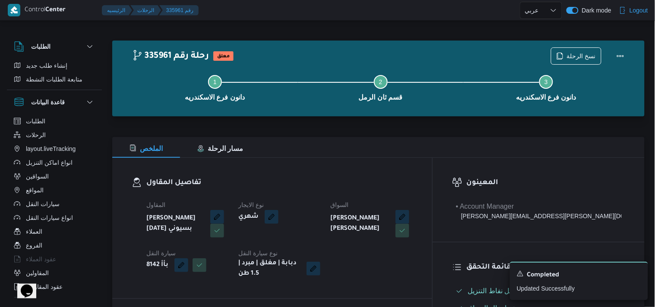
select select "ar"
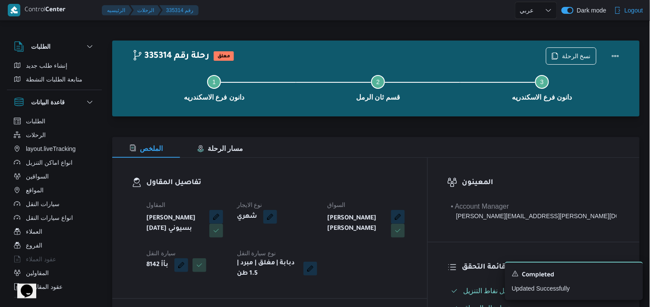
select select "ar"
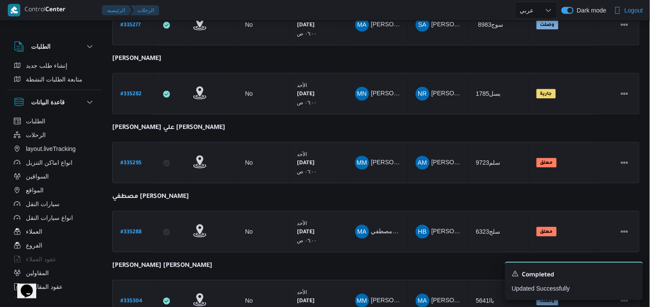
scroll to position [753, 0]
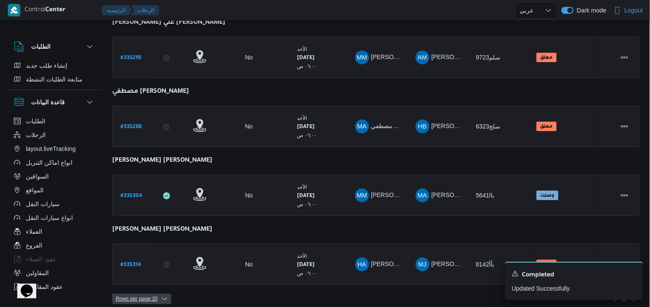
click at [127, 294] on span "Rows per page : 20" at bounding box center [137, 299] width 42 height 10
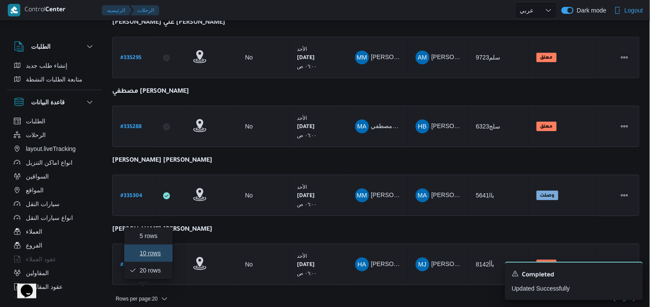
click at [140, 257] on span "10 rows" at bounding box center [154, 253] width 28 height 7
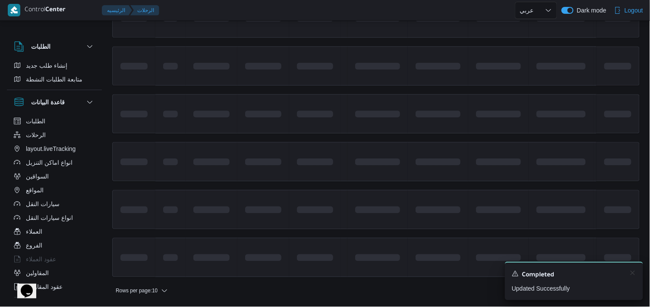
scroll to position [547, 0]
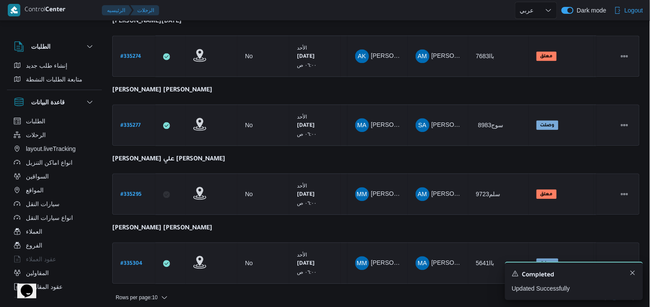
click at [637, 275] on div "A new notification appears Completed Updated Successfully" at bounding box center [574, 281] width 138 height 38
click at [635, 275] on icon "Dismiss toast" at bounding box center [632, 273] width 7 height 7
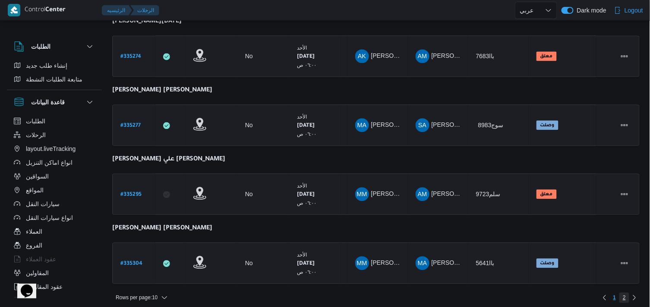
click at [629, 294] on span "2" at bounding box center [624, 298] width 10 height 10
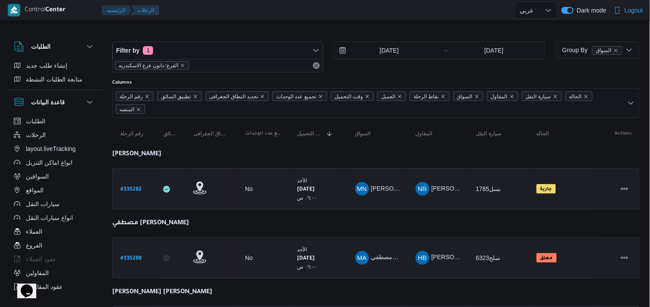
scroll to position [68, 0]
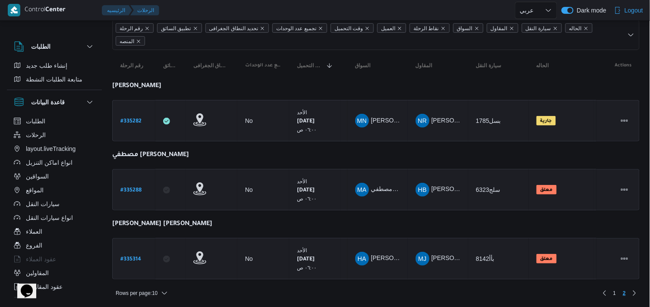
click at [123, 300] on div "Rows per page : 10 1 2" at bounding box center [376, 293] width 538 height 21
click at [149, 290] on span "Rows per page : 10" at bounding box center [137, 293] width 42 height 10
click at [607, 295] on link "Previous page, 1" at bounding box center [605, 293] width 10 height 10
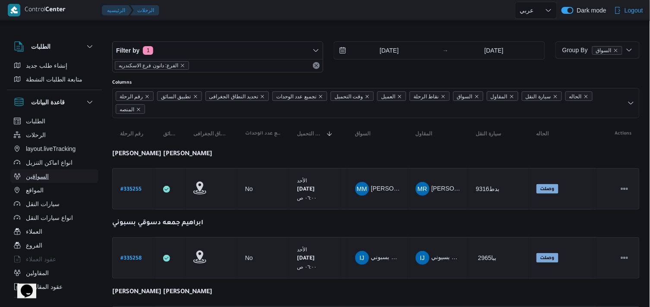
click at [66, 175] on button "السواقين" at bounding box center [54, 177] width 88 height 14
select select "ar"
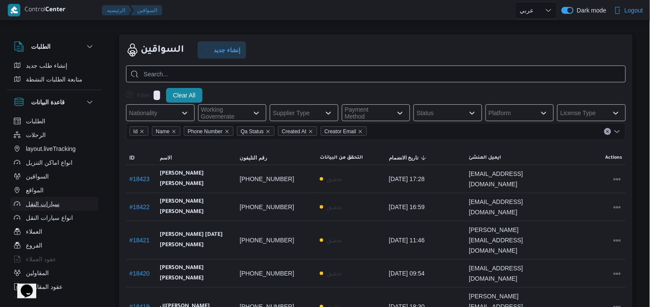
click at [75, 199] on button "سيارات النقل" at bounding box center [54, 204] width 88 height 14
select select "ar"
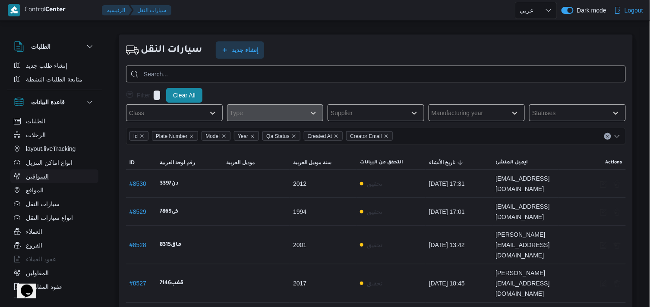
click at [76, 178] on button "السواقين" at bounding box center [54, 177] width 88 height 14
select select "ar"
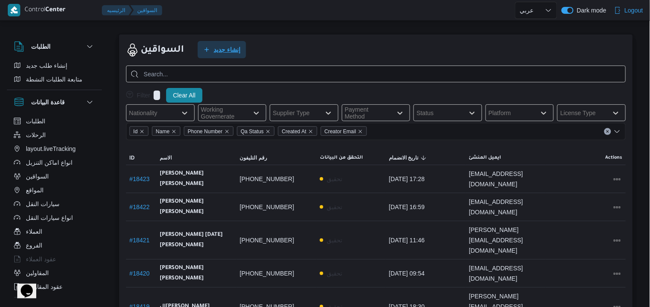
click at [223, 50] on span "إنشاء جديد" at bounding box center [227, 49] width 27 height 10
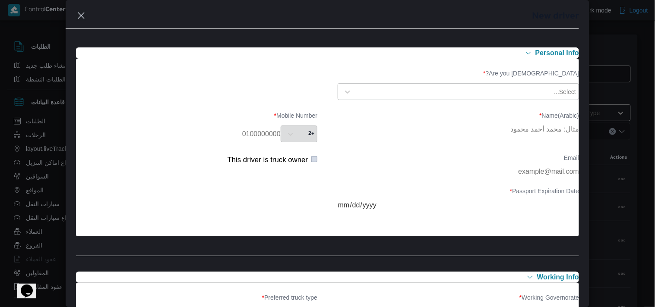
click at [562, 2] on div "New driver" at bounding box center [328, 19] width 524 height 39
click at [84, 12] on button "Closes this modal window" at bounding box center [81, 15] width 10 height 10
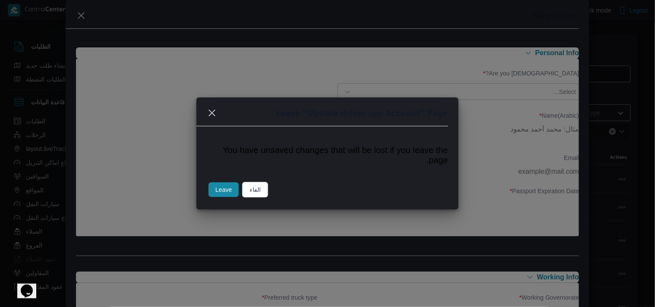
click at [218, 191] on button "Leave" at bounding box center [224, 190] width 30 height 15
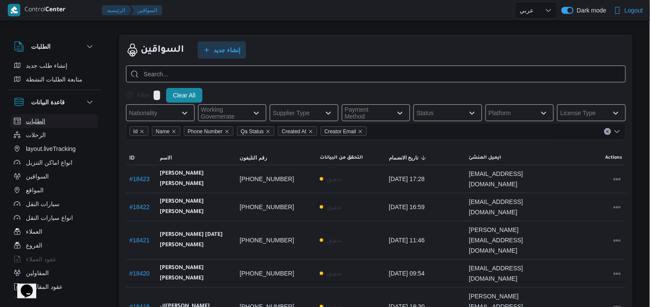
click at [53, 123] on button "الطلبات" at bounding box center [54, 121] width 88 height 14
select select "ar"
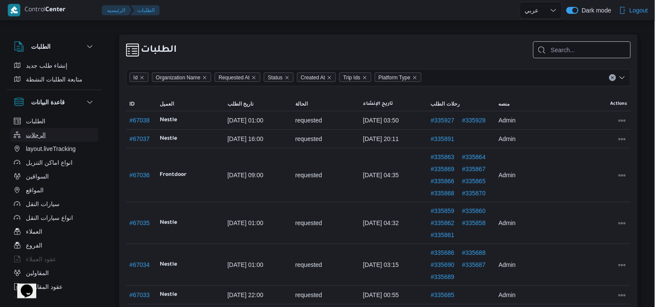
click at [49, 129] on button "الرحلات" at bounding box center [54, 135] width 88 height 14
select select "ar"
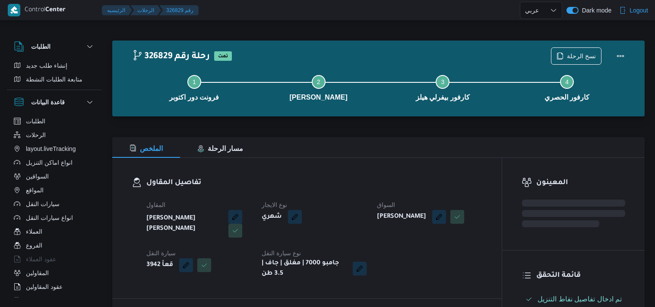
select select "ar"
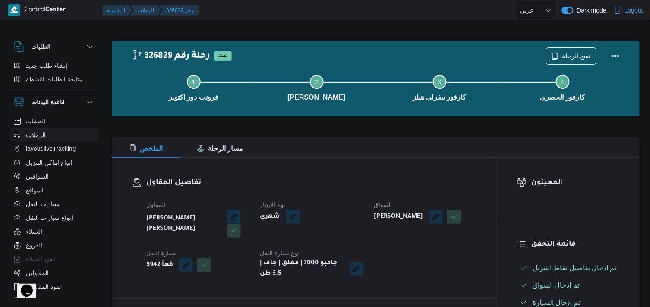
click at [66, 129] on button "الرحلات" at bounding box center [54, 135] width 88 height 14
select select "ar"
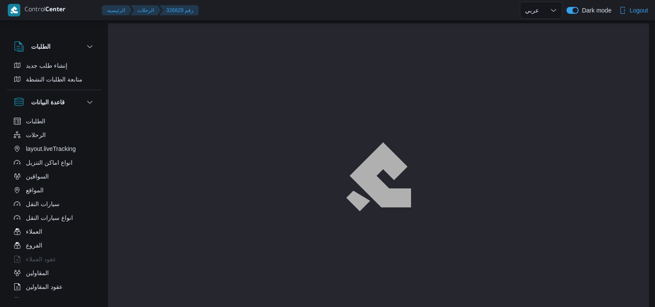
select select "ar"
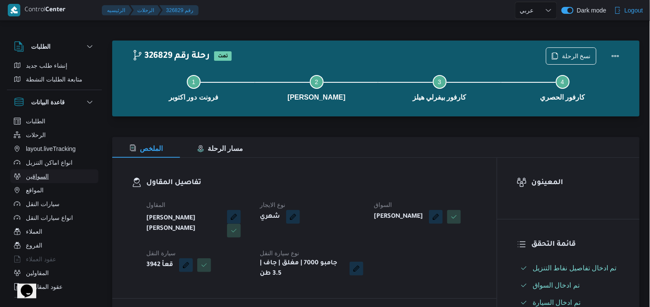
click at [47, 173] on span "السواقين" at bounding box center [37, 176] width 23 height 10
select select "ar"
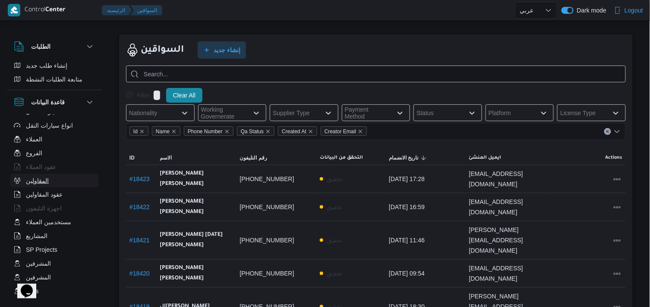
scroll to position [48, 0]
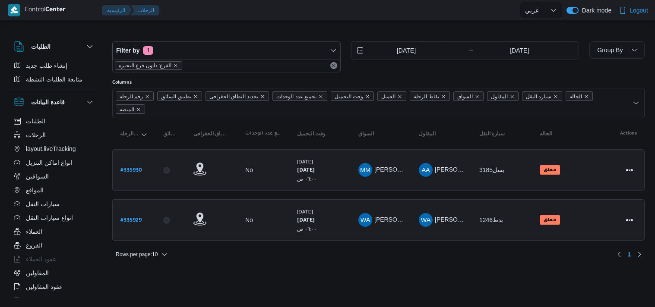
select select "ar"
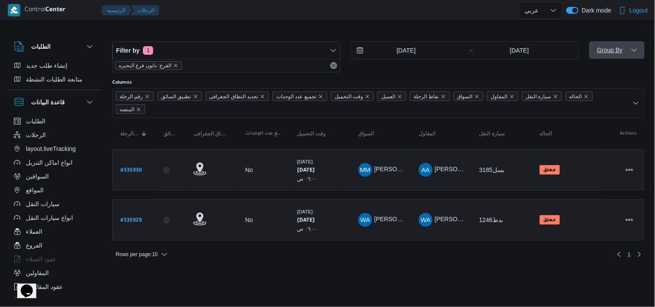
click at [623, 45] on span "Group By" at bounding box center [617, 49] width 48 height 17
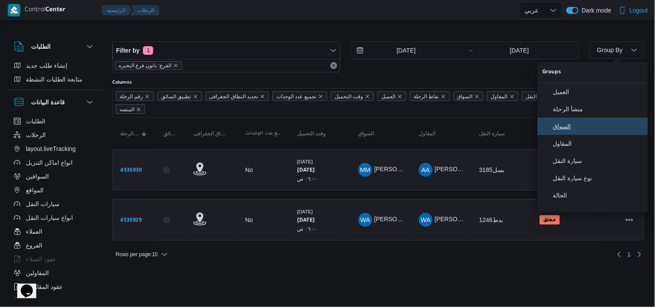
click at [579, 130] on span "السواق" at bounding box center [598, 126] width 90 height 7
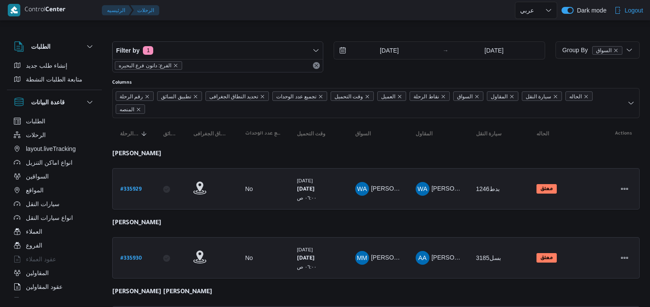
select select "ar"
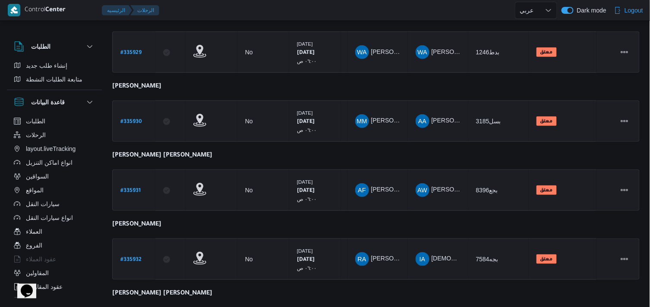
scroll to position [205, 0]
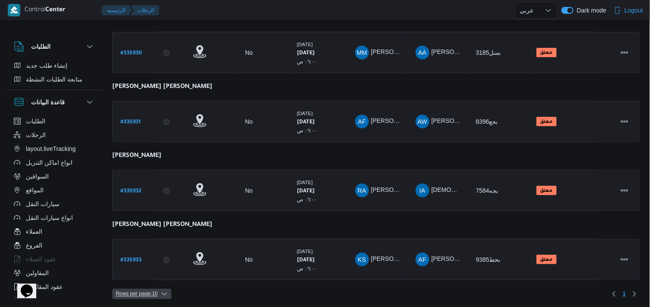
click at [135, 290] on span "Rows per page : 10" at bounding box center [137, 294] width 42 height 10
click at [163, 269] on button "20 rows" at bounding box center [147, 270] width 48 height 17
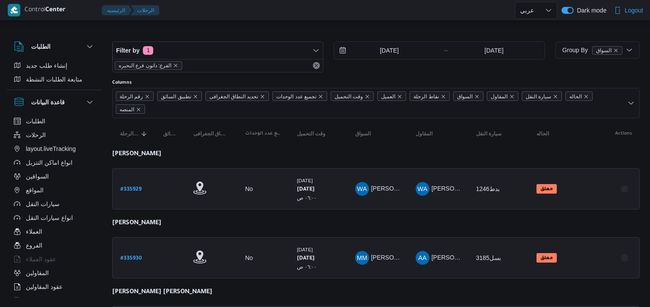
select select "ar"
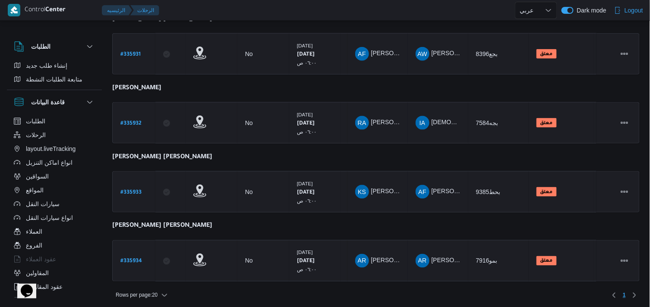
scroll to position [274, 0]
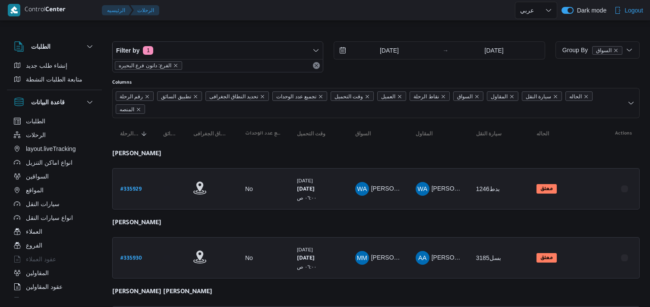
select select "ar"
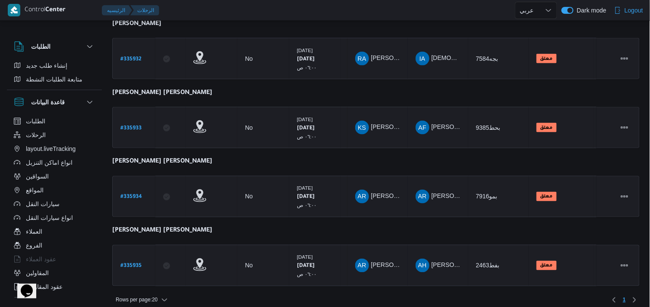
scroll to position [342, 0]
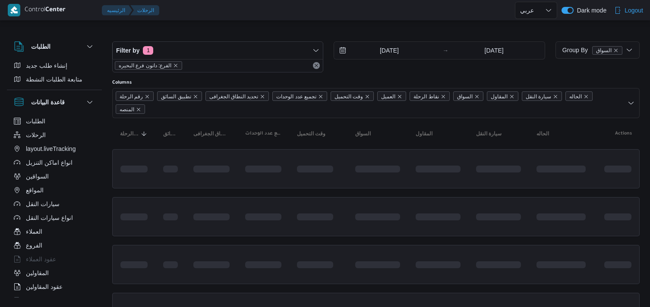
select select "ar"
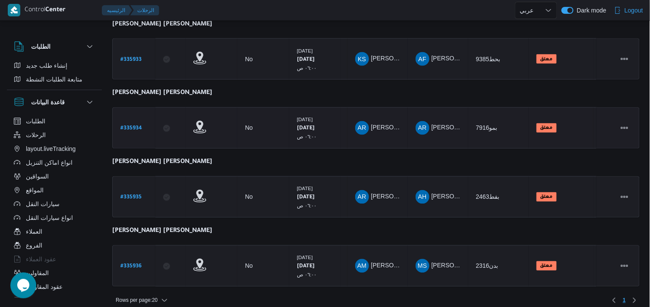
scroll to position [411, 0]
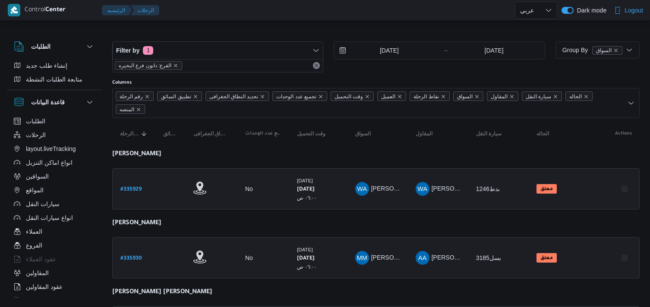
select select "ar"
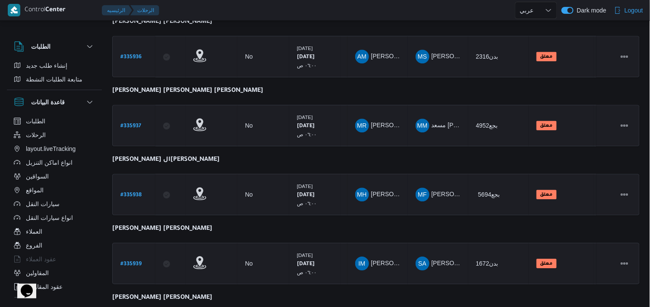
scroll to position [685, 0]
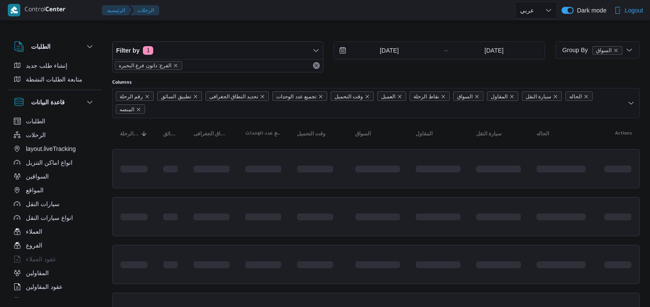
select select "ar"
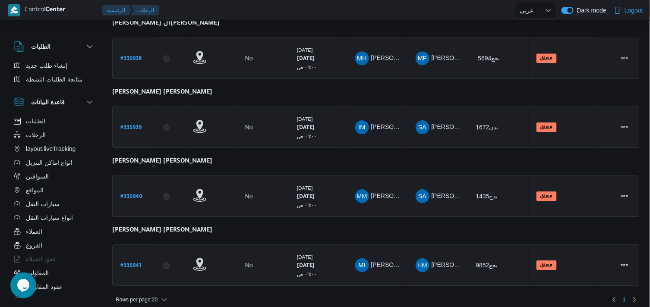
scroll to position [753, 0]
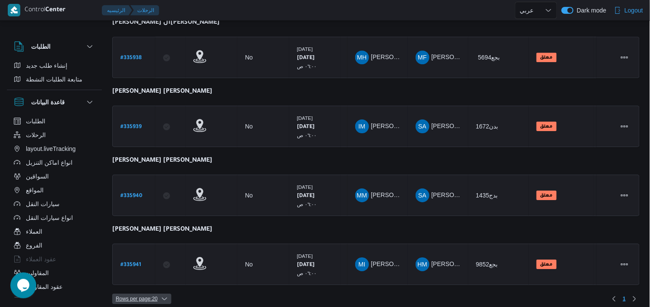
click at [136, 294] on span "Rows per page : 20" at bounding box center [137, 299] width 42 height 10
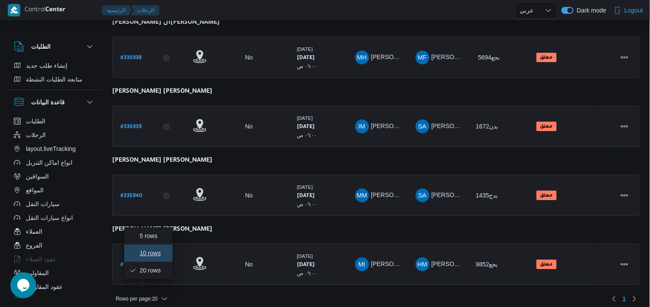
click at [149, 261] on button "10 rows" at bounding box center [148, 253] width 48 height 17
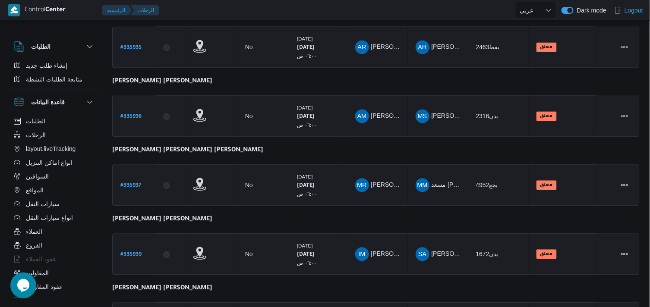
scroll to position [547, 0]
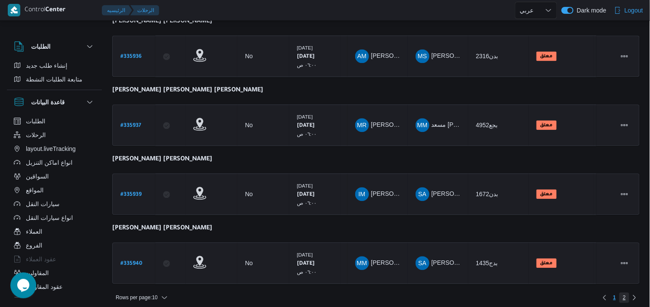
click at [626, 293] on span "2" at bounding box center [624, 298] width 10 height 10
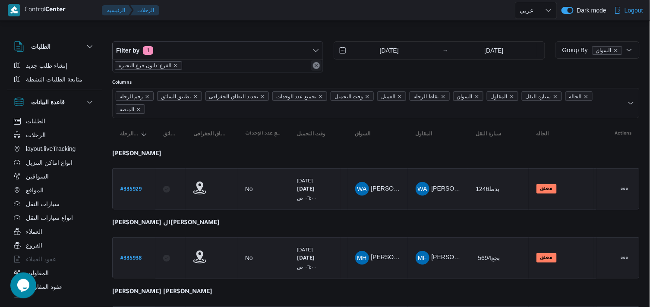
click at [317, 63] on button "Remove" at bounding box center [316, 65] width 10 height 10
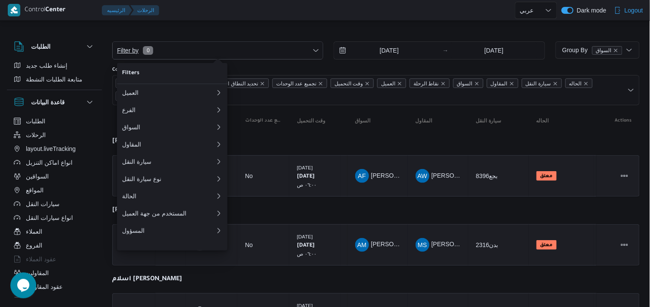
click at [312, 45] on span "Filter by 0" at bounding box center [218, 50] width 210 height 17
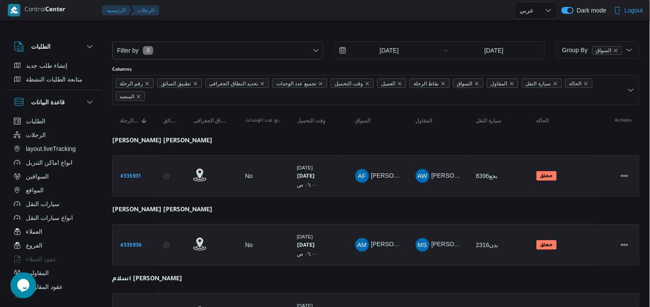
click at [231, 61] on div "Filter by 0 8/9/2025 → 8/9/2025" at bounding box center [328, 50] width 443 height 28
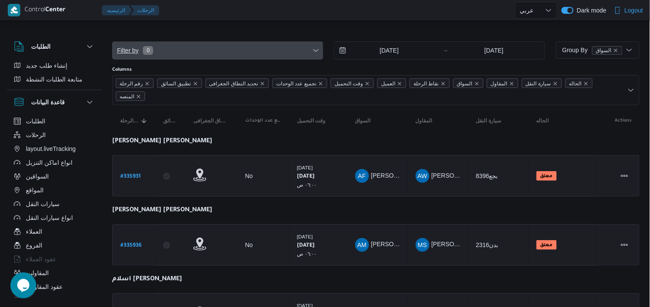
click at [231, 58] on span "Filter by 0" at bounding box center [218, 50] width 210 height 17
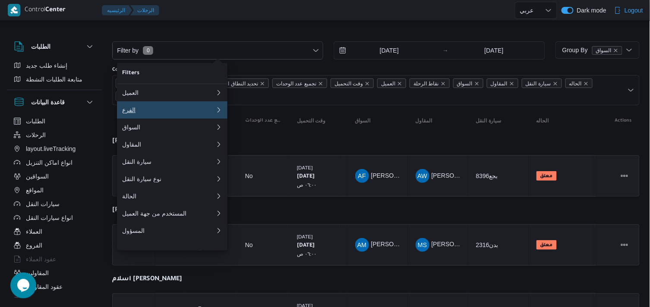
click at [128, 114] on div "الفرع" at bounding box center [167, 110] width 90 height 7
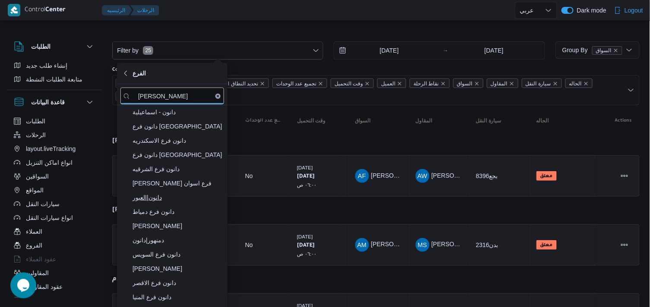
type input "دانون"
click at [165, 202] on span "دانون|العبور" at bounding box center [178, 198] width 90 height 10
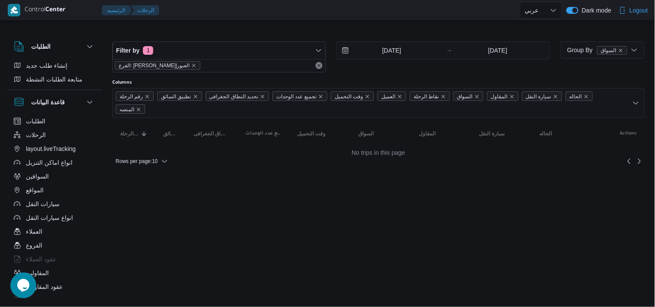
drag, startPoint x: 234, startPoint y: 28, endPoint x: 67, endPoint y: -42, distance: 180.5
click at [67, 0] on html "Control Center الرئيسيه الرحلات English عربي Dark mode Logout الطلبات إنشاء طلب…" at bounding box center [327, 153] width 655 height 307
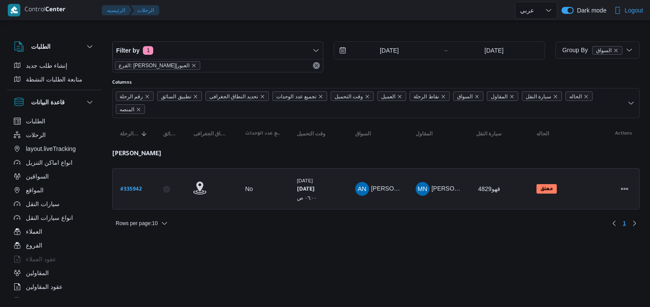
select select "ar"
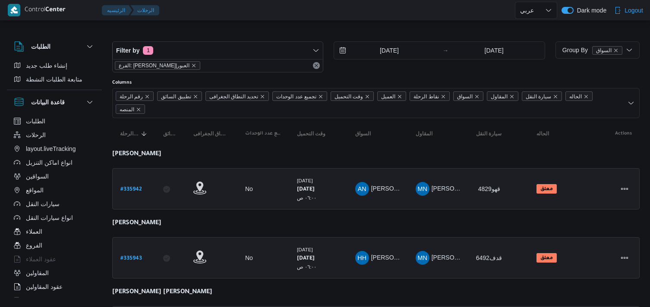
select select "ar"
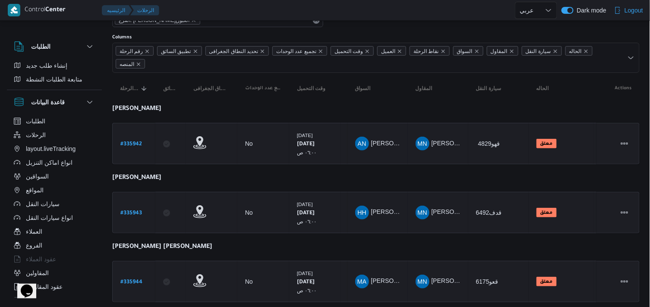
scroll to position [68, 0]
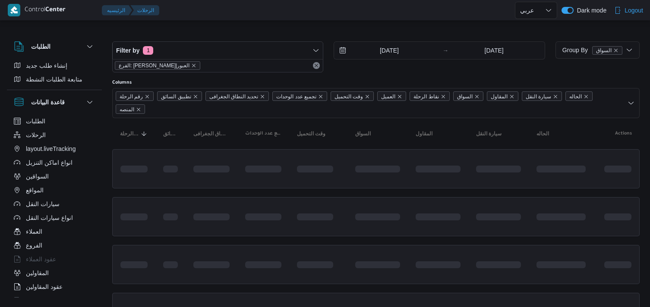
select select "ar"
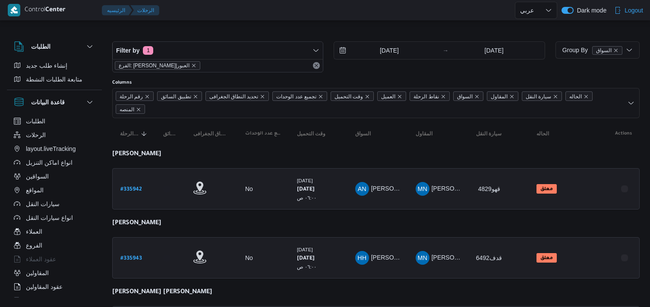
select select "ar"
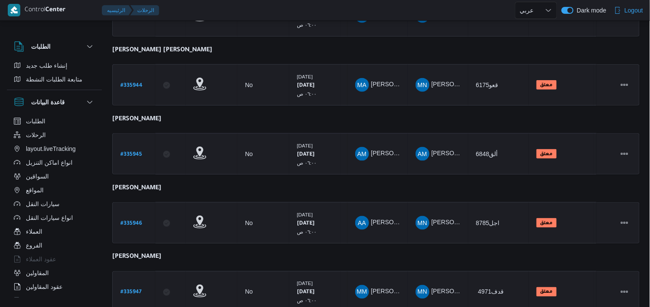
scroll to position [274, 0]
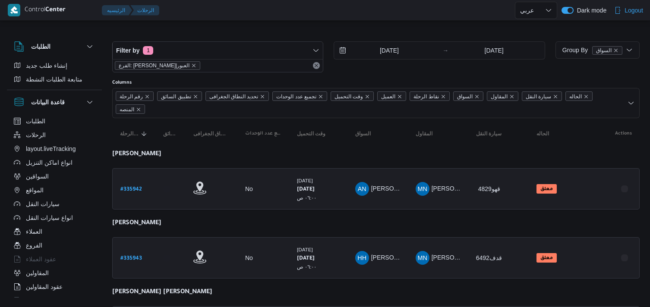
select select "ar"
click at [316, 67] on button "Remove" at bounding box center [316, 65] width 10 height 10
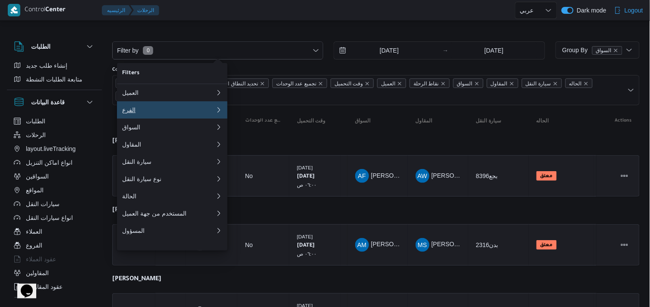
click at [171, 114] on div "الفرع" at bounding box center [167, 110] width 90 height 7
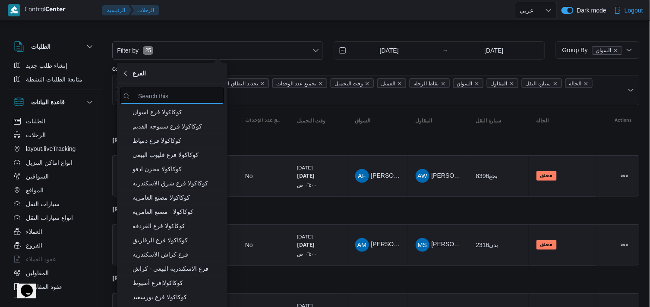
click at [197, 92] on input "search filters" at bounding box center [172, 96] width 104 height 17
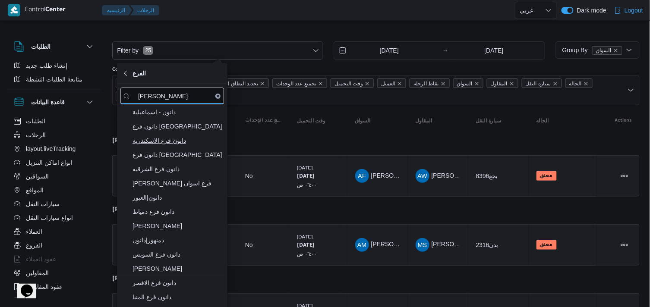
type input "دانون"
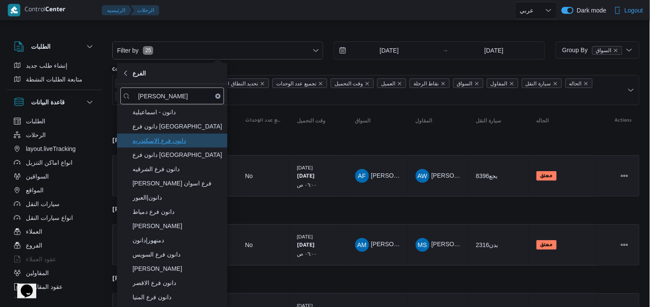
click at [191, 143] on span "دانون فرع الاسكندريه" at bounding box center [178, 141] width 90 height 10
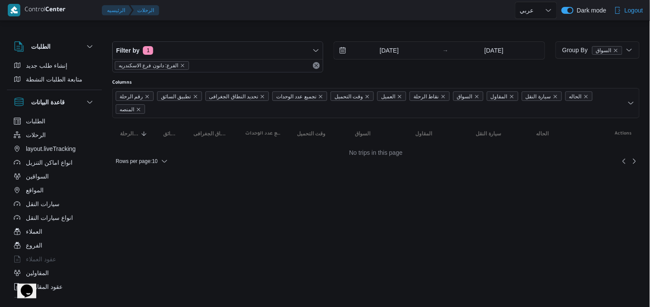
click at [225, 23] on div "Filter by 1 الفرع: دانون فرع الاسكندريه 8/9/2025 → 8/9/2025 Group By السواق Col…" at bounding box center [320, 99] width 650 height 155
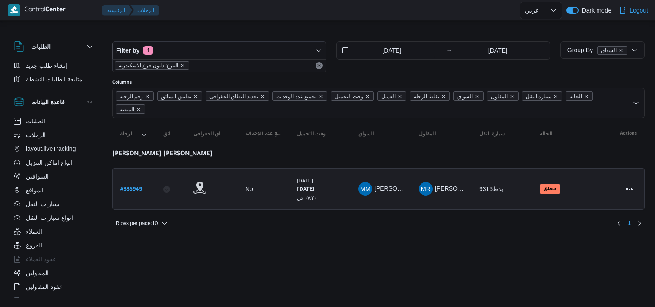
select select "ar"
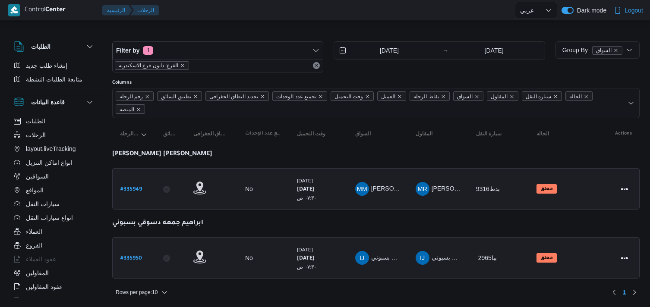
select select "ar"
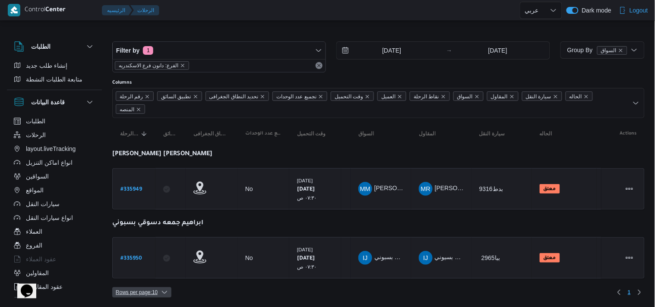
click at [130, 288] on span "Rows per page : 10" at bounding box center [137, 293] width 42 height 10
click at [135, 257] on icon "button" at bounding box center [132, 257] width 7 height 7
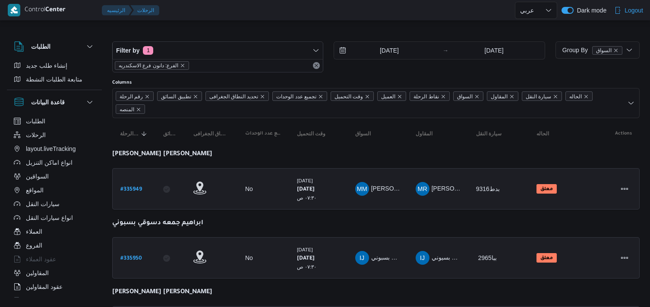
select select "ar"
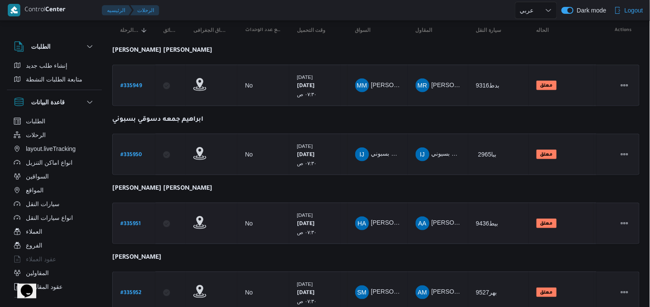
scroll to position [137, 0]
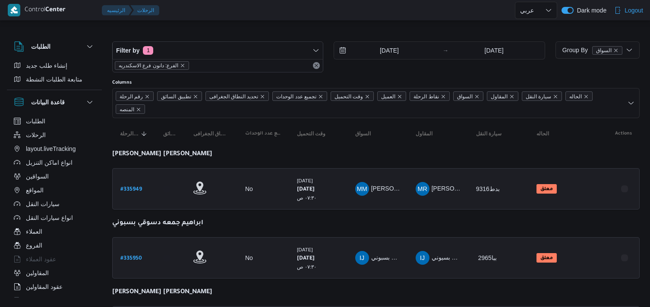
select select "ar"
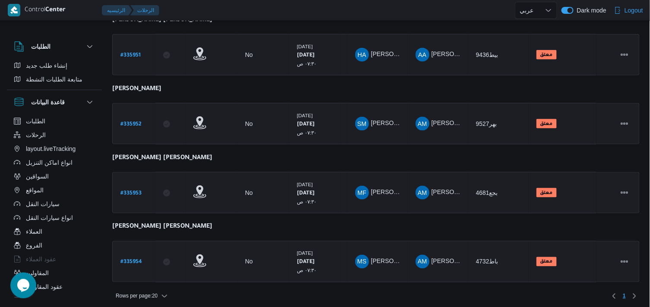
scroll to position [274, 0]
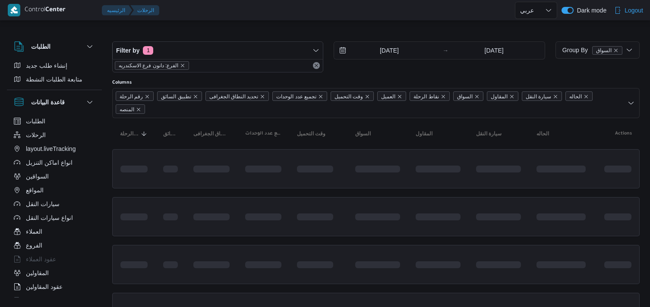
select select "ar"
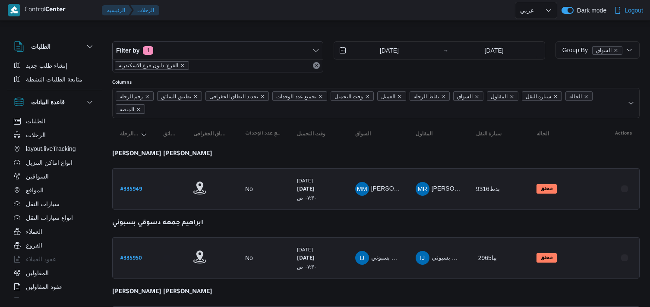
select select "ar"
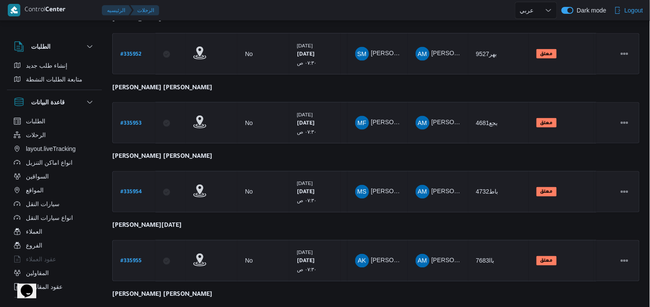
scroll to position [411, 0]
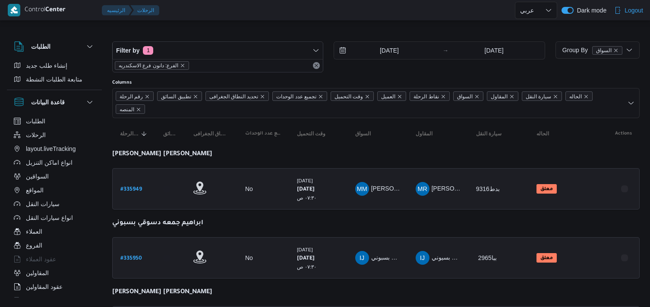
select select "ar"
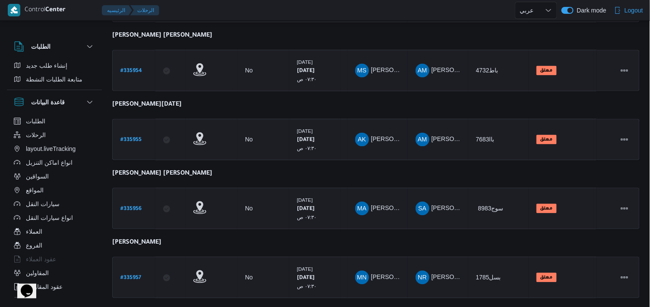
scroll to position [480, 0]
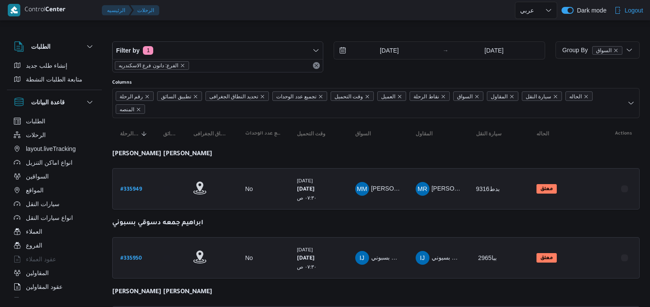
select select "ar"
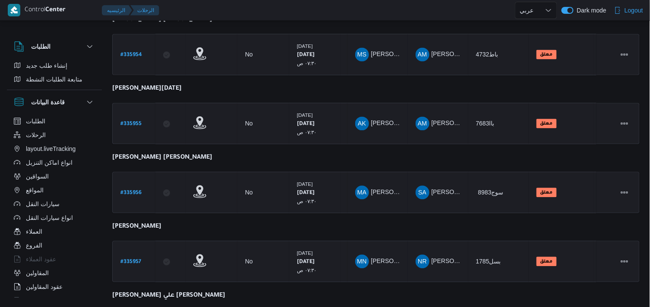
scroll to position [547, 0]
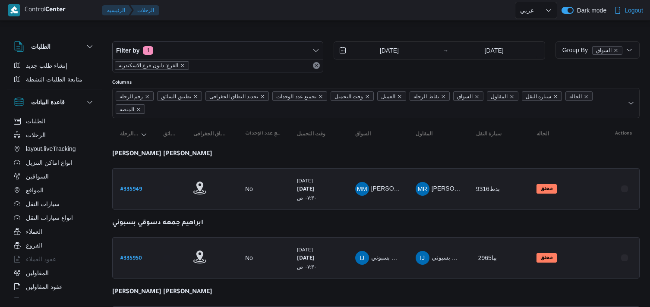
select select "ar"
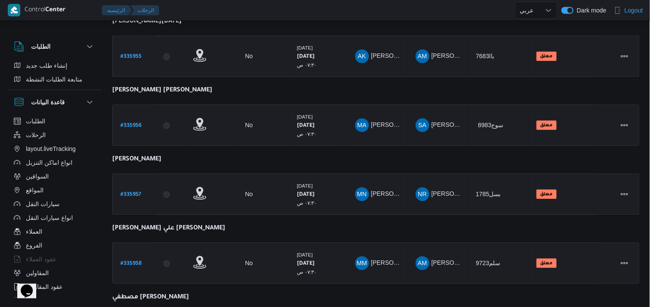
scroll to position [616, 0]
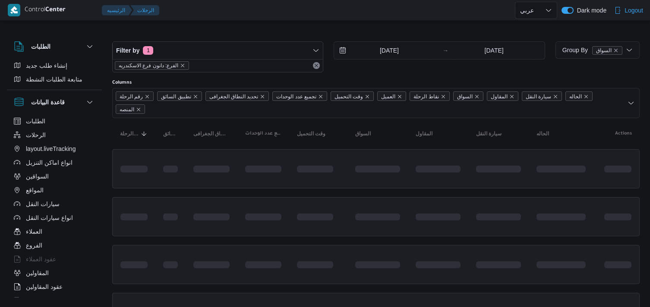
select select "ar"
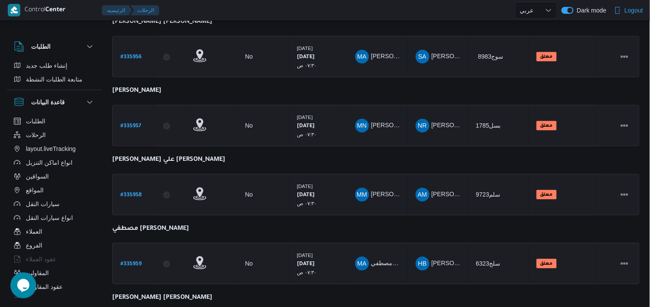
scroll to position [753, 0]
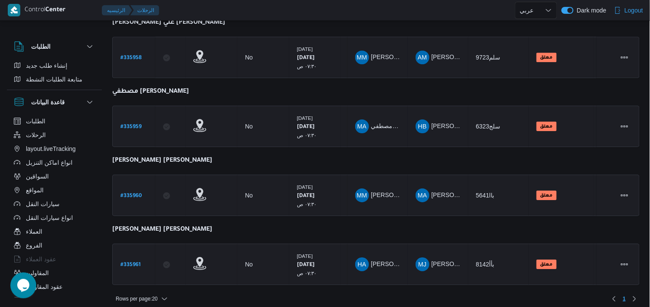
click at [149, 289] on div "Rows per page : 20 1" at bounding box center [376, 299] width 538 height 21
click at [149, 294] on span "Rows per page : 20" at bounding box center [137, 299] width 42 height 10
click at [146, 257] on span "10 rows" at bounding box center [154, 253] width 28 height 7
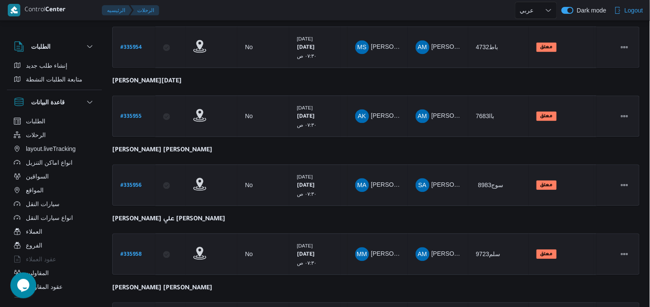
scroll to position [547, 0]
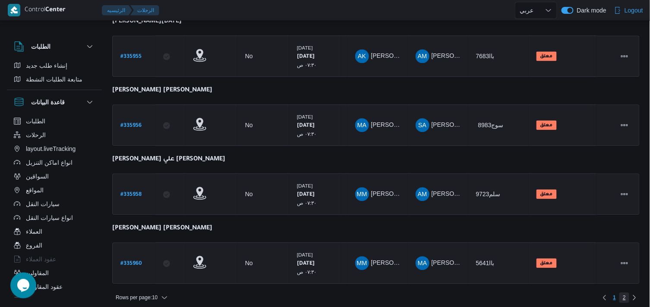
click at [623, 294] on span "2" at bounding box center [624, 298] width 3 height 10
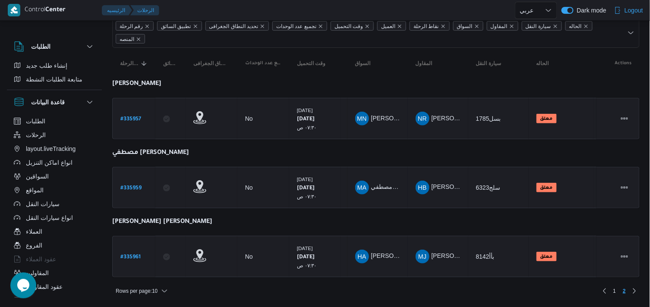
scroll to position [68, 0]
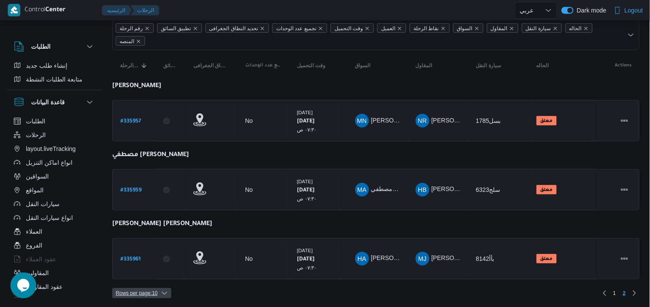
click at [147, 292] on span "Rows per page : 10" at bounding box center [137, 293] width 42 height 10
click at [616, 291] on span "1" at bounding box center [614, 293] width 3 height 10
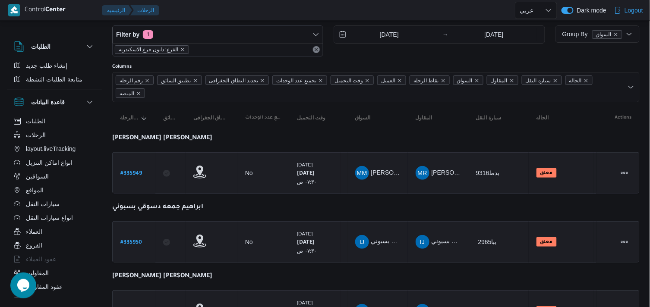
scroll to position [9, 0]
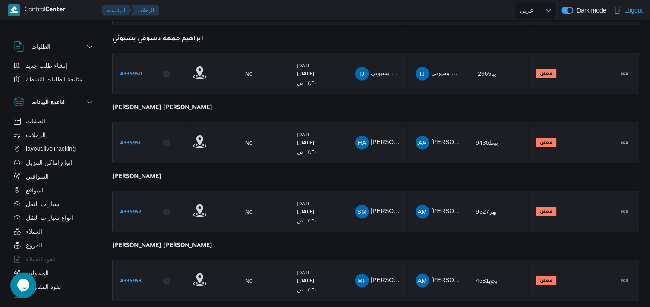
scroll to position [0, 0]
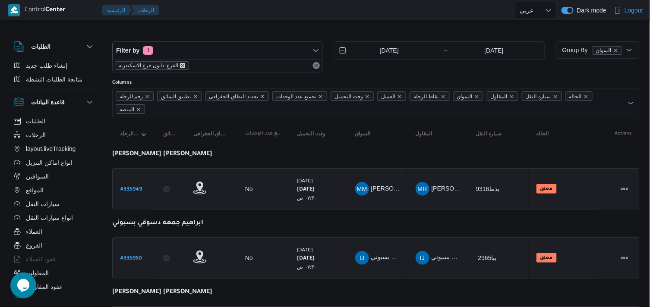
click at [181, 66] on icon "remove selected entity" at bounding box center [182, 65] width 5 height 5
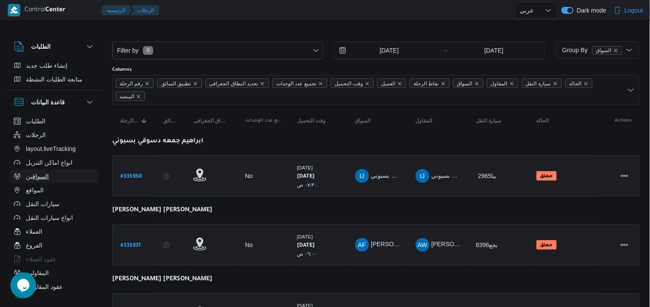
click at [36, 177] on span "السواقين" at bounding box center [37, 176] width 23 height 10
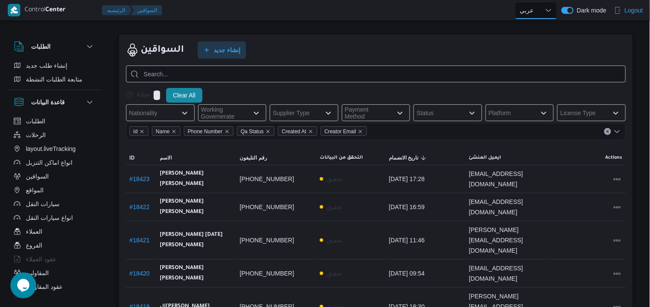
click at [540, 6] on select "English عربي" at bounding box center [536, 10] width 42 height 17
select select "en"
click at [515, 2] on select "English عربي" at bounding box center [536, 10] width 42 height 17
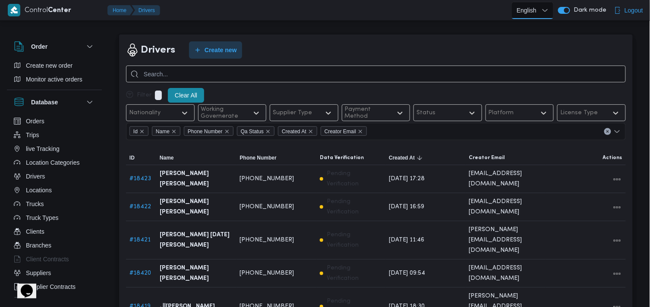
click at [540, 6] on select "English عربي" at bounding box center [533, 10] width 42 height 17
select select "ar"
click at [514, 2] on select "English عربي" at bounding box center [533, 10] width 42 height 17
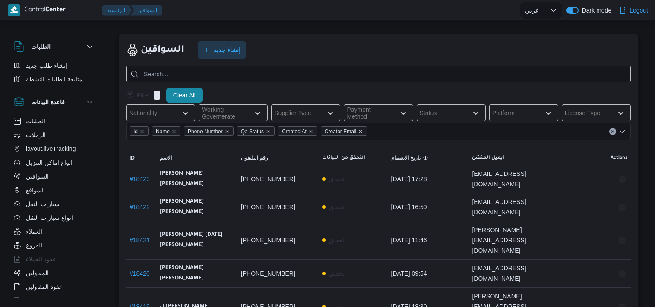
select select "ar"
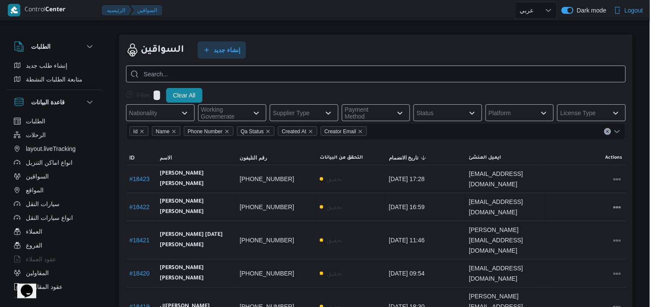
click at [137, 211] on link "# 18422" at bounding box center [140, 207] width 20 height 7
select select "ar"
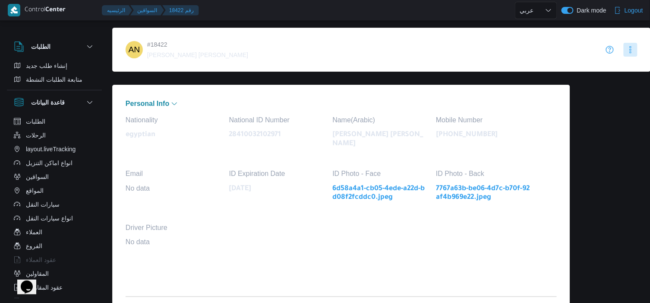
click at [344, 186] on link "6d58a4a1-cb05-4ede-a22d-bd08f2fcddc0.jpeg" at bounding box center [379, 193] width 95 height 18
click at [53, 131] on button "الرحلات" at bounding box center [54, 135] width 88 height 14
select select "ar"
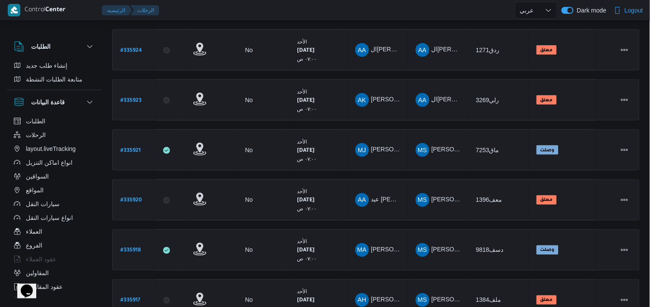
scroll to position [344, 0]
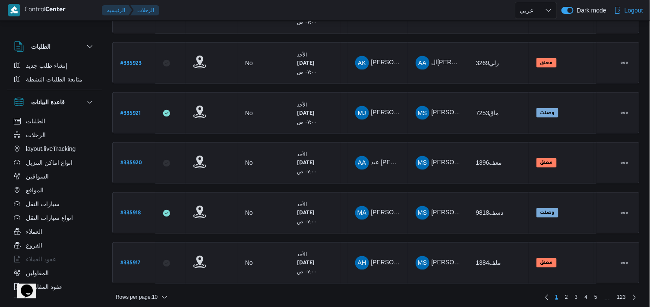
click at [54, 40] on div "الطلبات" at bounding box center [54, 47] width 95 height 24
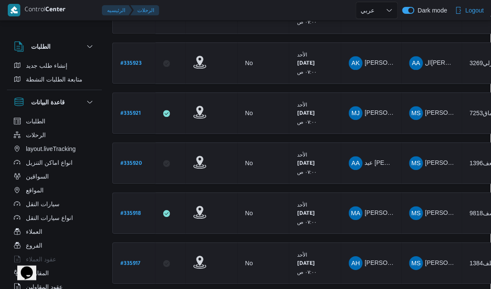
drag, startPoint x: 219, startPoint y: 31, endPoint x: -47, endPoint y: -34, distance: 273.8
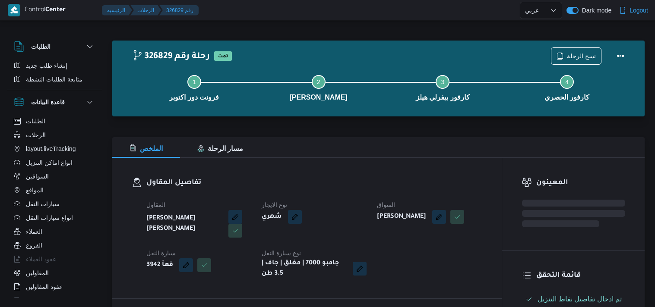
select select "ar"
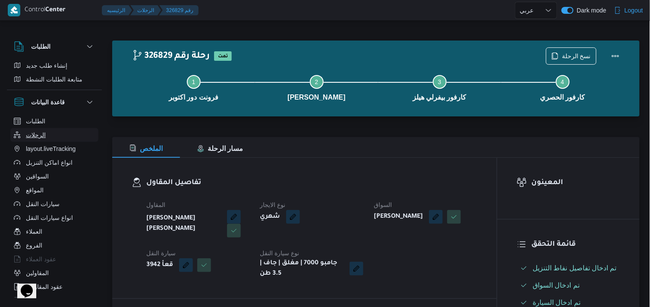
click at [51, 135] on button "الرحلات" at bounding box center [54, 135] width 88 height 14
select select "ar"
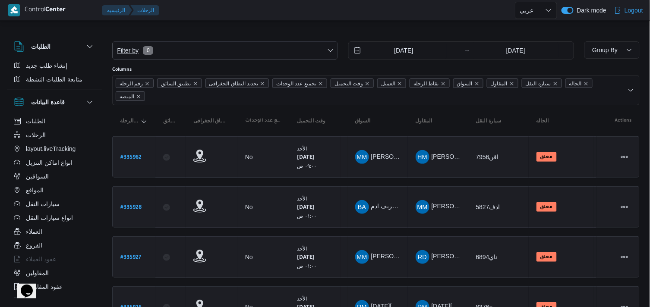
drag, startPoint x: 308, startPoint y: 40, endPoint x: 308, endPoint y: 45, distance: 5.2
click at [308, 45] on div "Filter by 0 [DATE] → [DATE]" at bounding box center [343, 50] width 472 height 28
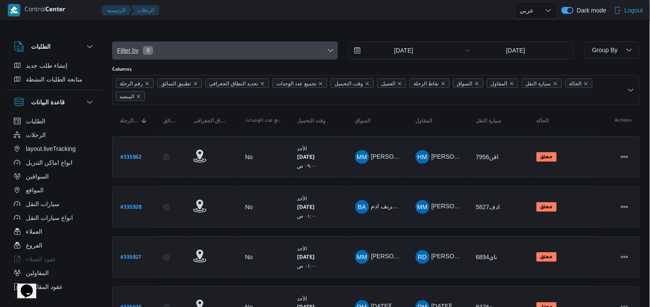
click at [308, 45] on span "Filter by 0" at bounding box center [225, 50] width 225 height 17
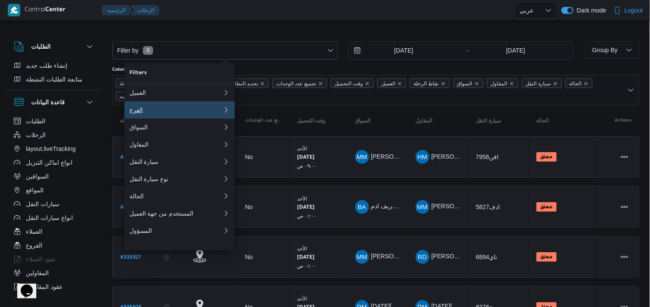
click at [205, 113] on div "الفرع" at bounding box center [176, 110] width 93 height 7
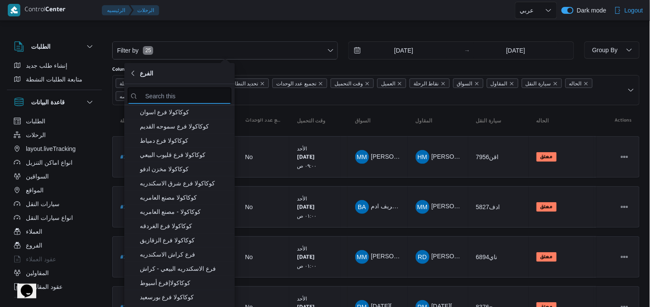
click at [209, 88] on input "search filters" at bounding box center [180, 96] width 104 height 17
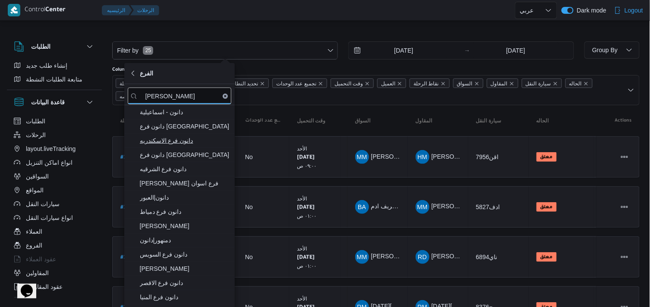
type input "[PERSON_NAME]"
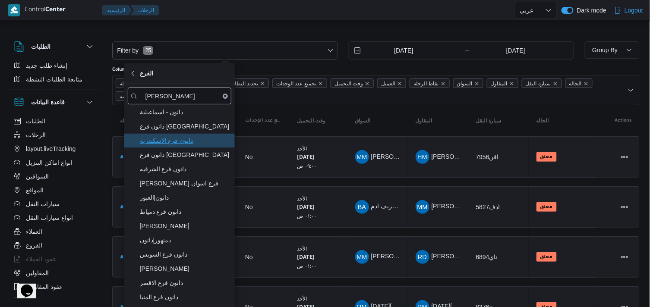
click at [170, 145] on span "دانون فرع الاسكندريه" at bounding box center [185, 141] width 90 height 10
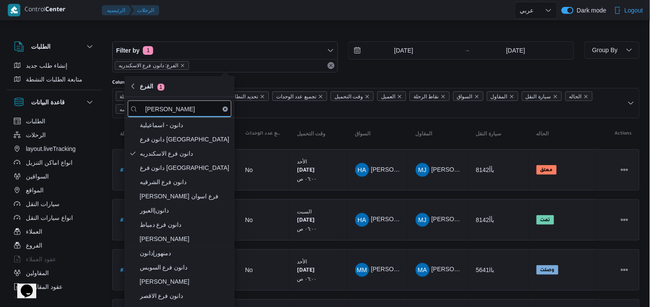
click at [403, 48] on input "[DATE]" at bounding box center [398, 50] width 98 height 17
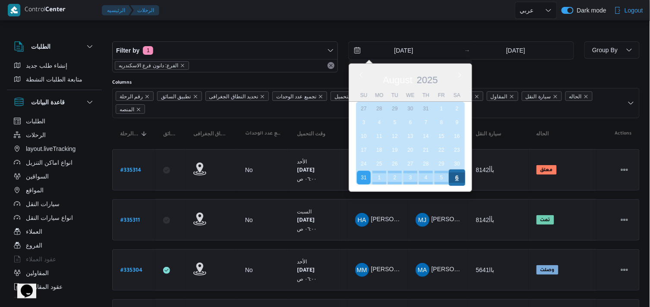
click at [456, 177] on div "6" at bounding box center [457, 178] width 16 height 16
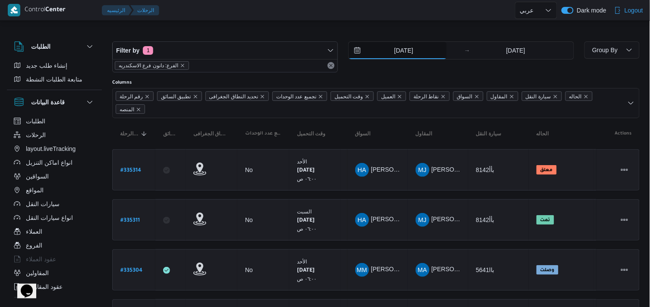
click at [398, 52] on input "[DATE]" at bounding box center [398, 50] width 98 height 17
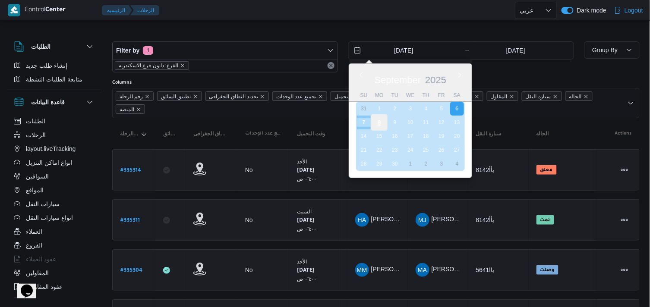
click at [375, 119] on div "8" at bounding box center [379, 122] width 16 height 16
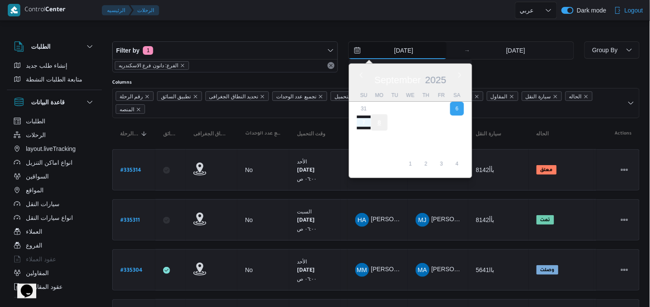
type input "[DATE]"
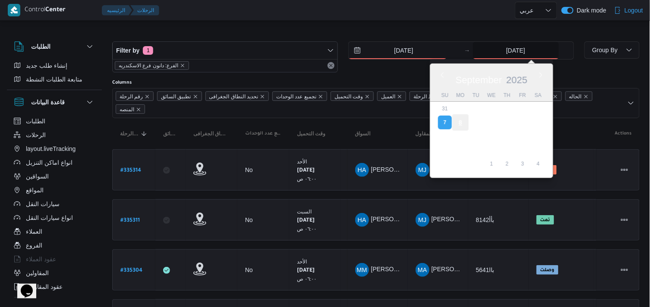
drag, startPoint x: 528, startPoint y: 50, endPoint x: 452, endPoint y: 121, distance: 103.8
click at [473, 59] on div "[DATE] Previous Month Next month [DATE] [DATE] Su Mo Tu We Th Fr Sa 31 1 2 3 4 …" at bounding box center [523, 50] width 101 height 17
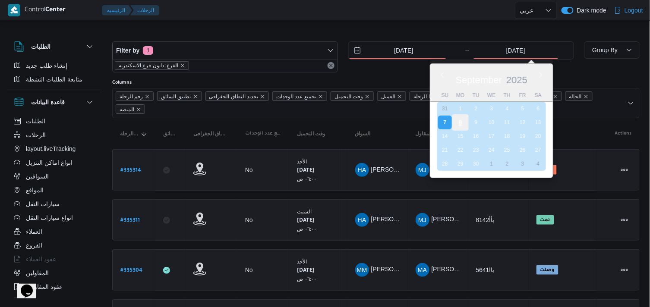
click at [452, 121] on div "8" at bounding box center [460, 122] width 16 height 16
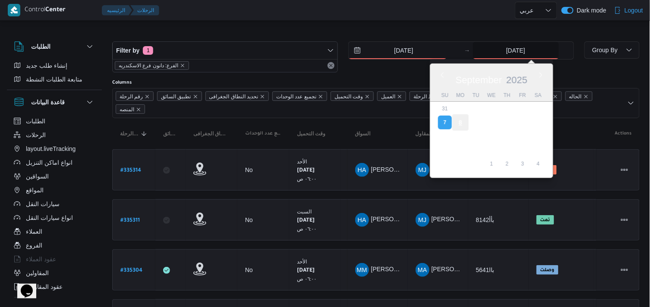
type input "[DATE]"
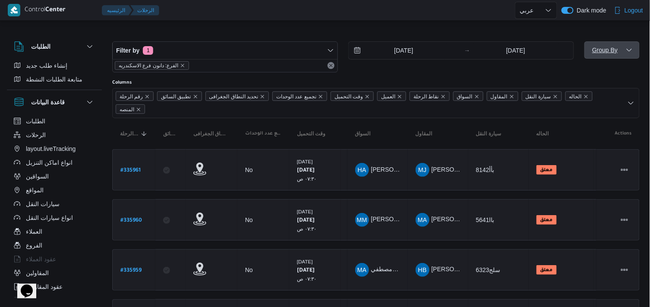
click at [608, 55] on span "Group By" at bounding box center [612, 49] width 48 height 17
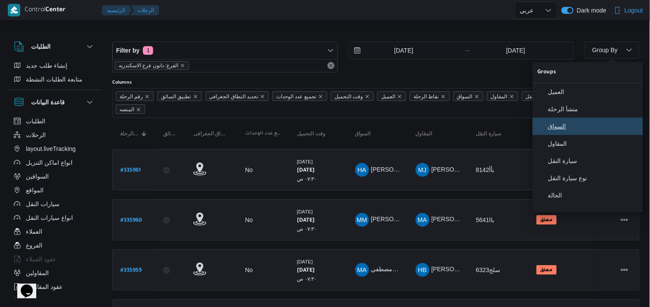
click at [549, 135] on button "السواق" at bounding box center [588, 126] width 111 height 17
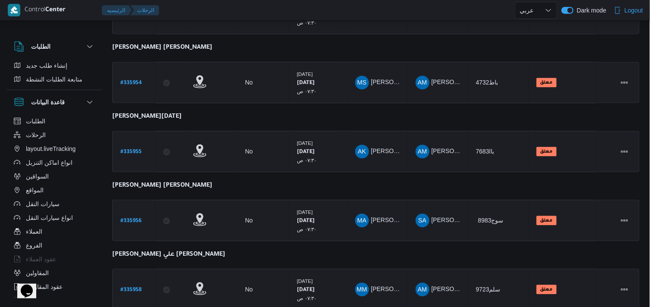
scroll to position [496, 0]
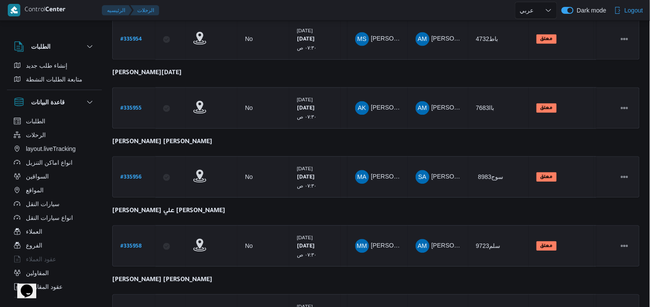
drag, startPoint x: 649, startPoint y: 258, endPoint x: 646, endPoint y: 293, distance: 35.1
